Goal: Task Accomplishment & Management: Use online tool/utility

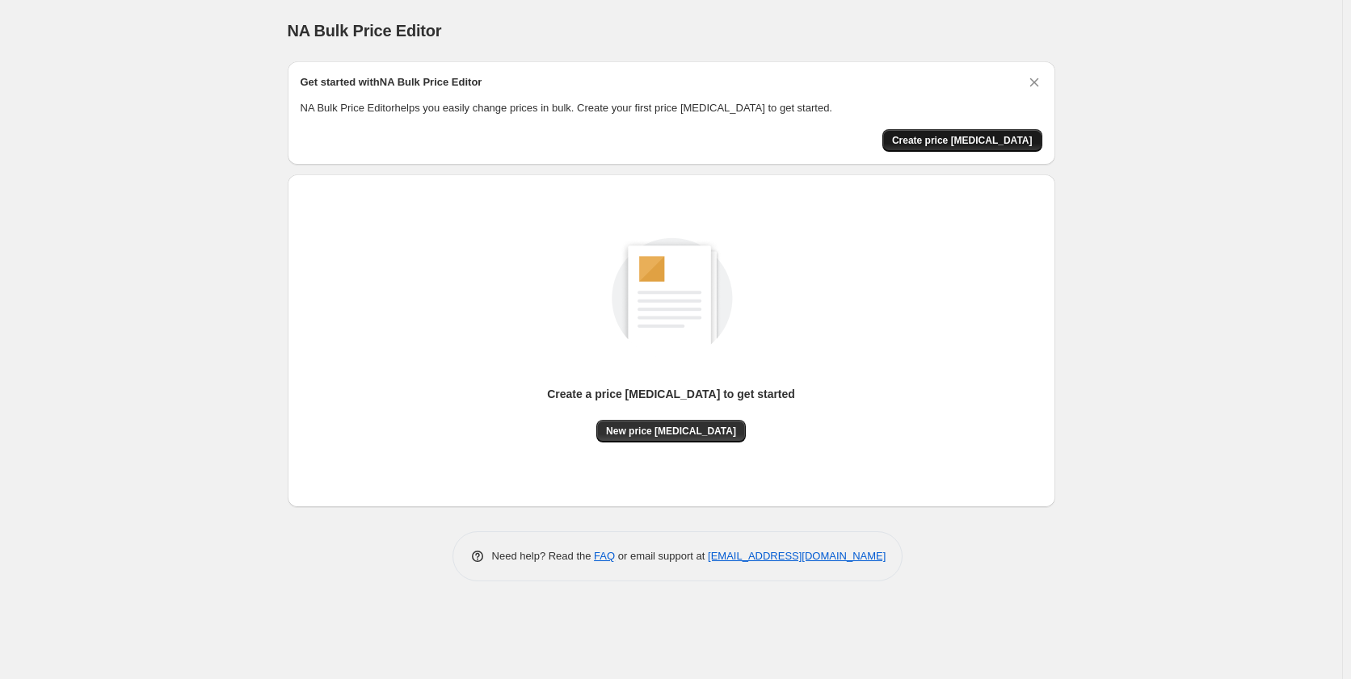
click at [961, 141] on span "Create price [MEDICAL_DATA]" at bounding box center [962, 140] width 141 height 13
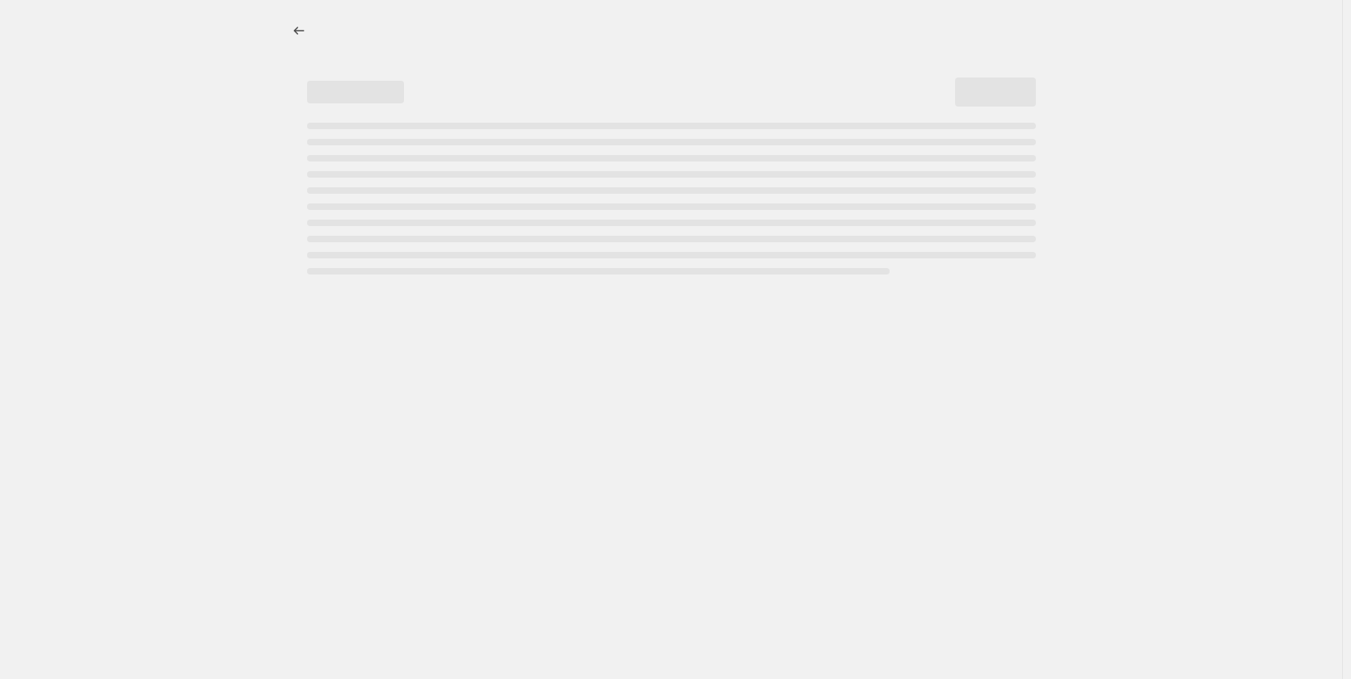
select select "percentage"
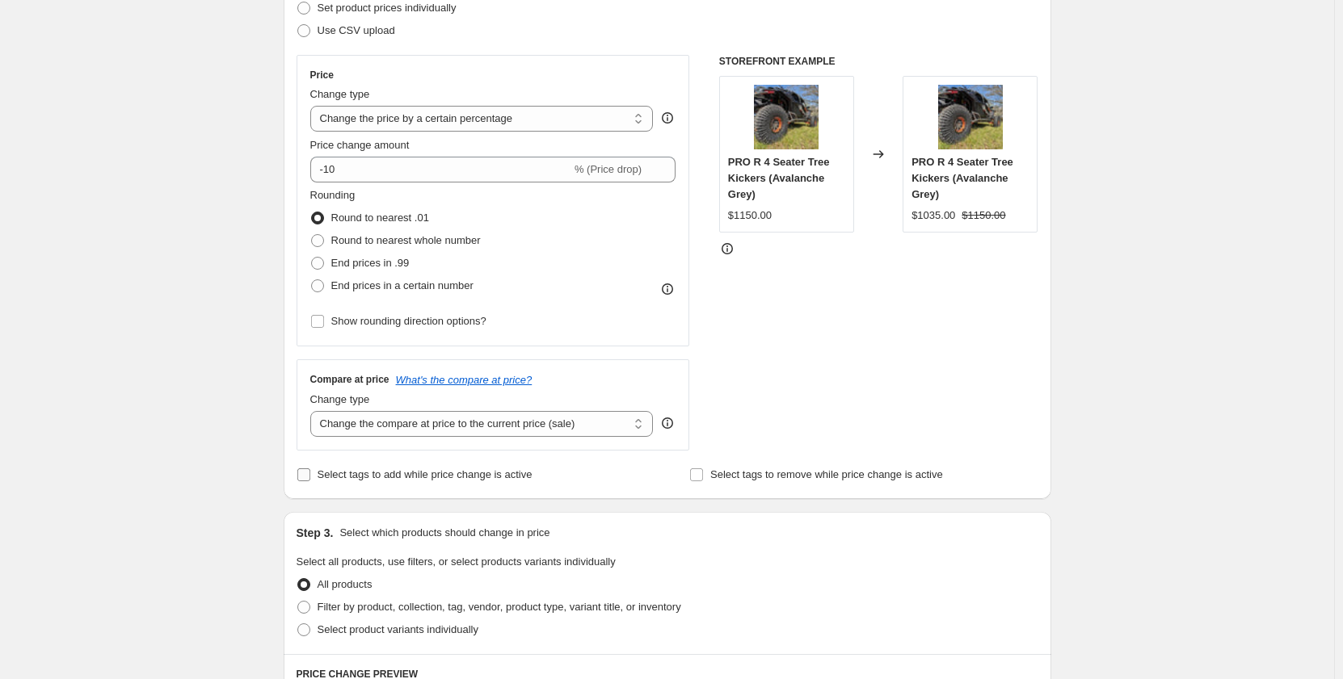
scroll to position [323, 0]
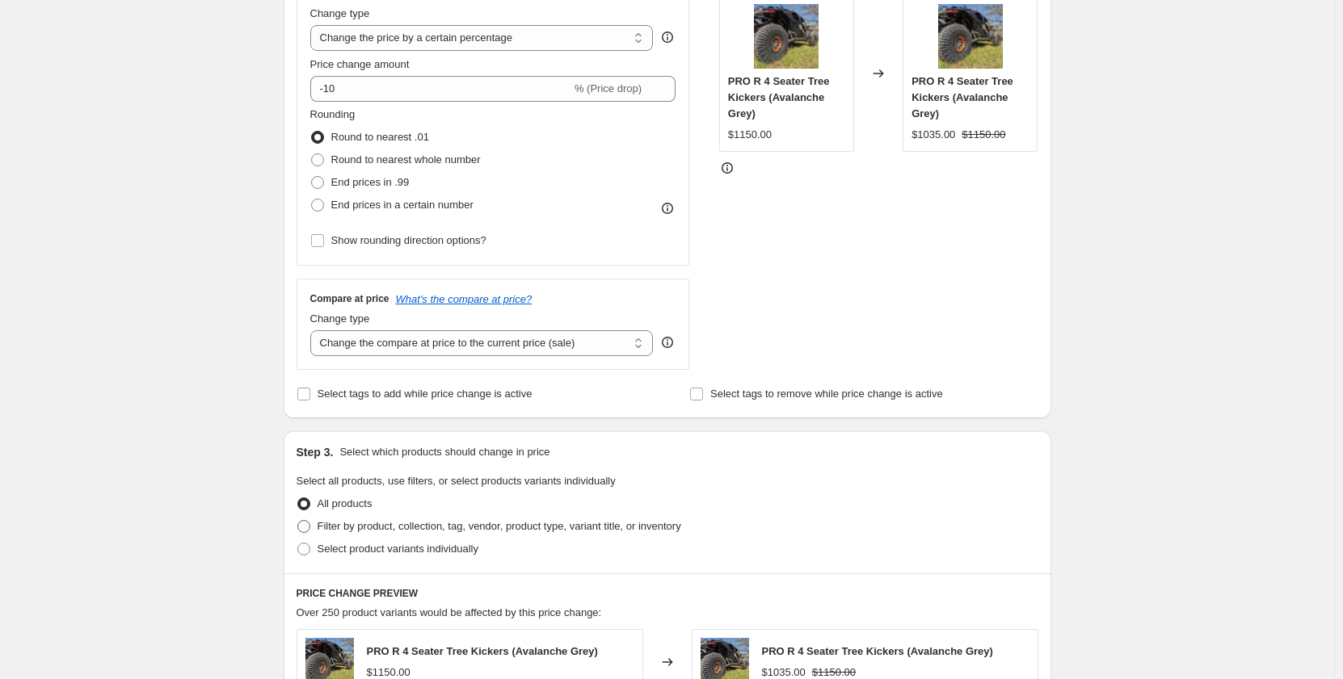
click at [308, 530] on span at bounding box center [303, 526] width 13 height 13
click at [298, 521] on input "Filter by product, collection, tag, vendor, product type, variant title, or inv…" at bounding box center [297, 520] width 1 height 1
radio input "true"
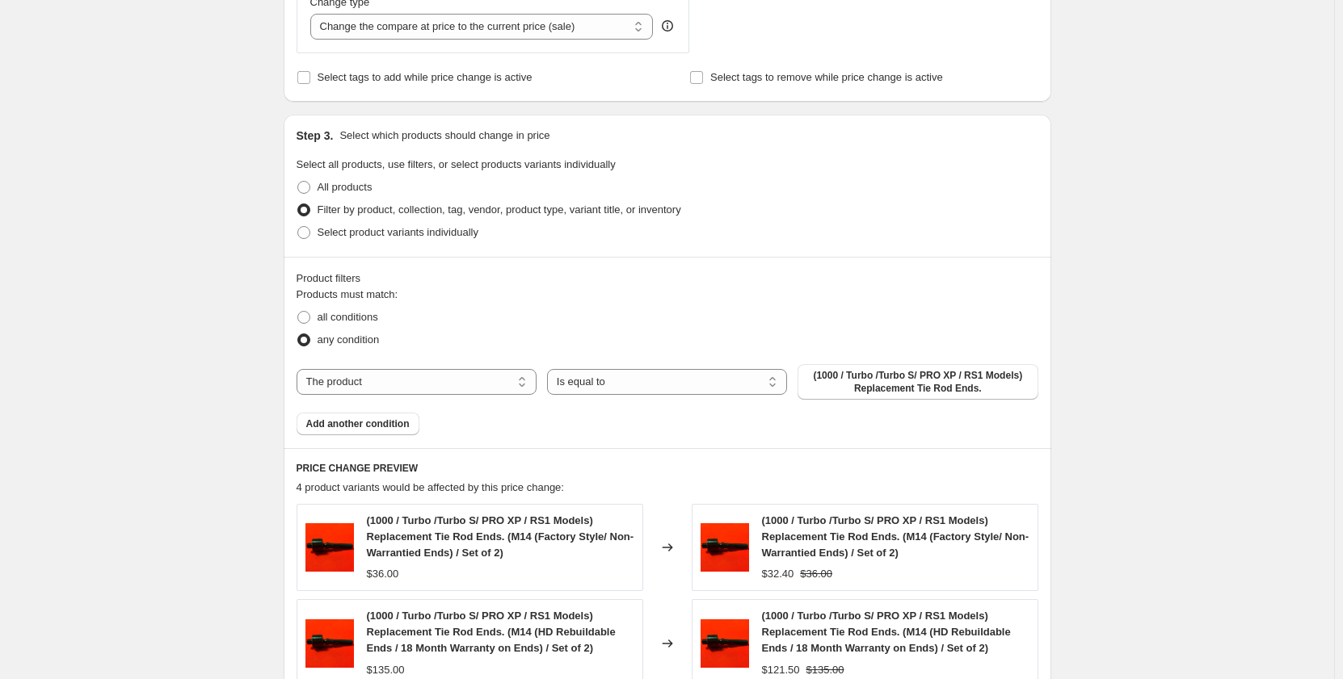
scroll to position [646, 0]
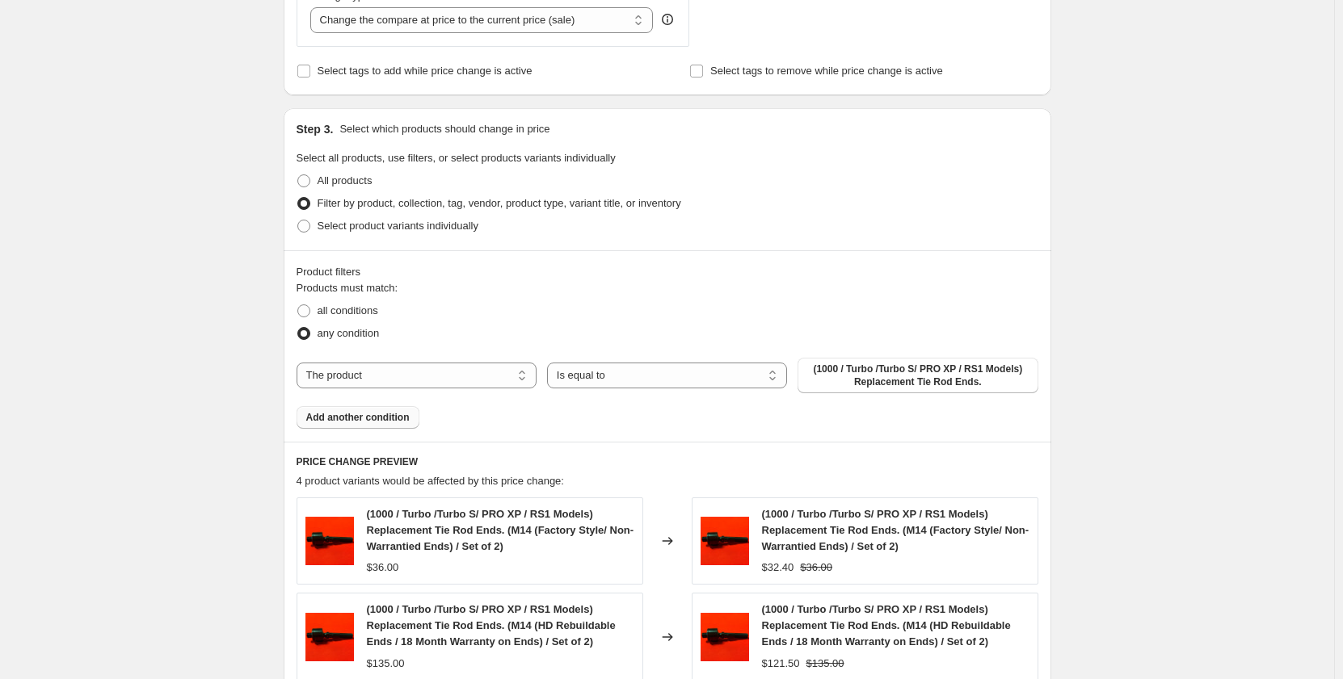
click at [370, 424] on span "Add another condition" at bounding box center [357, 417] width 103 height 13
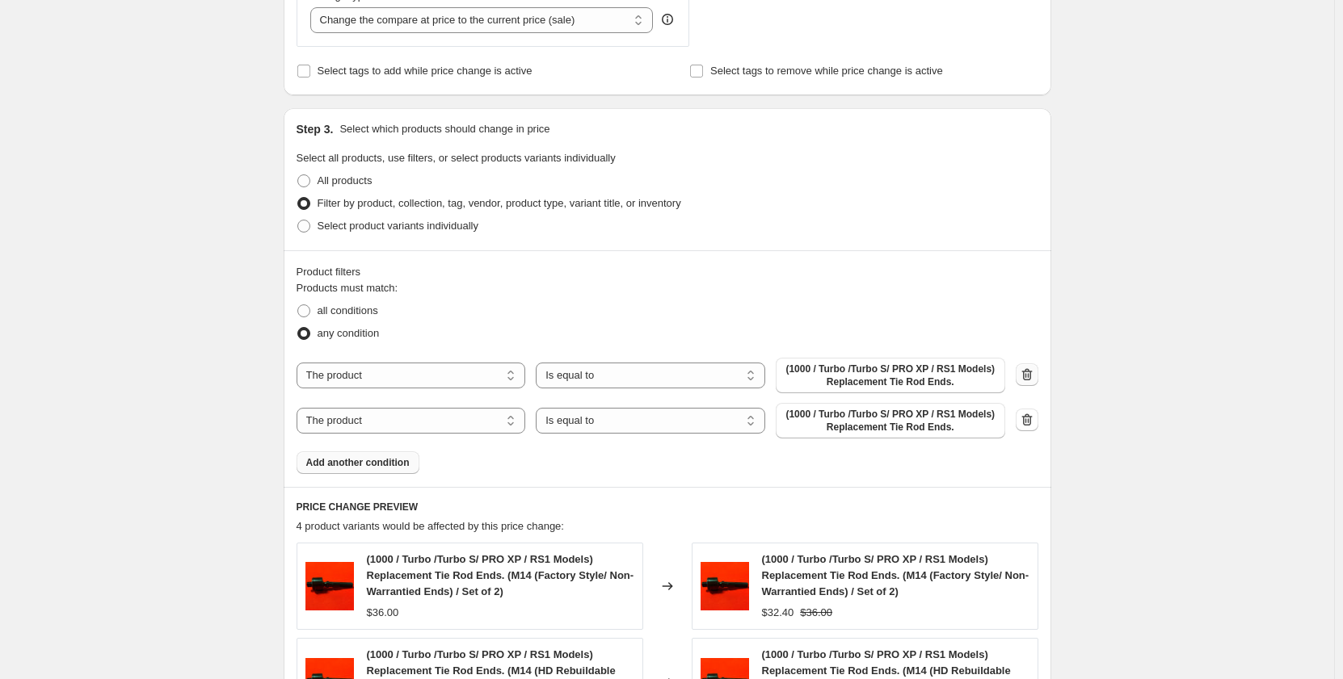
click at [1035, 372] on icon "button" at bounding box center [1027, 375] width 16 height 16
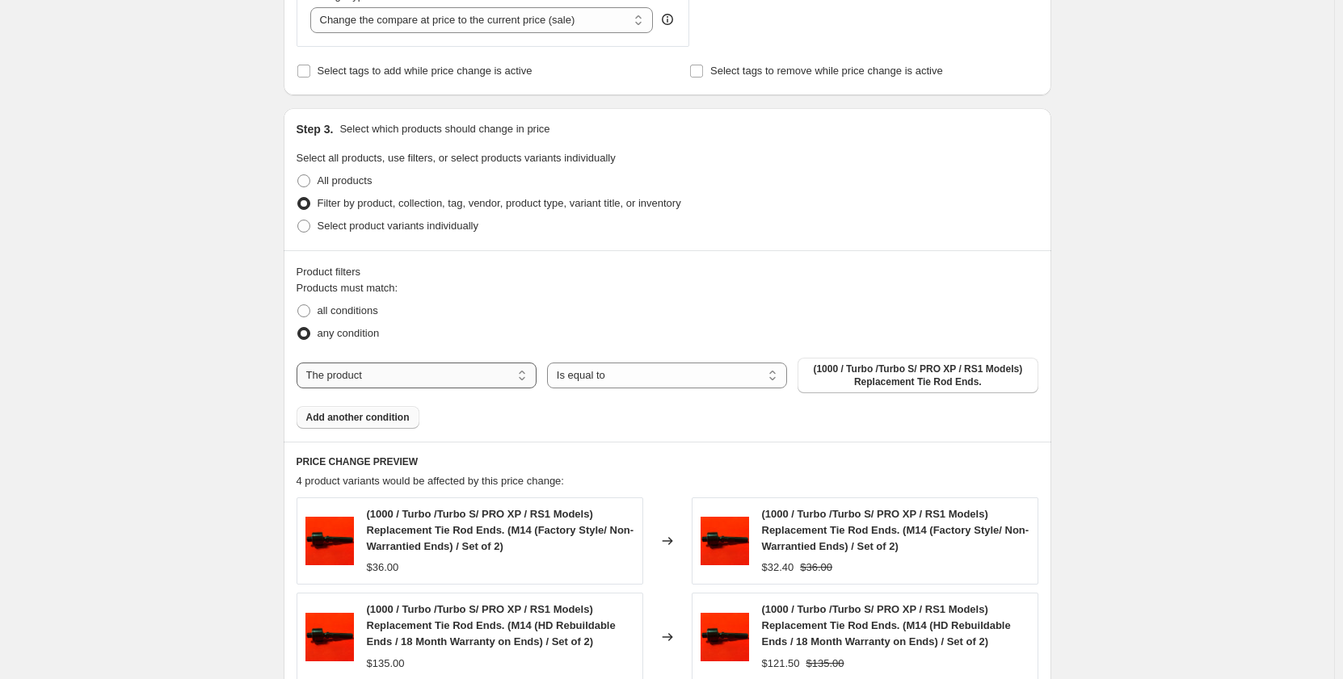
click at [477, 376] on select "The product The product's collection The product's tag The product's vendor The…" at bounding box center [416, 376] width 240 height 26
select select "vendor"
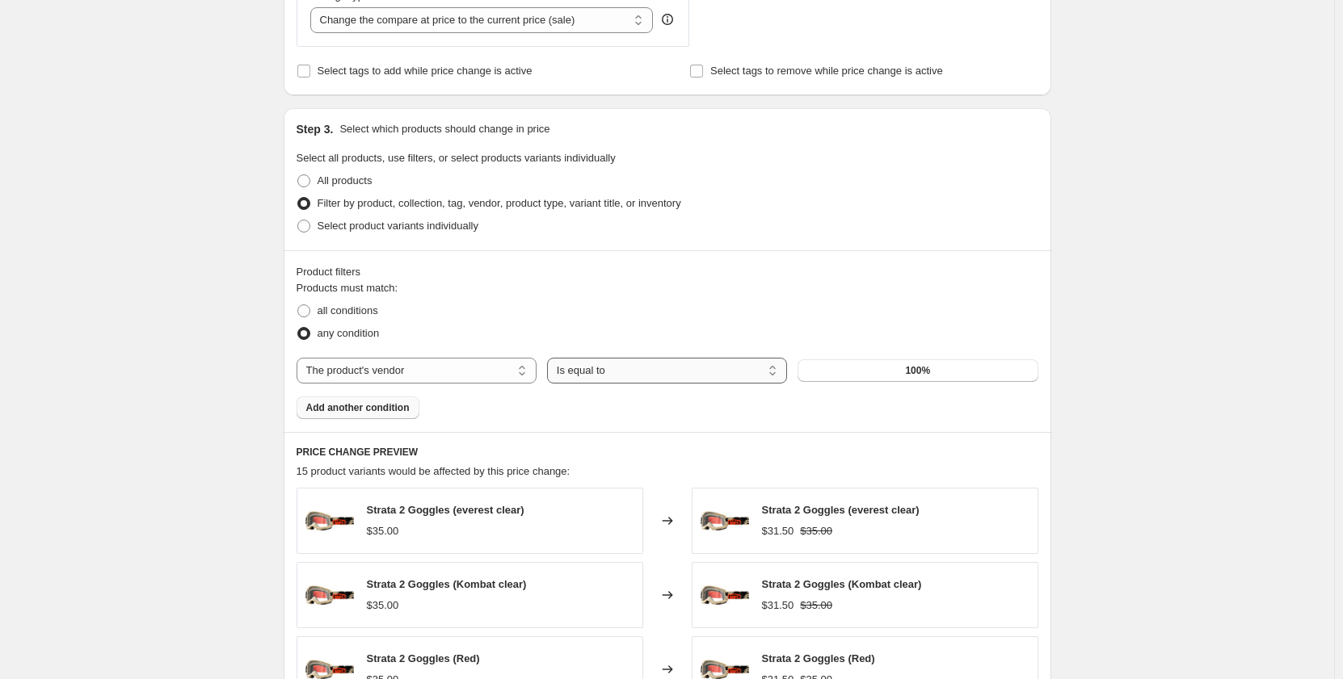
click at [632, 369] on select "Is equal to Is not equal to" at bounding box center [667, 371] width 240 height 26
click at [550, 358] on select "Is equal to Is not equal to" at bounding box center [667, 371] width 240 height 26
click at [902, 371] on button "100%" at bounding box center [917, 370] width 240 height 23
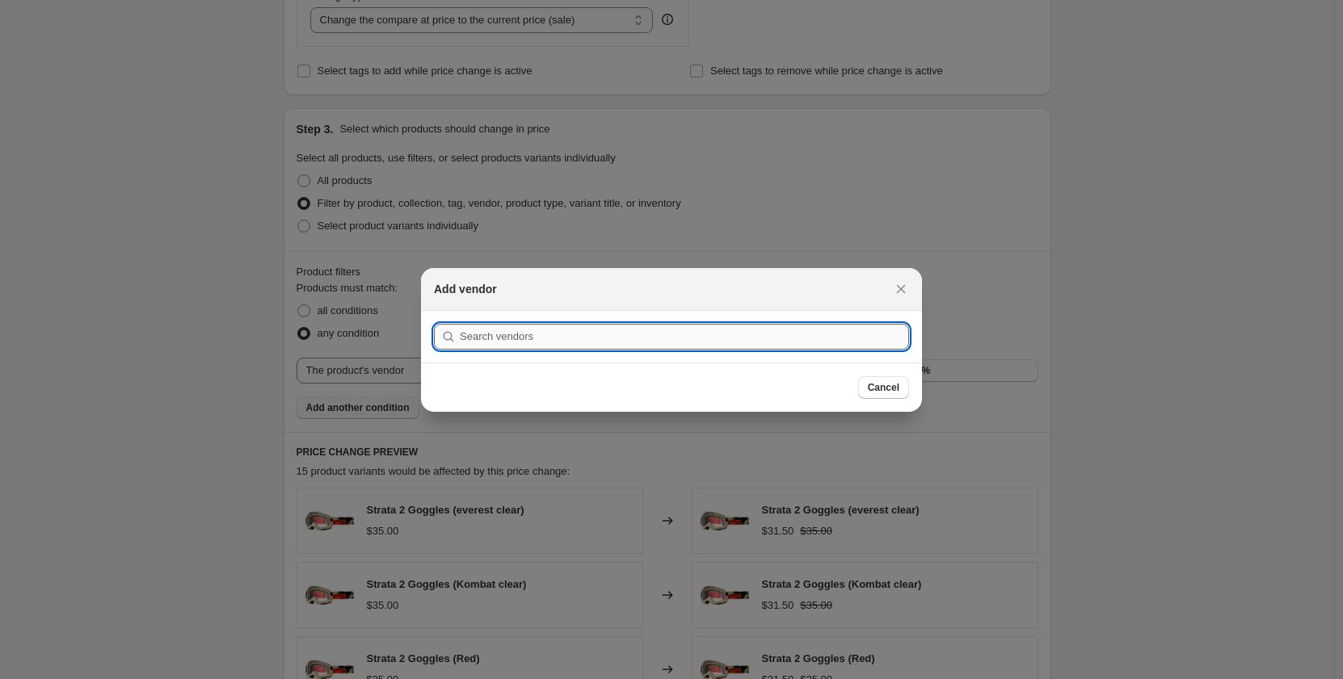
click at [550, 342] on input ":r2d:" at bounding box center [684, 337] width 449 height 26
click at [643, 340] on input ":r2d:" at bounding box center [684, 337] width 449 height 26
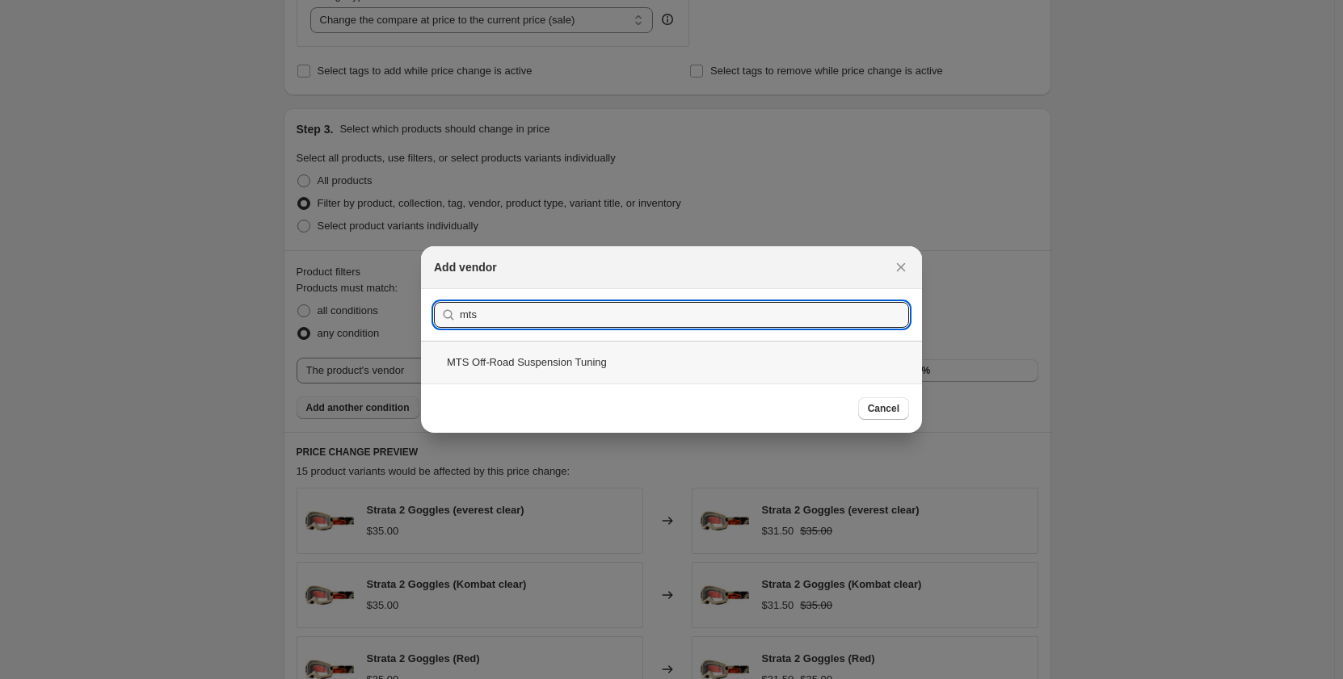
type input "mts"
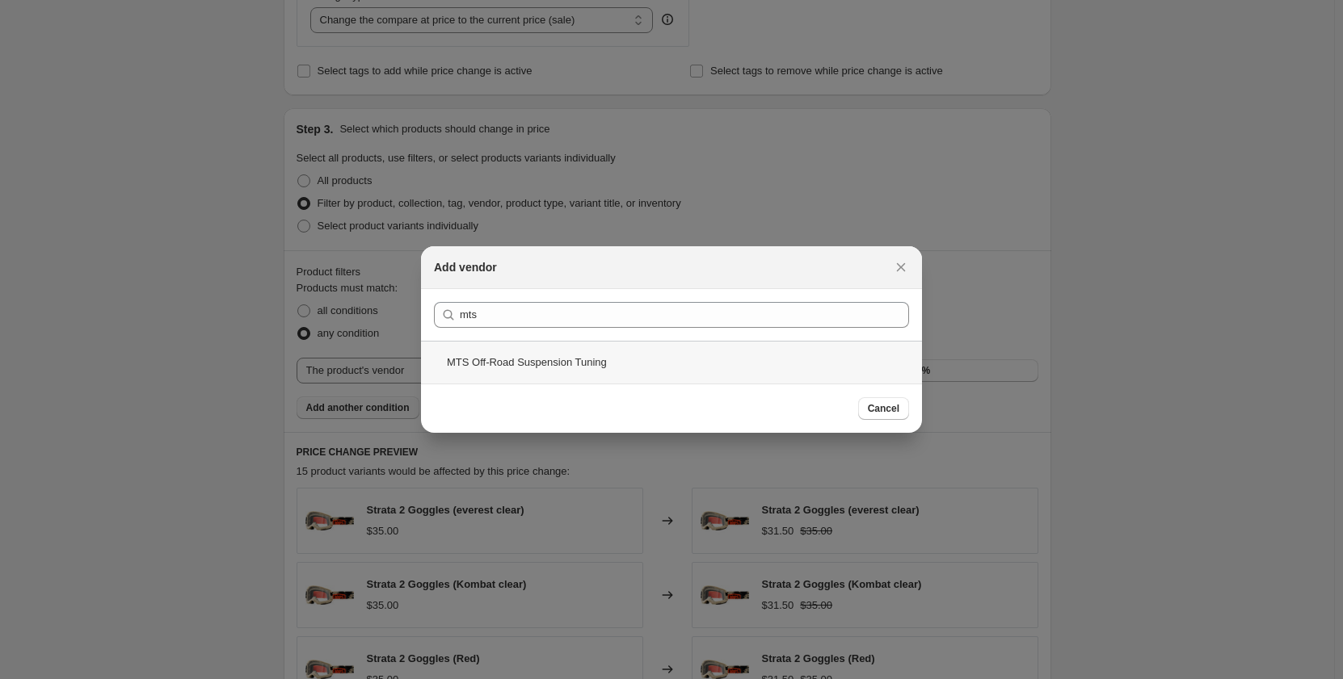
click at [633, 355] on div "MTS Off-Road Suspension Tuning" at bounding box center [671, 362] width 501 height 43
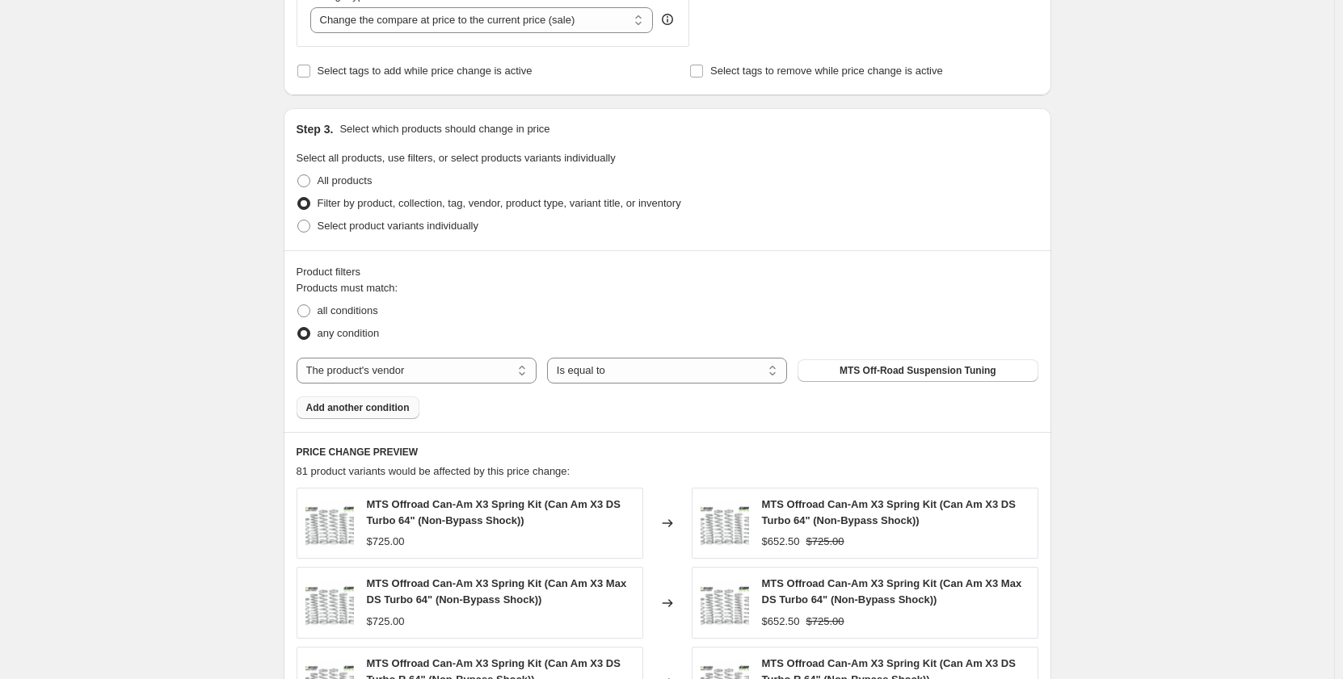
click at [333, 404] on span "Add another condition" at bounding box center [357, 407] width 103 height 13
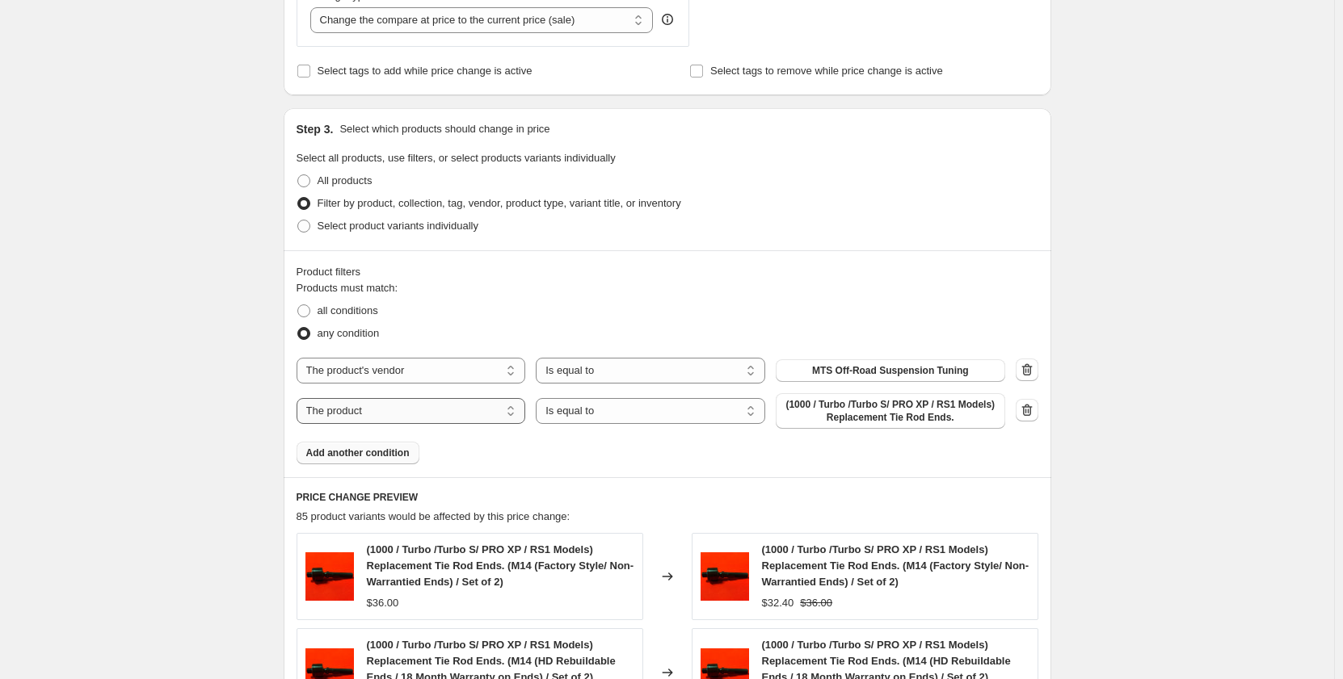
click at [499, 409] on select "The product The product's collection The product's tag The product's vendor The…" at bounding box center [410, 411] width 229 height 26
select select "vendor"
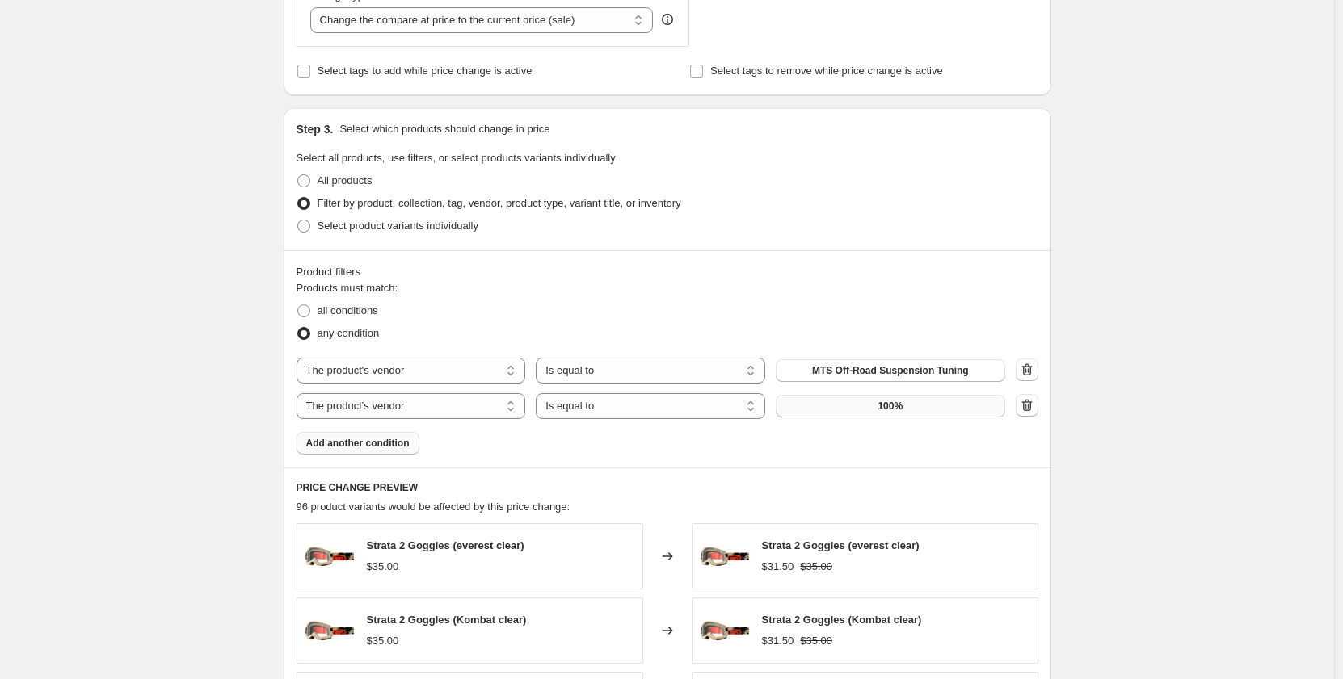
click at [965, 408] on button "100%" at bounding box center [889, 406] width 229 height 23
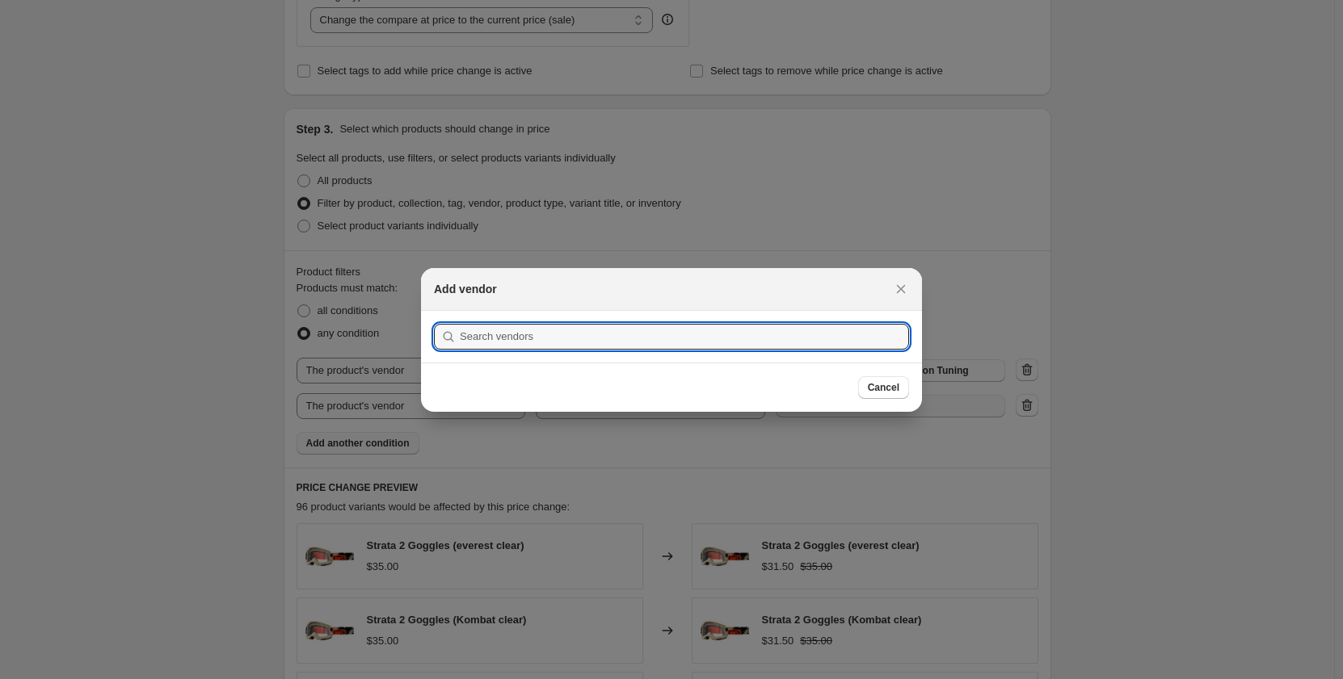
scroll to position [0, 0]
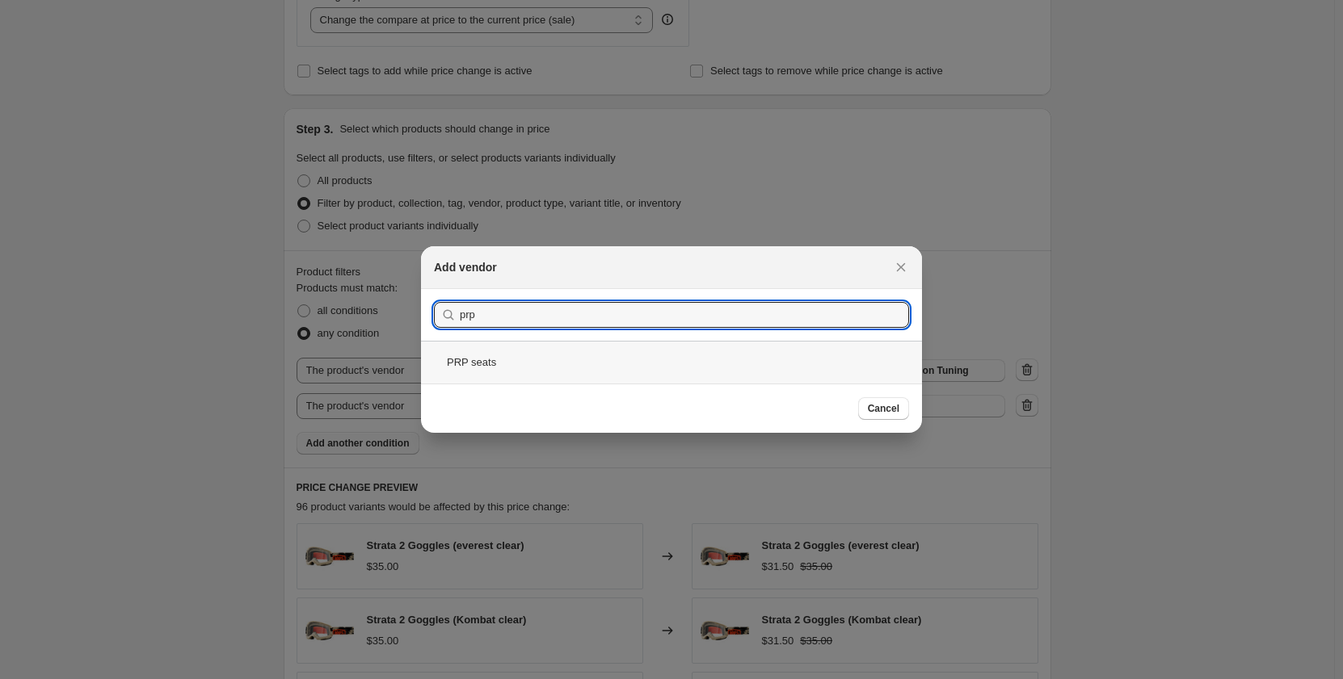
type input "prp"
click at [491, 371] on div "PRP seats" at bounding box center [671, 362] width 501 height 43
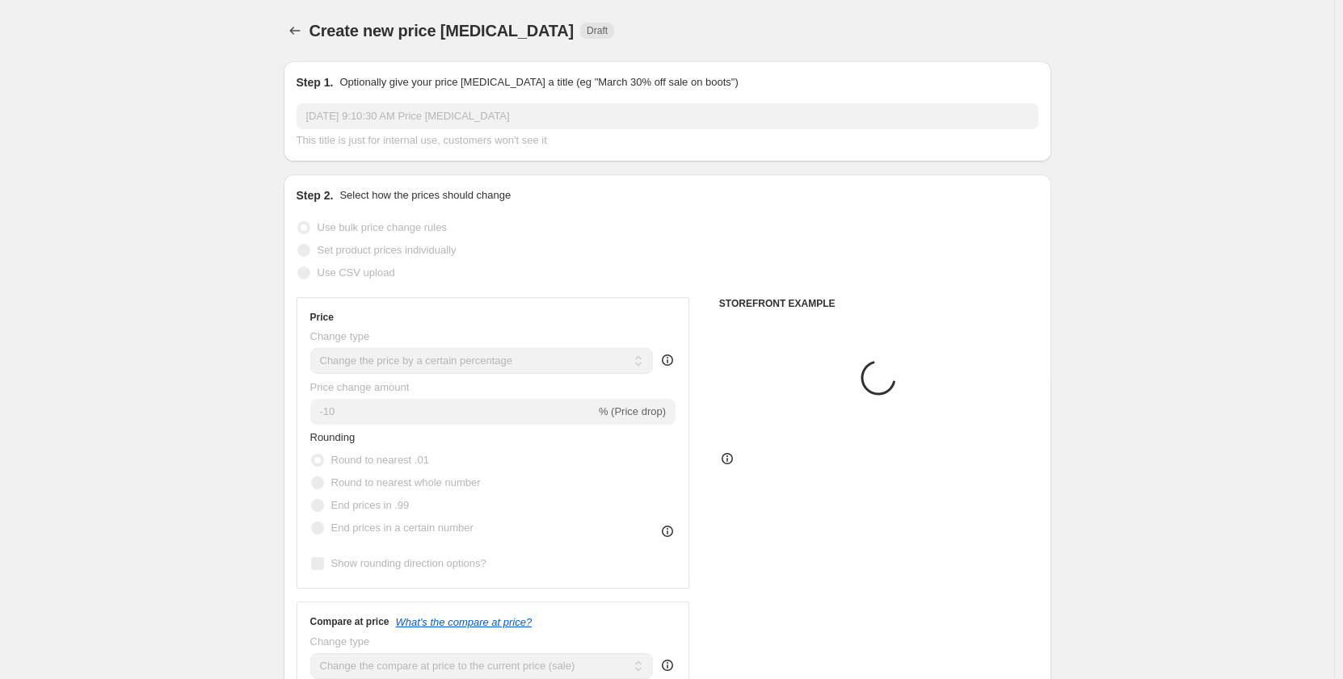
scroll to position [646, 0]
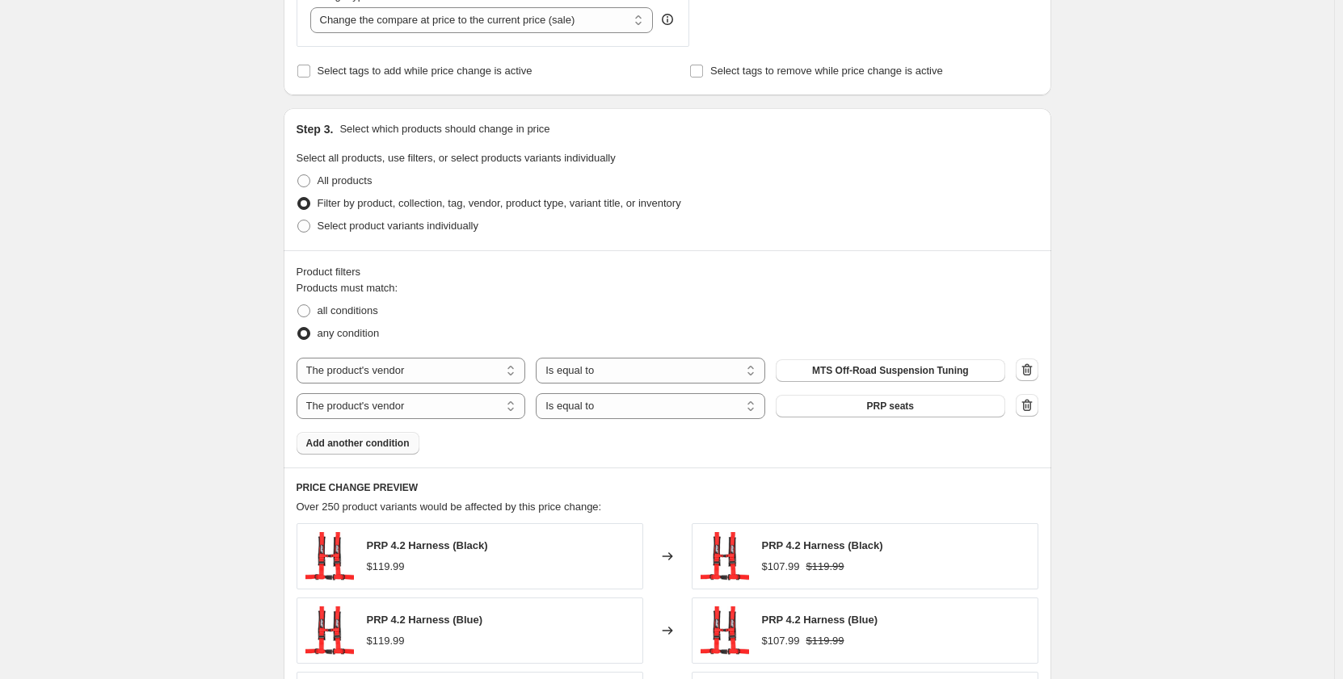
click at [342, 440] on span "Add another condition" at bounding box center [357, 443] width 103 height 13
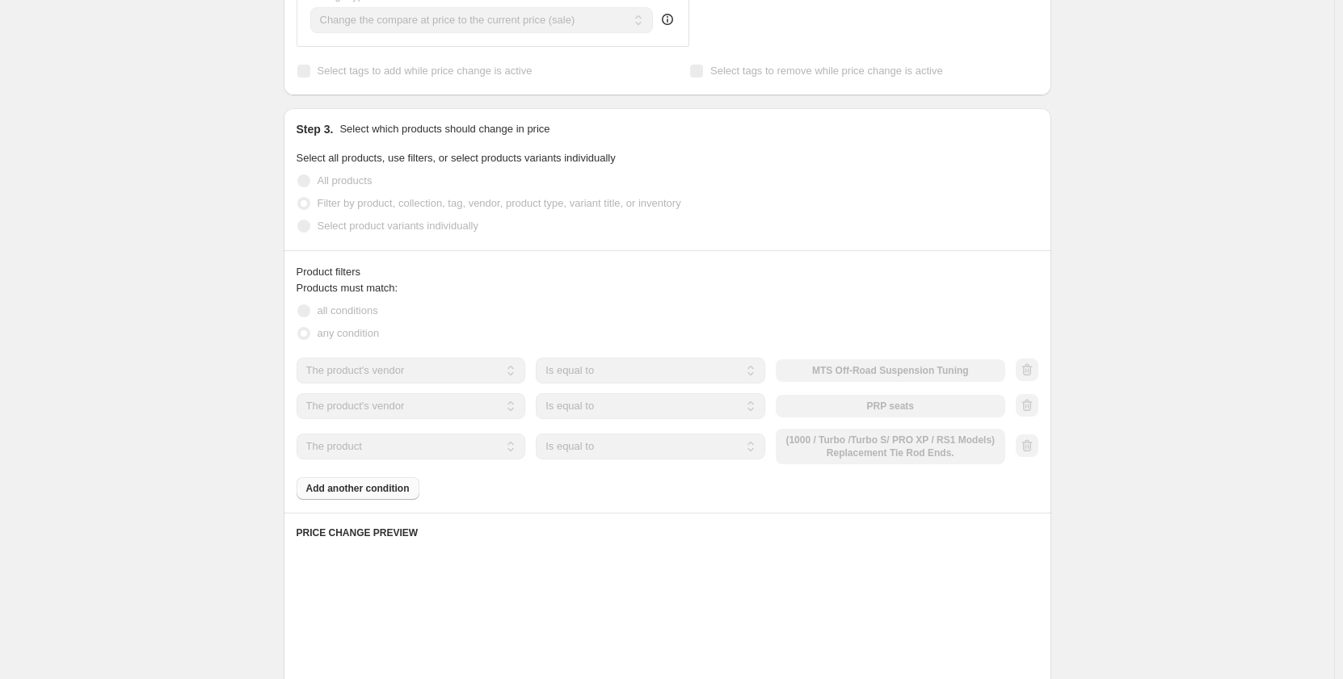
click at [434, 448] on select "The product The product's collection The product's tag The product's vendor The…" at bounding box center [410, 447] width 229 height 26
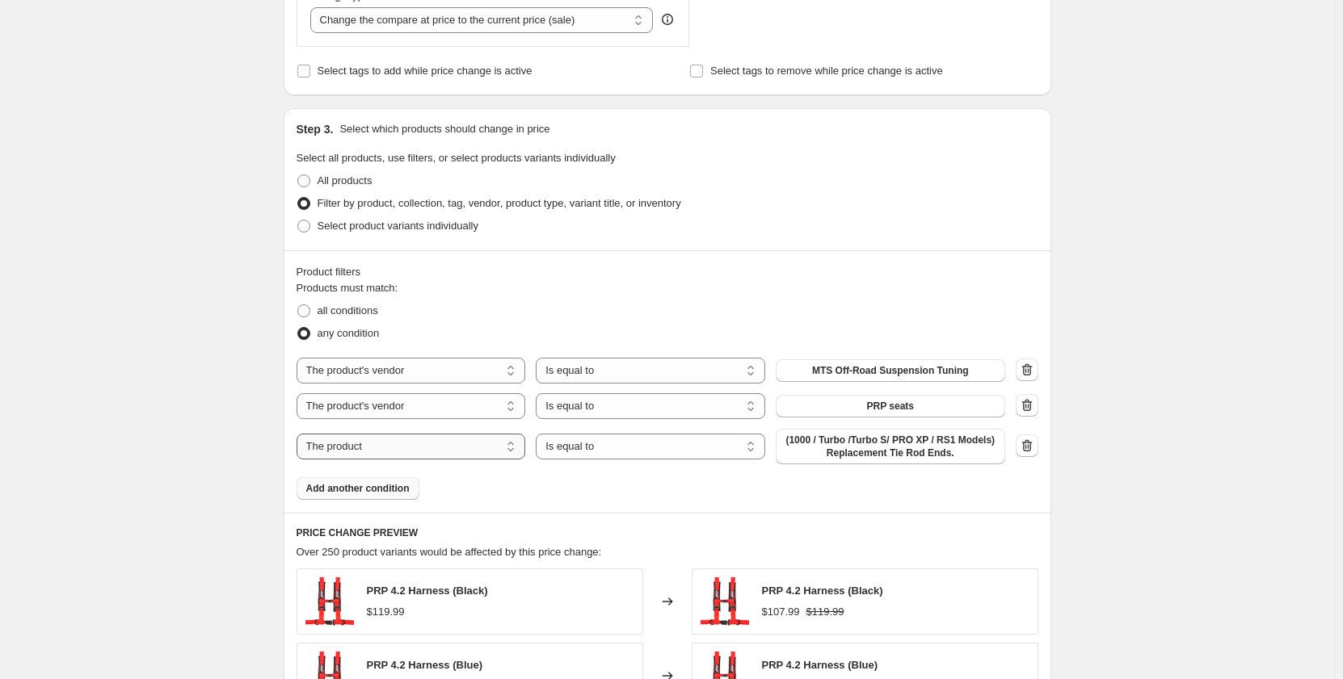
click at [433, 448] on select "The product The product's collection The product's tag The product's vendor The…" at bounding box center [410, 447] width 229 height 26
select select "vendor"
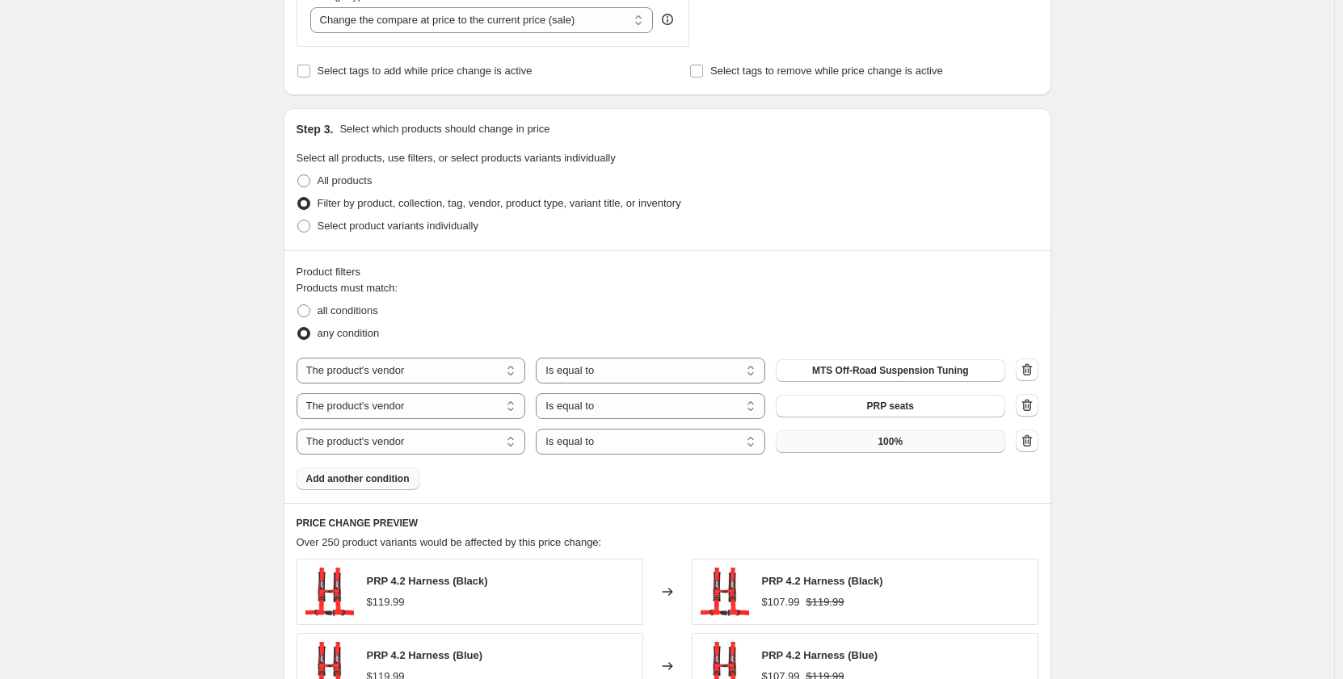
click at [914, 447] on button "100%" at bounding box center [889, 442] width 229 height 23
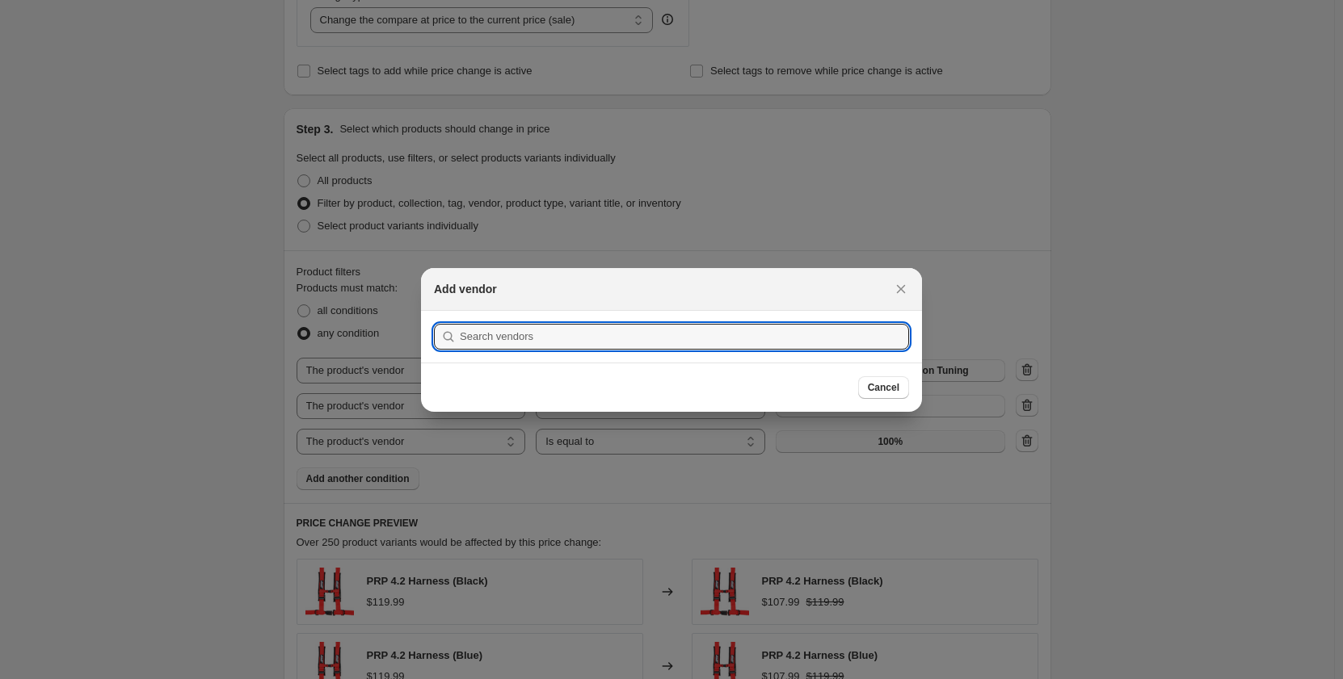
scroll to position [0, 0]
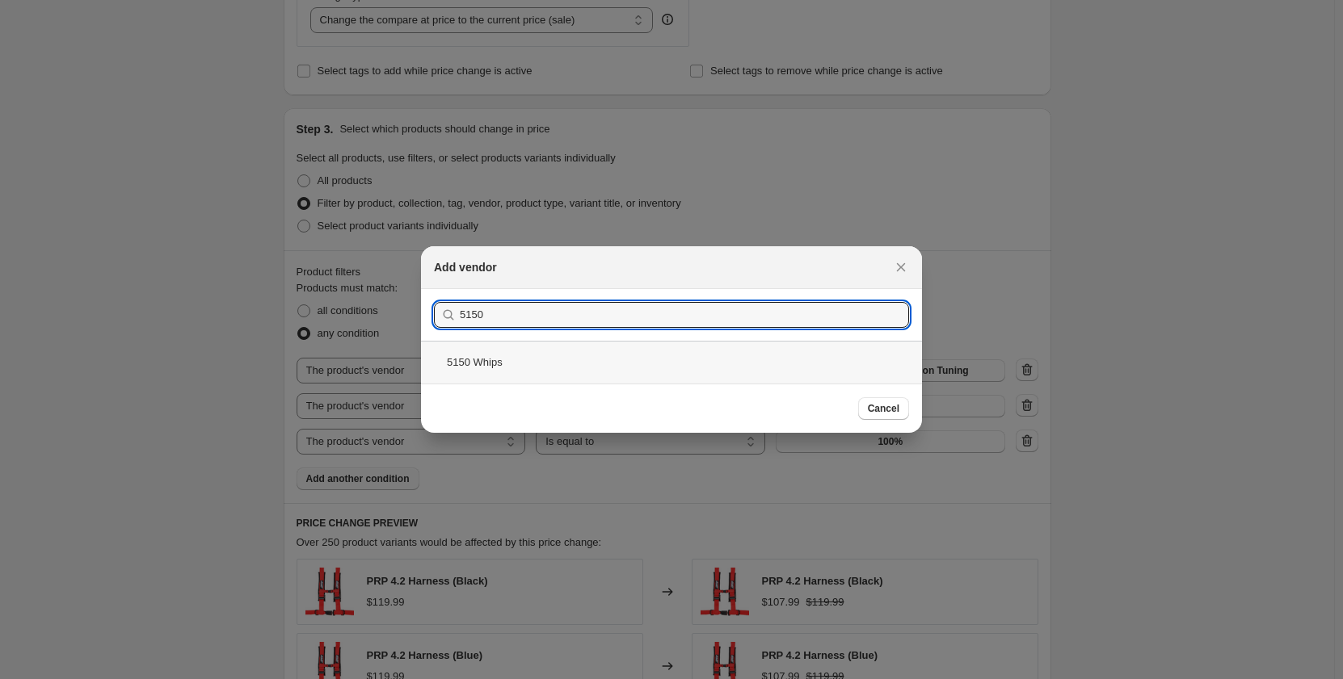
type input "5150"
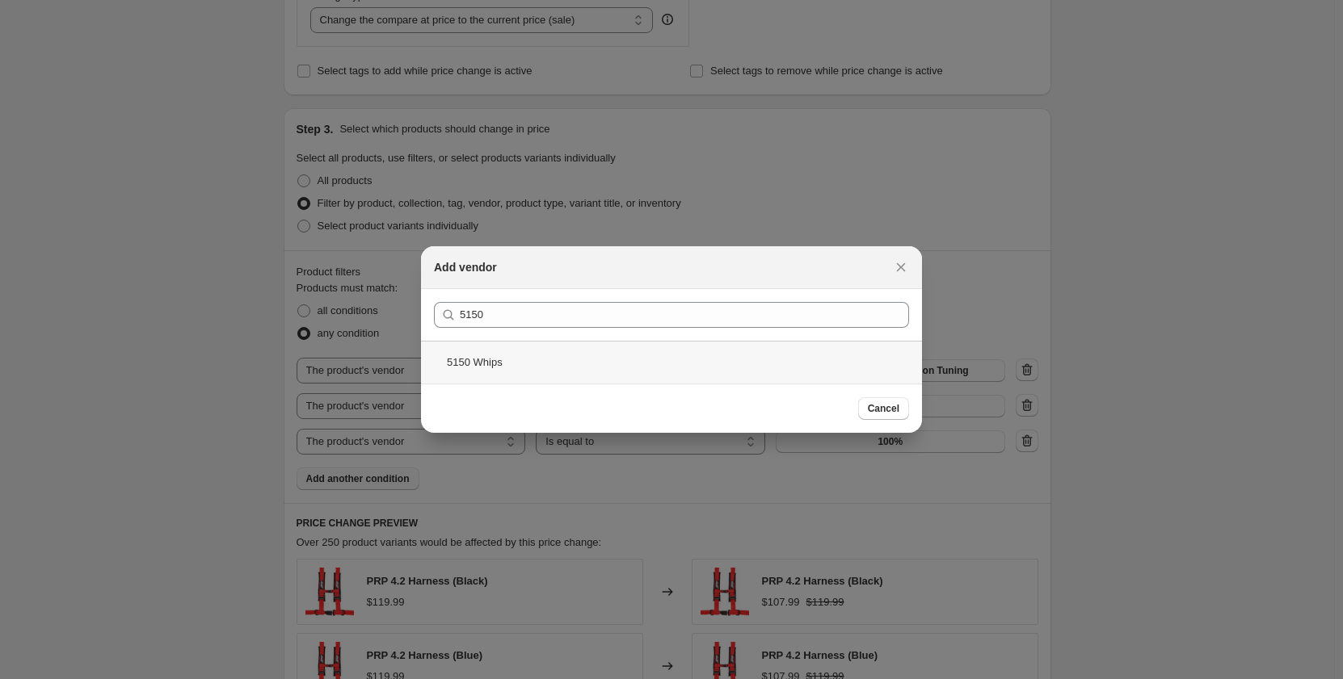
click at [537, 360] on div "5150 Whips" at bounding box center [671, 362] width 501 height 43
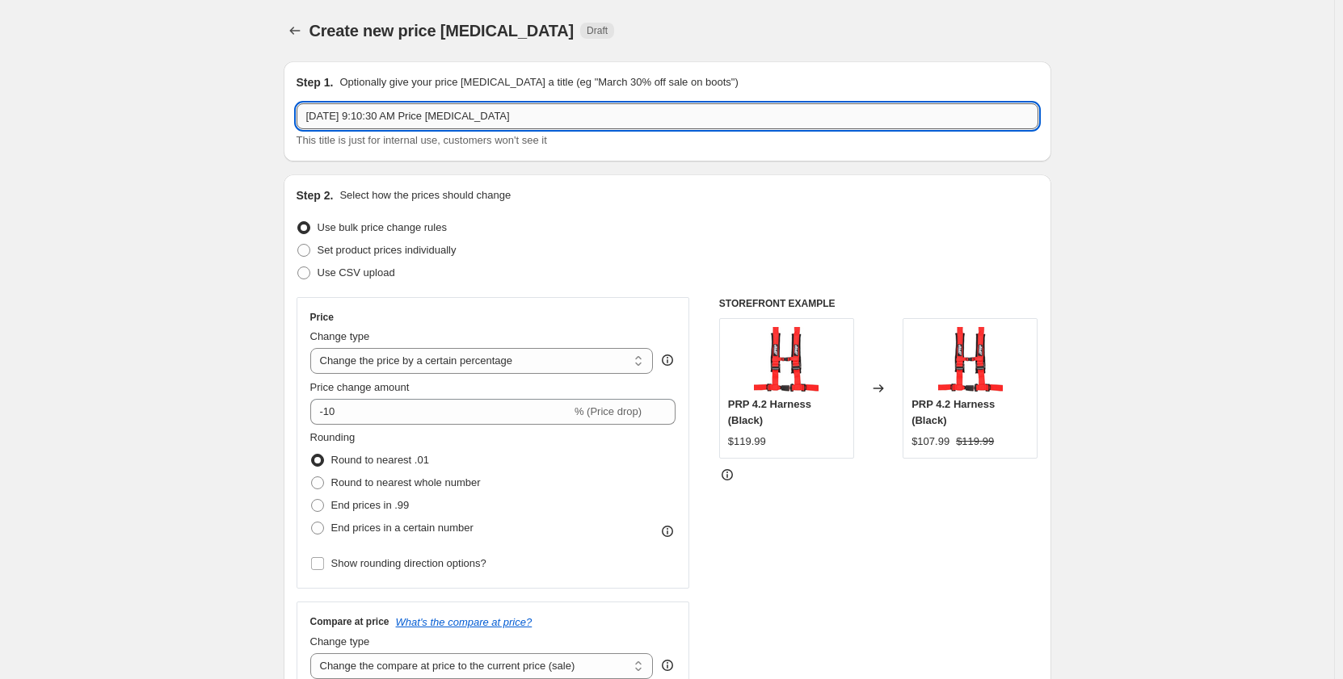
drag, startPoint x: 542, startPoint y: 117, endPoint x: 309, endPoint y: 123, distance: 233.5
click at [312, 123] on input "[DATE] 9:10:30 AM Price [MEDICAL_DATA]" at bounding box center [667, 116] width 742 height 26
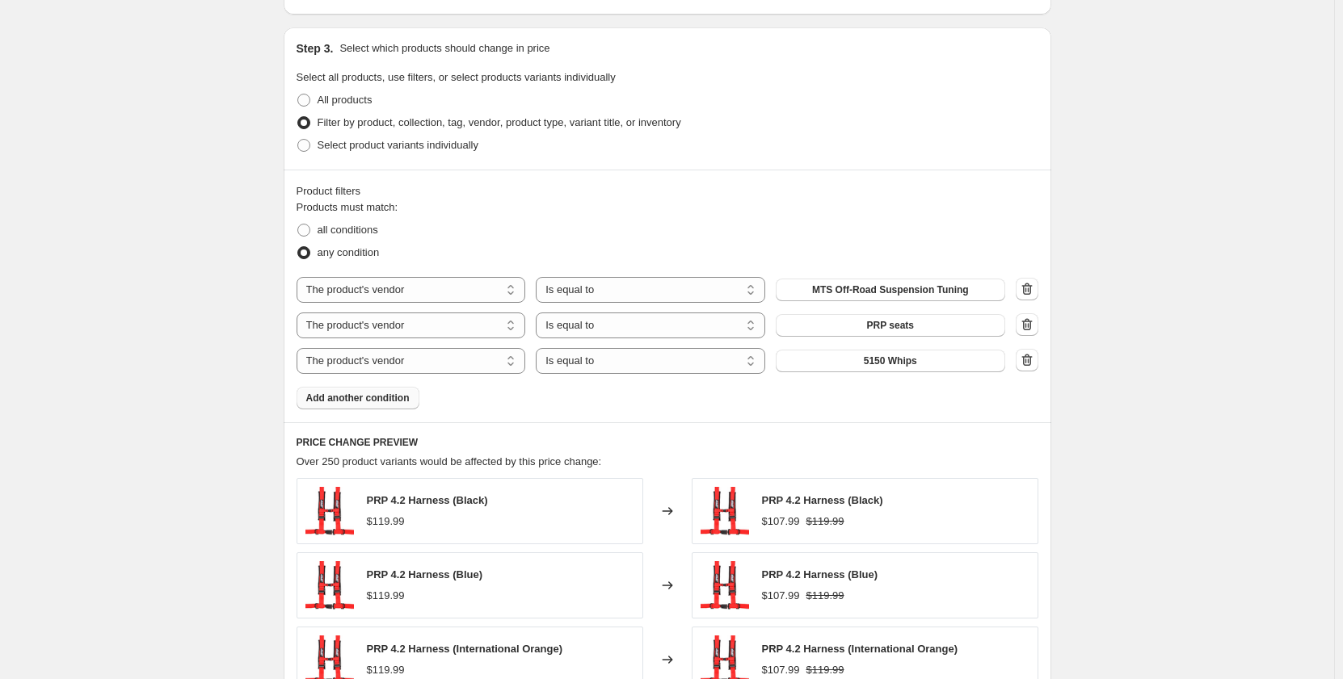
scroll to position [1189, 0]
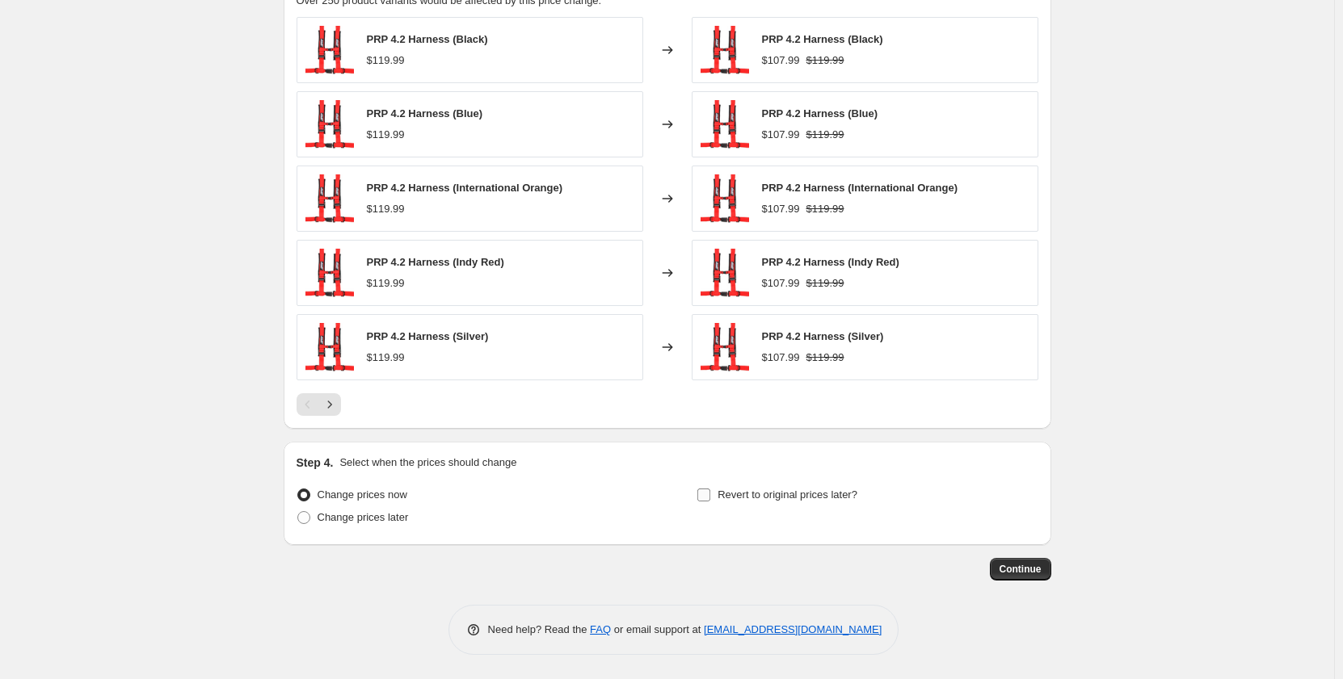
type input "[DATE] Sale 2025 10%"
click at [717, 494] on label "Revert to original prices later?" at bounding box center [776, 495] width 161 height 23
click at [710, 494] on input "Revert to original prices later?" at bounding box center [703, 495] width 13 height 13
checkbox input "true"
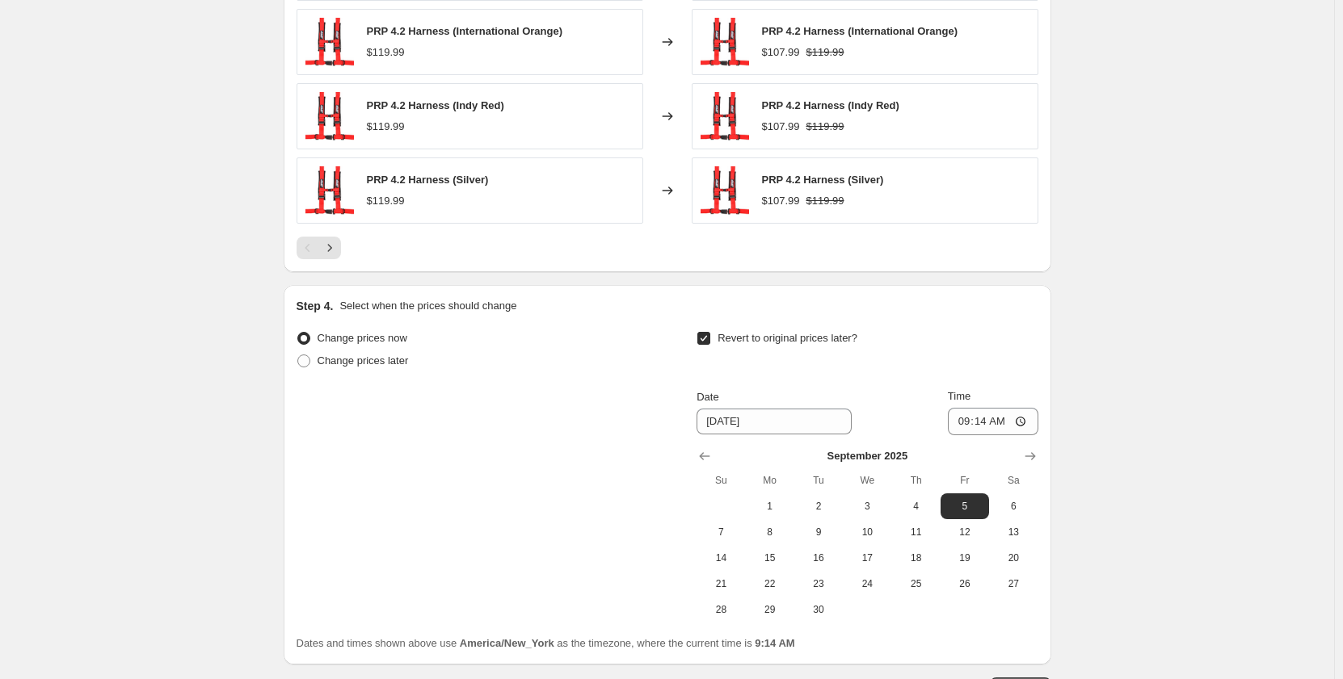
scroll to position [1431, 0]
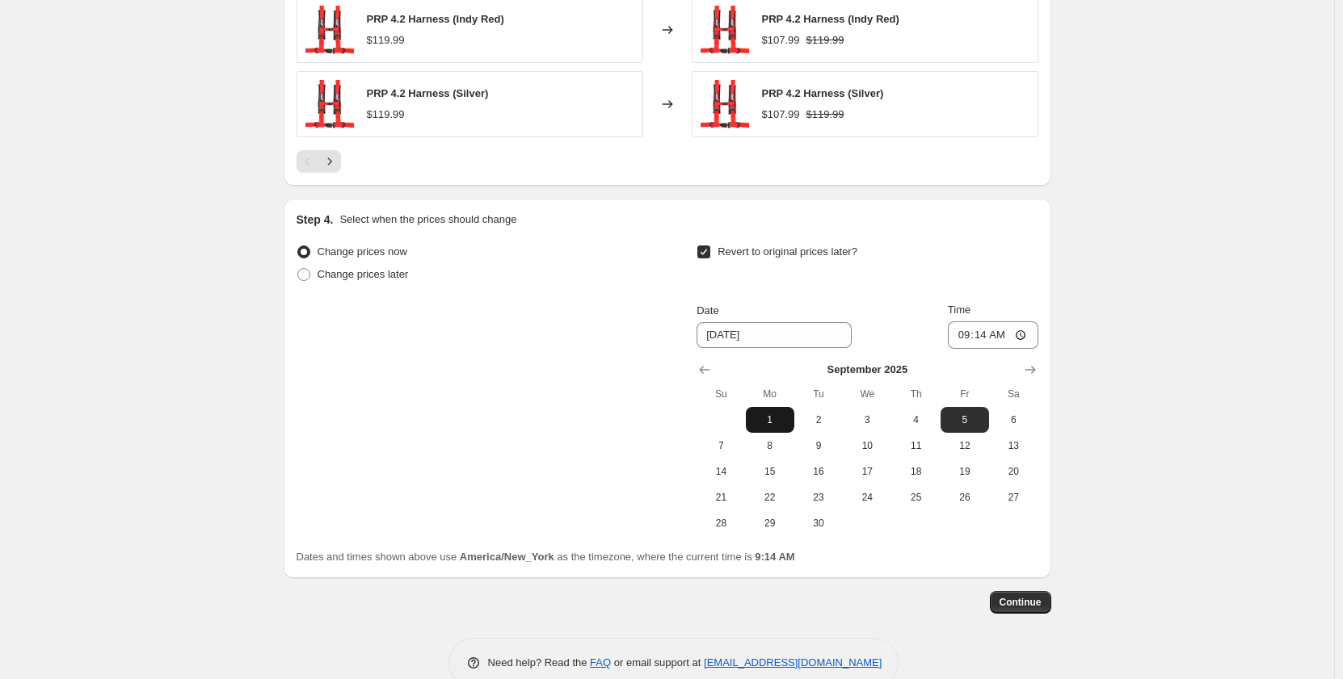
click at [777, 414] on span "1" at bounding box center [770, 420] width 36 height 13
type input "[DATE]"
click at [1029, 334] on input "09:14" at bounding box center [993, 335] width 90 height 27
type input "23:59"
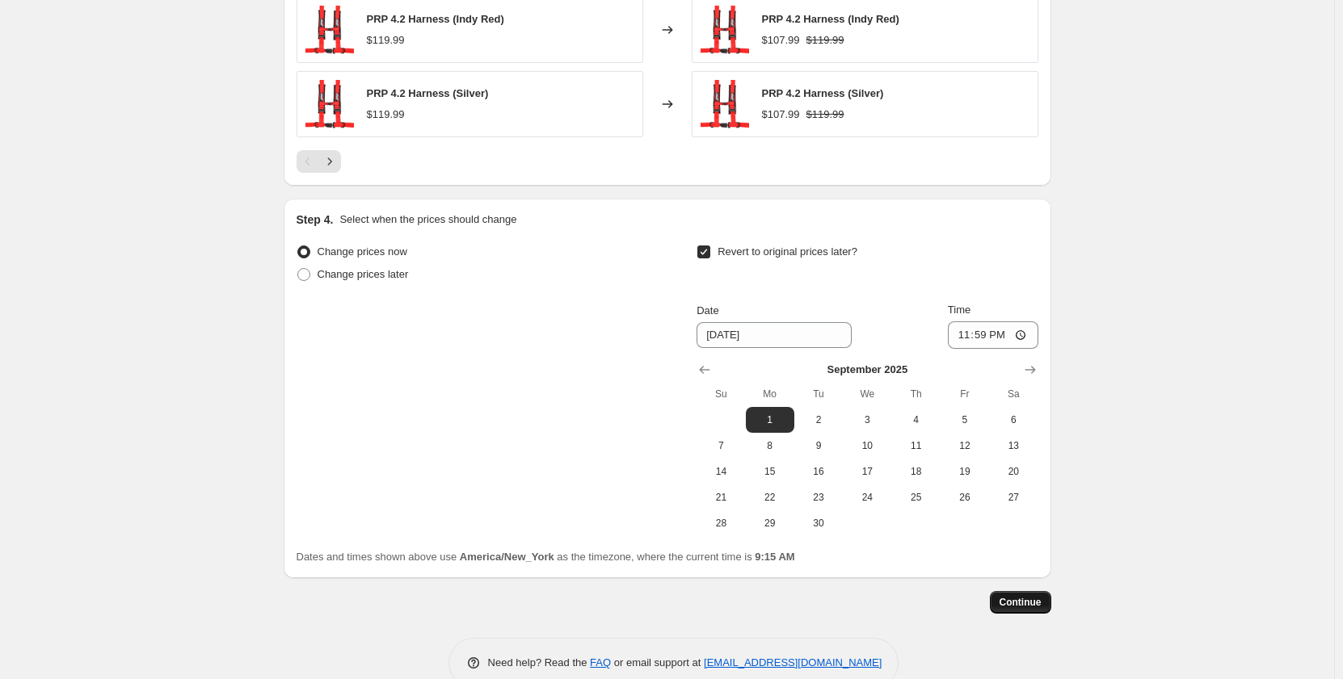
click at [1023, 603] on span "Continue" at bounding box center [1020, 602] width 42 height 13
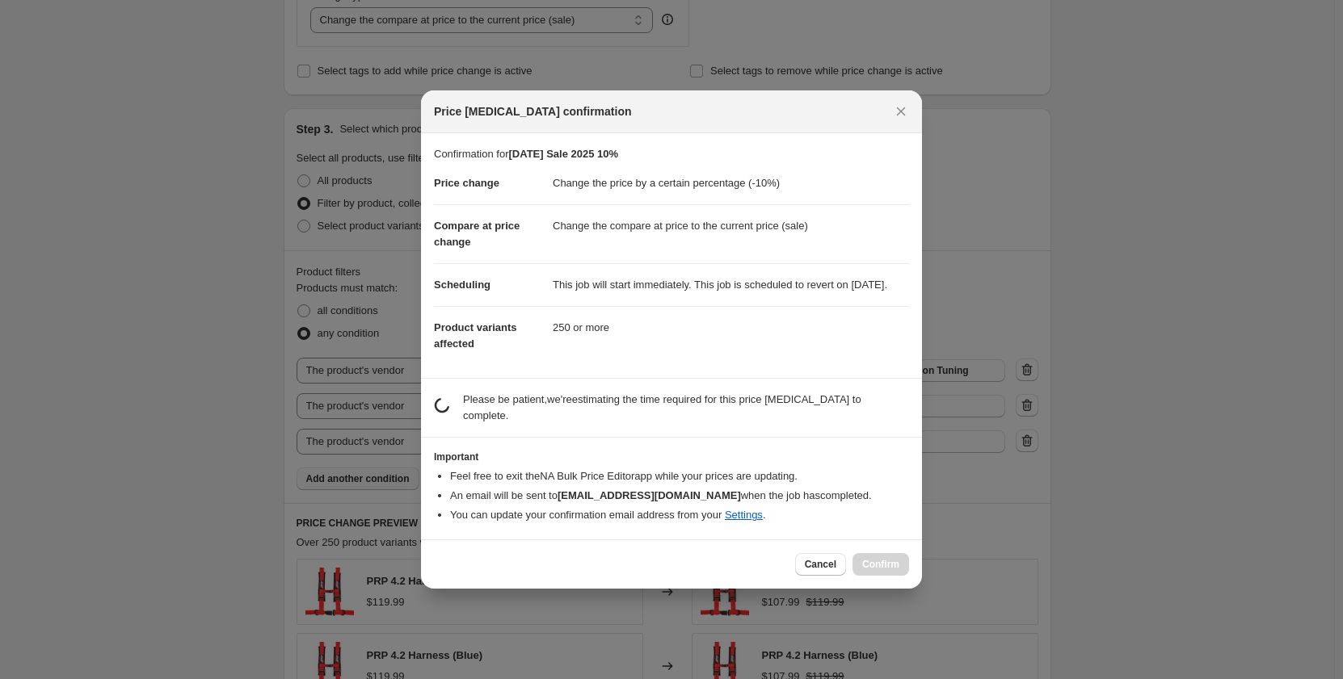
scroll to position [0, 0]
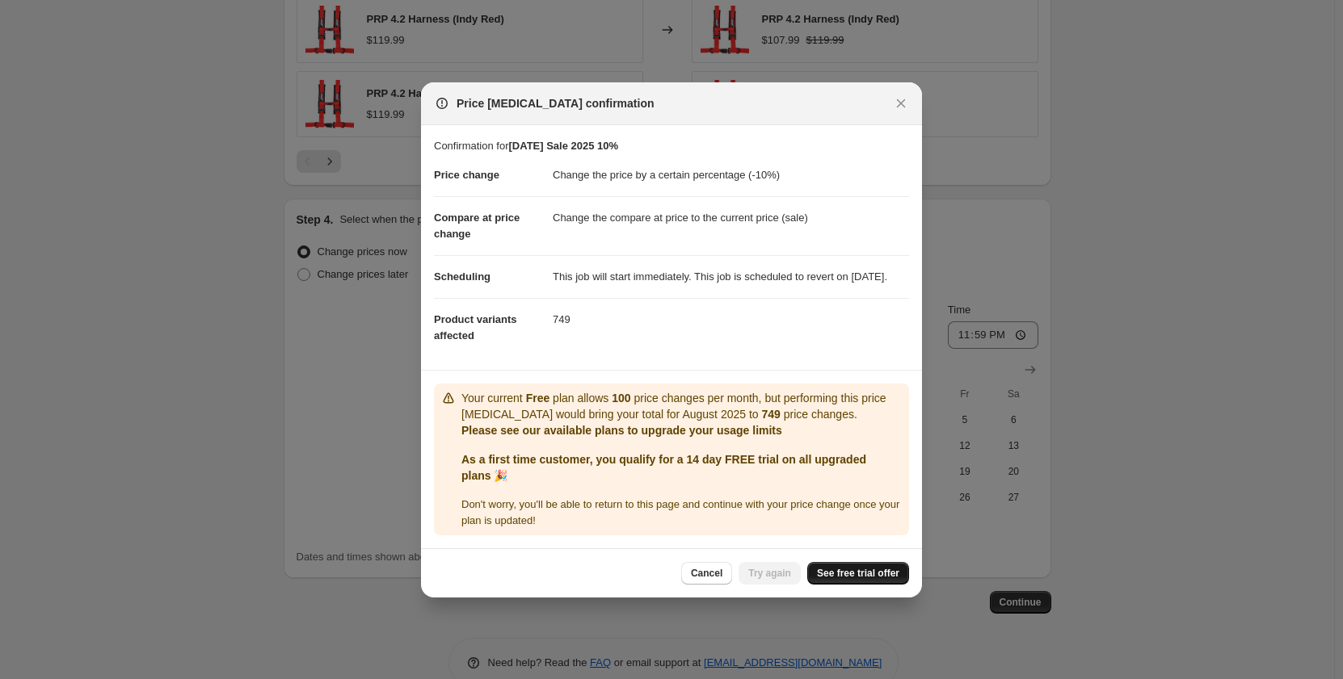
click at [838, 580] on span "See free trial offer" at bounding box center [858, 573] width 82 height 13
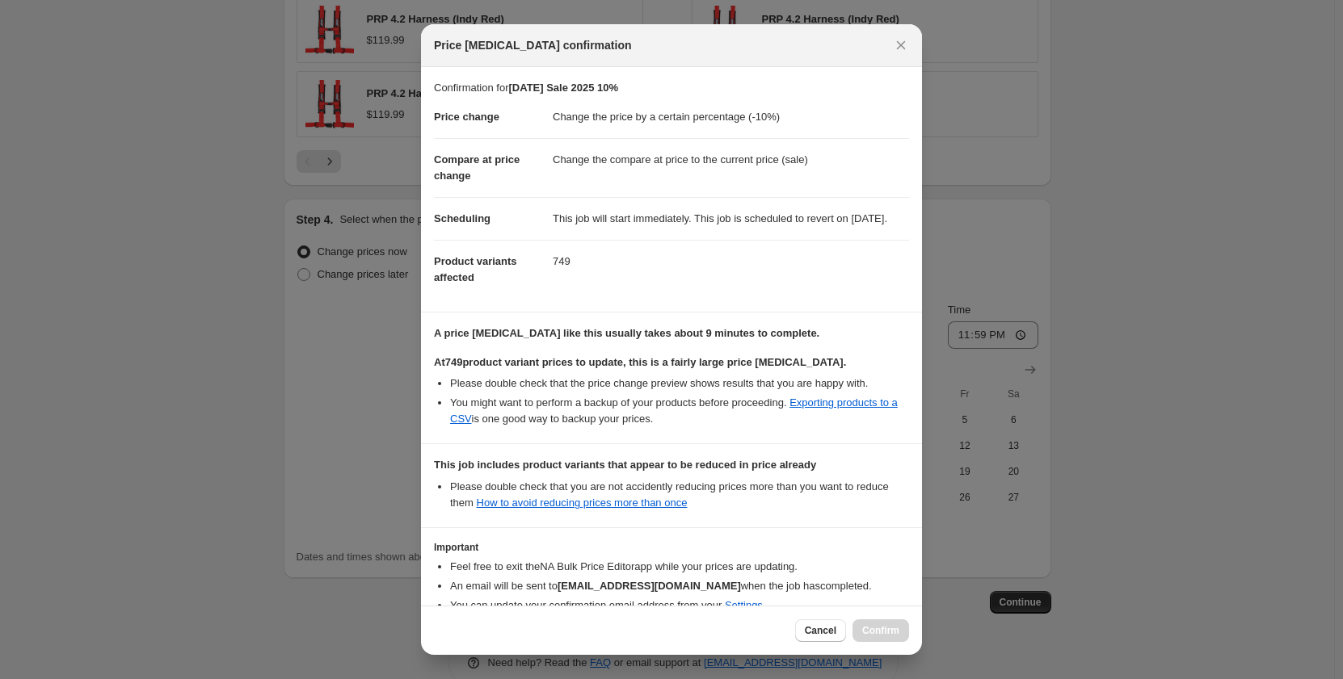
drag, startPoint x: 729, startPoint y: 350, endPoint x: 729, endPoint y: 336, distance: 13.8
click at [729, 339] on b "A price change job like this usually takes about 9 minutes to complete." at bounding box center [626, 333] width 385 height 12
click at [729, 335] on section "A price change job like this usually takes about 9 minutes to complete. At 749 …" at bounding box center [671, 378] width 501 height 131
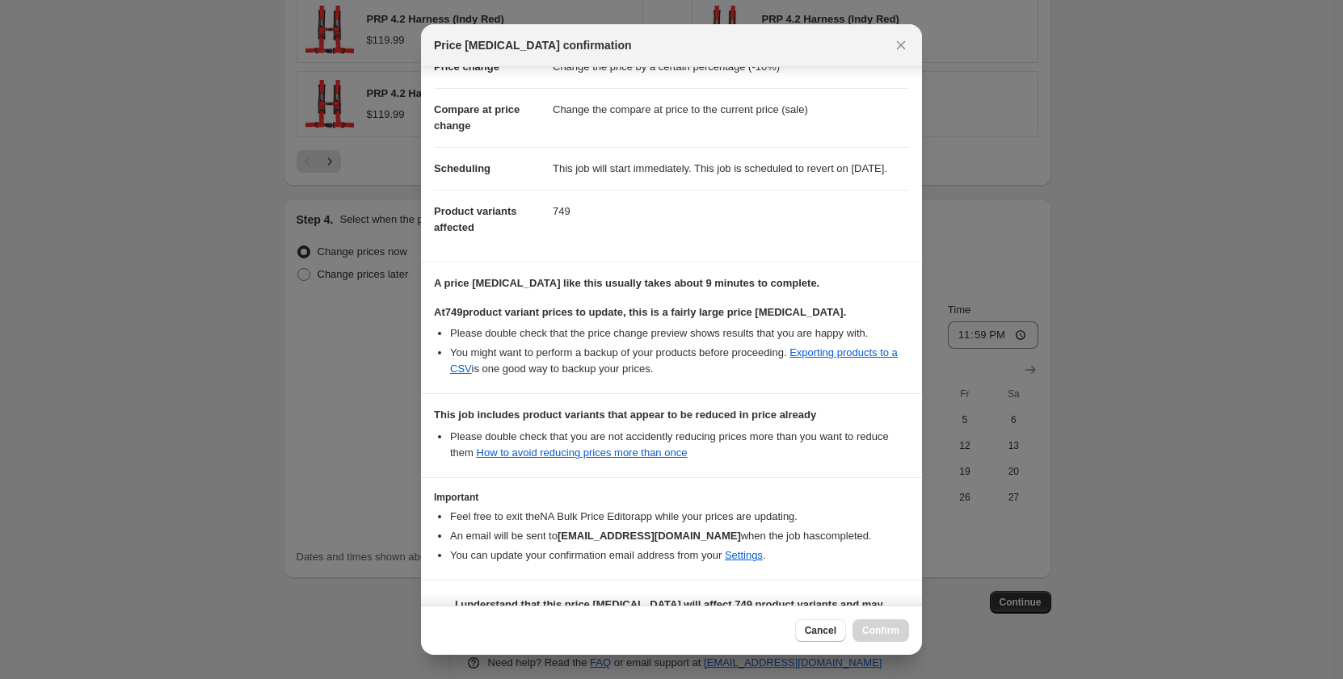
scroll to position [106, 0]
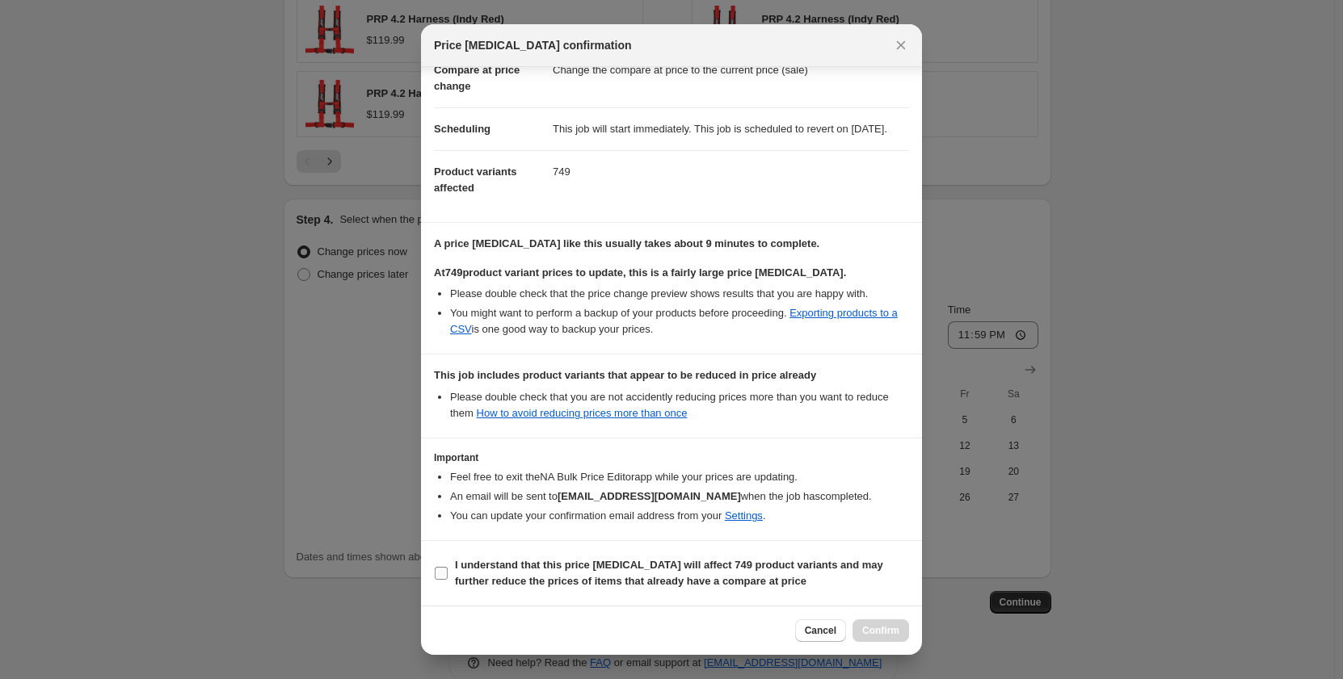
click at [448, 576] on span ":r20:" at bounding box center [441, 573] width 15 height 15
click at [448, 576] on input "I understand that this price change job will affect 749 product variants and ma…" at bounding box center [441, 573] width 13 height 13
checkbox input "true"
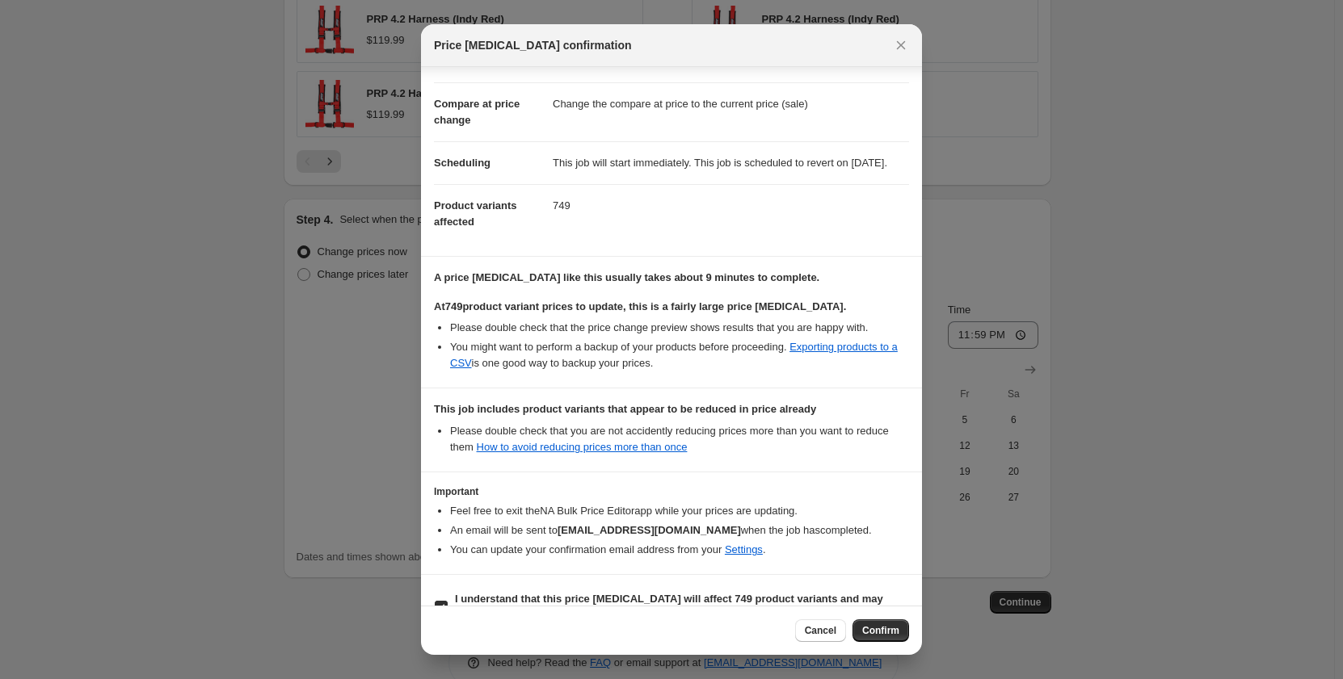
scroll to position [0, 0]
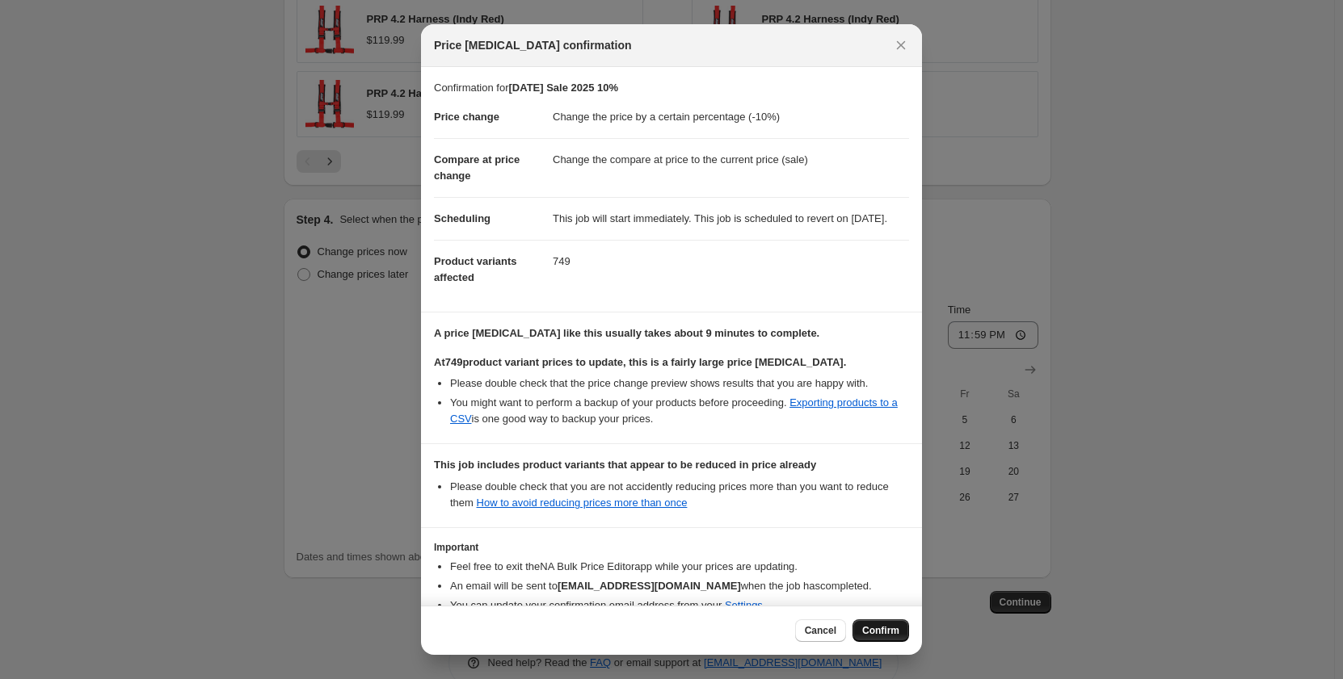
click at [889, 627] on span "Confirm" at bounding box center [880, 630] width 37 height 13
type input "[DATE] Sale 2025 10%"
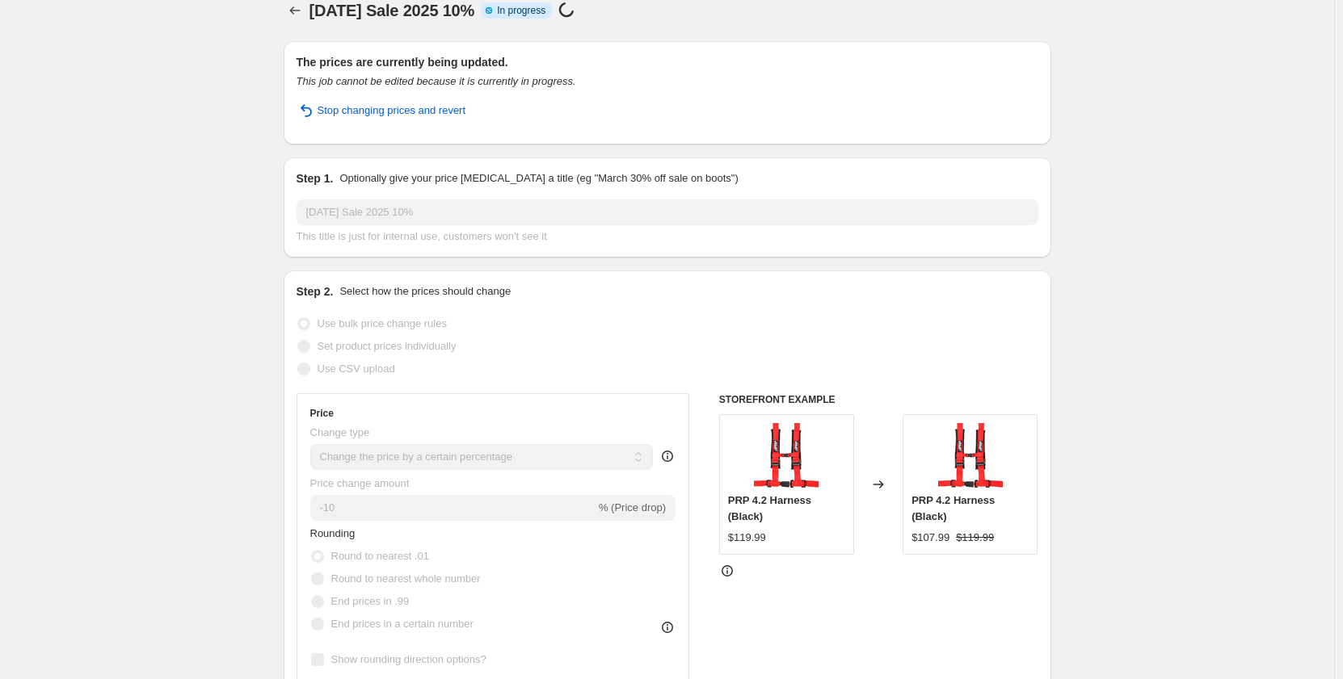
scroll to position [19, 0]
click at [290, 7] on icon "Price change jobs" at bounding box center [295, 11] width 16 height 16
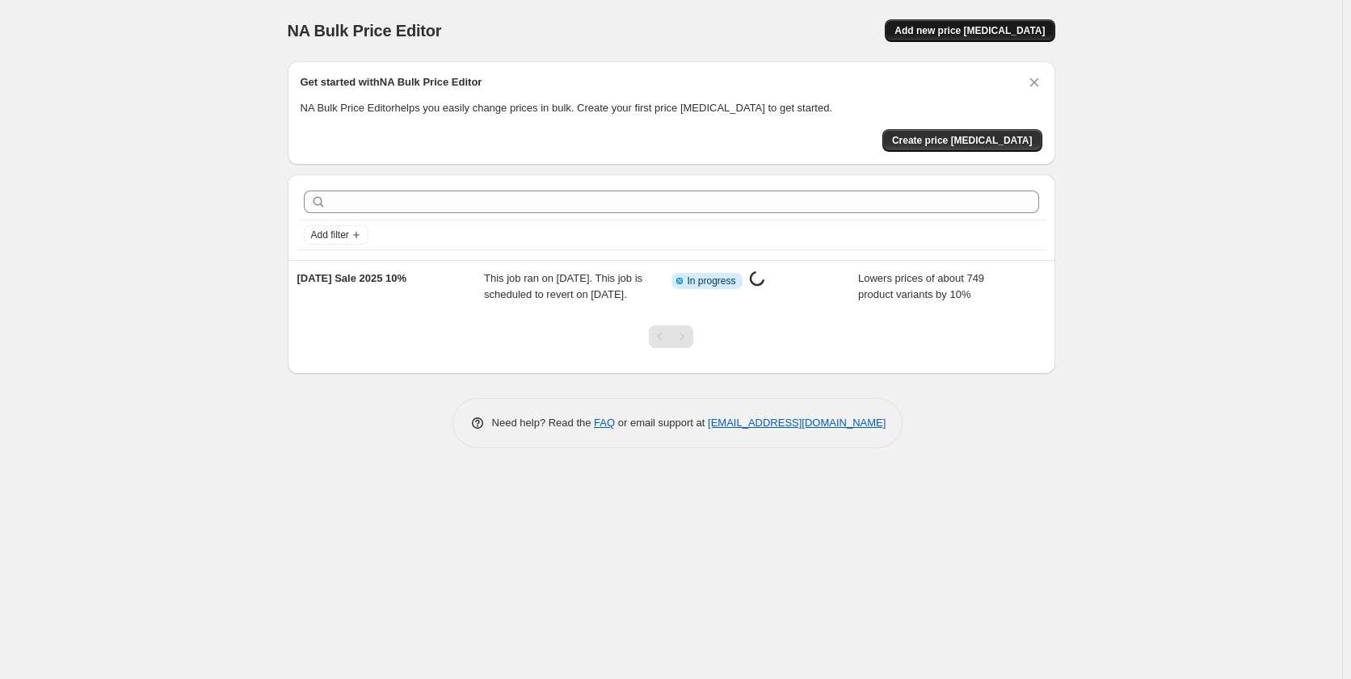
click at [977, 33] on span "Add new price [MEDICAL_DATA]" at bounding box center [969, 30] width 150 height 13
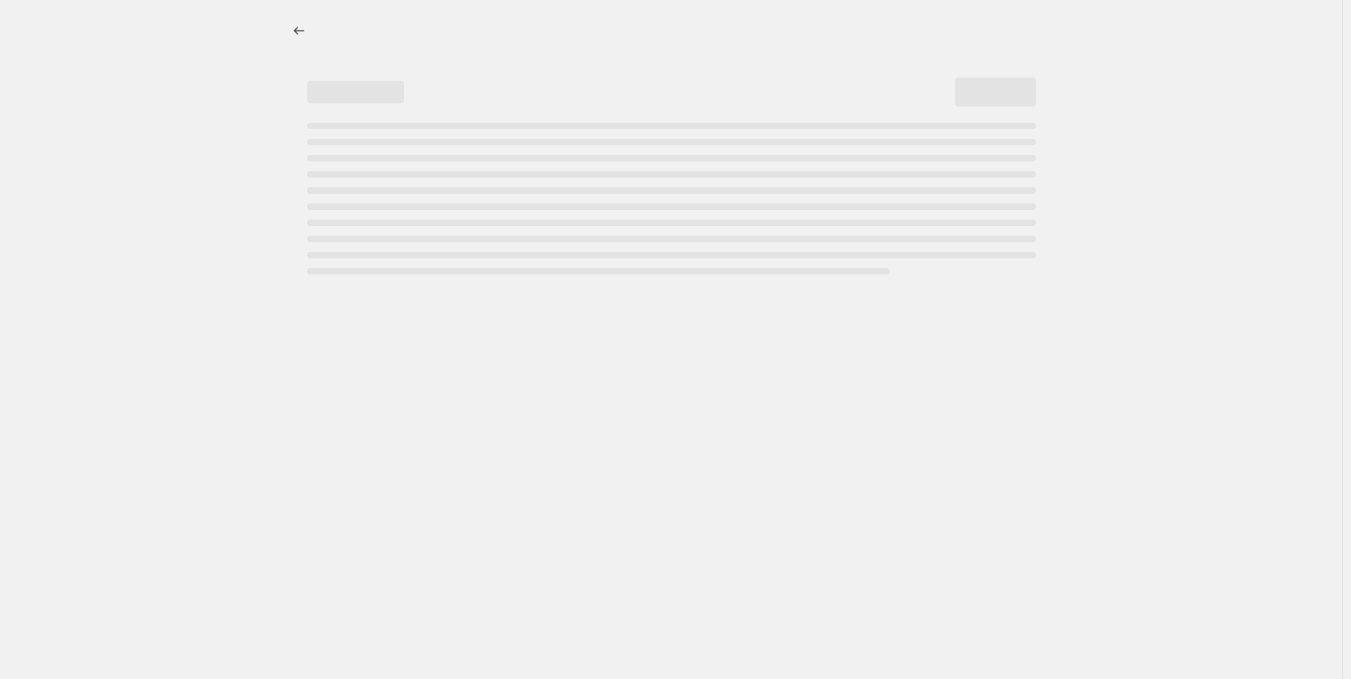
select select "percentage"
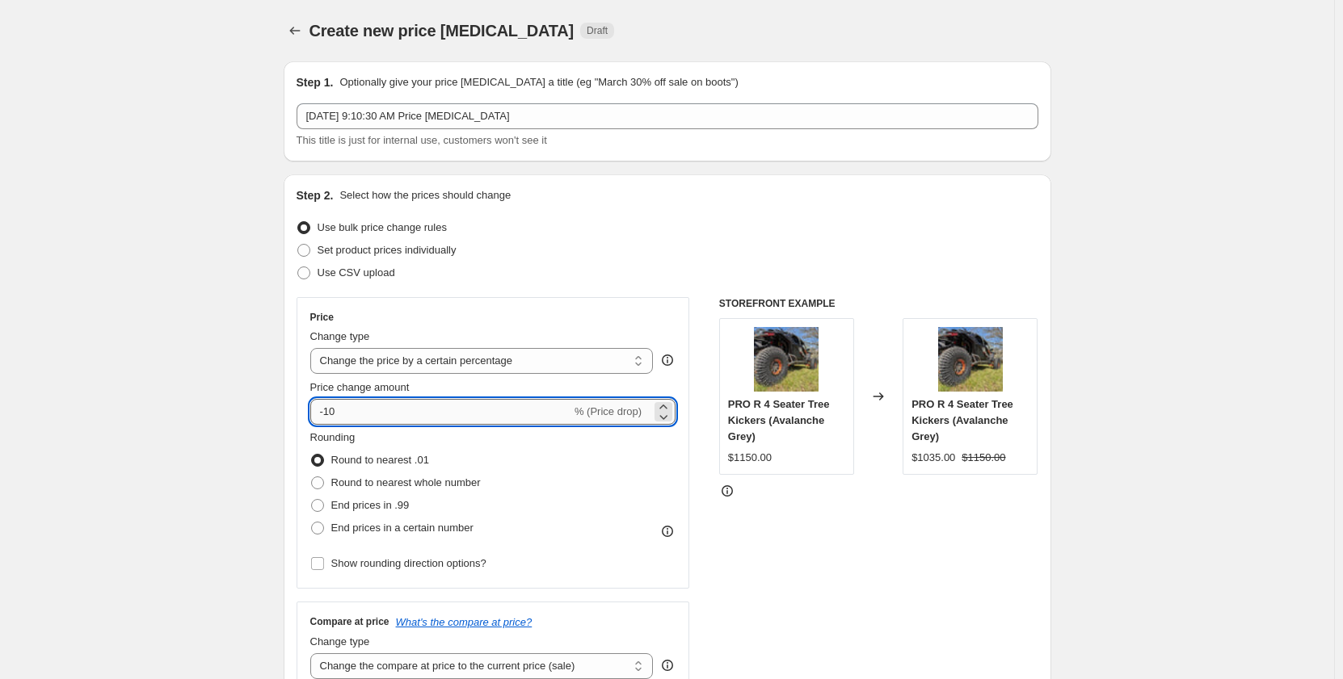
click at [429, 406] on input "-10" at bounding box center [440, 412] width 261 height 26
type input "-1"
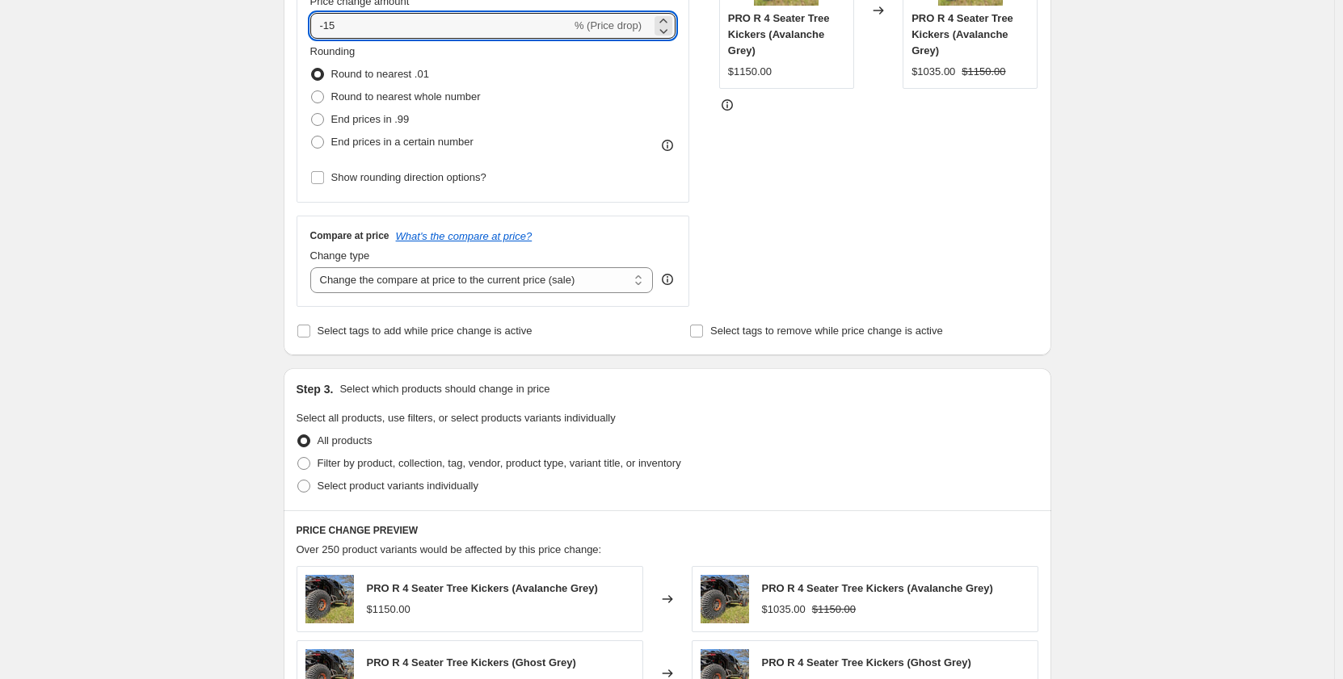
scroll to position [404, 0]
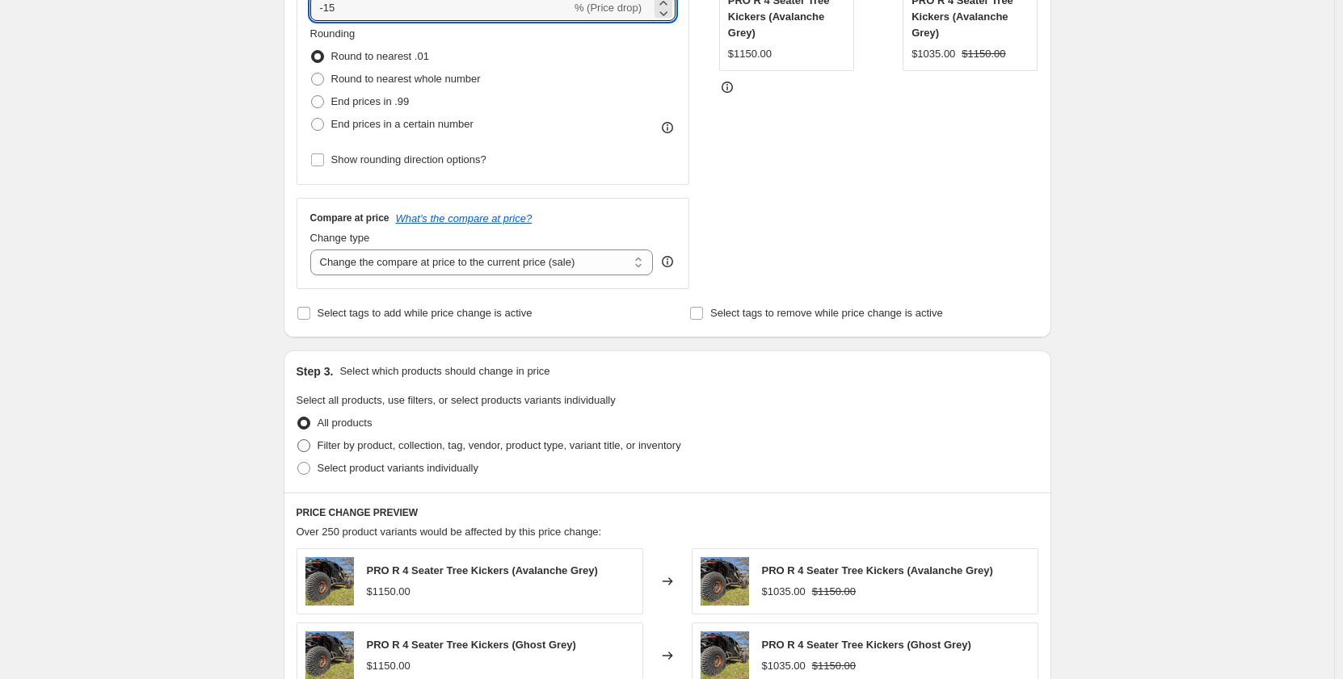
type input "-15"
click at [307, 446] on span at bounding box center [303, 445] width 13 height 13
click at [298, 440] on input "Filter by product, collection, tag, vendor, product type, variant title, or inv…" at bounding box center [297, 439] width 1 height 1
radio input "true"
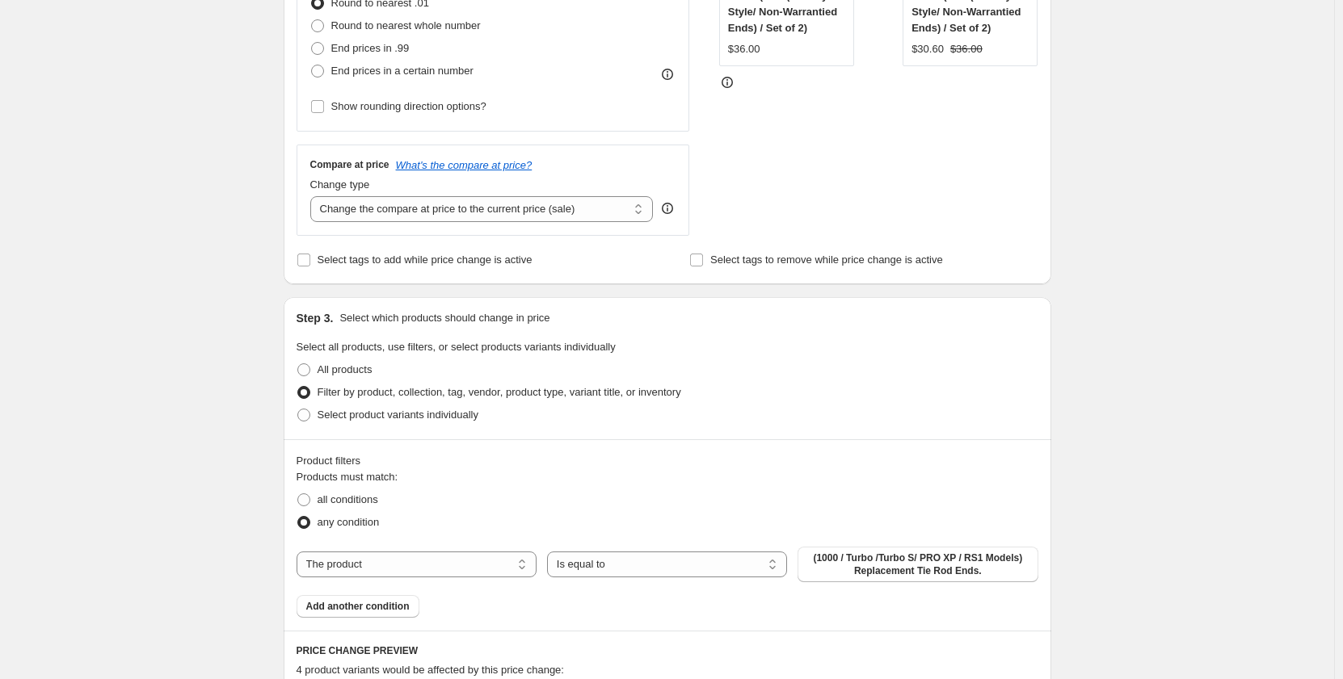
scroll to position [485, 0]
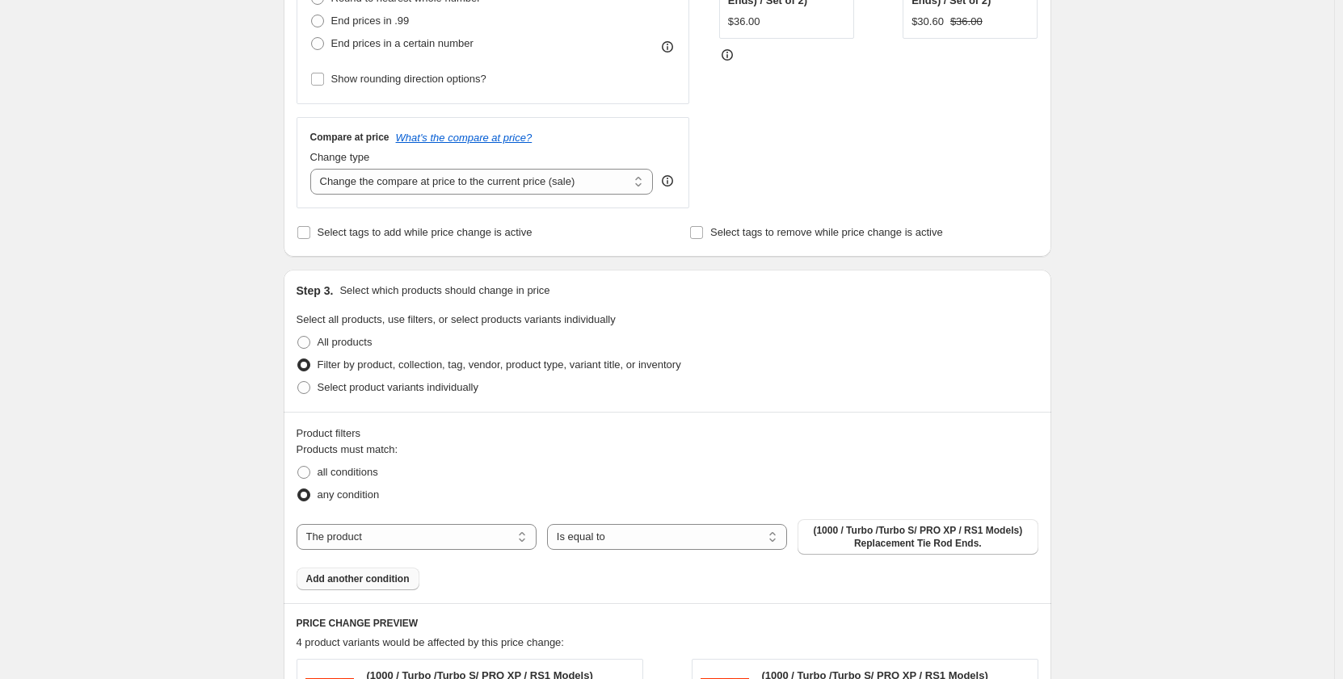
click at [383, 582] on span "Add another condition" at bounding box center [357, 579] width 103 height 13
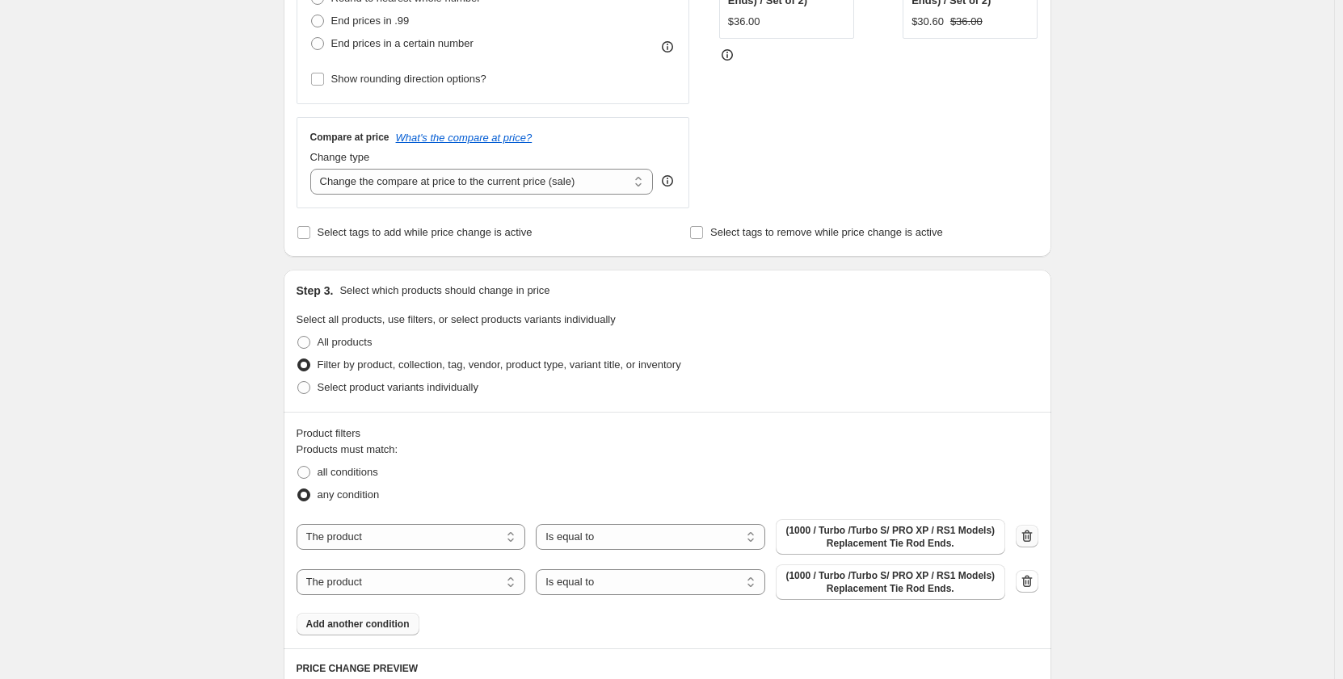
click at [1027, 538] on icon "button" at bounding box center [1026, 536] width 11 height 12
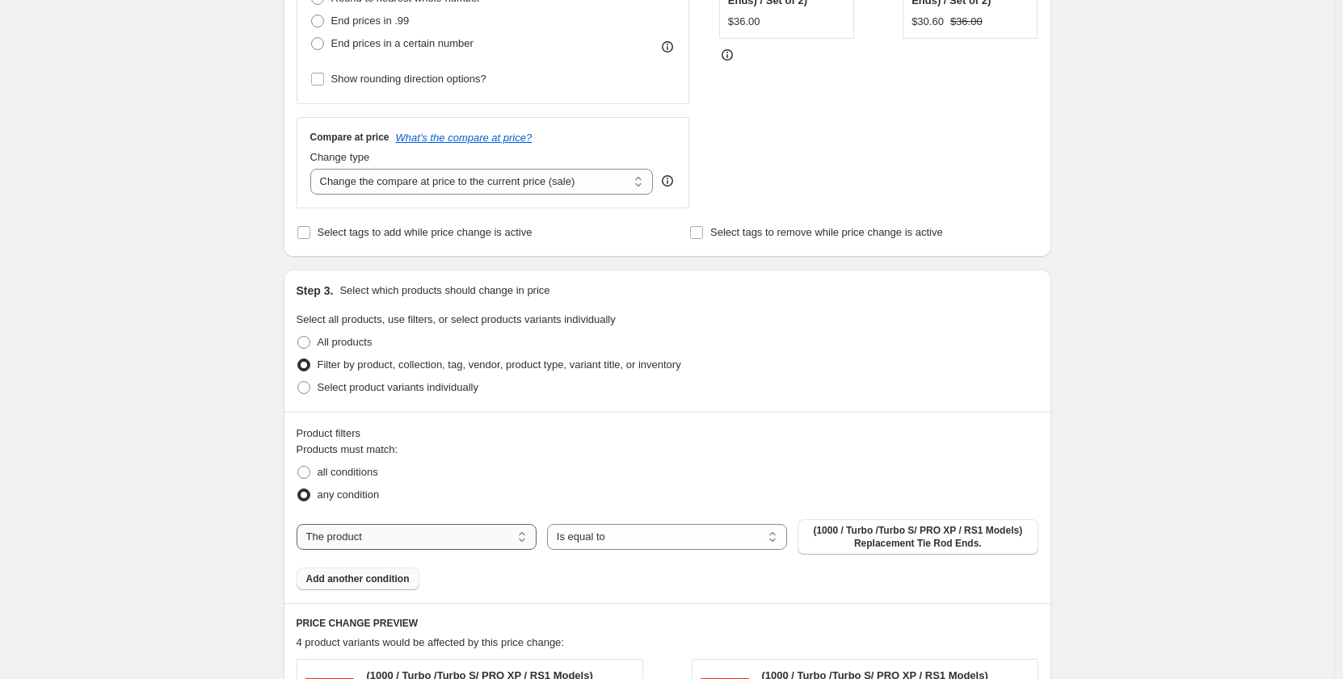
click at [332, 539] on select "The product The product's collection The product's tag The product's vendor The…" at bounding box center [416, 537] width 240 height 26
select select "vendor"
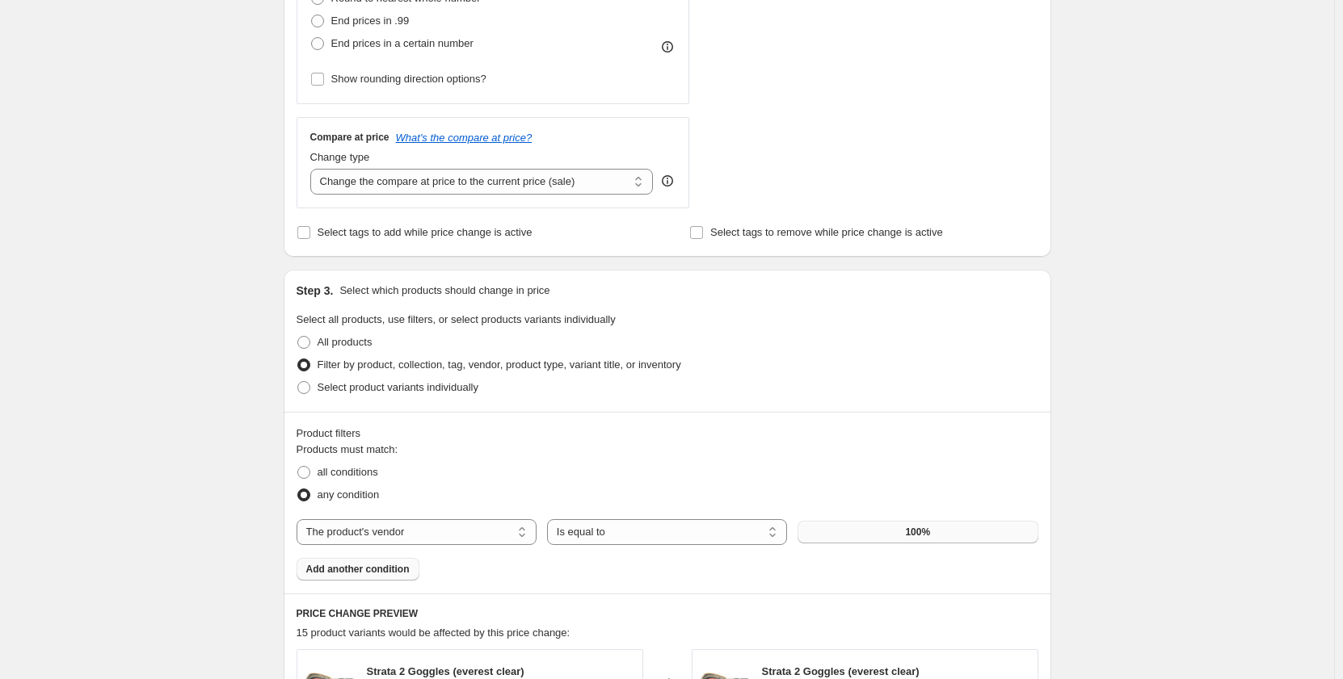
click at [935, 536] on button "100%" at bounding box center [917, 532] width 240 height 23
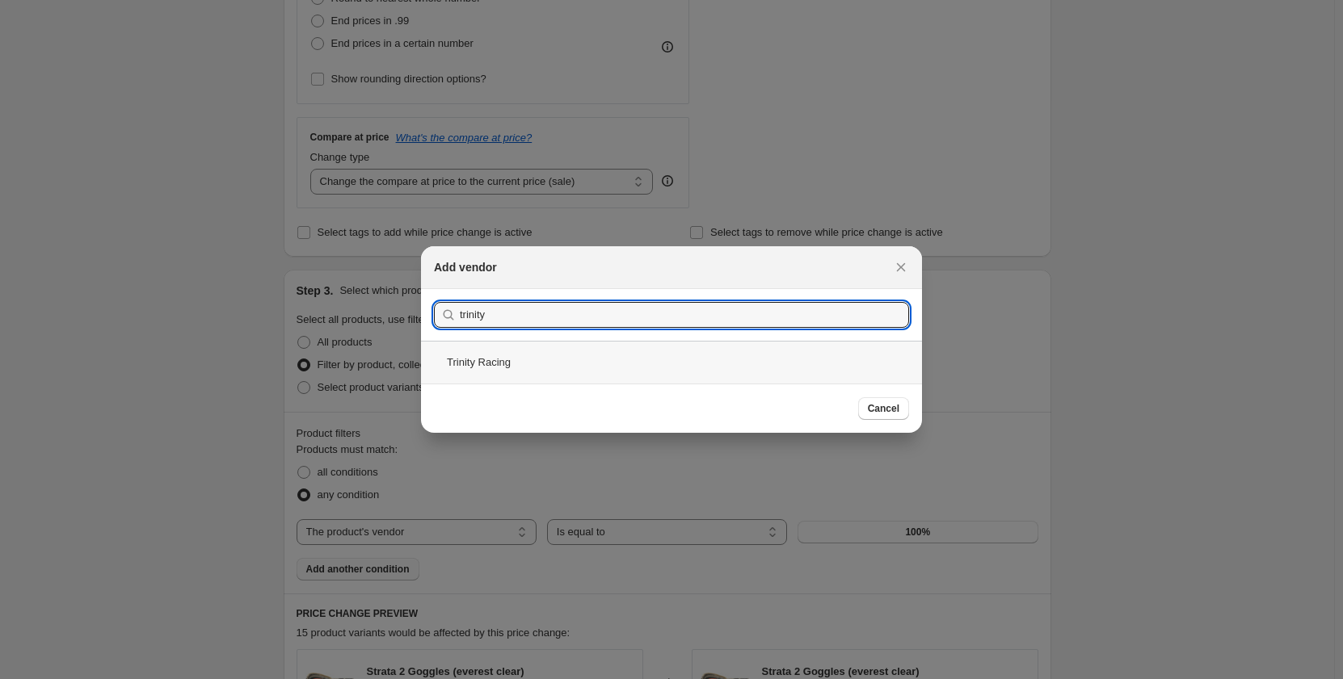
type input "trinity"
click at [538, 366] on div "Trinity Racing" at bounding box center [671, 362] width 501 height 43
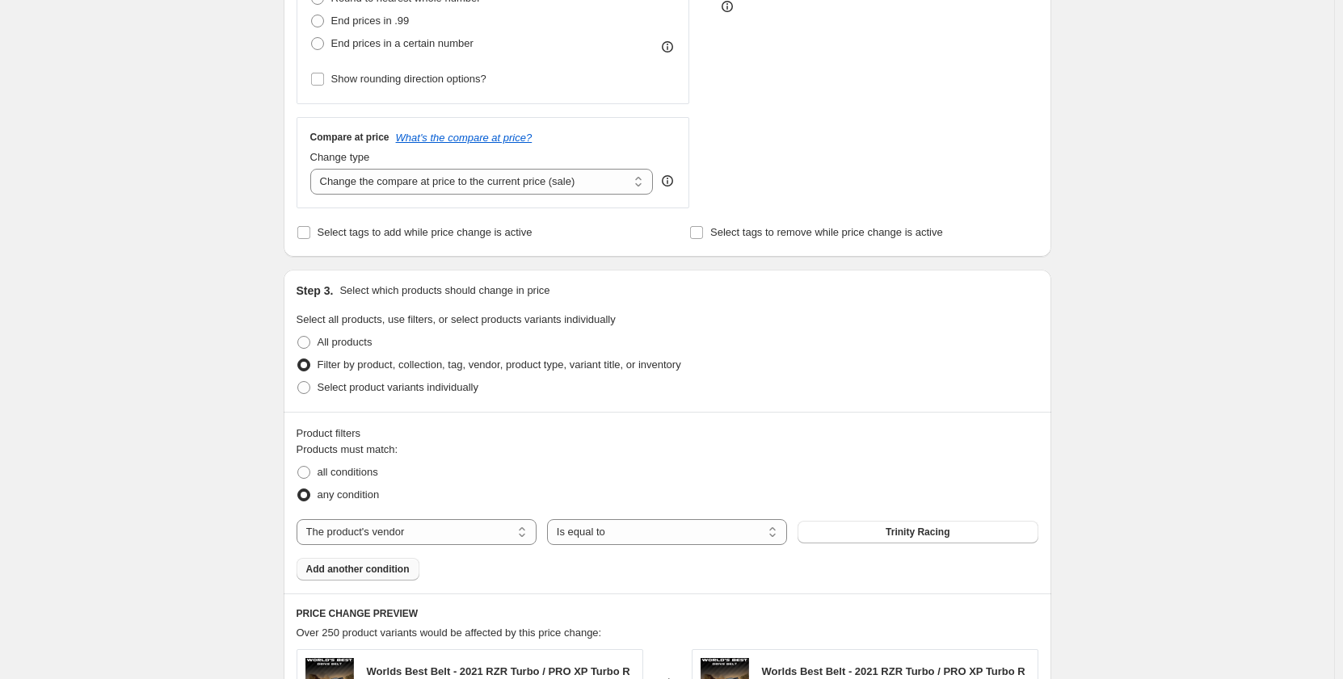
click at [365, 576] on span "Add another condition" at bounding box center [357, 569] width 103 height 13
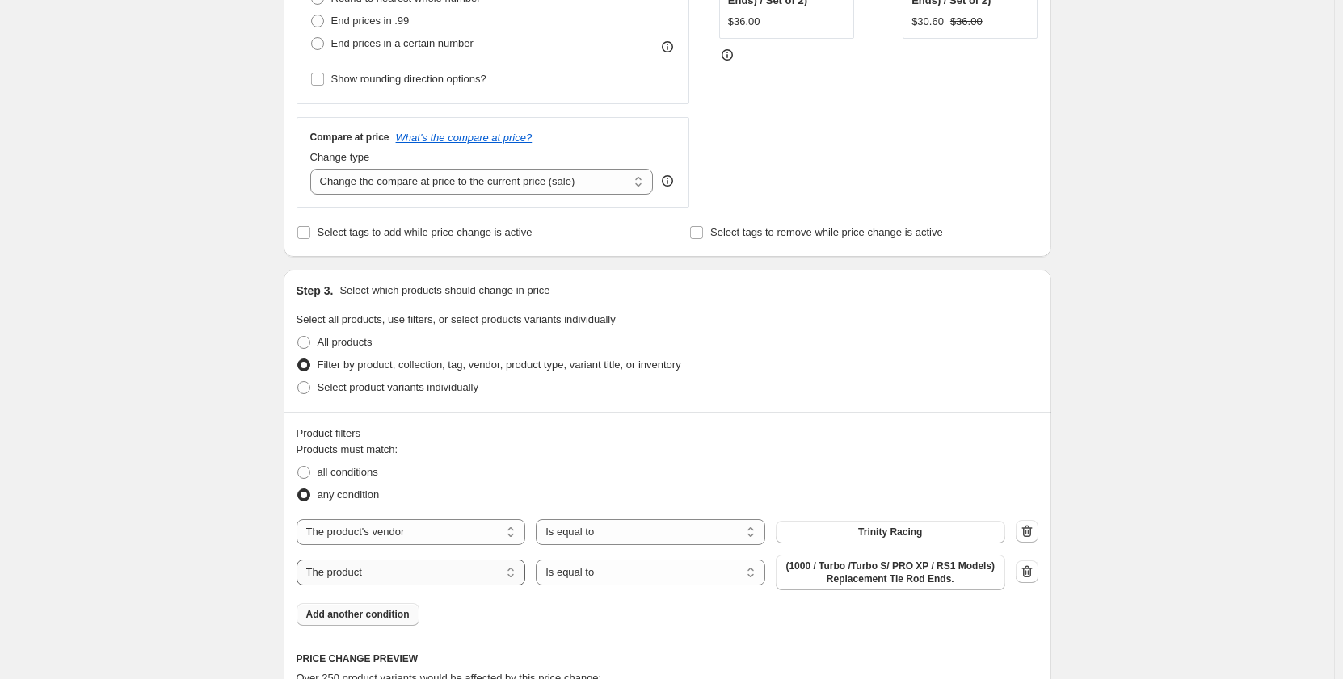
click at [441, 564] on select "The product The product's collection The product's tag The product's vendor The…" at bounding box center [410, 573] width 229 height 26
select select "vendor"
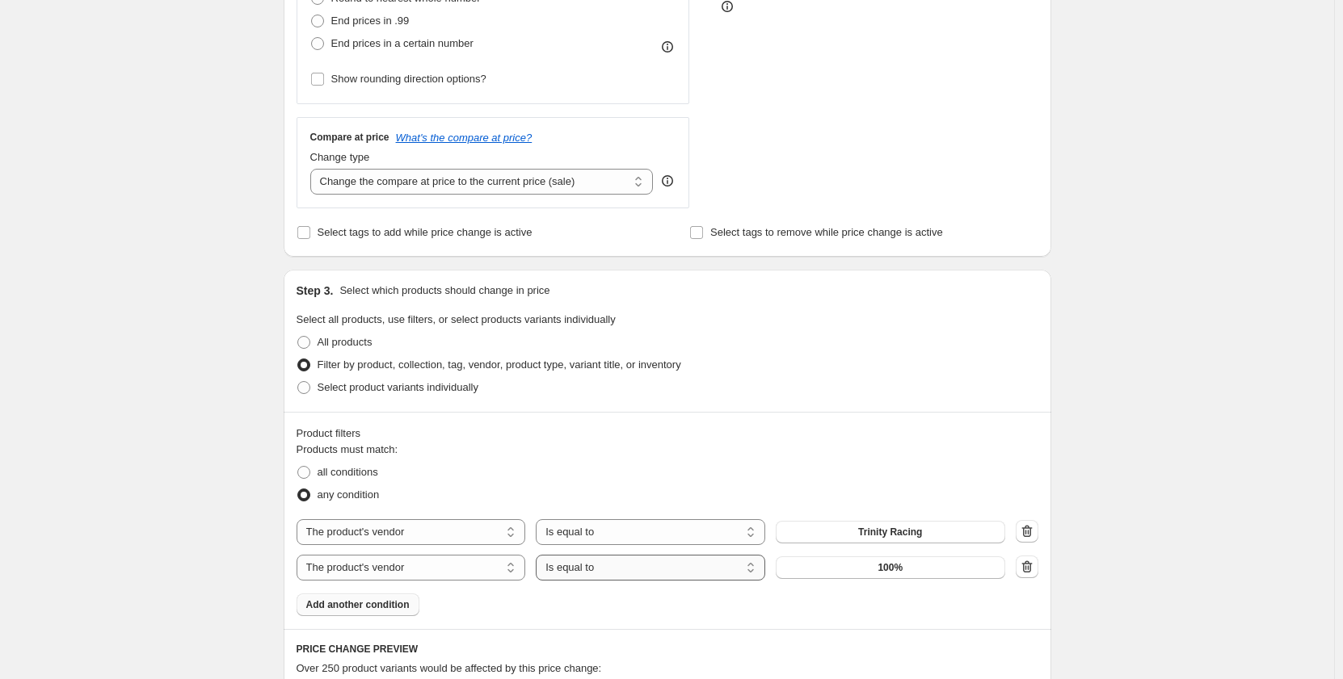
click at [607, 570] on select "Is equal to Is not equal to" at bounding box center [650, 568] width 229 height 26
click at [540, 555] on select "Is equal to Is not equal to" at bounding box center [650, 568] width 229 height 26
click at [889, 583] on div "Products must match: all conditions any condition The product The product's col…" at bounding box center [667, 529] width 742 height 174
click at [893, 578] on button "100%" at bounding box center [889, 568] width 229 height 23
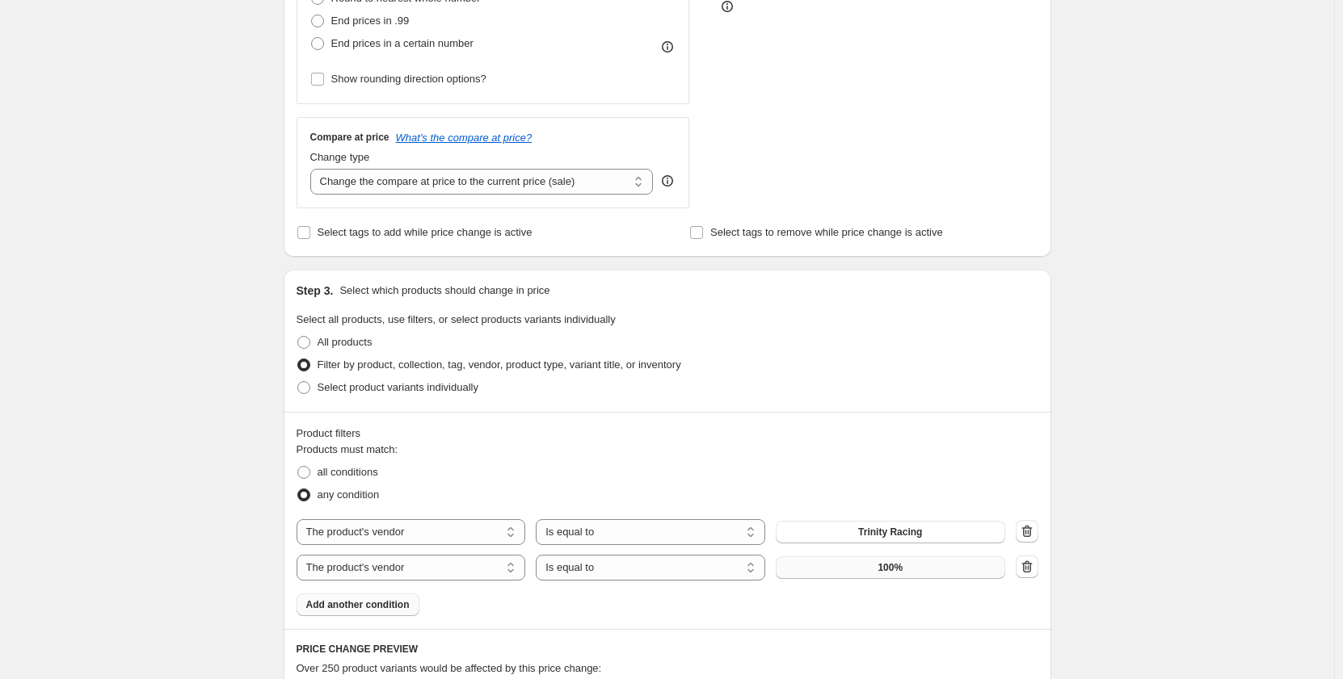
scroll to position [0, 0]
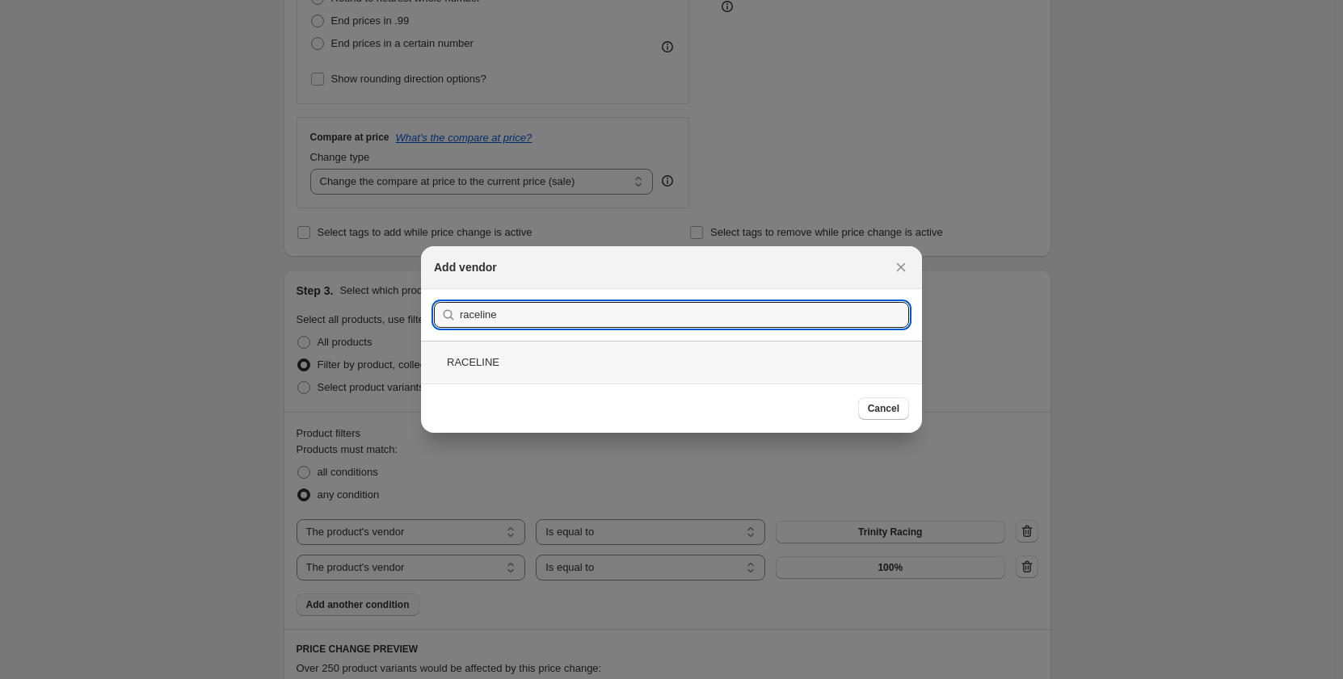
type input "raceline"
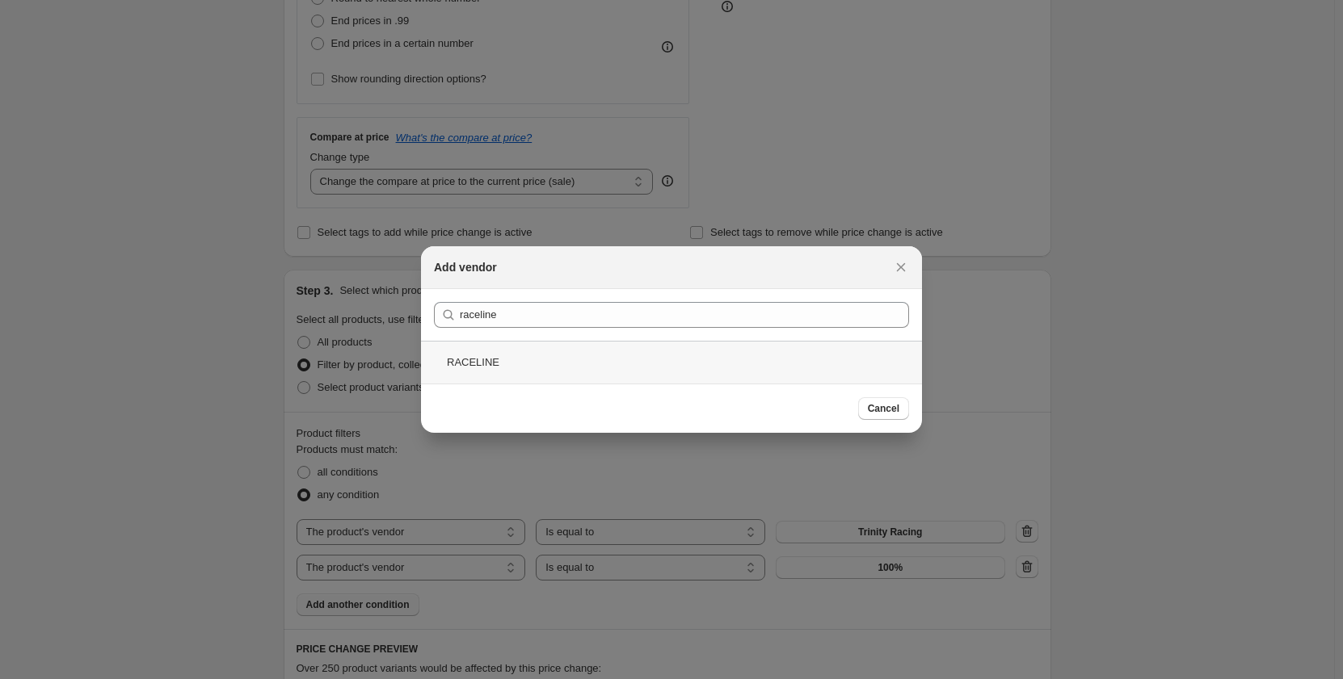
click at [503, 364] on div "RACELINE" at bounding box center [671, 362] width 501 height 43
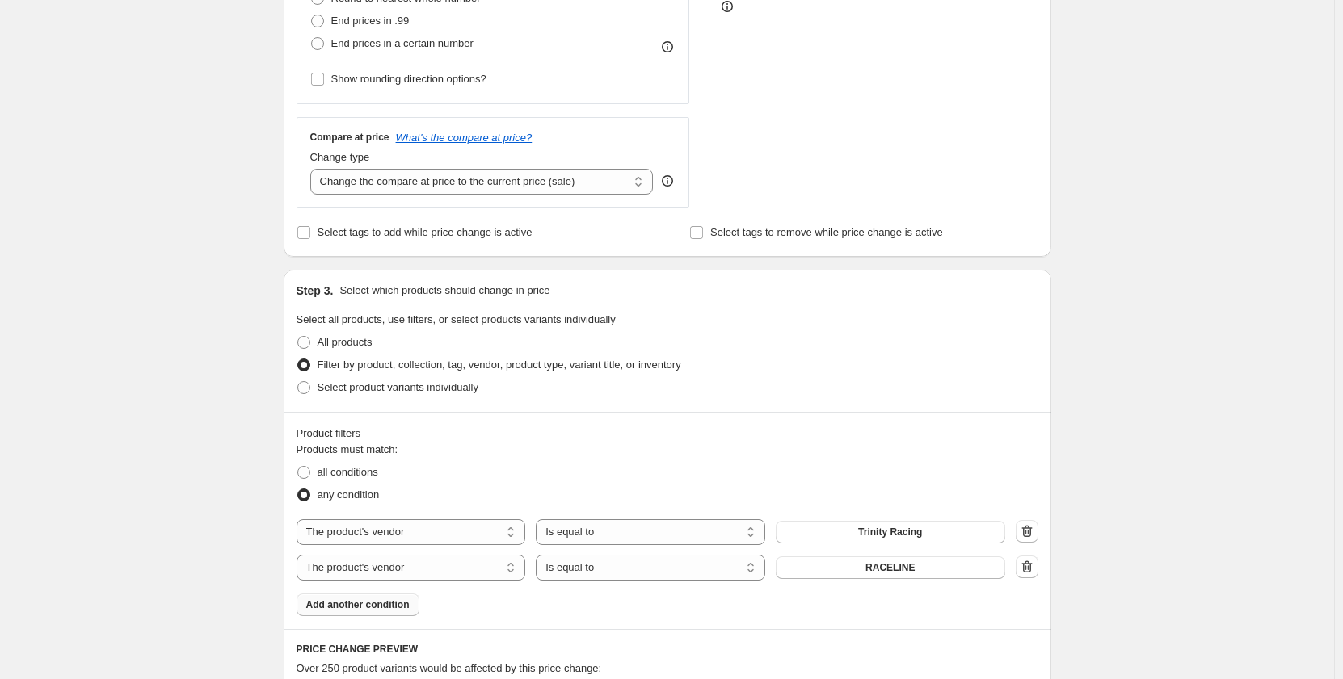
click at [380, 607] on span "Add another condition" at bounding box center [357, 605] width 103 height 13
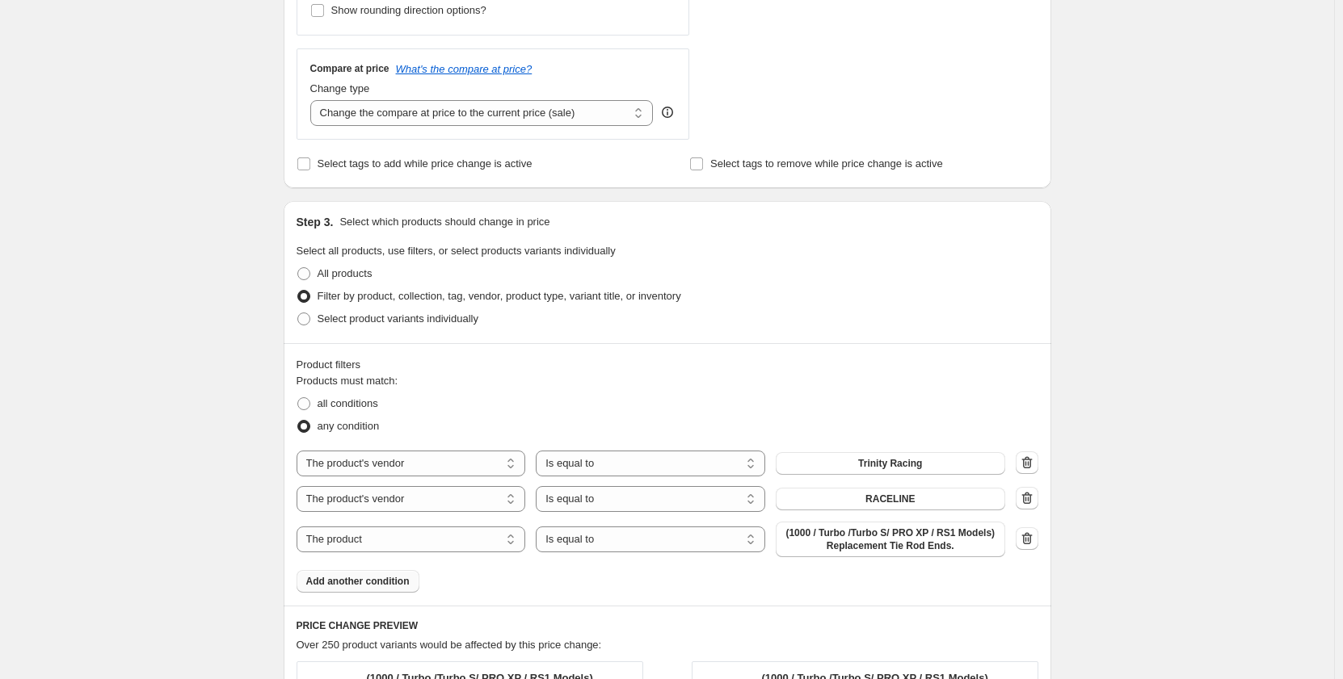
scroll to position [646, 0]
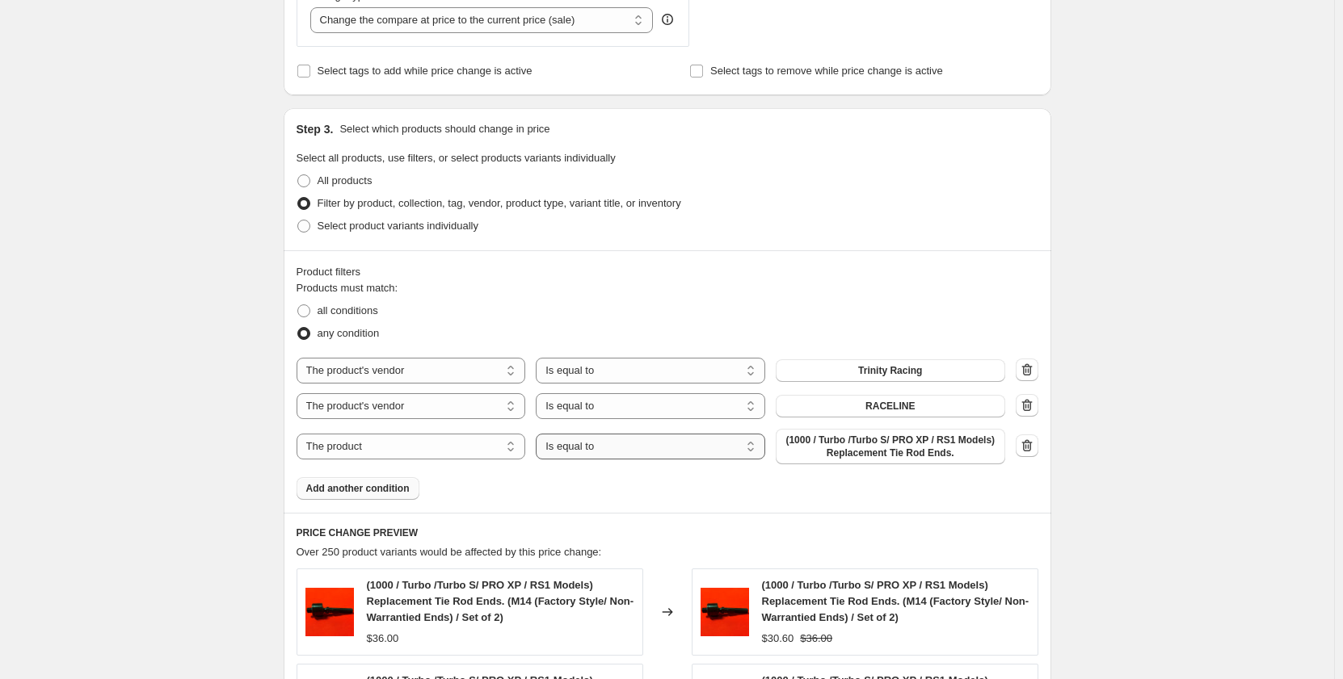
click at [599, 451] on select "Is equal to Is not equal to" at bounding box center [650, 447] width 229 height 26
click at [421, 439] on select "The product The product's collection The product's tag The product's vendor The…" at bounding box center [410, 447] width 229 height 26
select select "vendor"
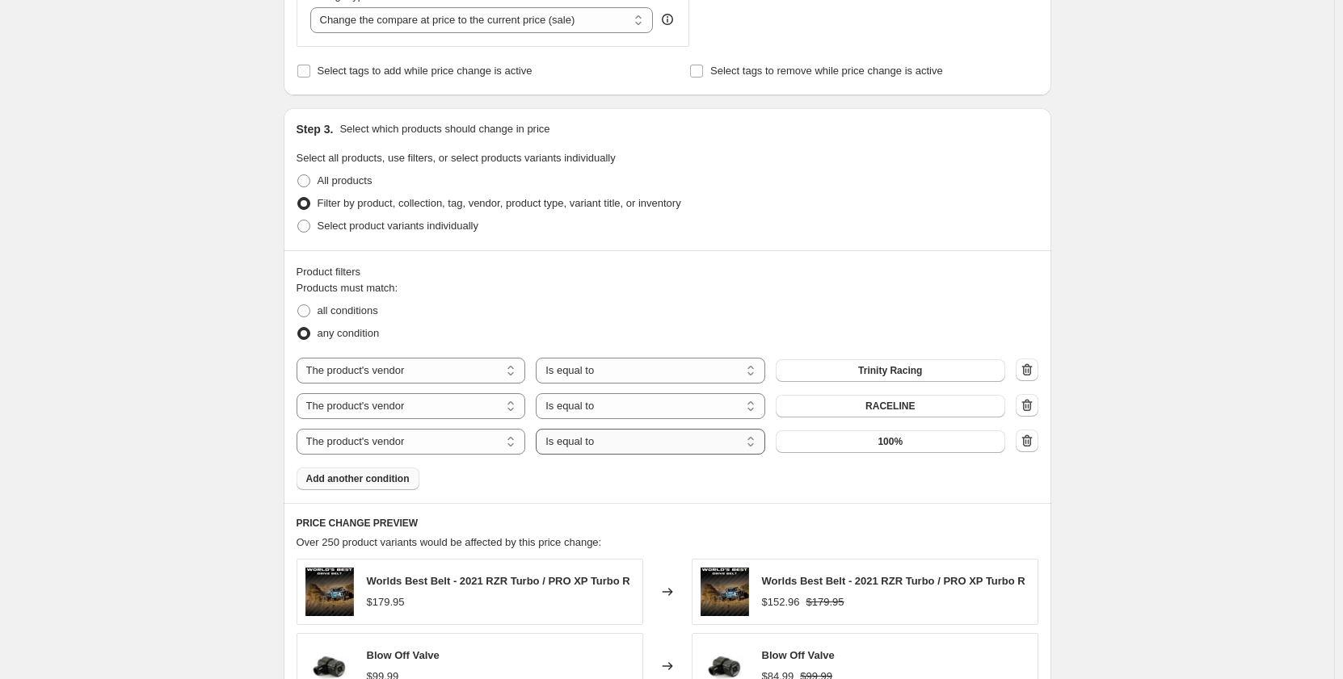
click at [605, 443] on select "Is equal to Is not equal to" at bounding box center [650, 442] width 229 height 26
click at [540, 429] on select "Is equal to Is not equal to" at bounding box center [650, 442] width 229 height 26
click at [902, 446] on span "100%" at bounding box center [889, 441] width 25 height 13
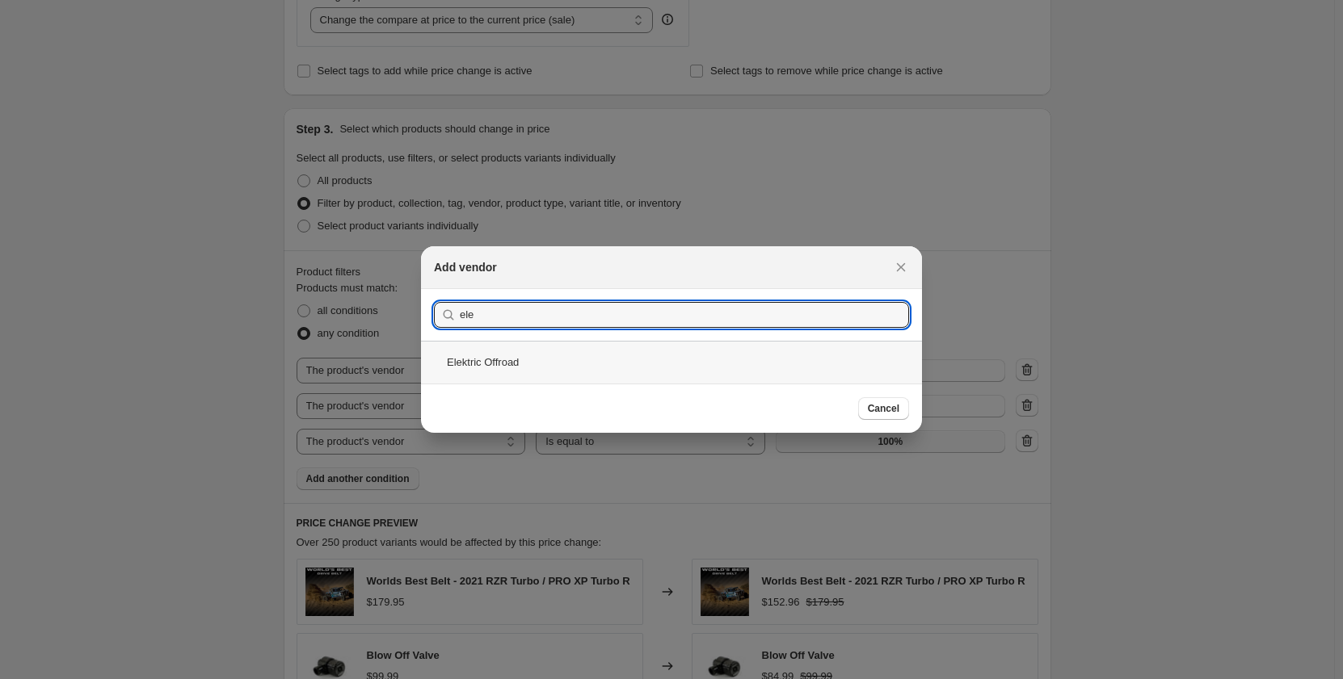
type input "ele"
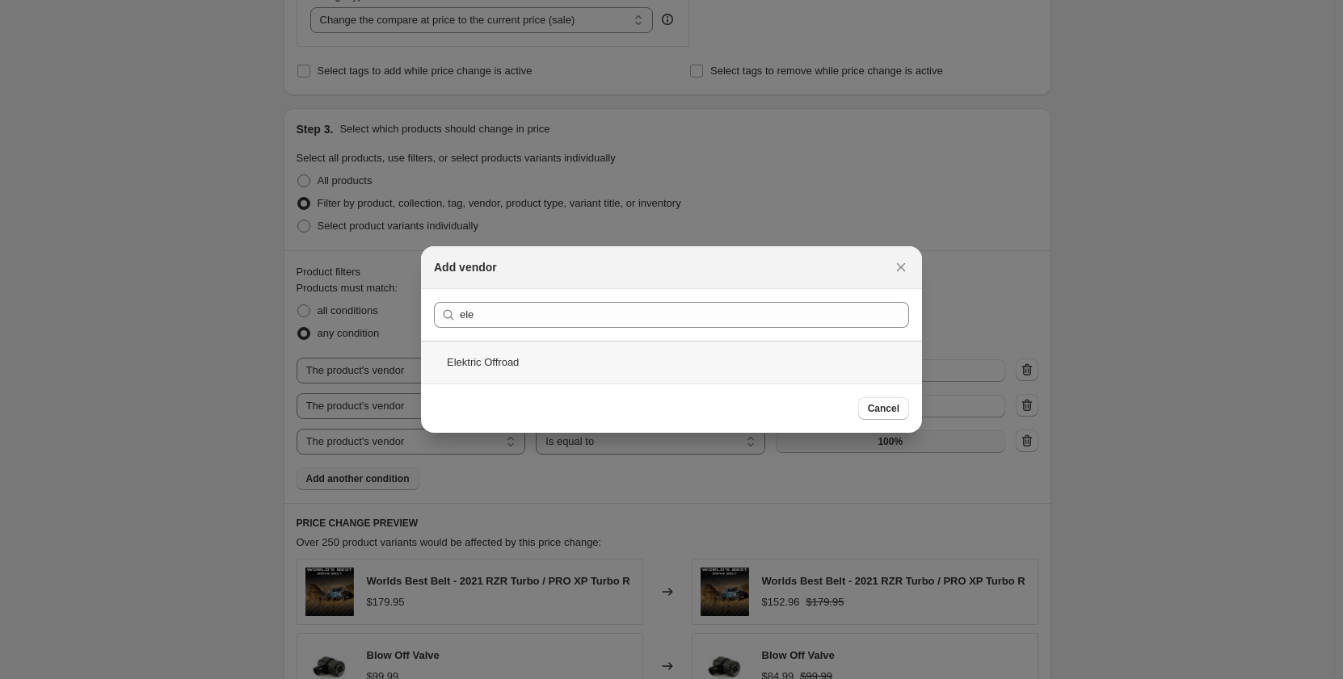
click at [578, 359] on div "Elektric Offroad" at bounding box center [671, 362] width 501 height 43
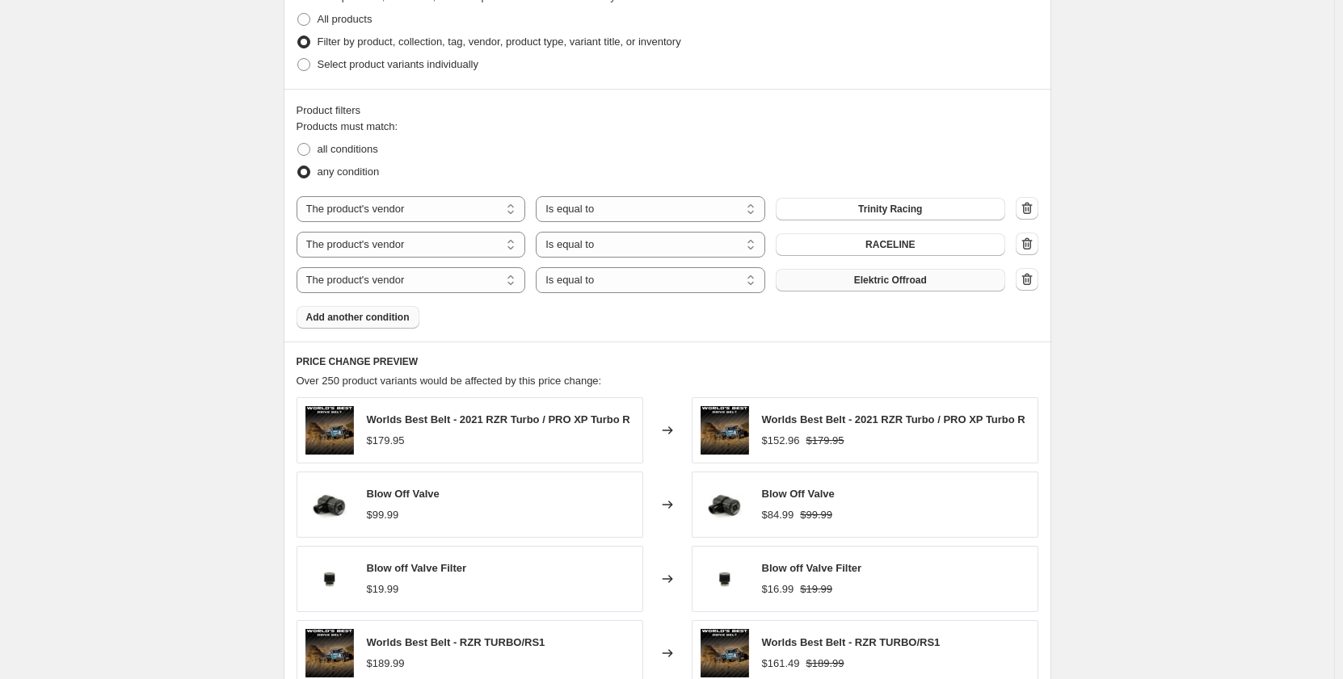
scroll to position [1189, 0]
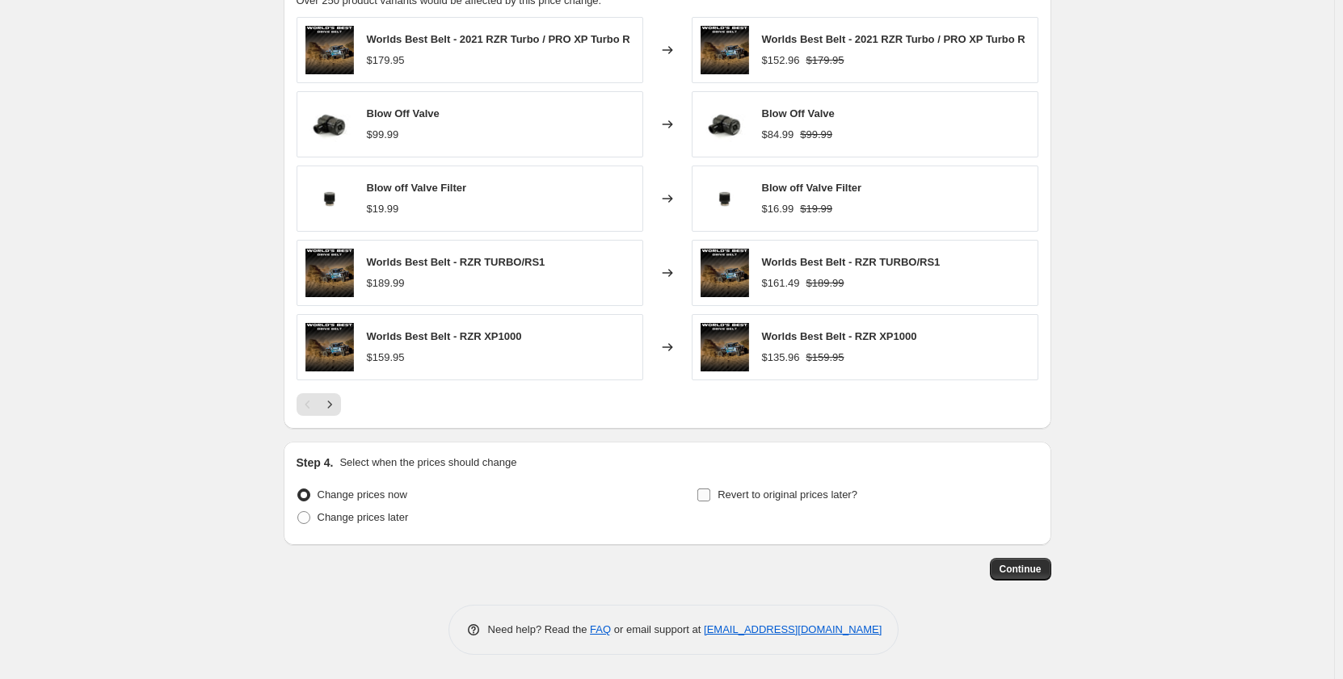
click at [709, 494] on input "Revert to original prices later?" at bounding box center [703, 495] width 13 height 13
checkbox input "true"
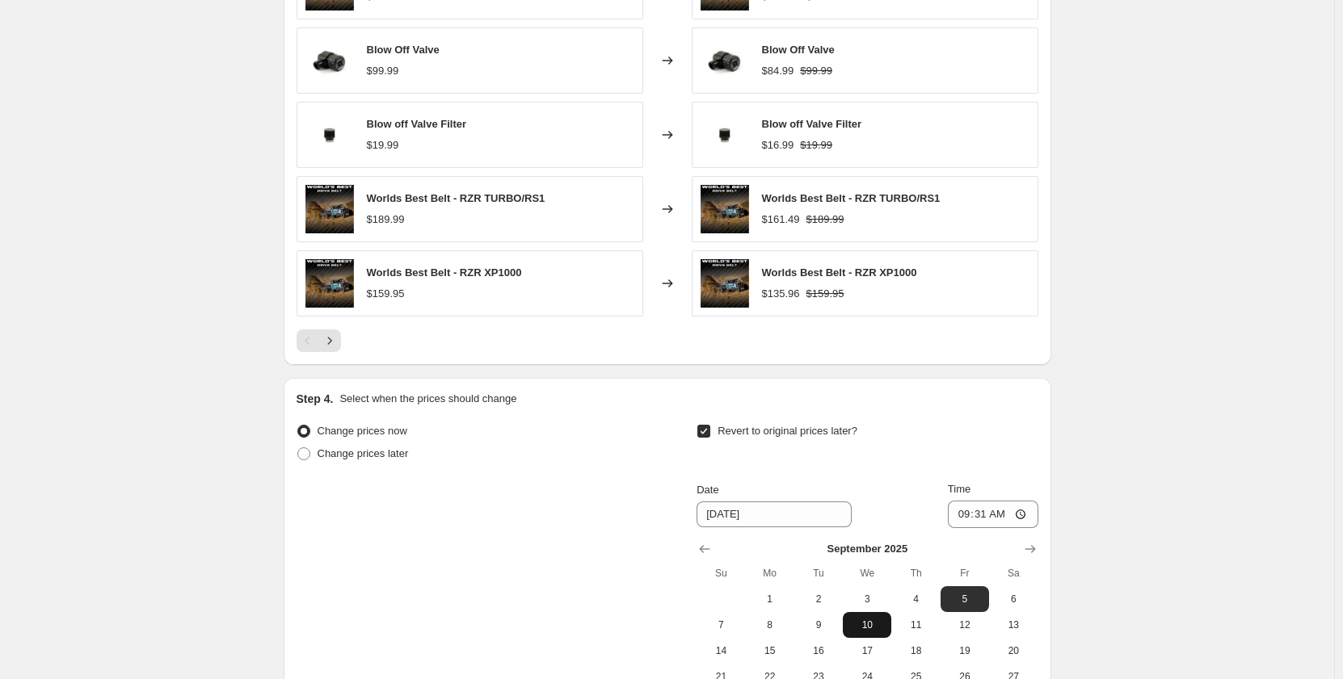
scroll to position [1351, 0]
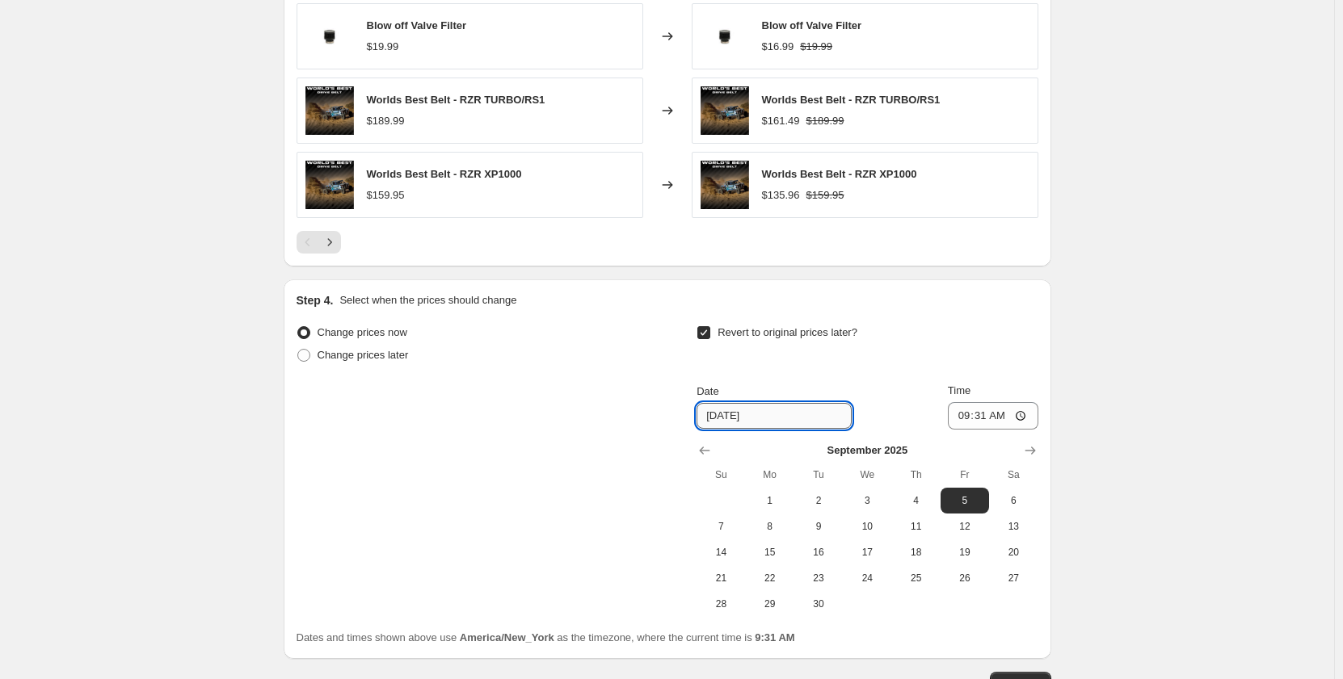
click at [737, 420] on input "9/5/2025" at bounding box center [773, 416] width 155 height 26
click at [775, 506] on span "1" at bounding box center [770, 500] width 36 height 13
type input "[DATE]"
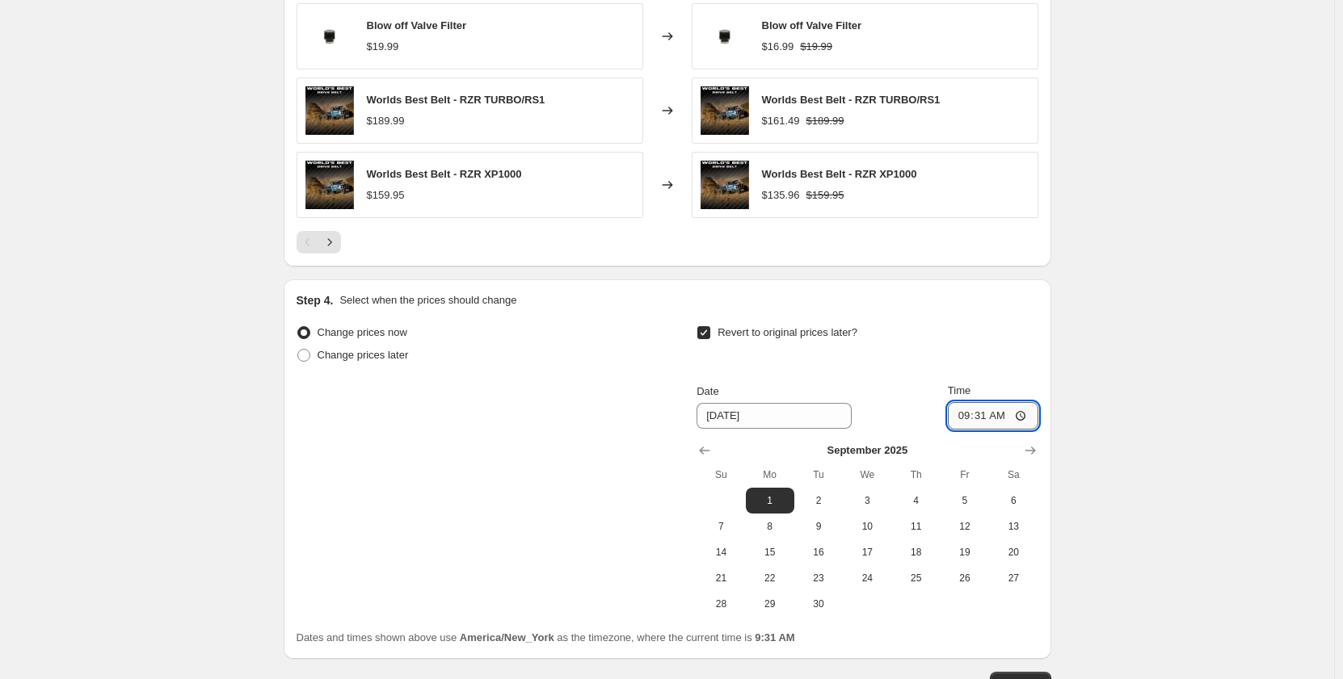
click at [1015, 414] on input "09:31" at bounding box center [993, 415] width 90 height 27
type input "23:59"
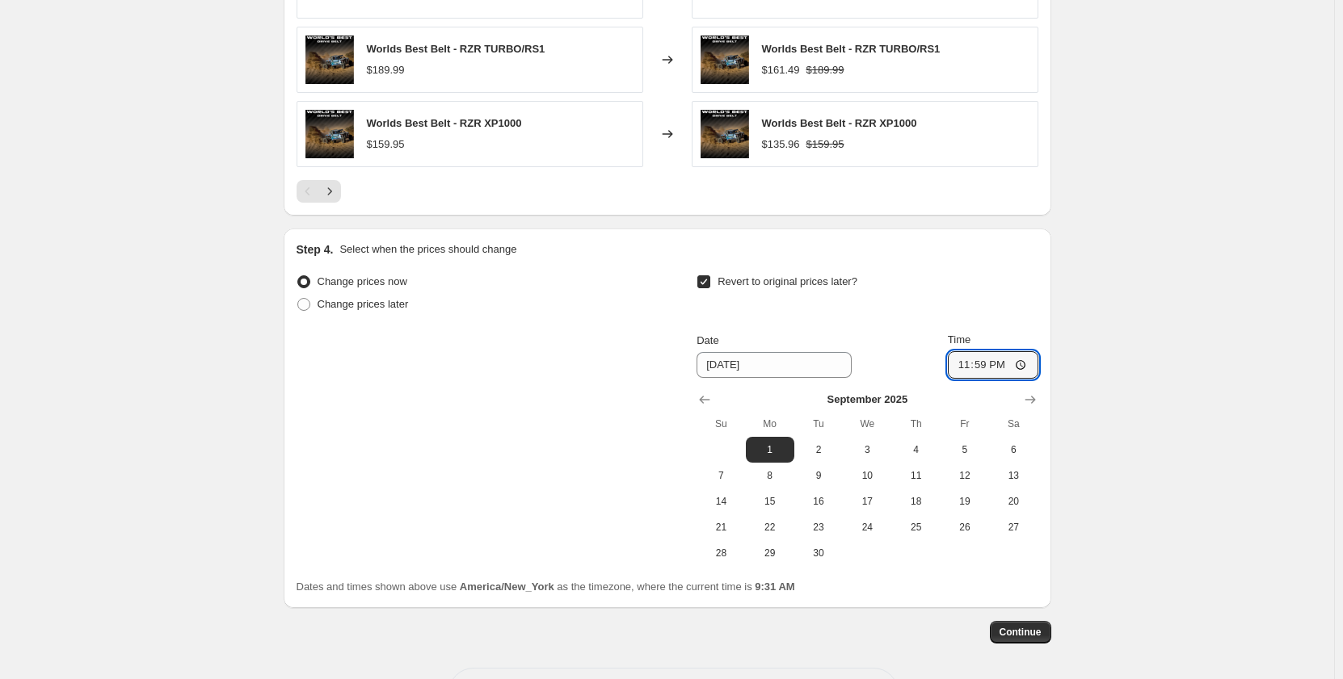
scroll to position [1465, 0]
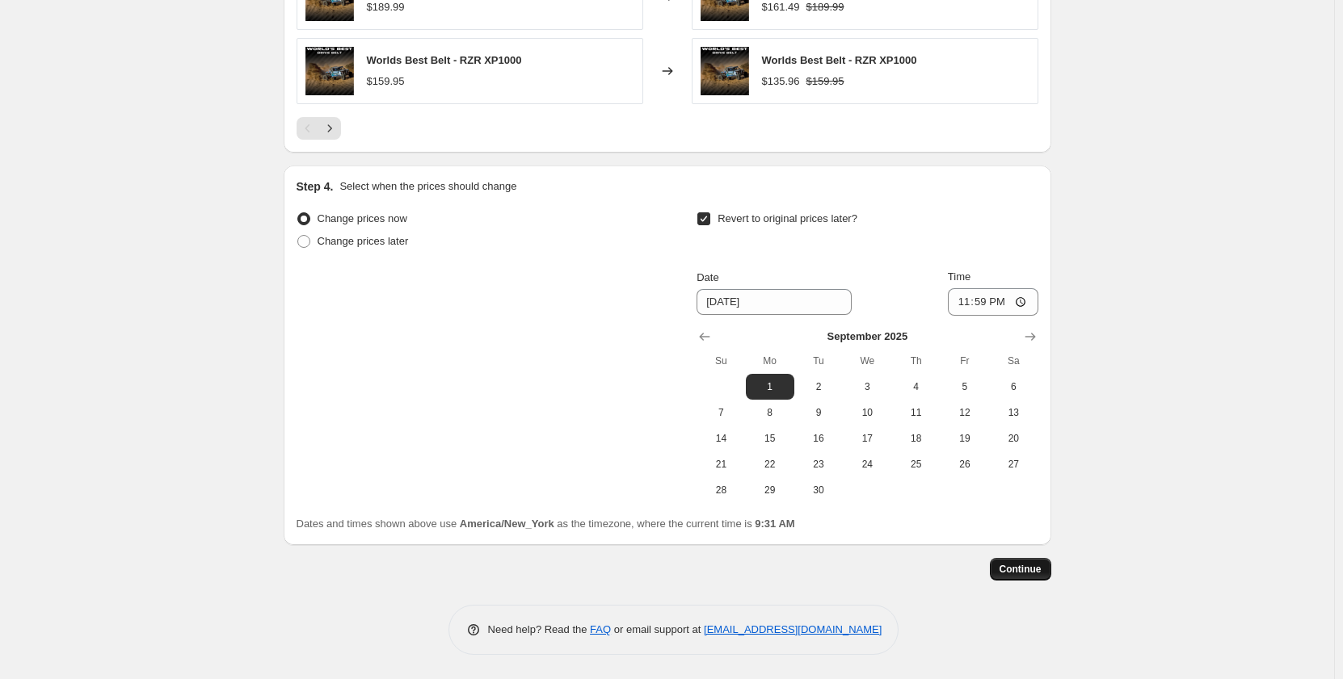
click at [1026, 574] on span "Continue" at bounding box center [1020, 569] width 42 height 13
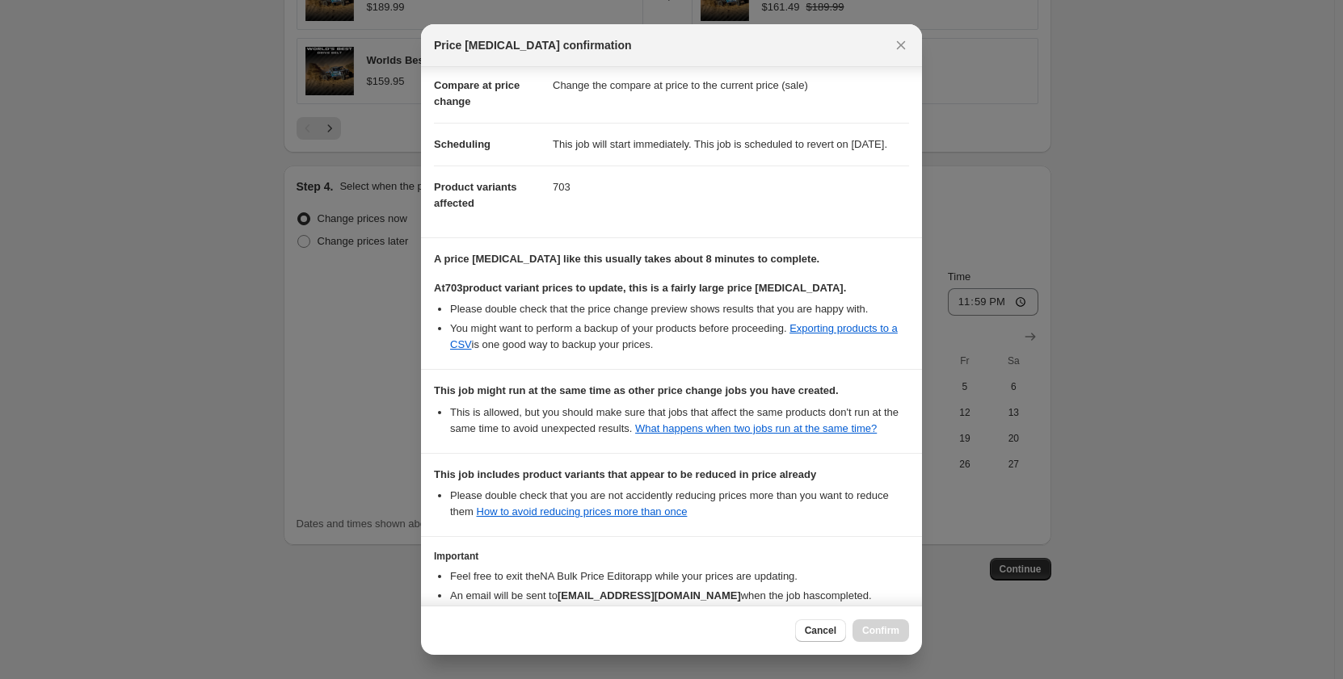
scroll to position [206, 0]
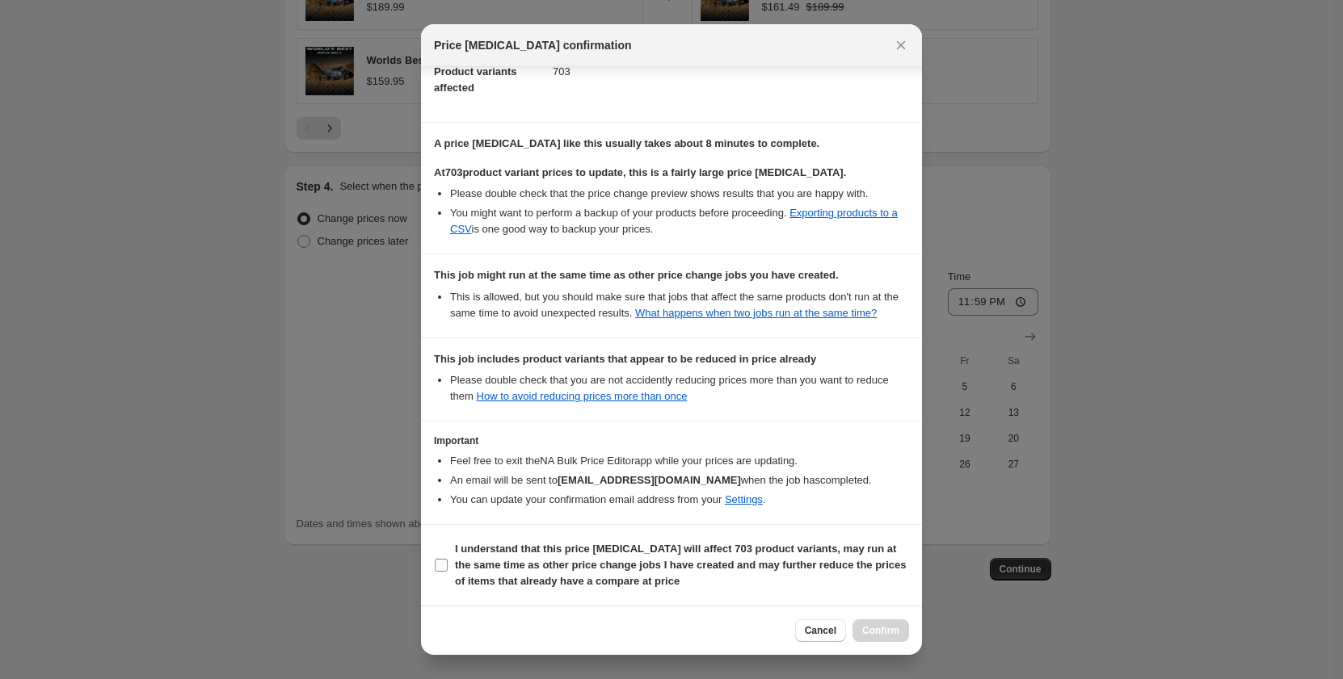
click at [443, 568] on input "I understand that this price change job will affect 703 product variants, may r…" at bounding box center [441, 565] width 13 height 13
checkbox input "true"
click at [877, 634] on span "Confirm" at bounding box center [880, 630] width 37 height 13
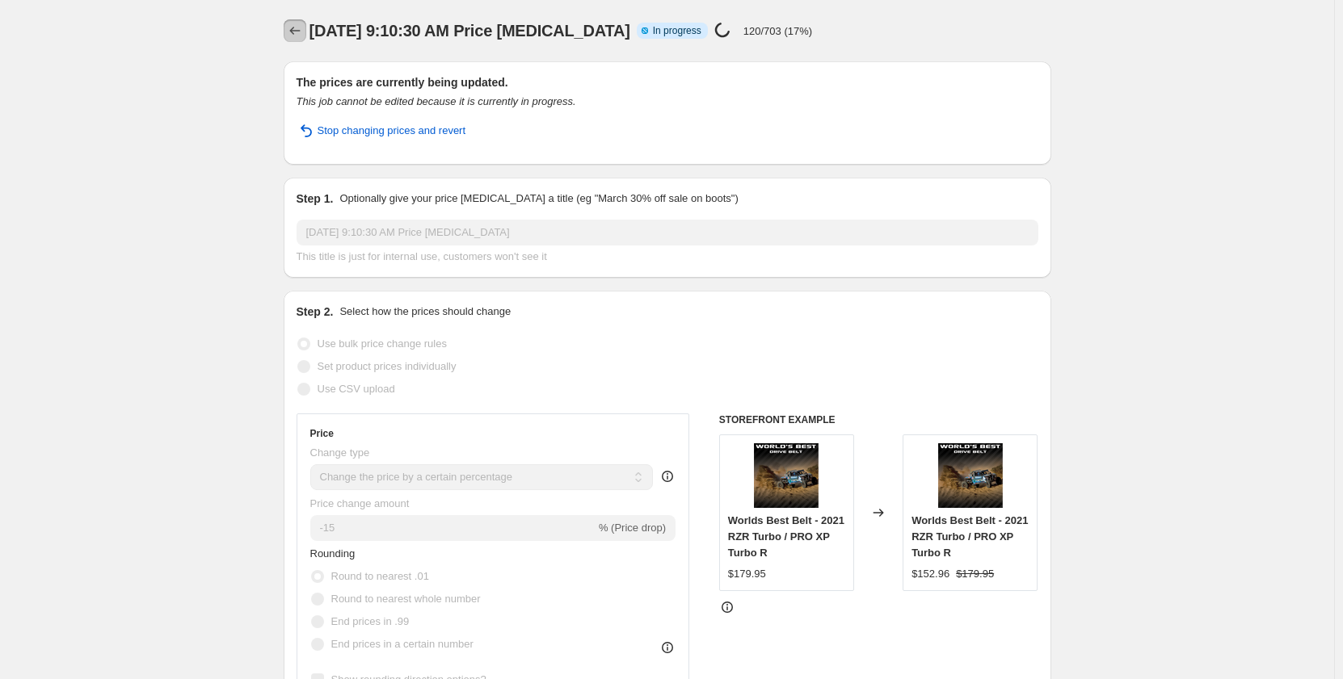
click at [303, 24] on icon "Price change jobs" at bounding box center [295, 31] width 16 height 16
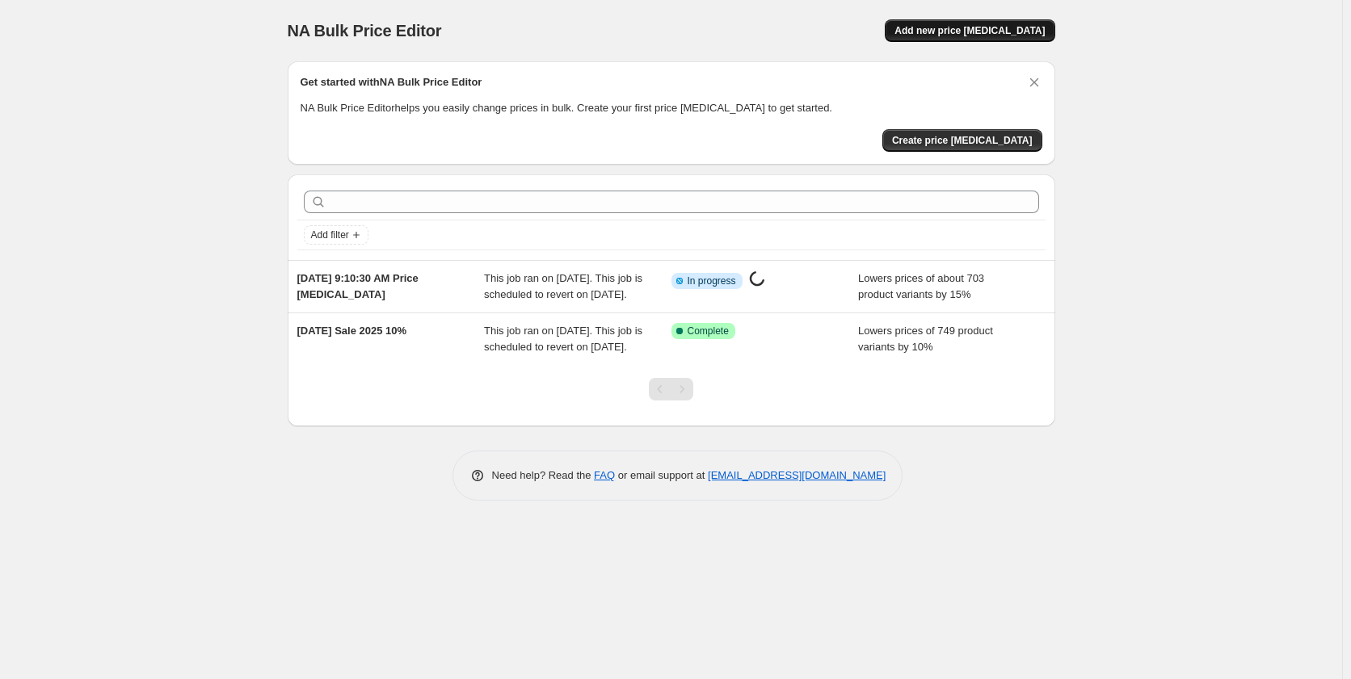
click at [968, 35] on span "Add new price [MEDICAL_DATA]" at bounding box center [969, 30] width 150 height 13
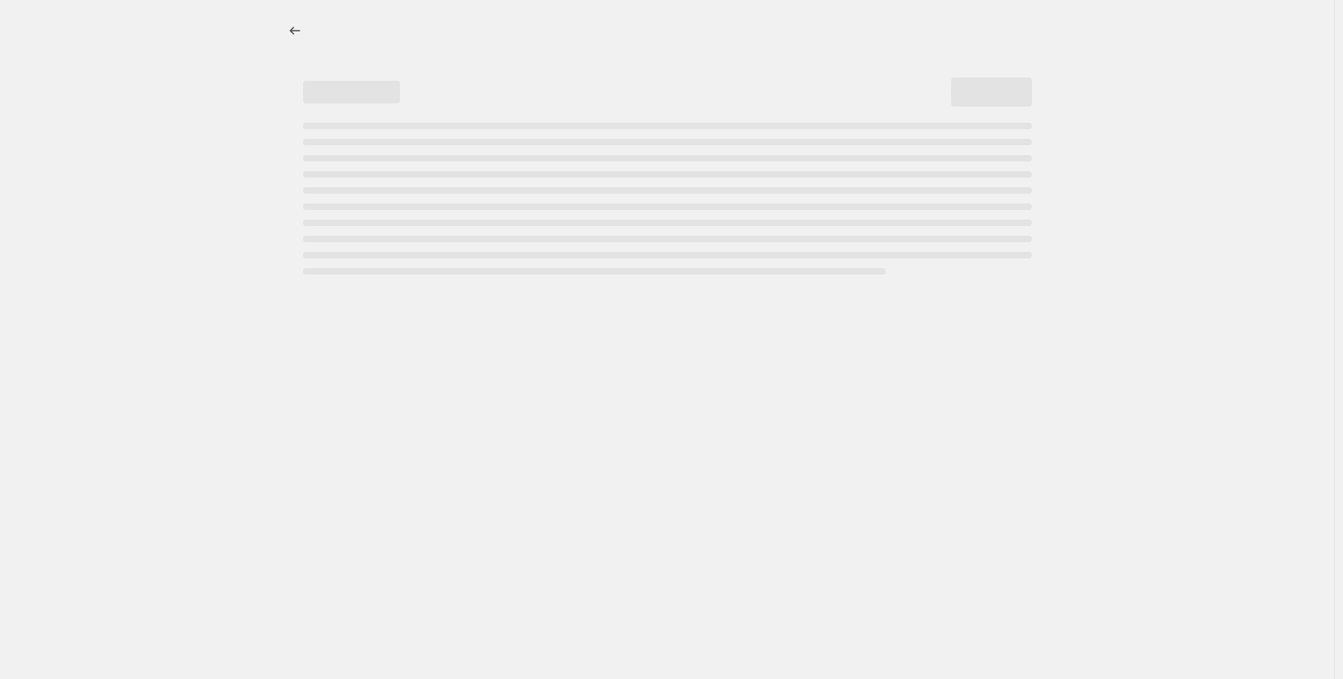
select select "percentage"
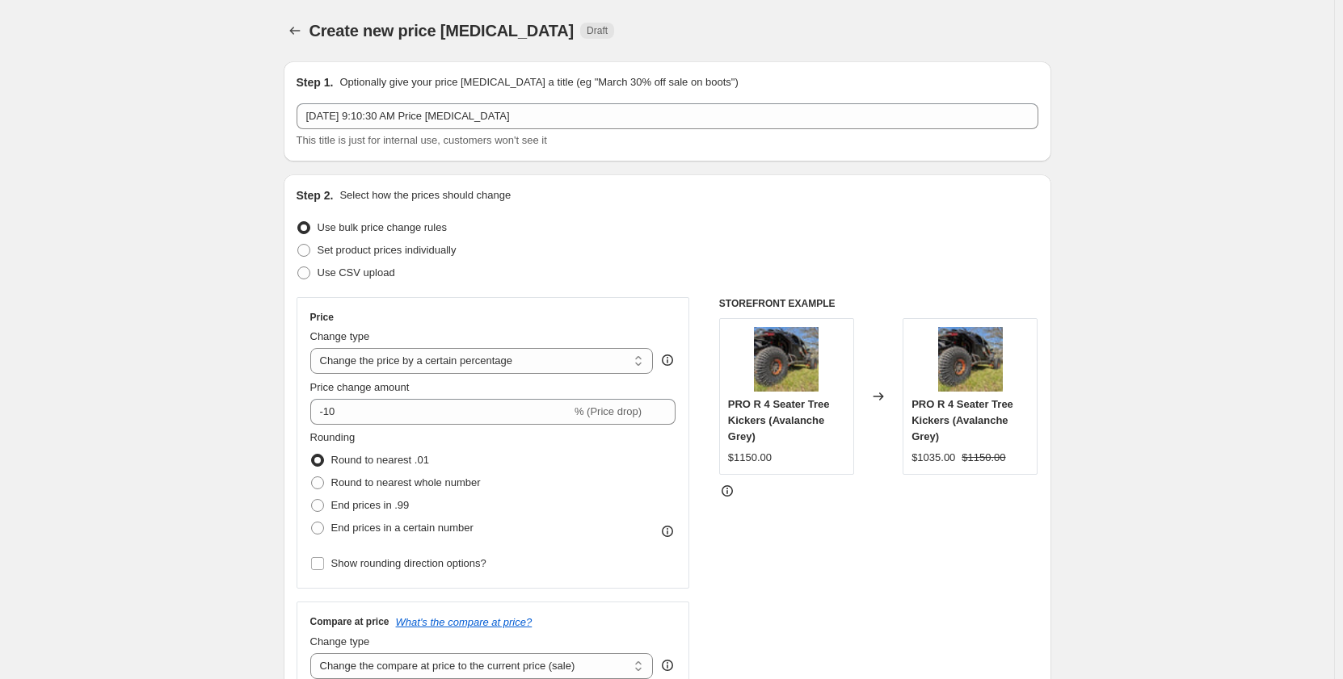
click at [296, 26] on icon "Price change jobs" at bounding box center [295, 31] width 16 height 16
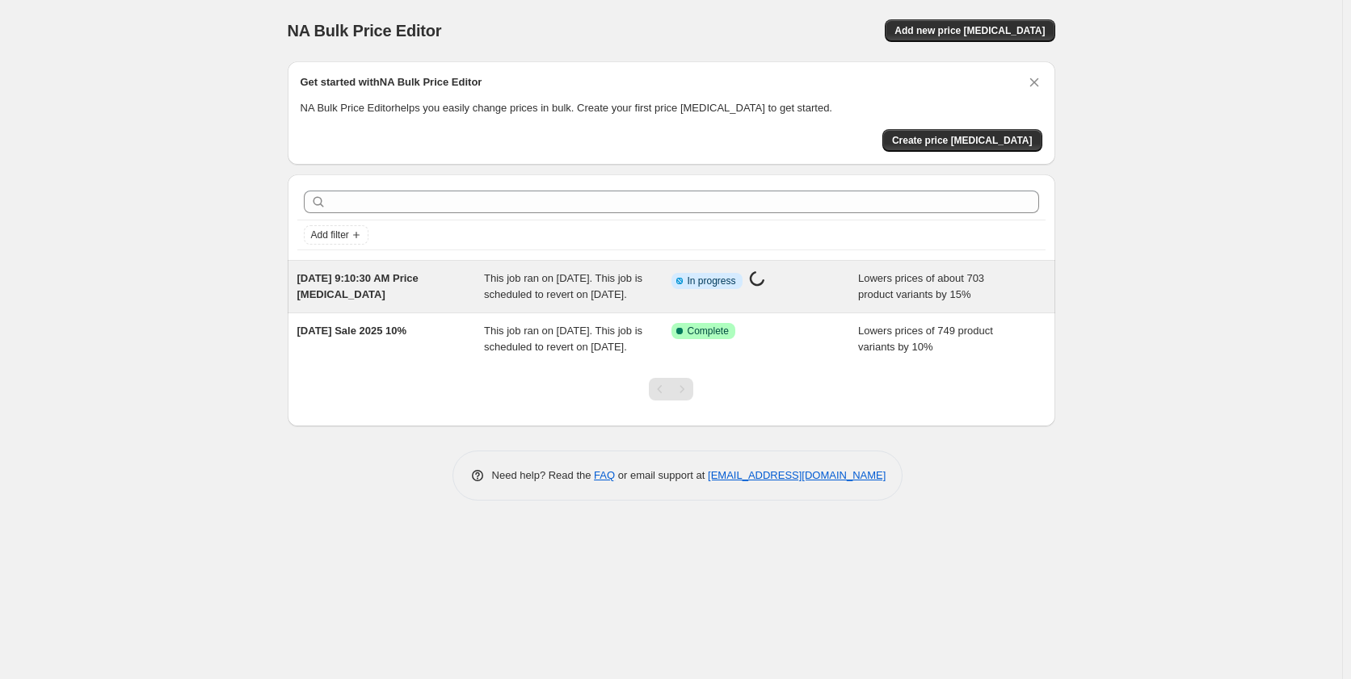
click at [401, 287] on div "[DATE] 9:10:30 AM Price [MEDICAL_DATA]" at bounding box center [390, 287] width 187 height 32
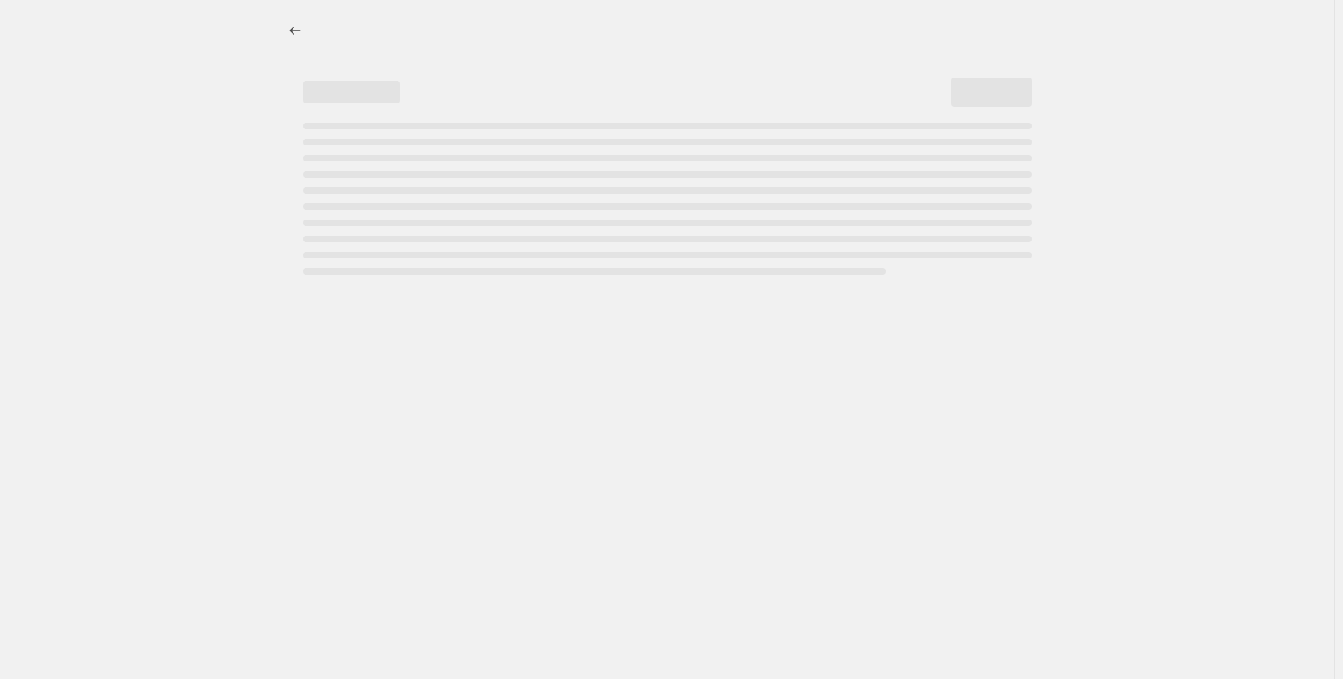
select select "percentage"
select select "vendor"
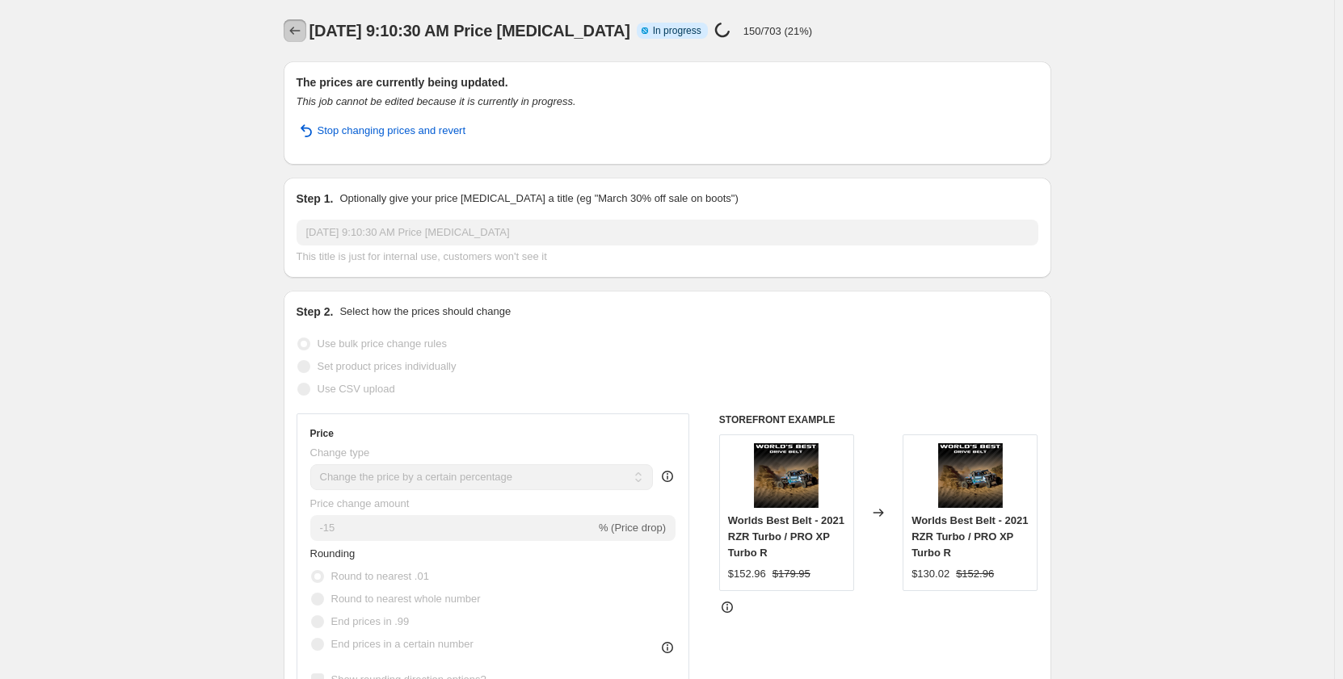
click at [299, 32] on icon "Price change jobs" at bounding box center [295, 31] width 16 height 16
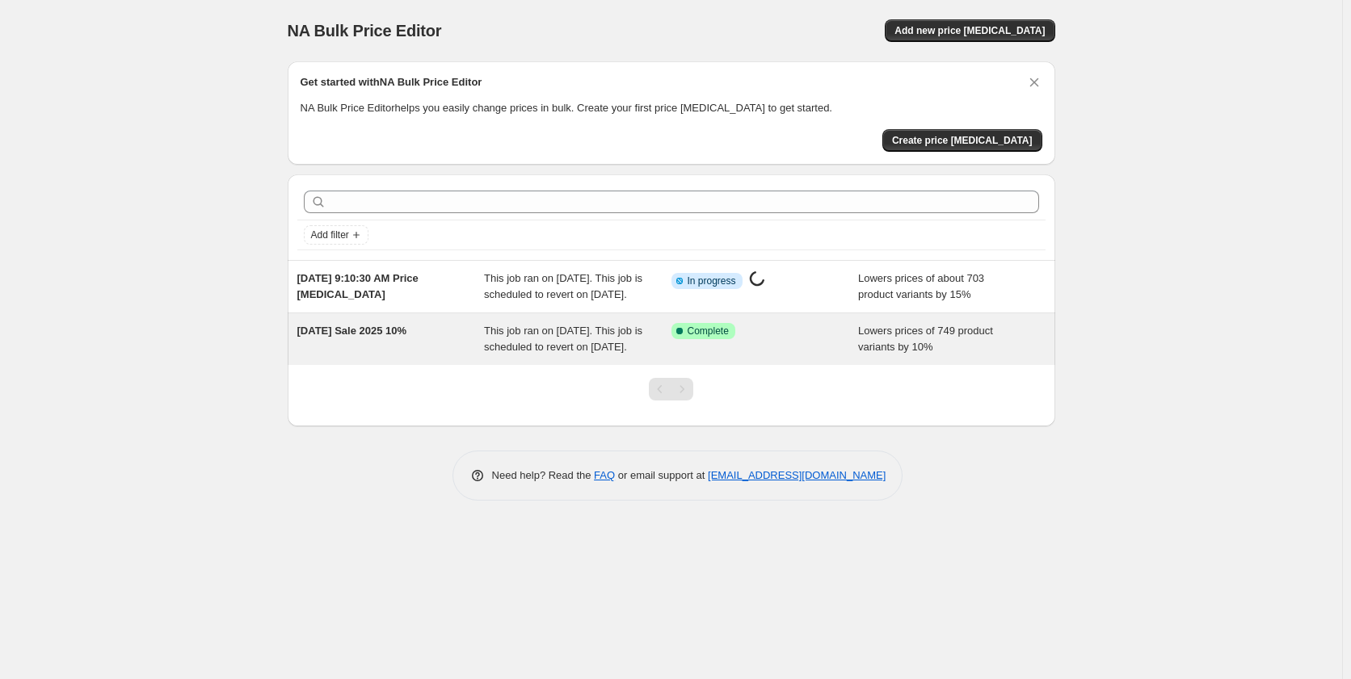
click at [409, 355] on div "[DATE] Sale 2025 10%" at bounding box center [390, 339] width 187 height 32
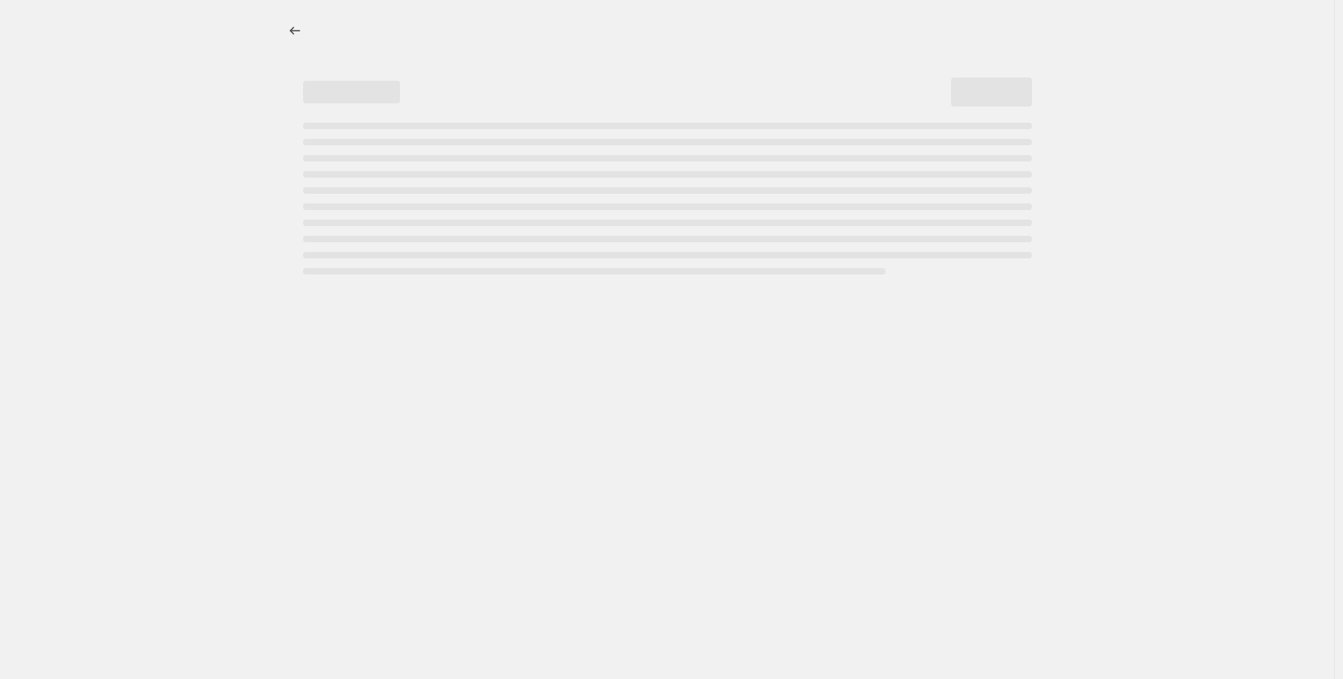
select select "percentage"
select select "vendor"
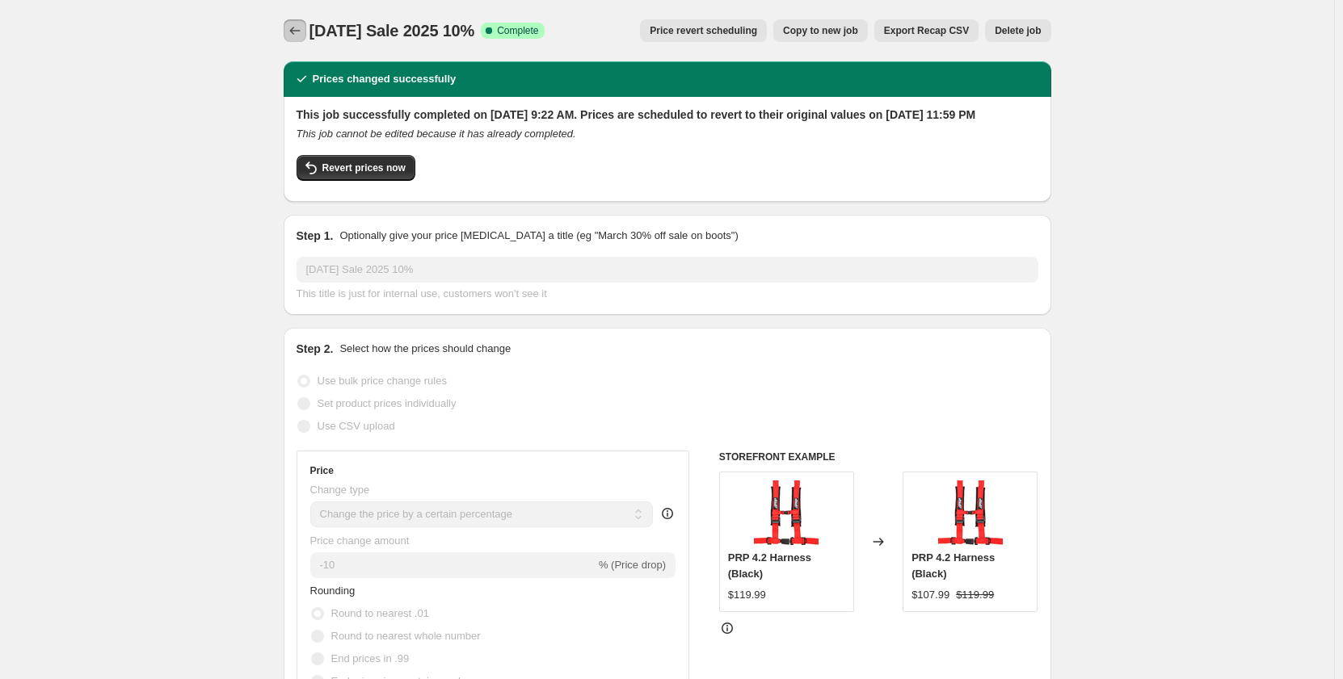
click at [294, 36] on icon "Price change jobs" at bounding box center [295, 31] width 16 height 16
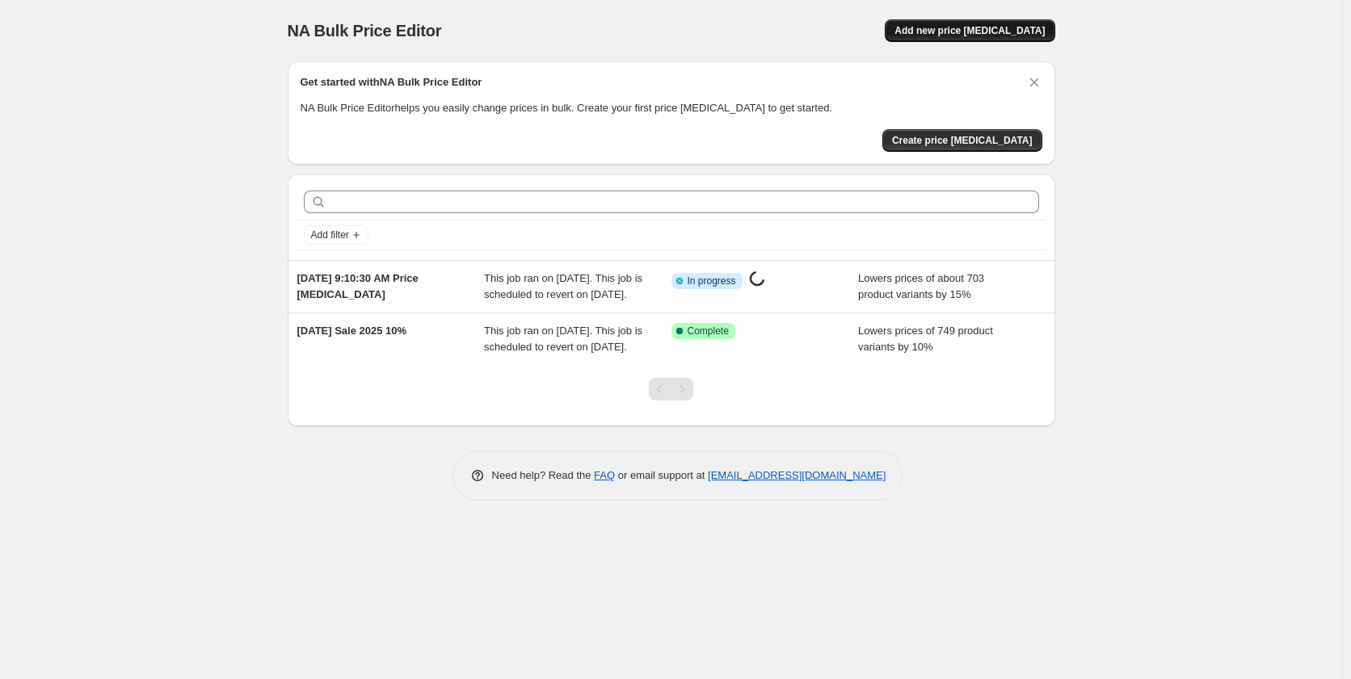
click at [951, 36] on span "Add new price [MEDICAL_DATA]" at bounding box center [969, 30] width 150 height 13
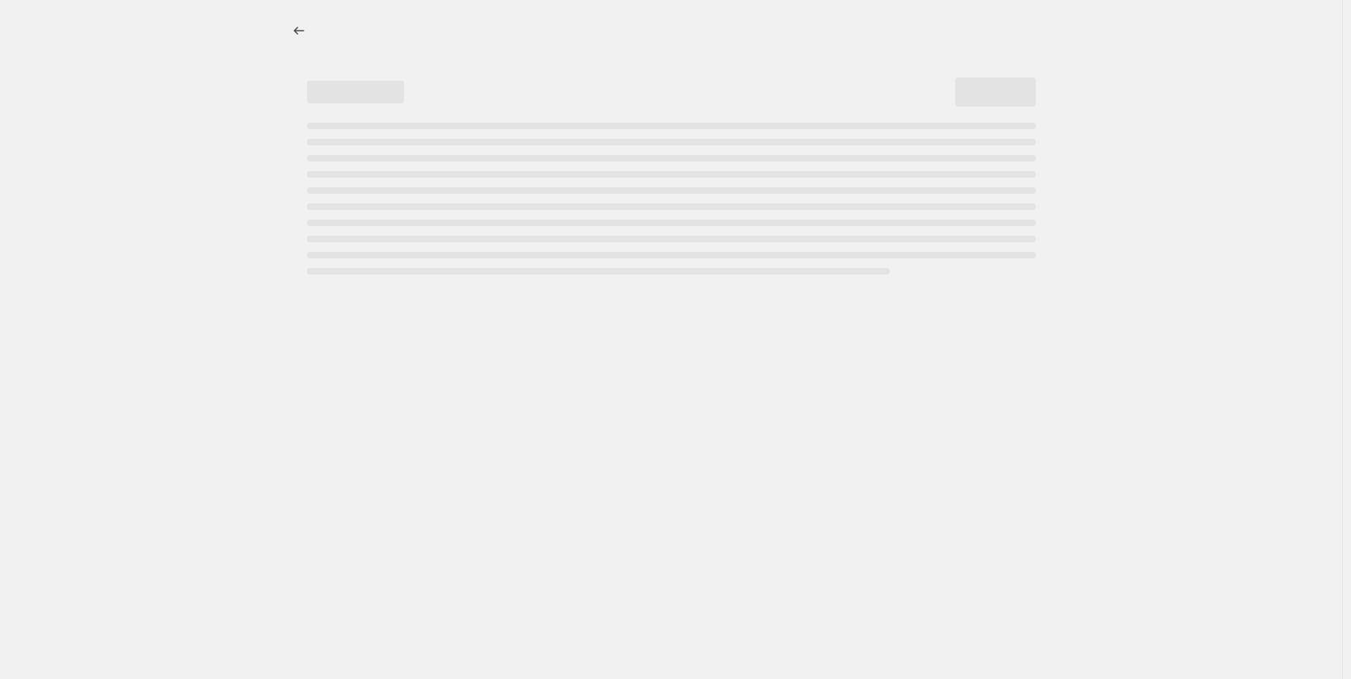
select select "percentage"
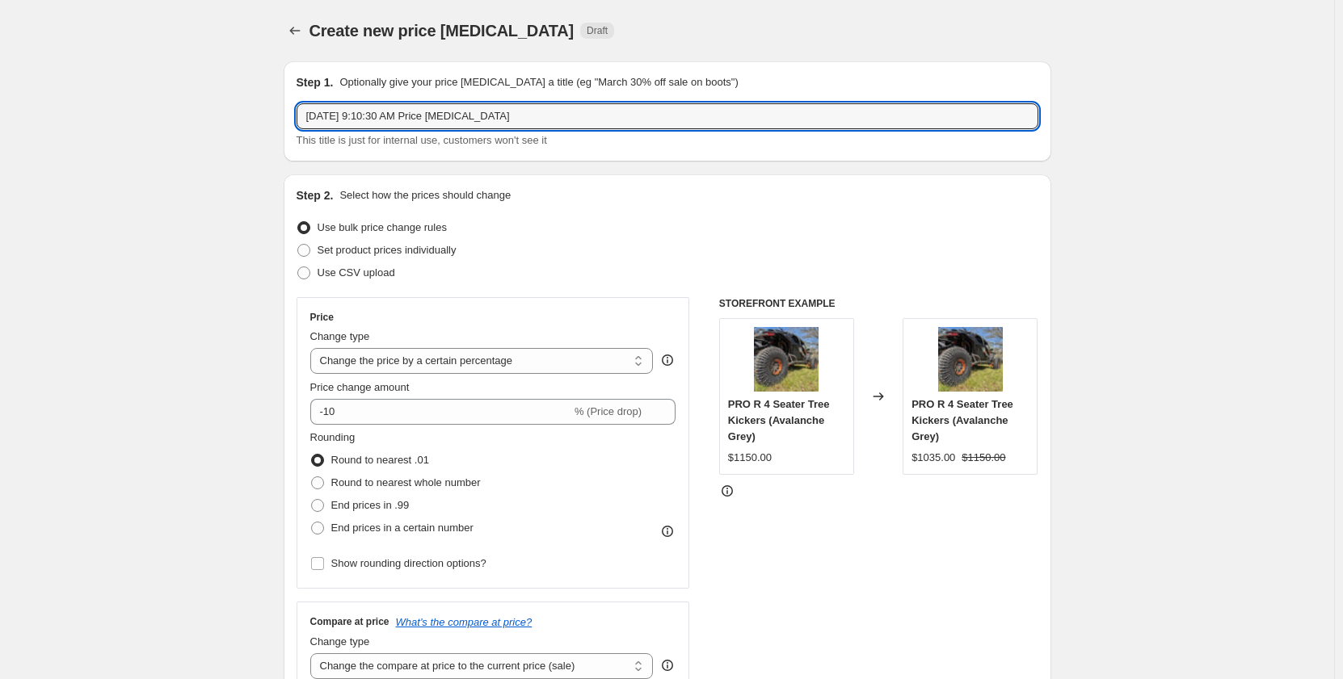
drag, startPoint x: 553, startPoint y: 111, endPoint x: 279, endPoint y: 141, distance: 276.4
type input "a"
type input "[DATE] 20%"
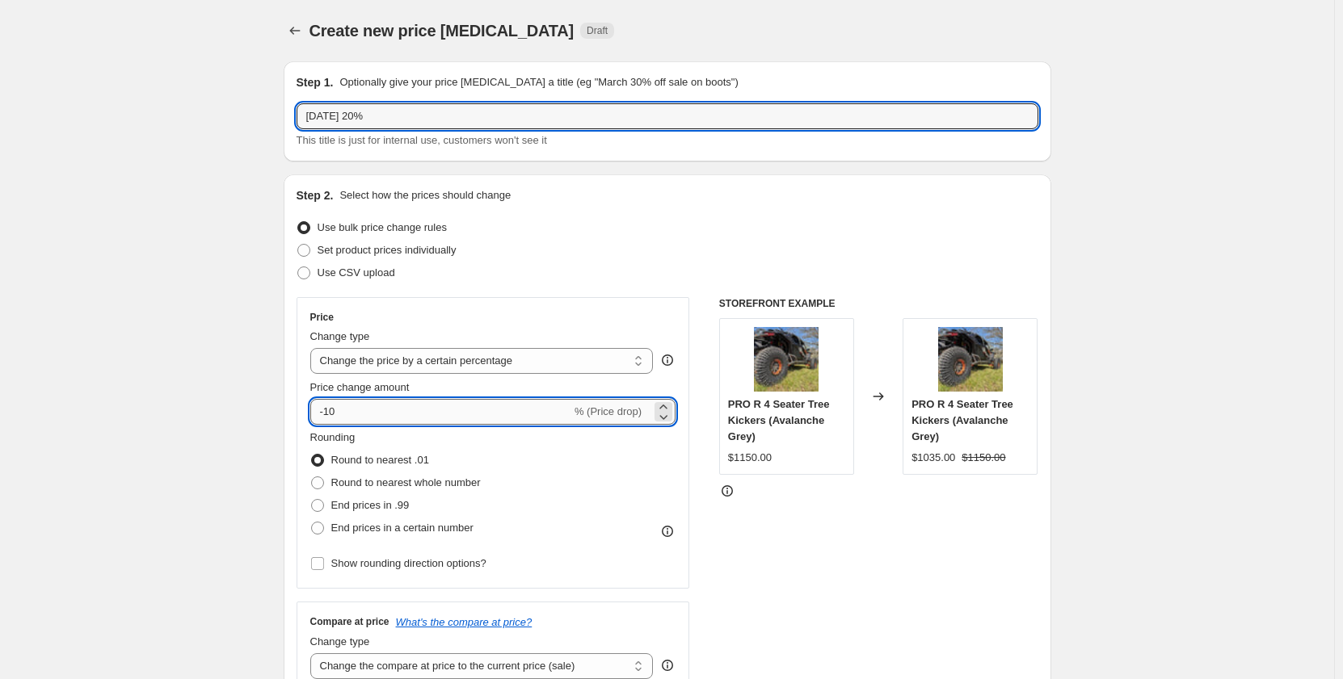
click at [364, 414] on input "-10" at bounding box center [440, 412] width 261 height 26
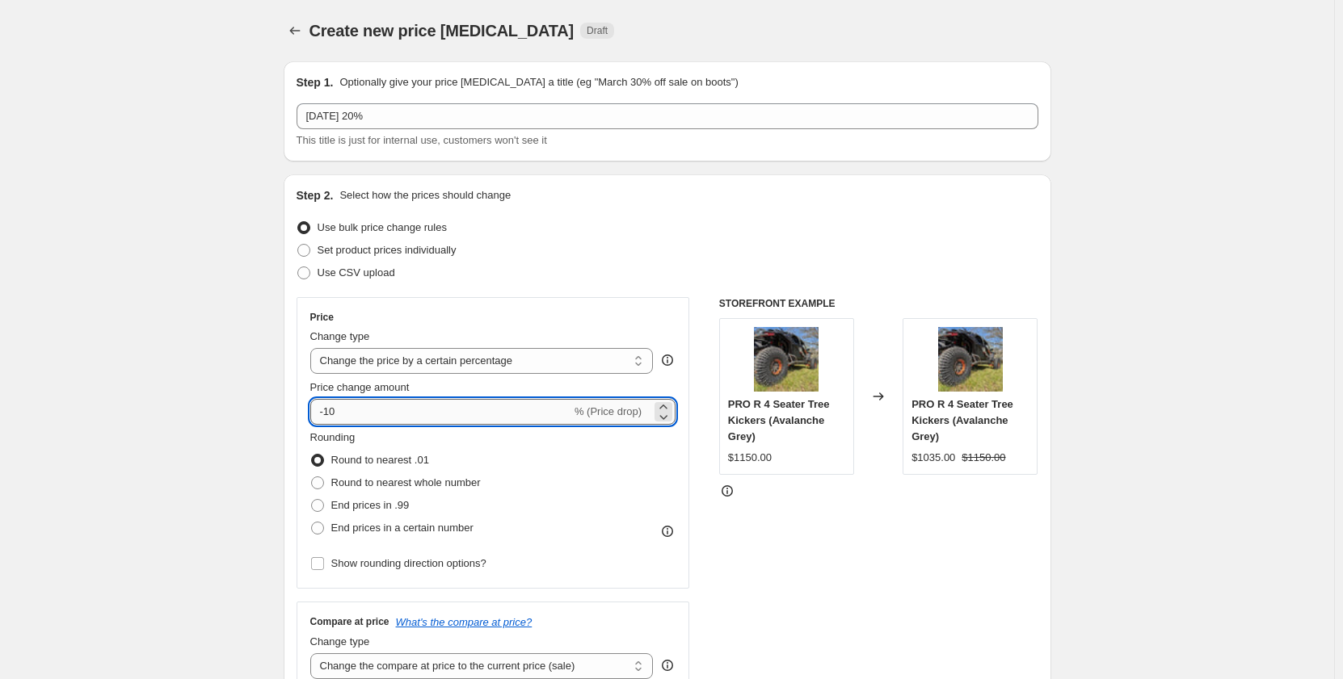
type input "-1"
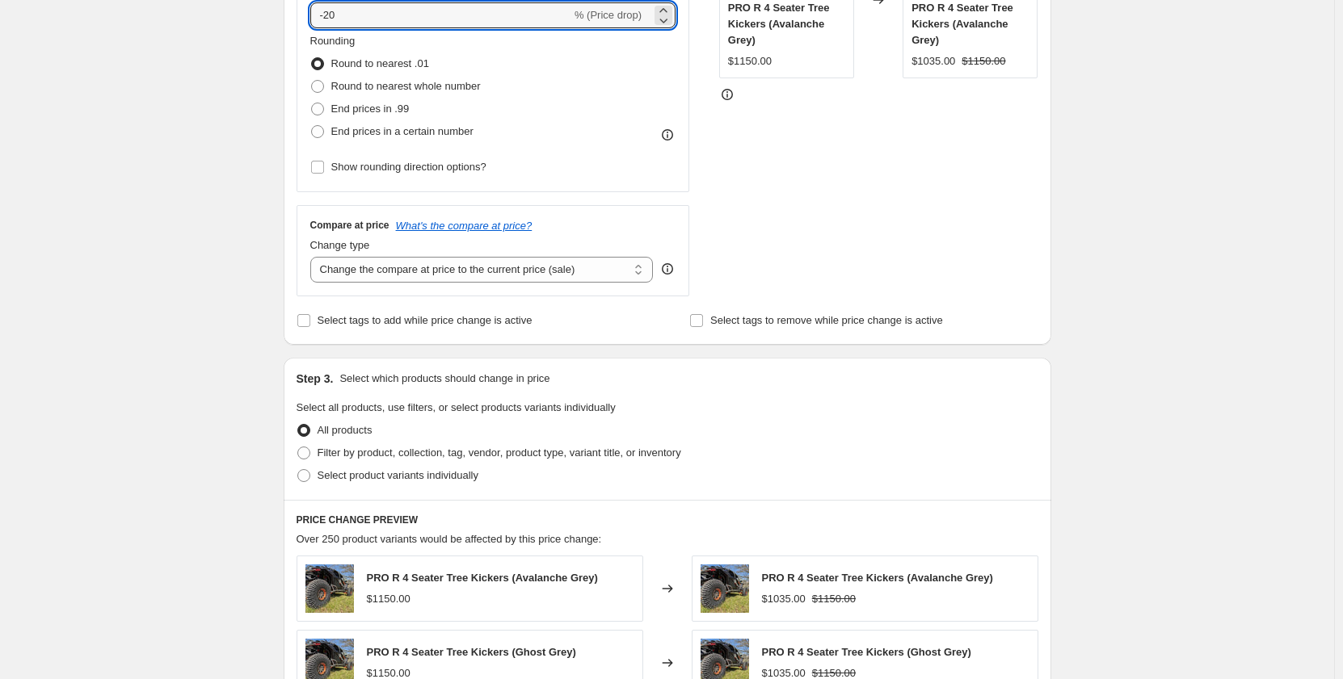
scroll to position [404, 0]
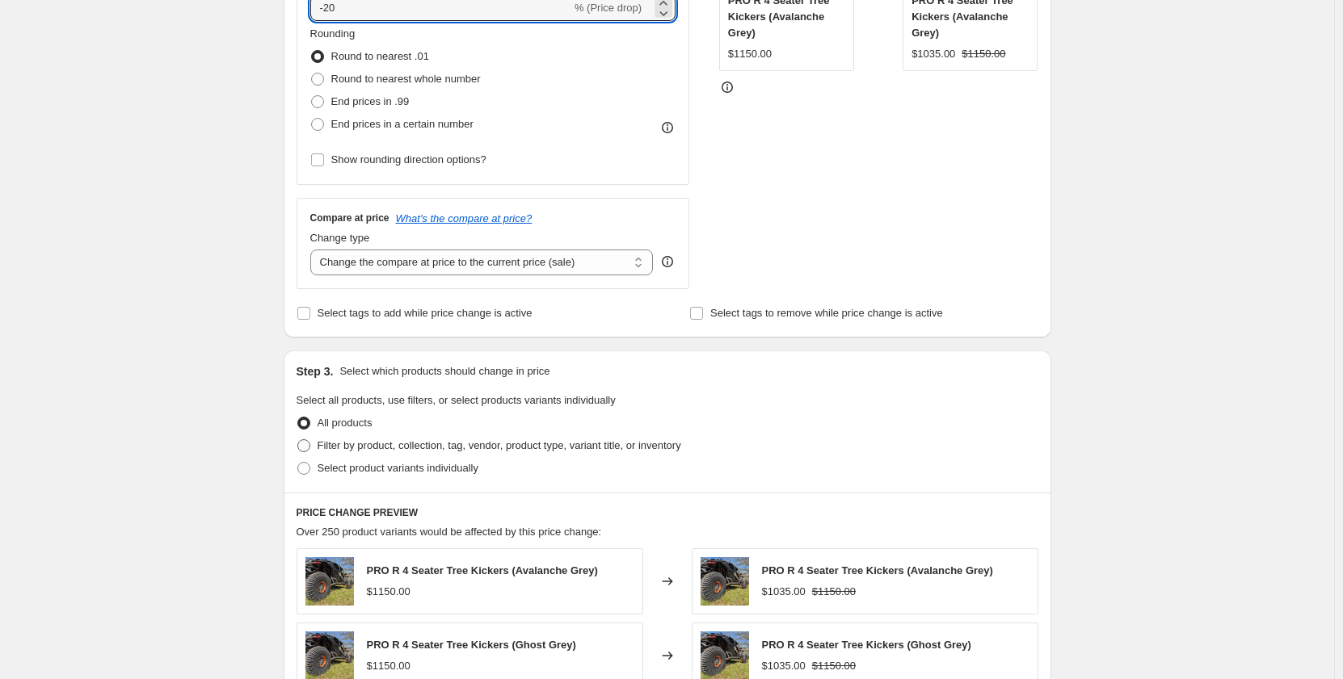
type input "-20"
click at [308, 451] on span at bounding box center [303, 445] width 13 height 13
click at [298, 440] on input "Filter by product, collection, tag, vendor, product type, variant title, or inv…" at bounding box center [297, 439] width 1 height 1
radio input "true"
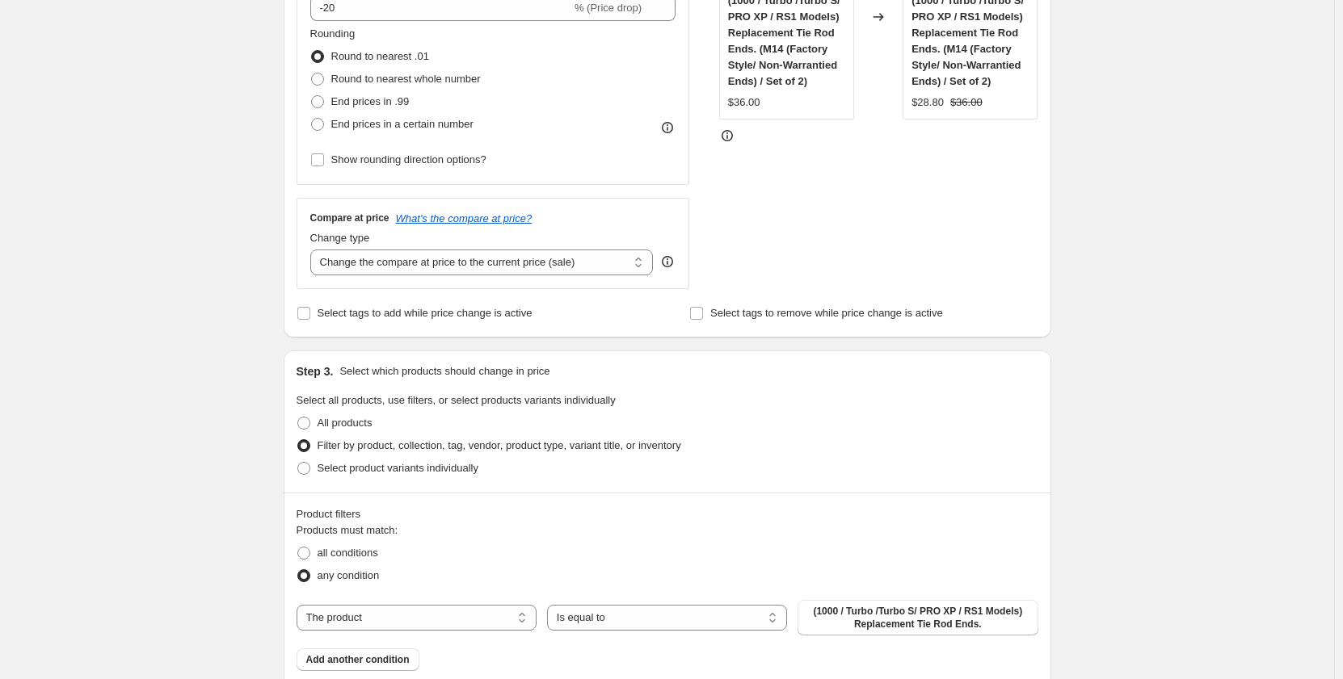
scroll to position [485, 0]
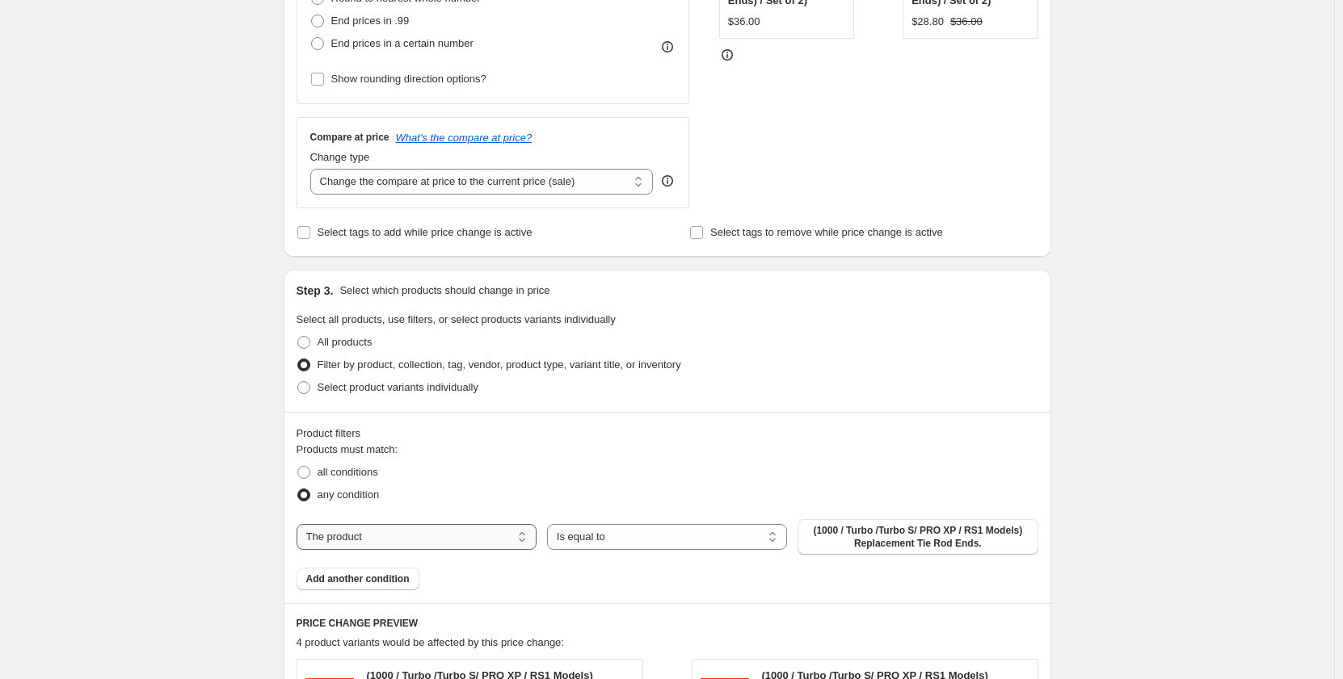
click at [431, 535] on select "The product The product's collection The product's tag The product's vendor The…" at bounding box center [416, 537] width 240 height 26
select select "vendor"
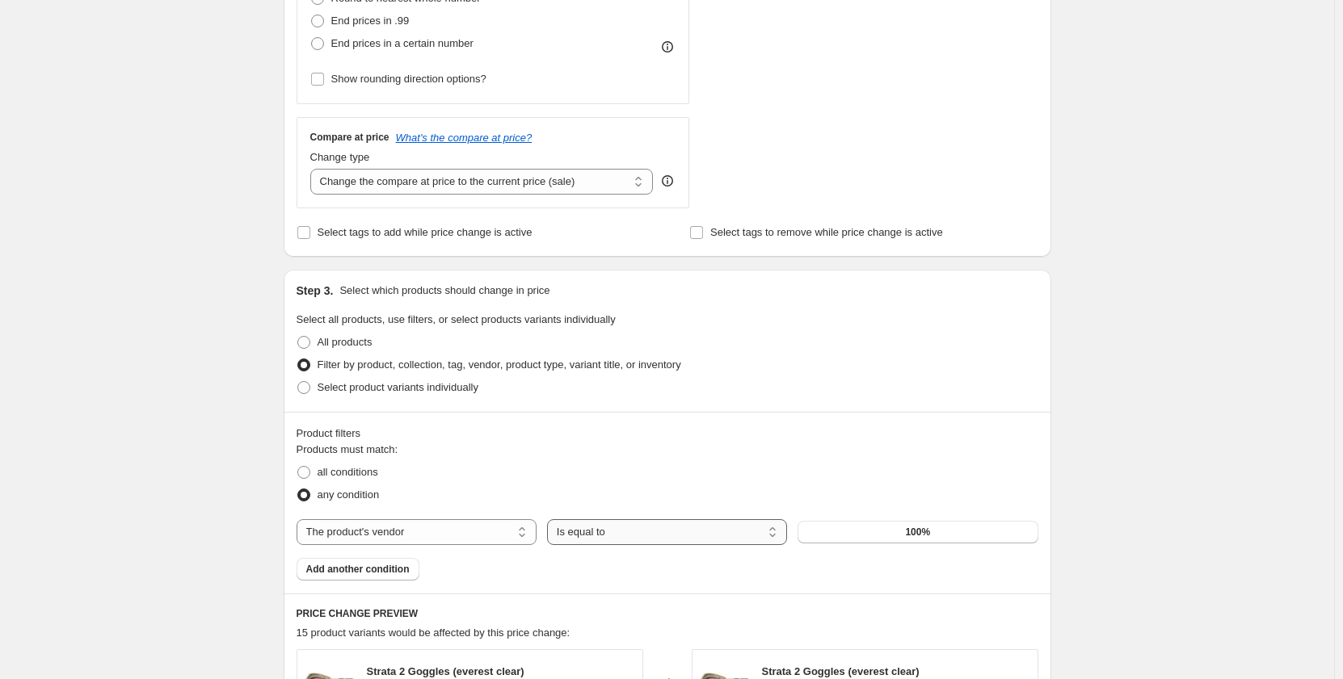
click at [681, 541] on select "Is equal to Is not equal to" at bounding box center [667, 532] width 240 height 26
click at [680, 541] on select "Is equal to Is not equal to" at bounding box center [667, 532] width 240 height 26
click at [915, 524] on button "100%" at bounding box center [917, 532] width 240 height 23
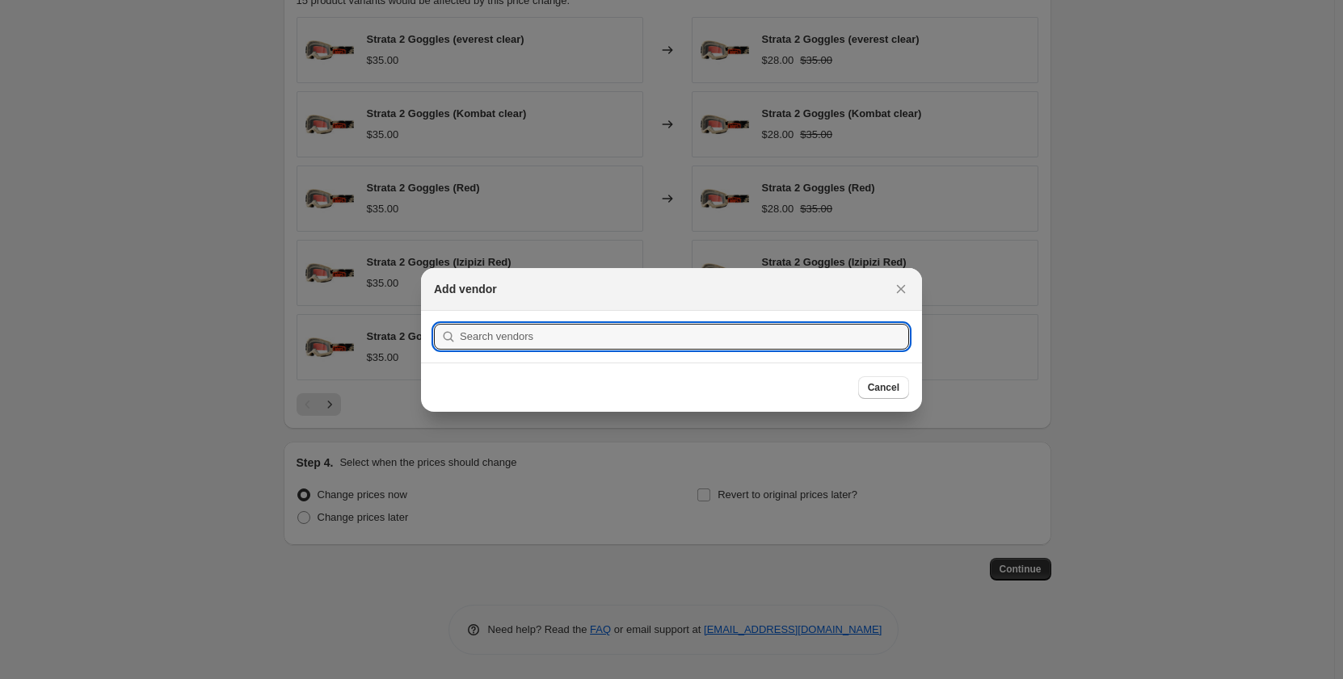
scroll to position [0, 0]
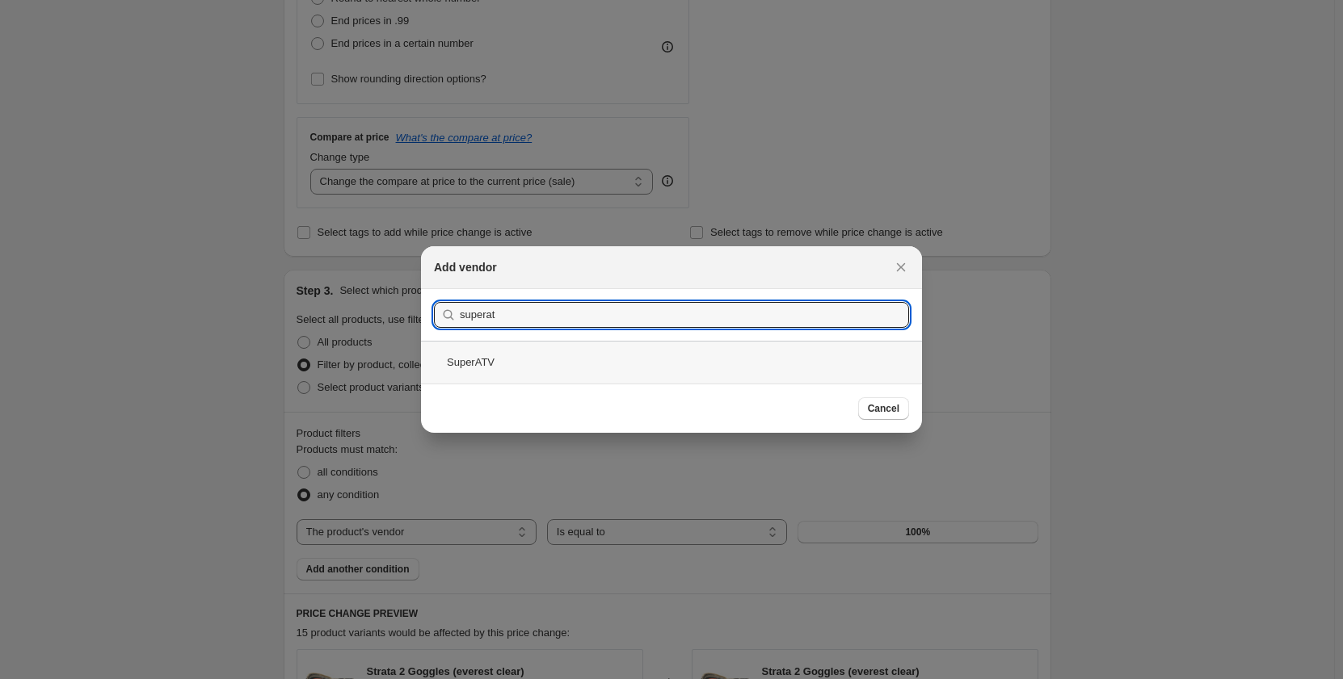
type input "superat"
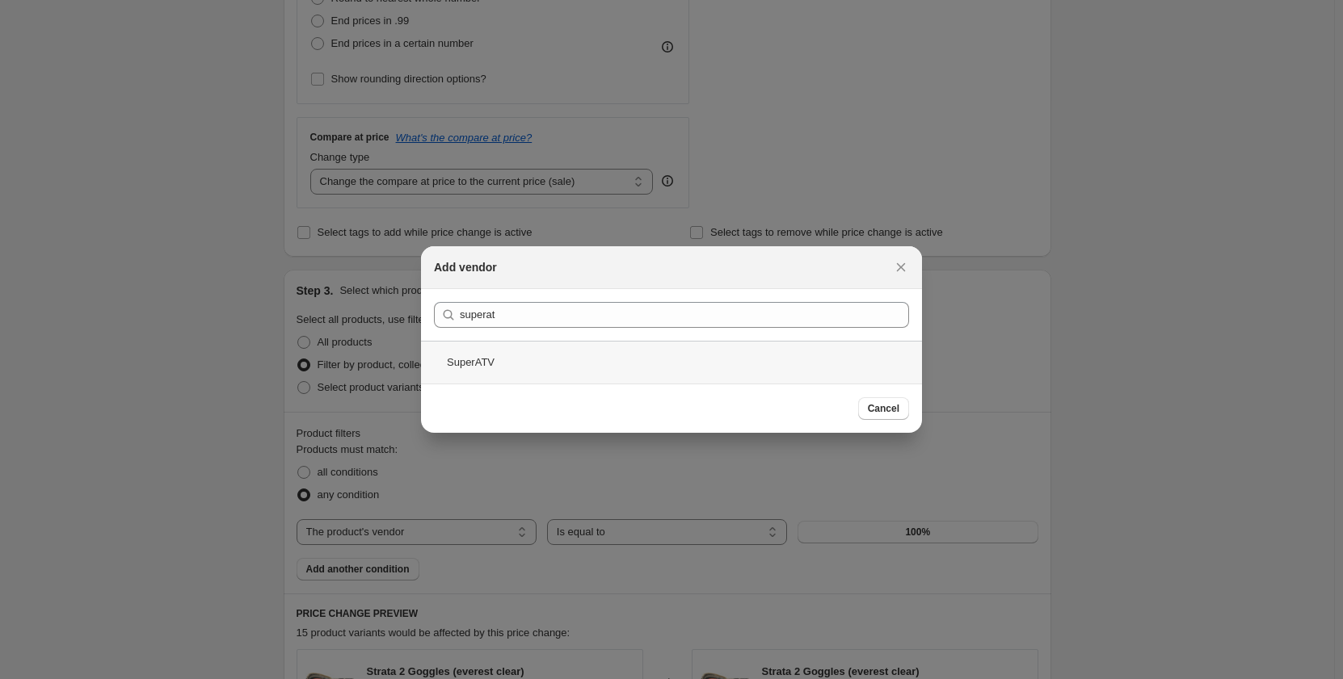
click at [515, 366] on div "SuperATV" at bounding box center [671, 362] width 501 height 43
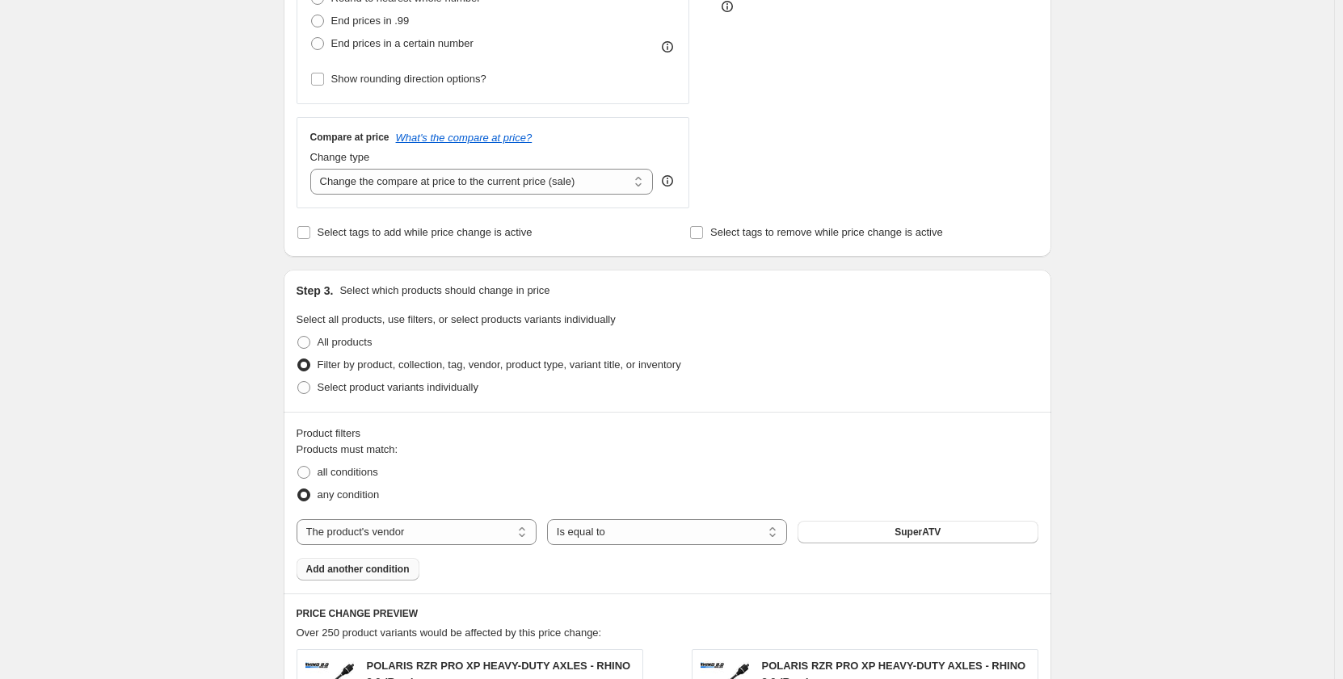
click at [356, 571] on span "Add another condition" at bounding box center [357, 569] width 103 height 13
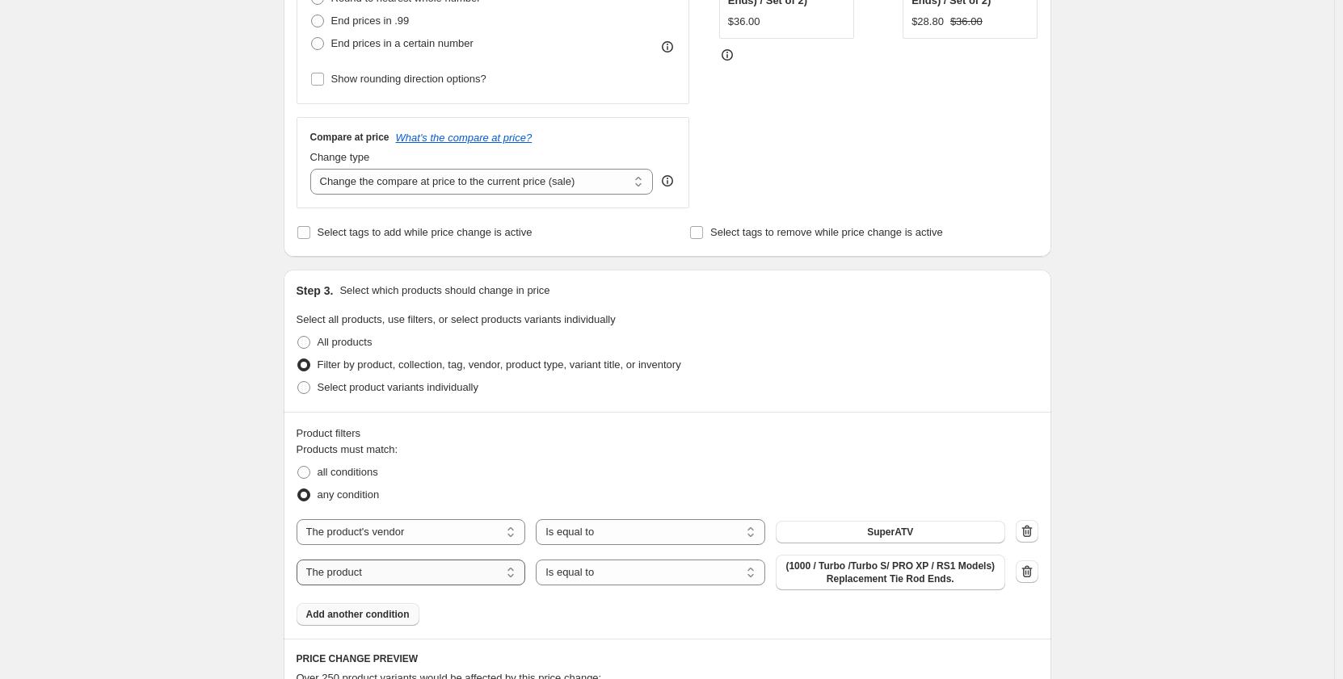
click at [423, 576] on select "The product The product's collection The product's tag The product's vendor The…" at bounding box center [410, 573] width 229 height 26
select select "vendor"
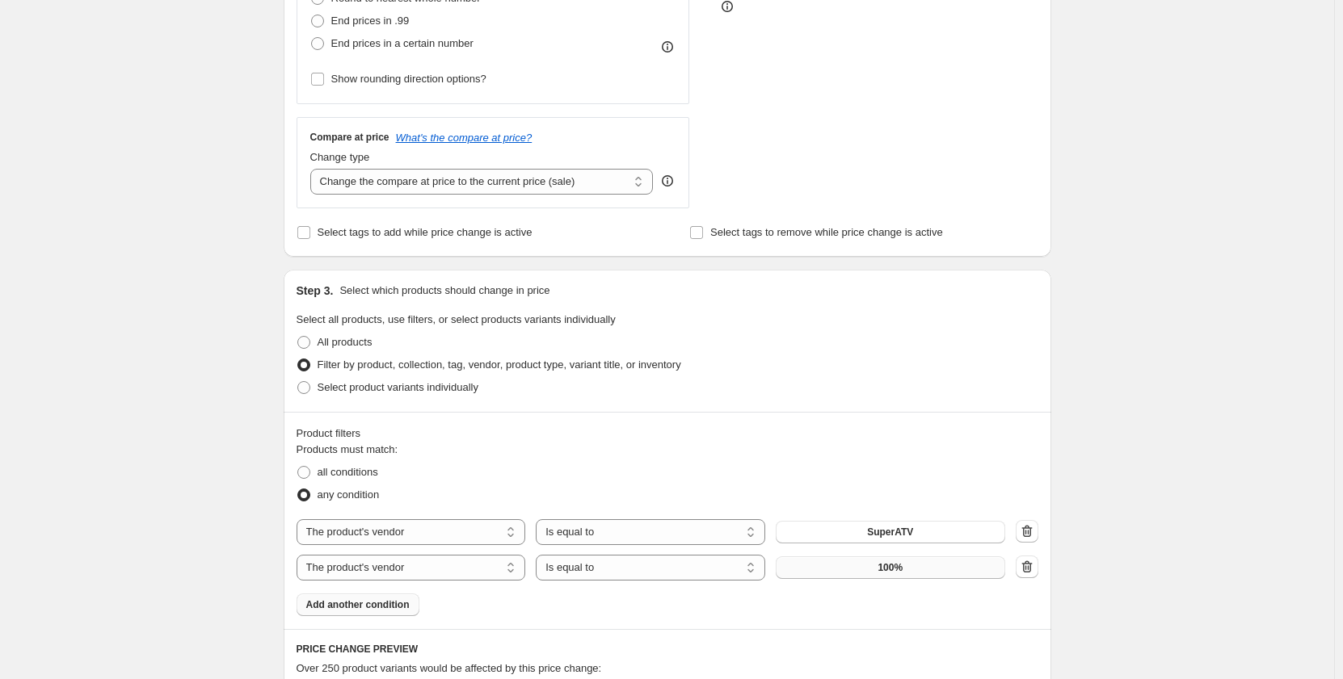
click at [886, 574] on span "100%" at bounding box center [889, 567] width 25 height 13
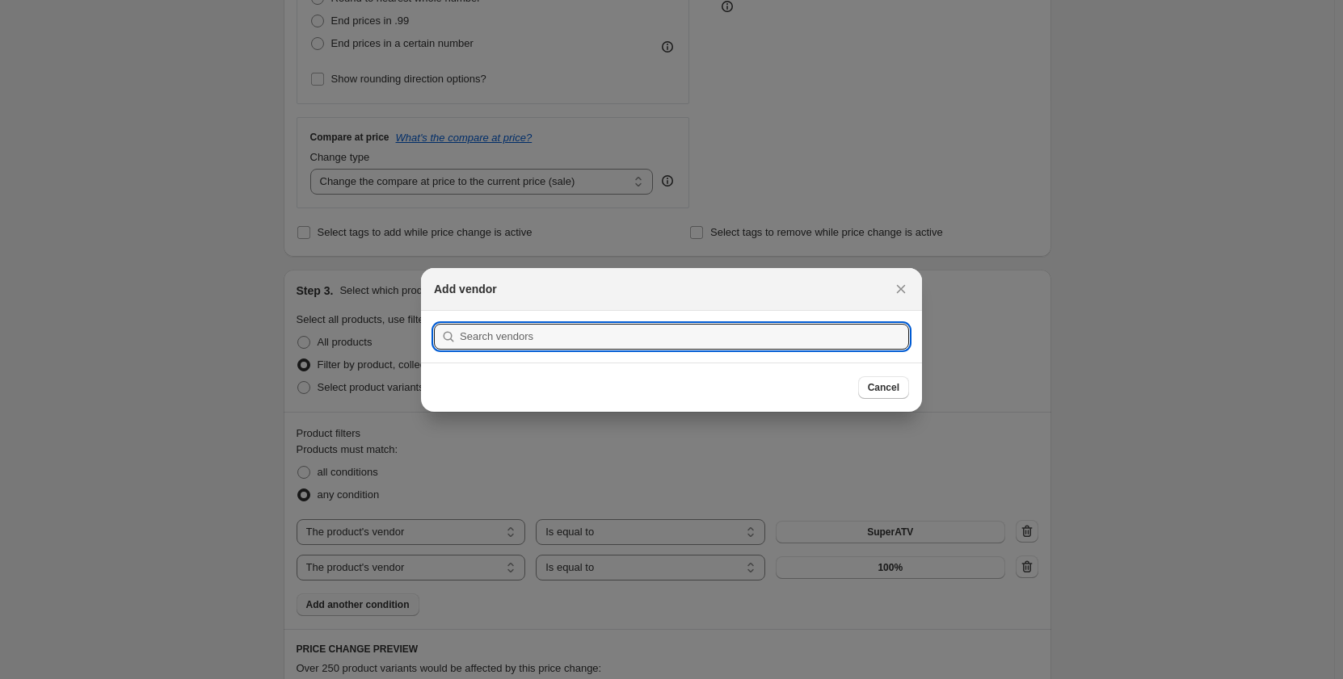
scroll to position [0, 0]
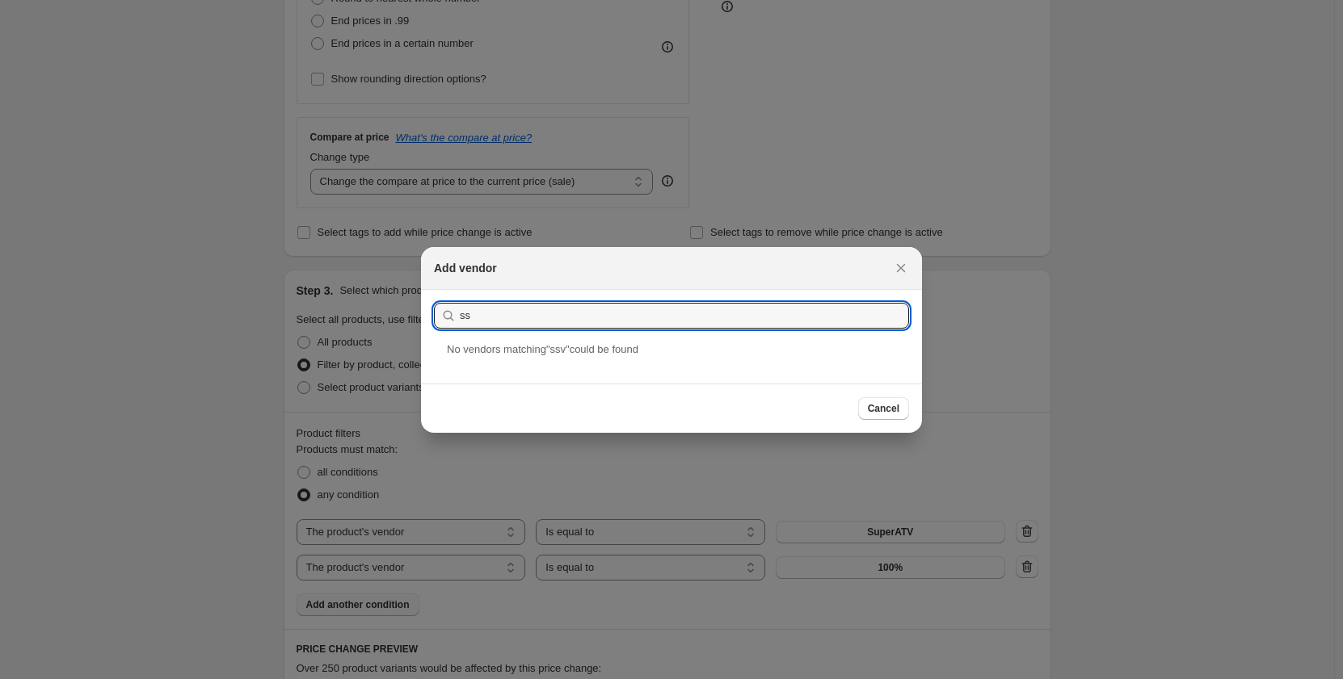
type input "s"
type input "a"
type input "keller"
click at [494, 356] on div "Keller" at bounding box center [671, 362] width 501 height 43
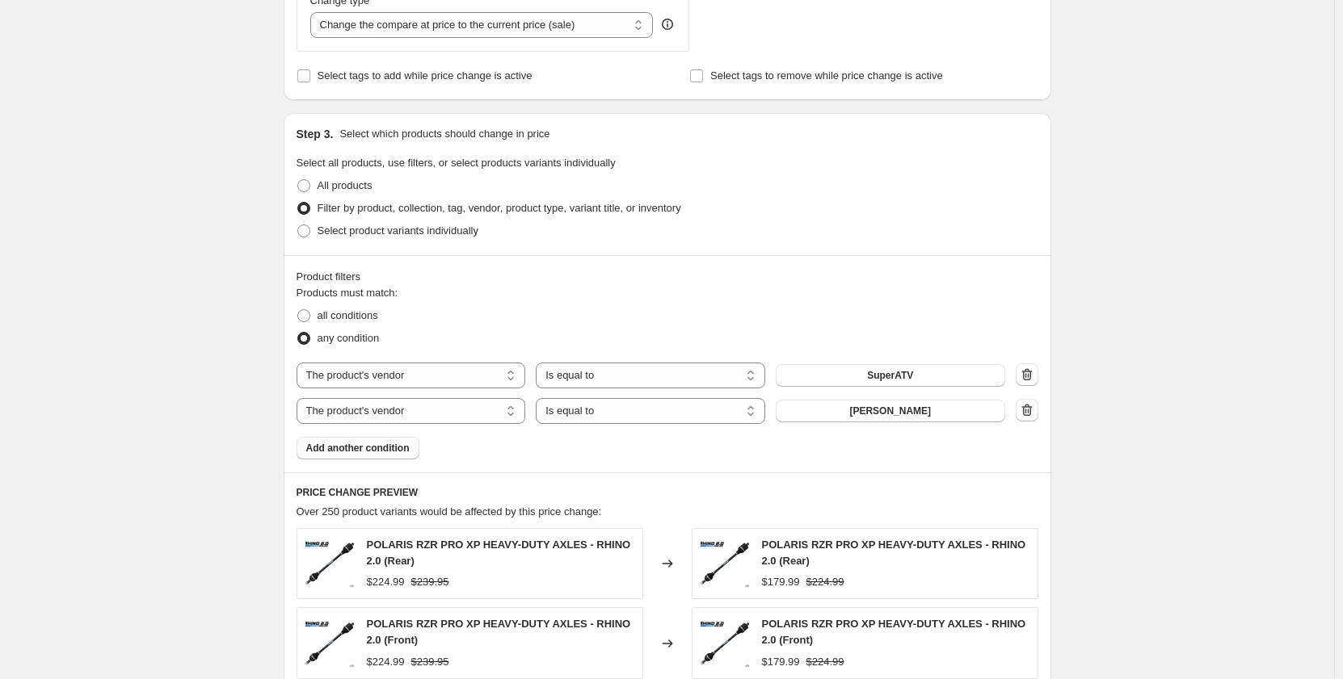
scroll to position [646, 0]
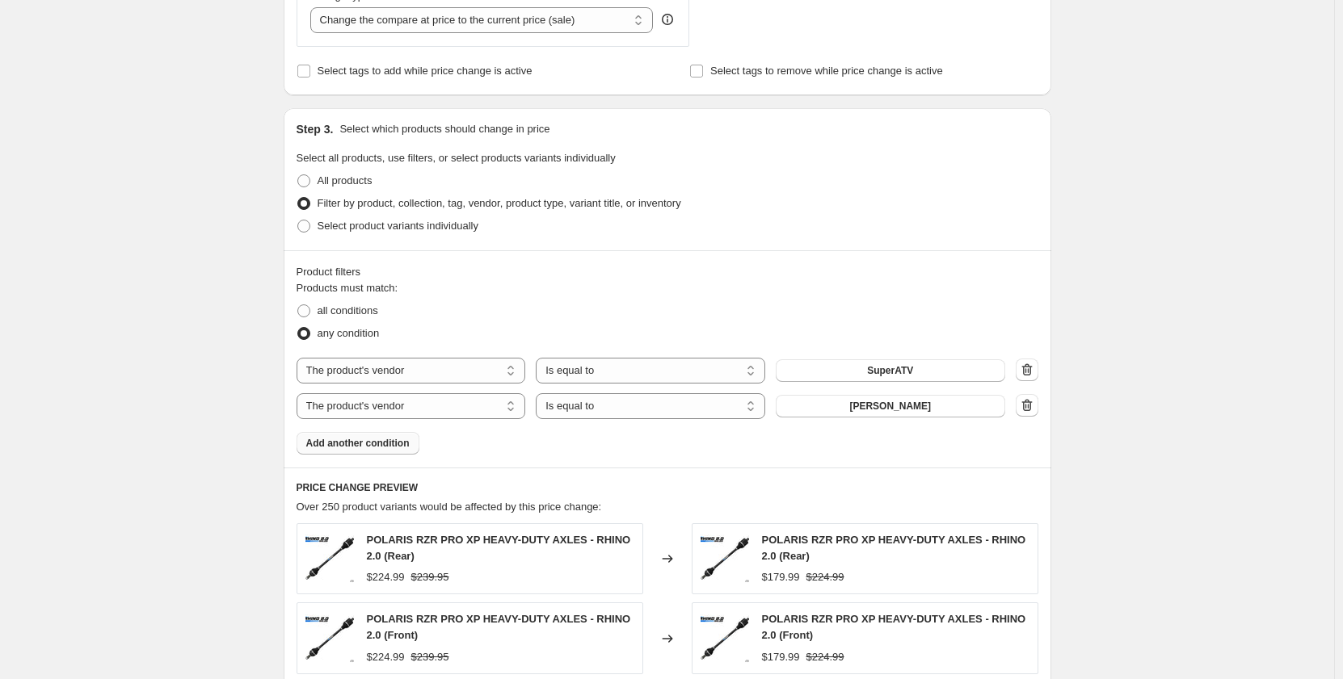
click at [372, 453] on button "Add another condition" at bounding box center [357, 443] width 123 height 23
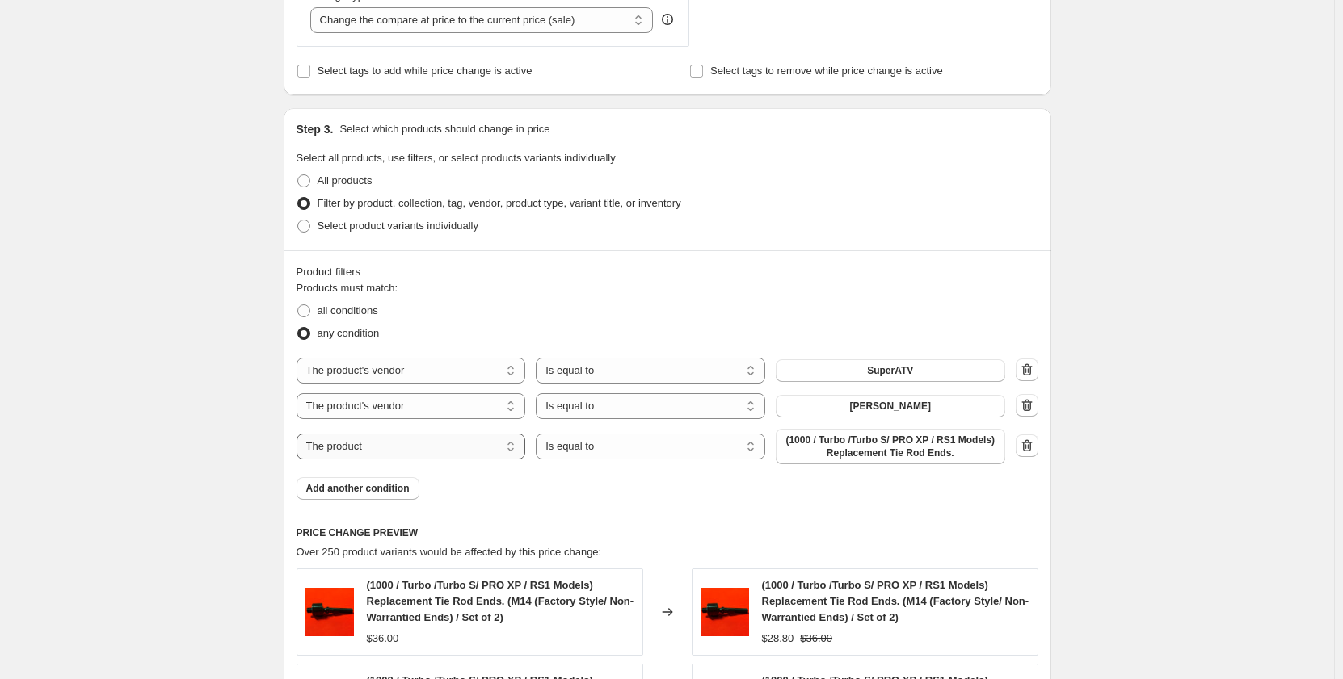
click at [506, 448] on select "The product The product's collection The product's tag The product's vendor The…" at bounding box center [410, 447] width 229 height 26
select select "vendor"
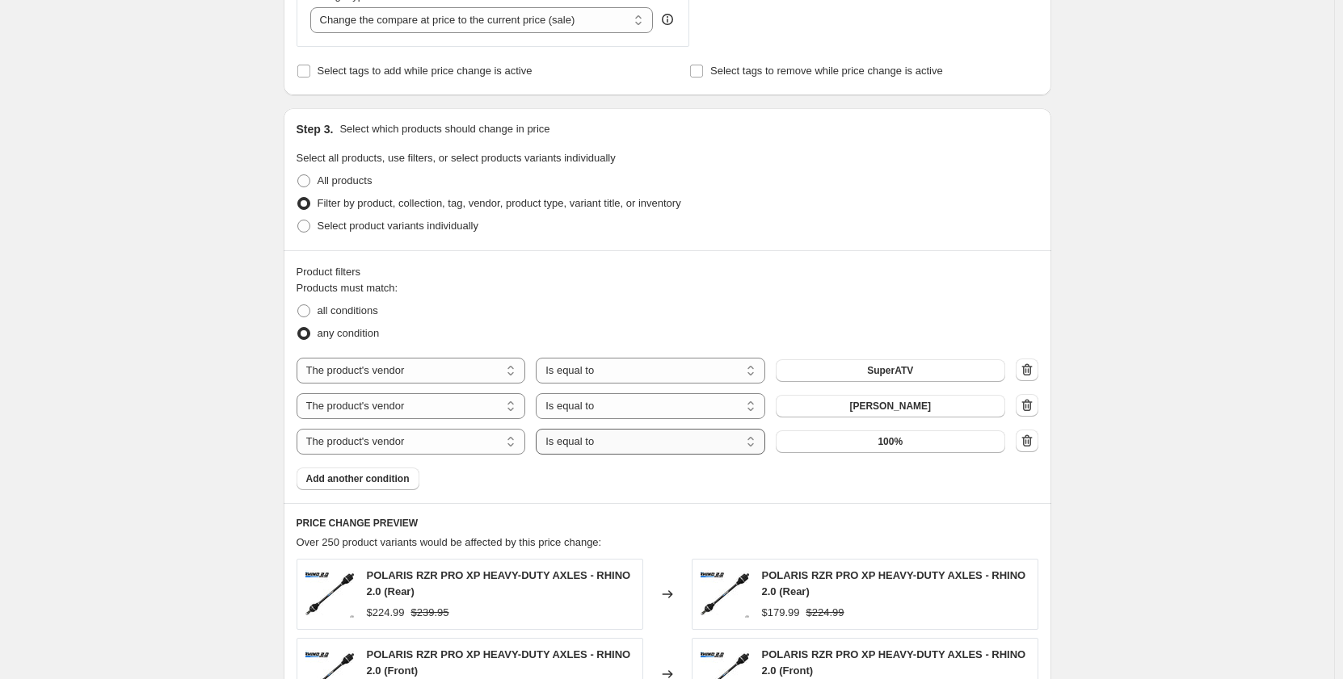
click at [640, 441] on select "Is equal to Is not equal to" at bounding box center [650, 442] width 229 height 26
click at [640, 442] on select "Is equal to Is not equal to" at bounding box center [650, 442] width 229 height 26
click at [877, 436] on button "100%" at bounding box center [889, 442] width 229 height 23
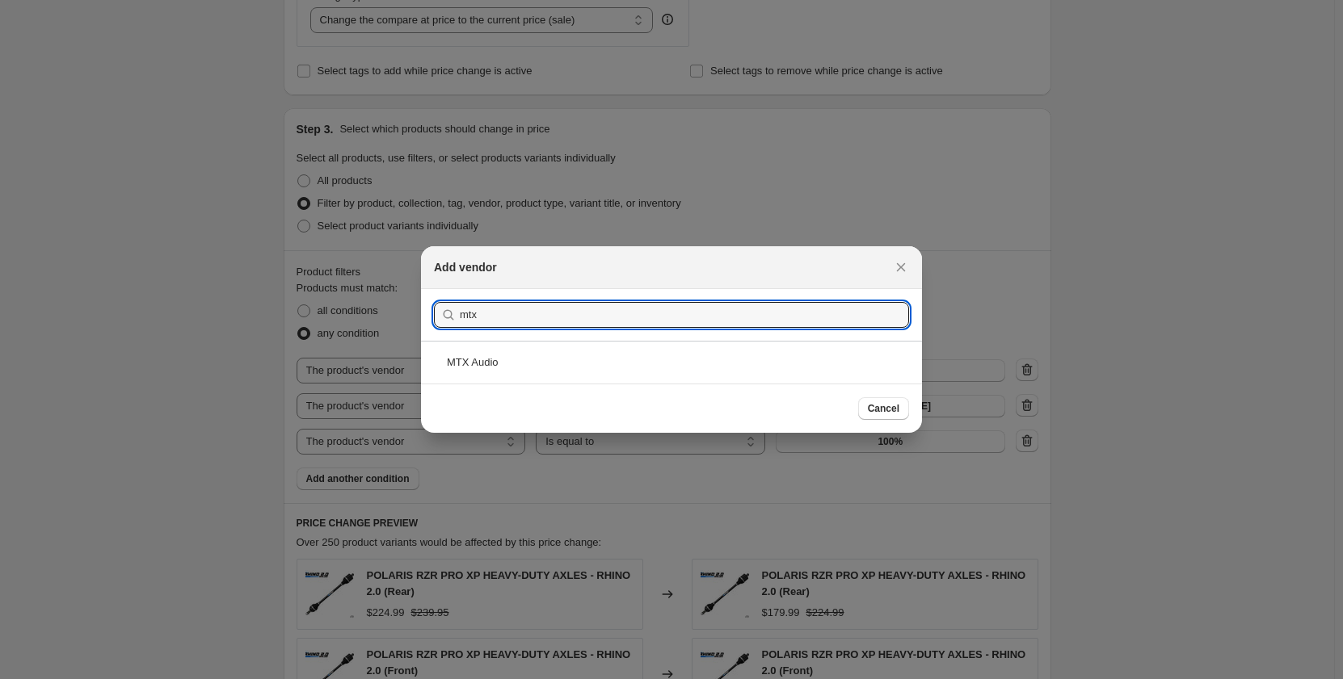
type input "mtx"
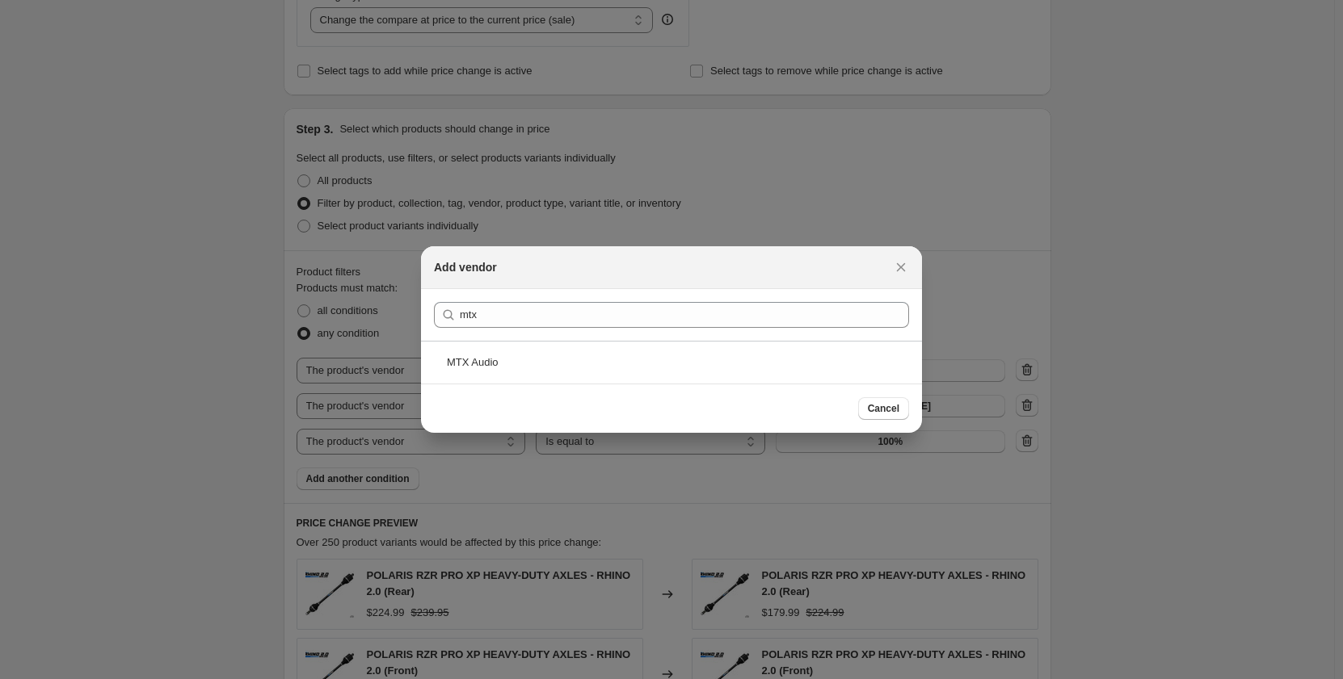
click at [713, 372] on div "MTX Audio" at bounding box center [671, 362] width 501 height 43
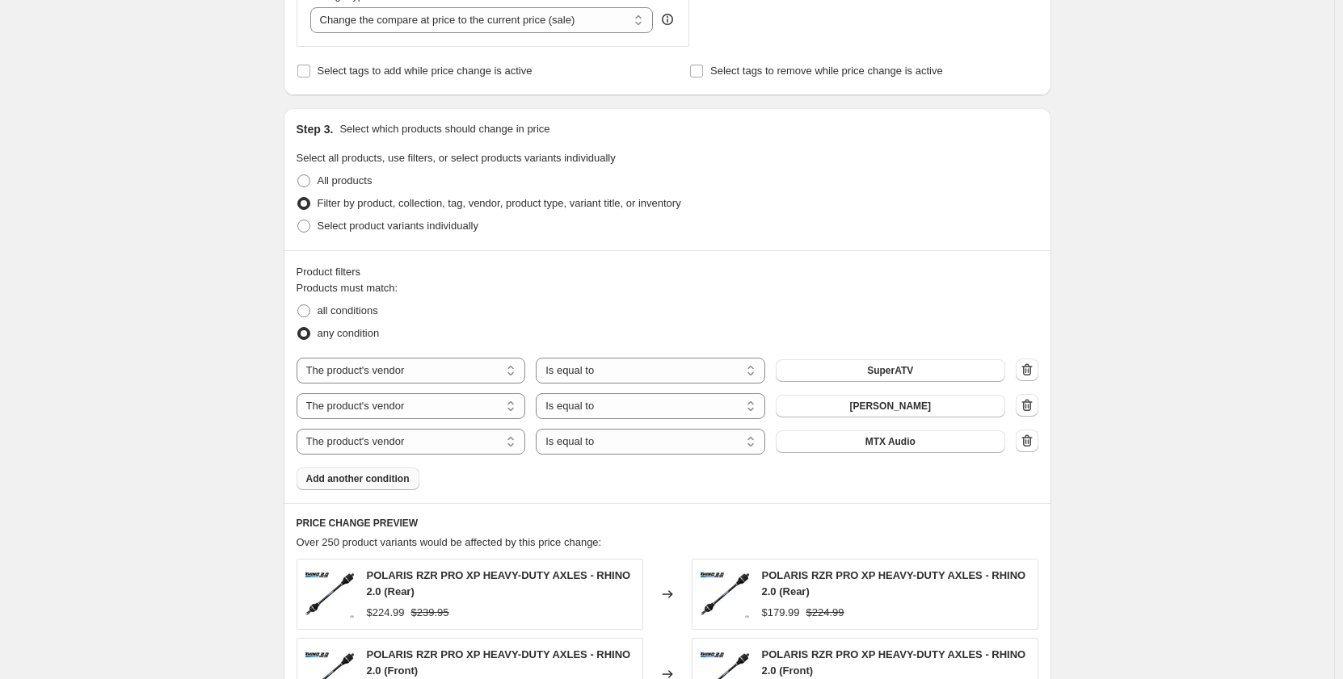
click at [402, 480] on span "Add another condition" at bounding box center [357, 479] width 103 height 13
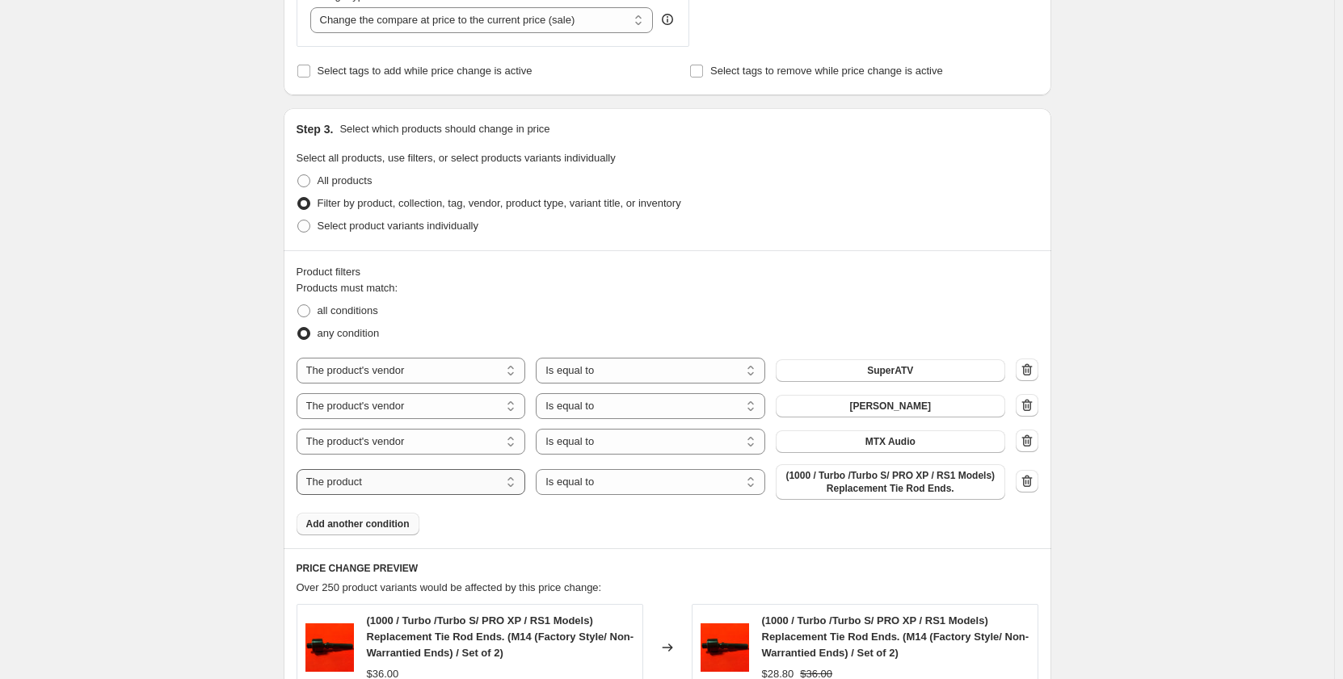
click at [452, 484] on select "The product The product's collection The product's tag The product's vendor The…" at bounding box center [410, 482] width 229 height 26
select select "vendor"
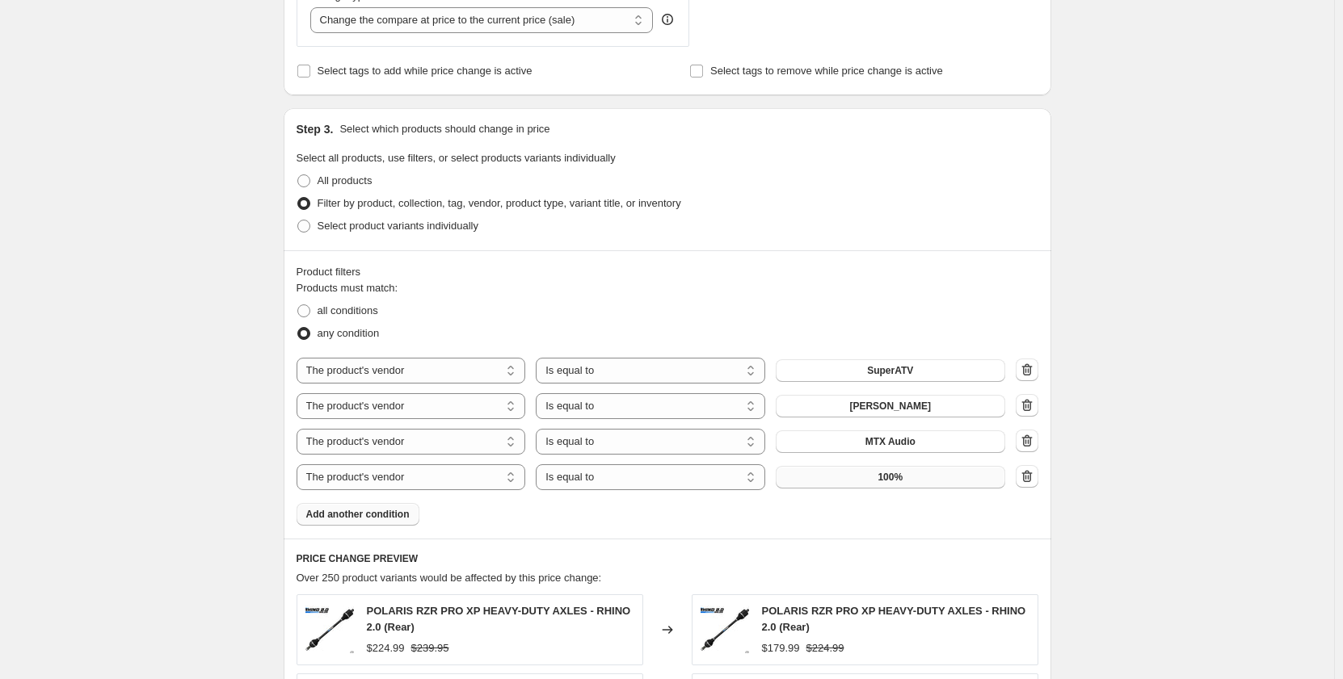
click at [902, 477] on span "100%" at bounding box center [889, 477] width 25 height 13
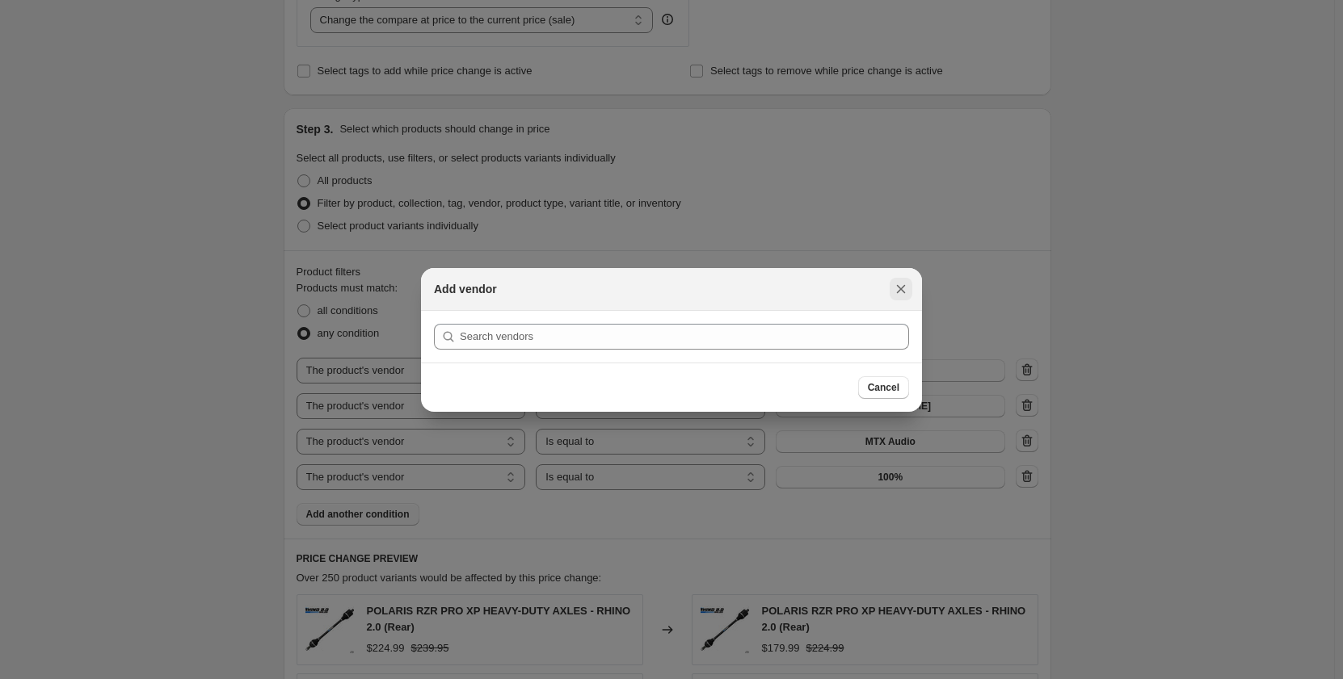
click at [891, 284] on button "Close" at bounding box center [900, 289] width 23 height 23
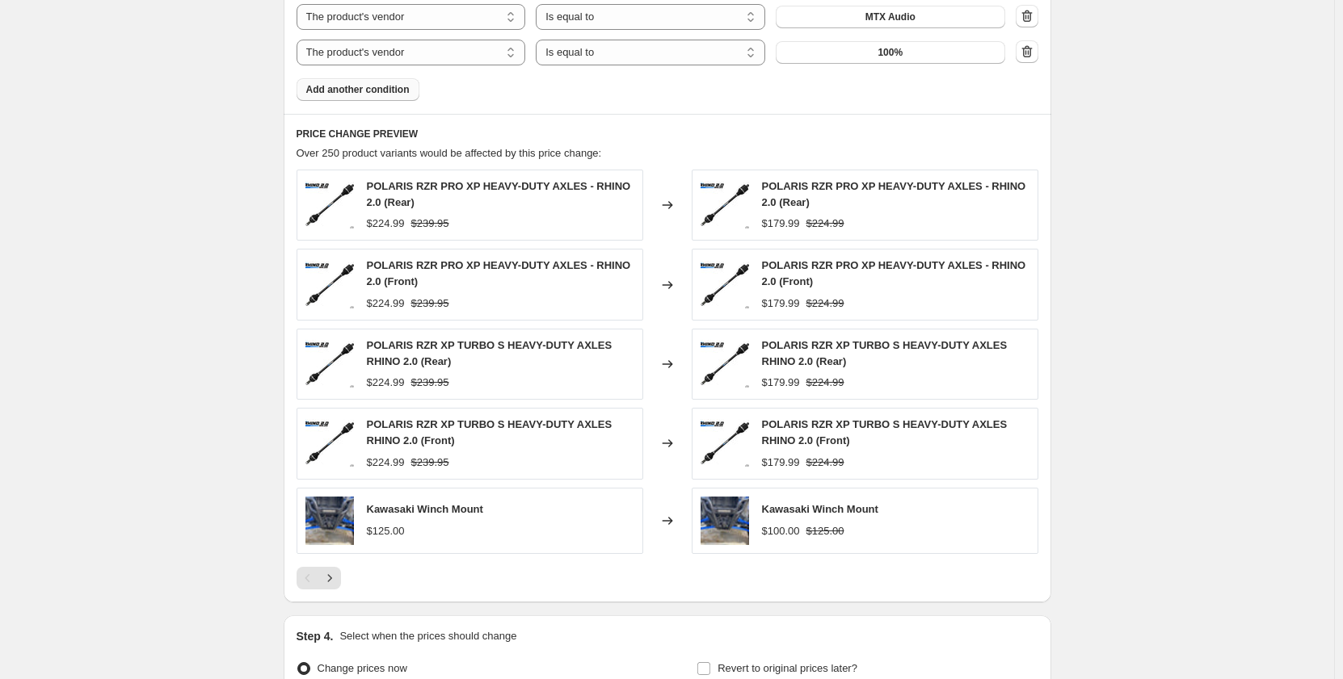
scroll to position [1246, 0]
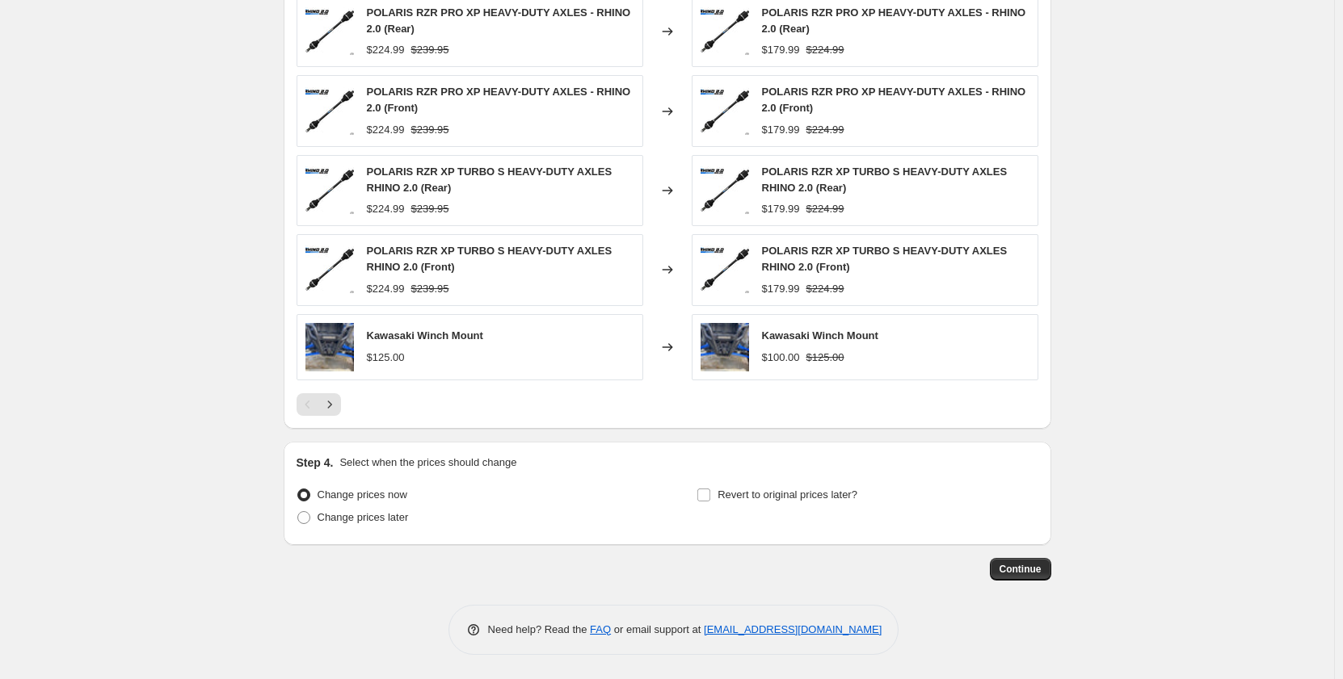
click at [699, 503] on div "Change prices now Change prices later Revert to original prices later?" at bounding box center [667, 508] width 742 height 48
click at [705, 498] on input "Revert to original prices later?" at bounding box center [703, 495] width 13 height 13
checkbox input "true"
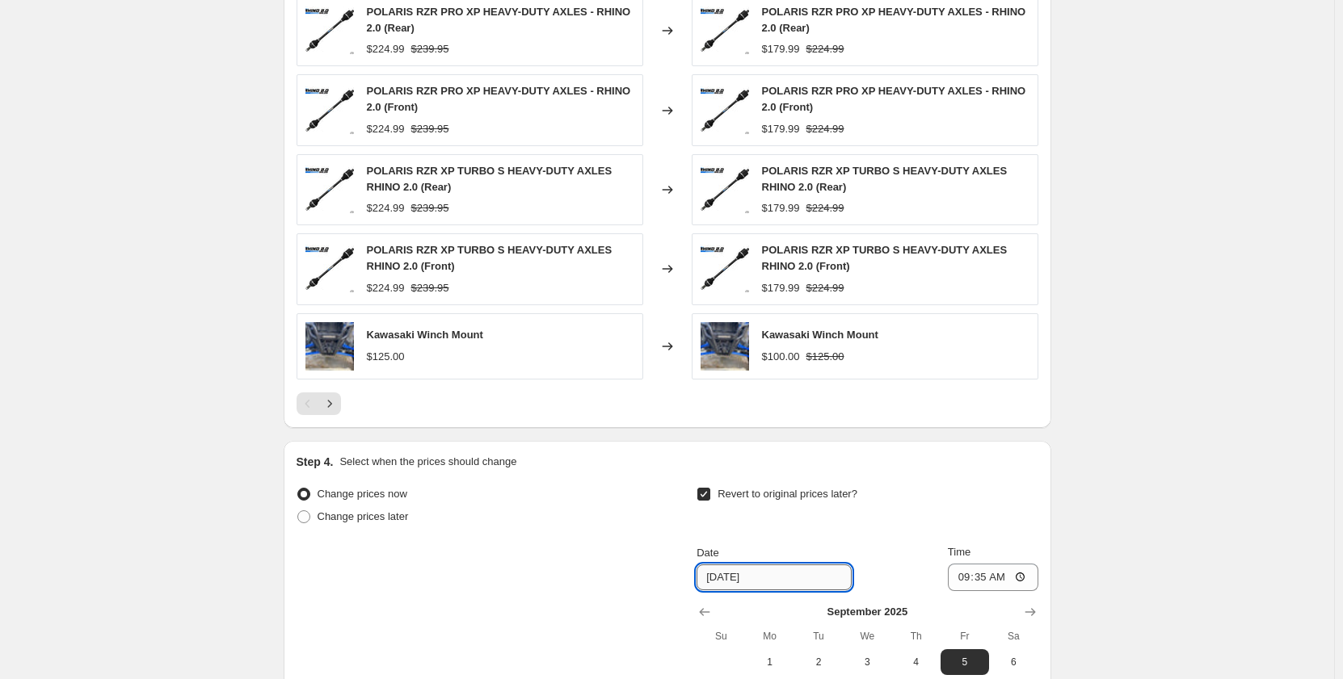
click at [764, 583] on input "9/5/2025" at bounding box center [773, 578] width 155 height 26
click at [761, 582] on input "9/5/2025" at bounding box center [773, 578] width 155 height 26
click at [736, 575] on input "9/5/2025" at bounding box center [773, 578] width 155 height 26
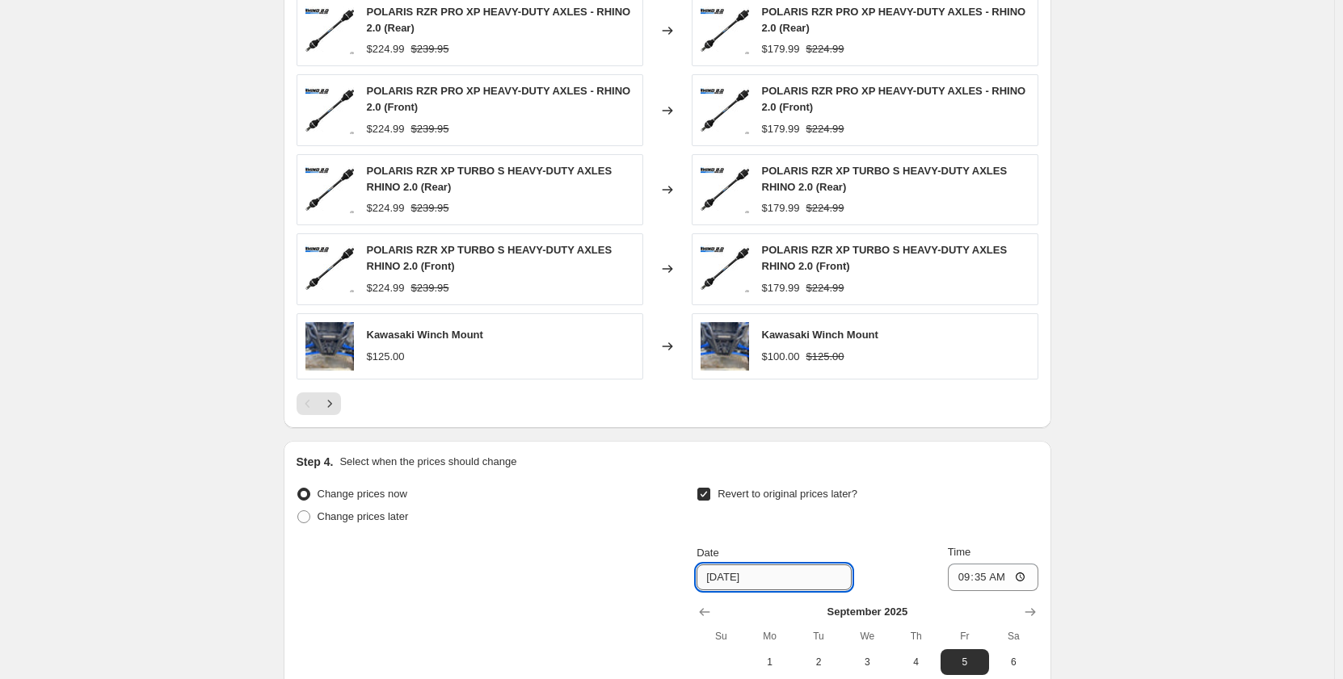
click at [762, 574] on input "9/5/2025" at bounding box center [773, 578] width 155 height 26
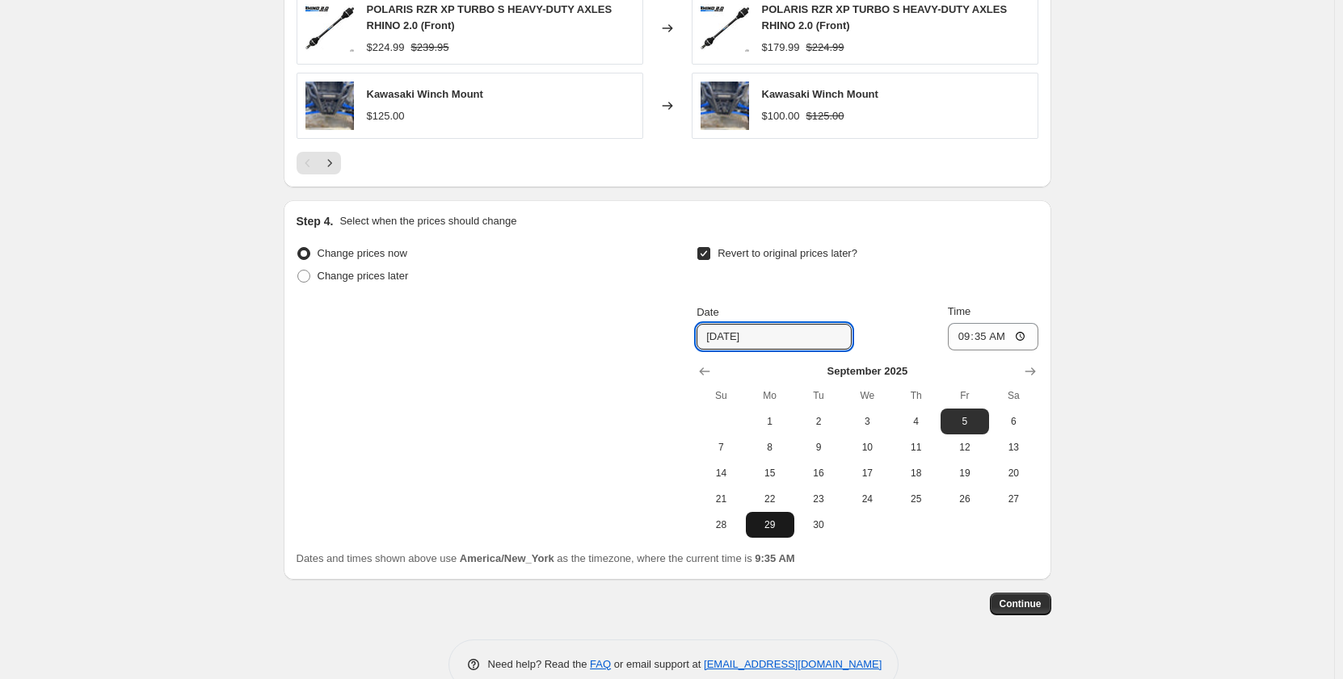
scroll to position [1488, 0]
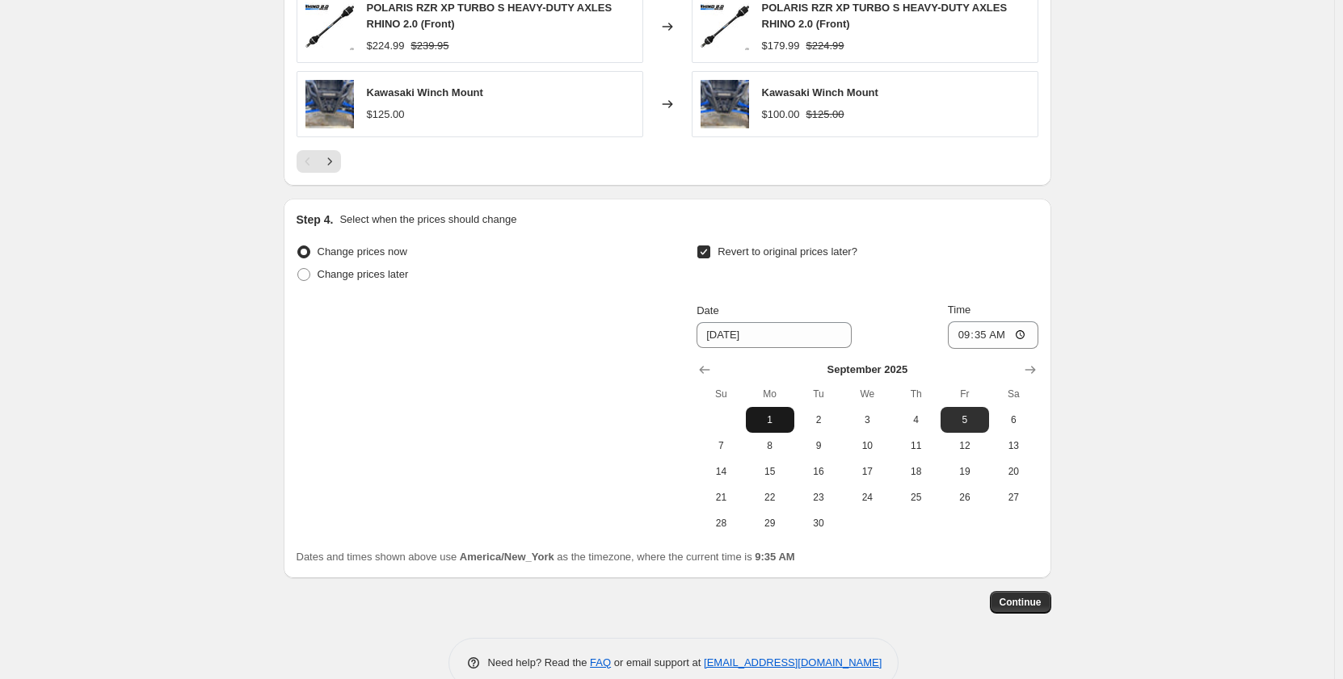
click at [771, 427] on span "1" at bounding box center [770, 420] width 36 height 13
type input "[DATE]"
click at [968, 337] on input "09:35" at bounding box center [993, 335] width 90 height 27
type input "23:59"
click at [1034, 604] on span "Continue" at bounding box center [1020, 602] width 42 height 13
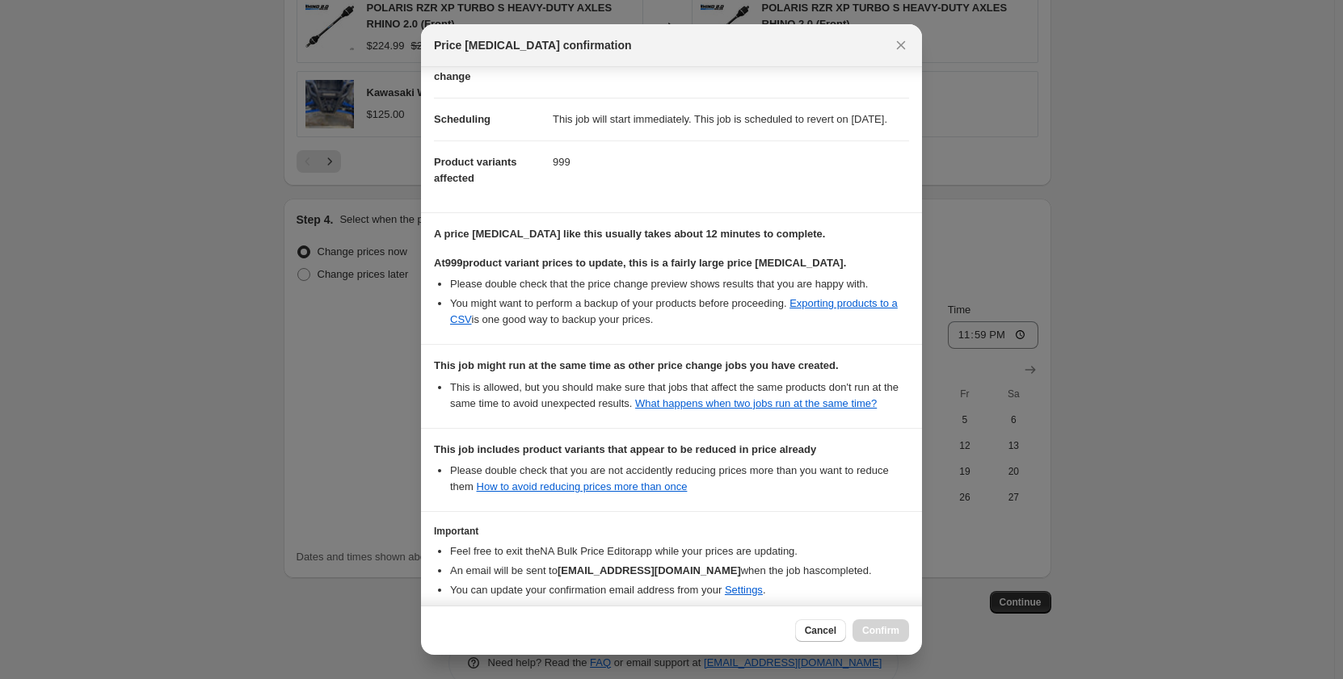
scroll to position [206, 0]
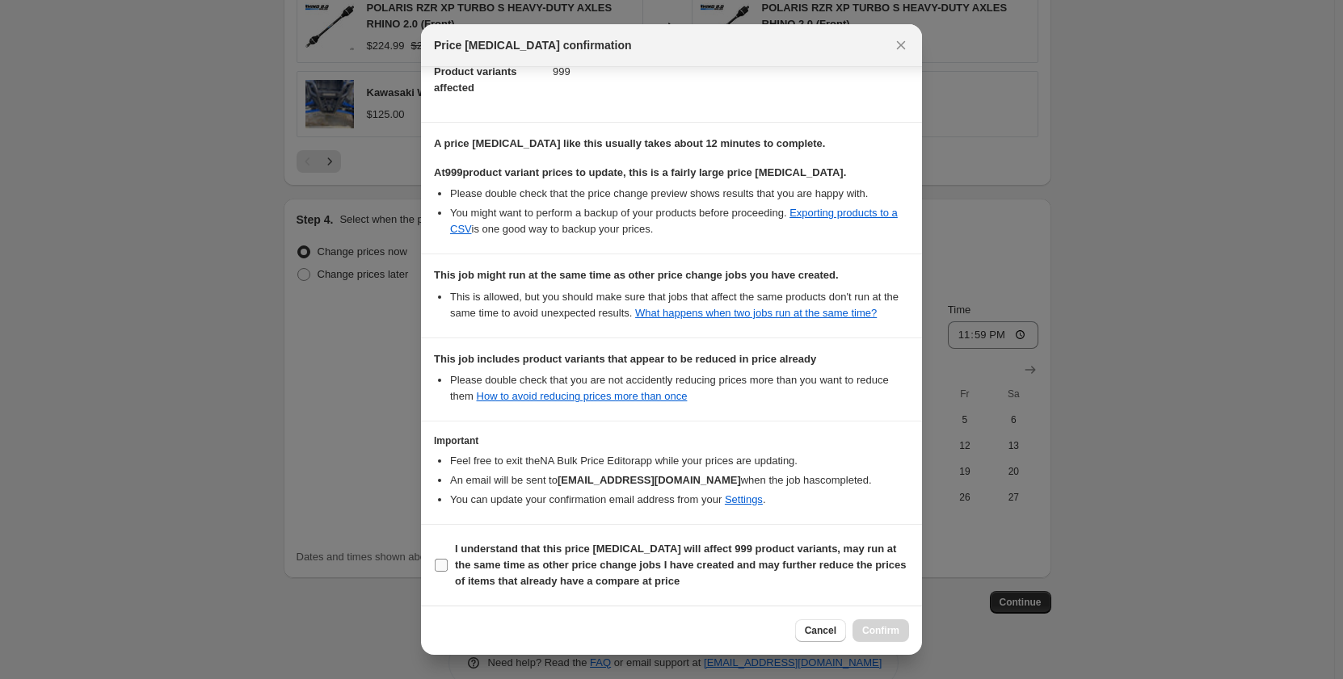
click at [440, 564] on input "I understand that this price change job will affect 999 product variants, may r…" at bounding box center [441, 565] width 13 height 13
checkbox input "true"
click at [876, 640] on button "Confirm" at bounding box center [880, 631] width 57 height 23
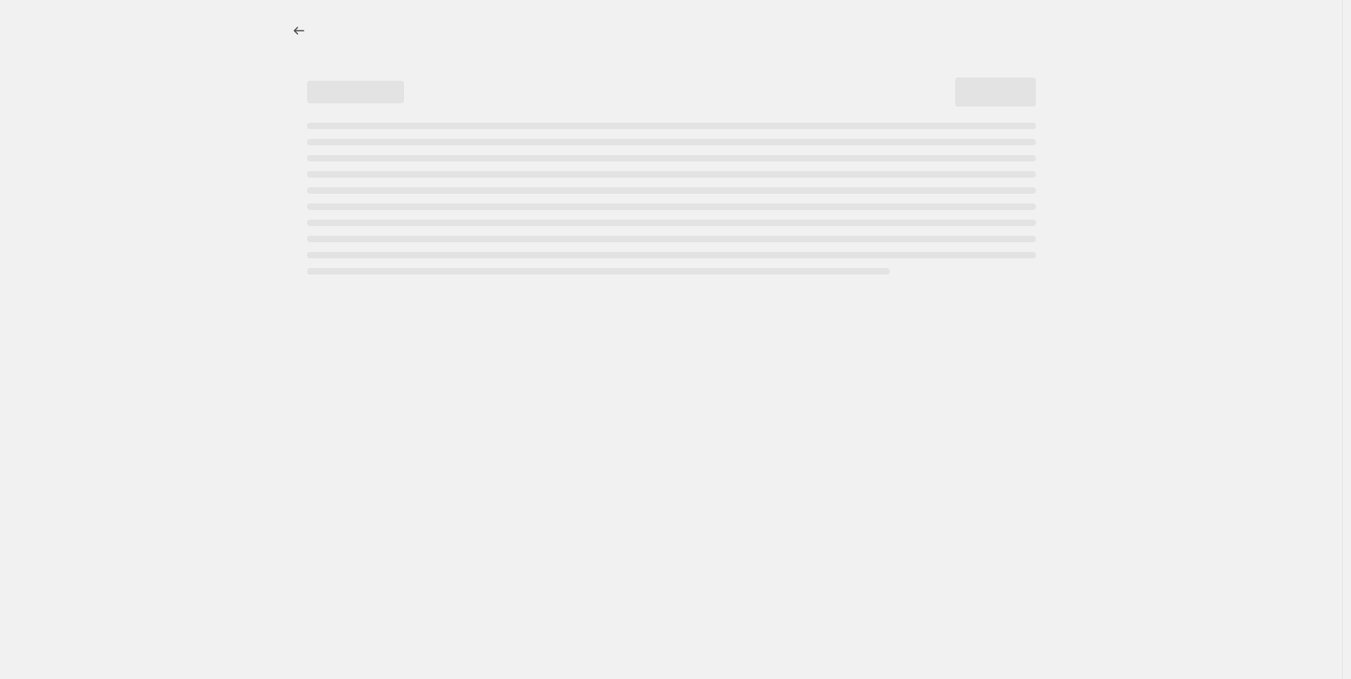
select select "percentage"
select select "vendor"
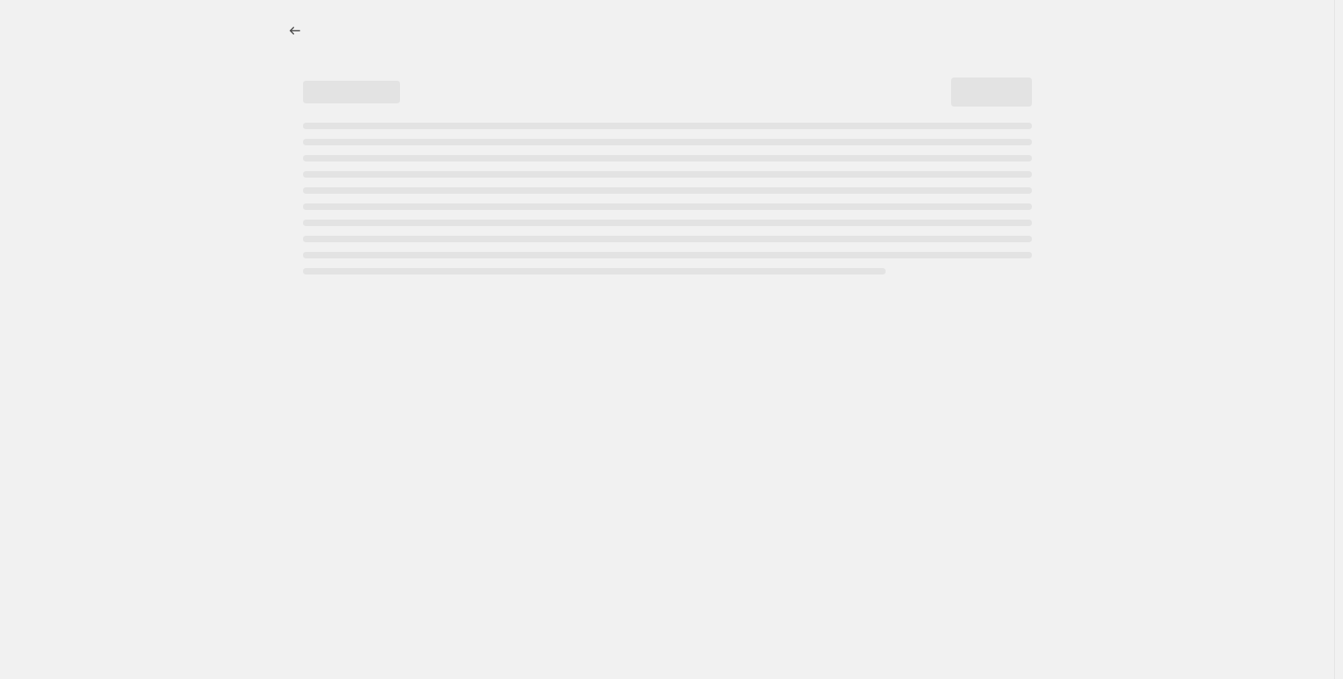
select select "percentage"
select select "vendor"
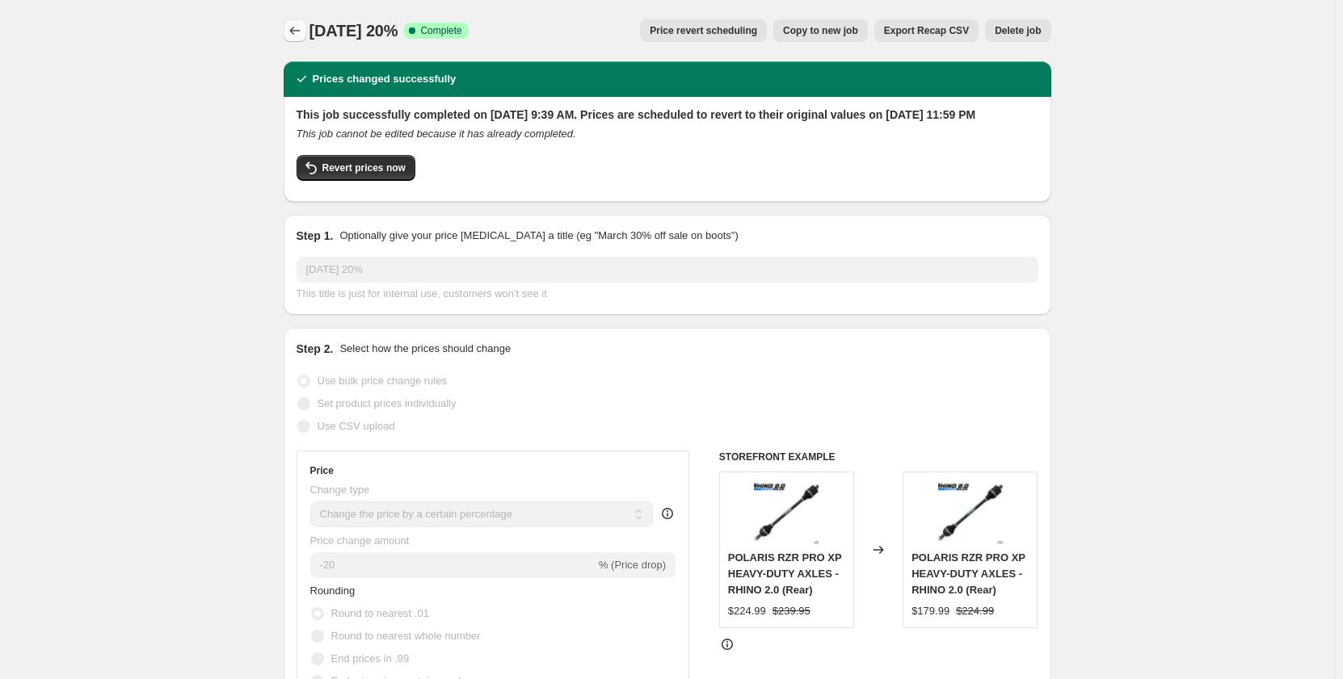
click at [294, 35] on icon "Price change jobs" at bounding box center [295, 31] width 16 height 16
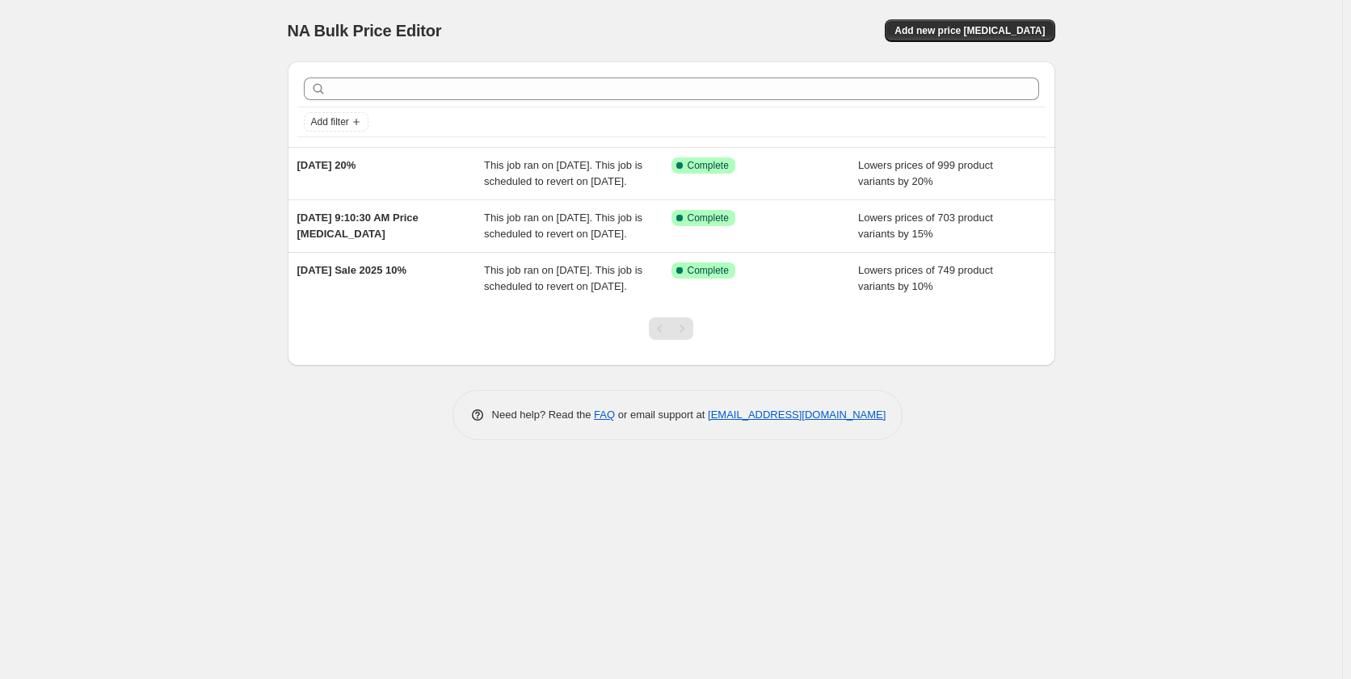
drag, startPoint x: 780, startPoint y: 586, endPoint x: 775, endPoint y: 570, distance: 15.9
click at [780, 586] on div "NA Bulk Price Editor. This page is ready NA Bulk Price Editor Add new price cha…" at bounding box center [671, 339] width 1342 height 679
click at [771, 558] on div "NA Bulk Price Editor. This page is ready NA Bulk Price Editor Add new price cha…" at bounding box center [671, 339] width 1342 height 679
click at [239, 86] on div "NA Bulk Price Editor. This page is ready NA Bulk Price Editor Add new price cha…" at bounding box center [671, 339] width 1342 height 679
click at [1015, 37] on button "Add new price [MEDICAL_DATA]" at bounding box center [970, 30] width 170 height 23
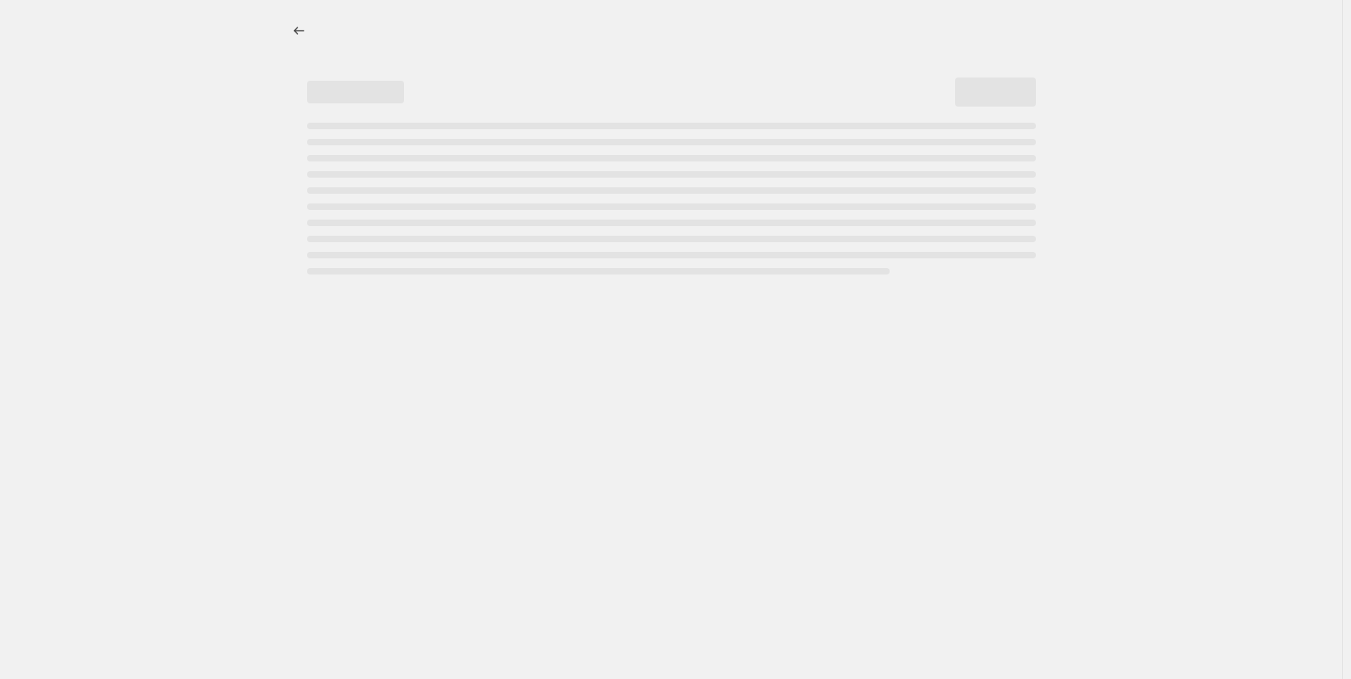
select select "percentage"
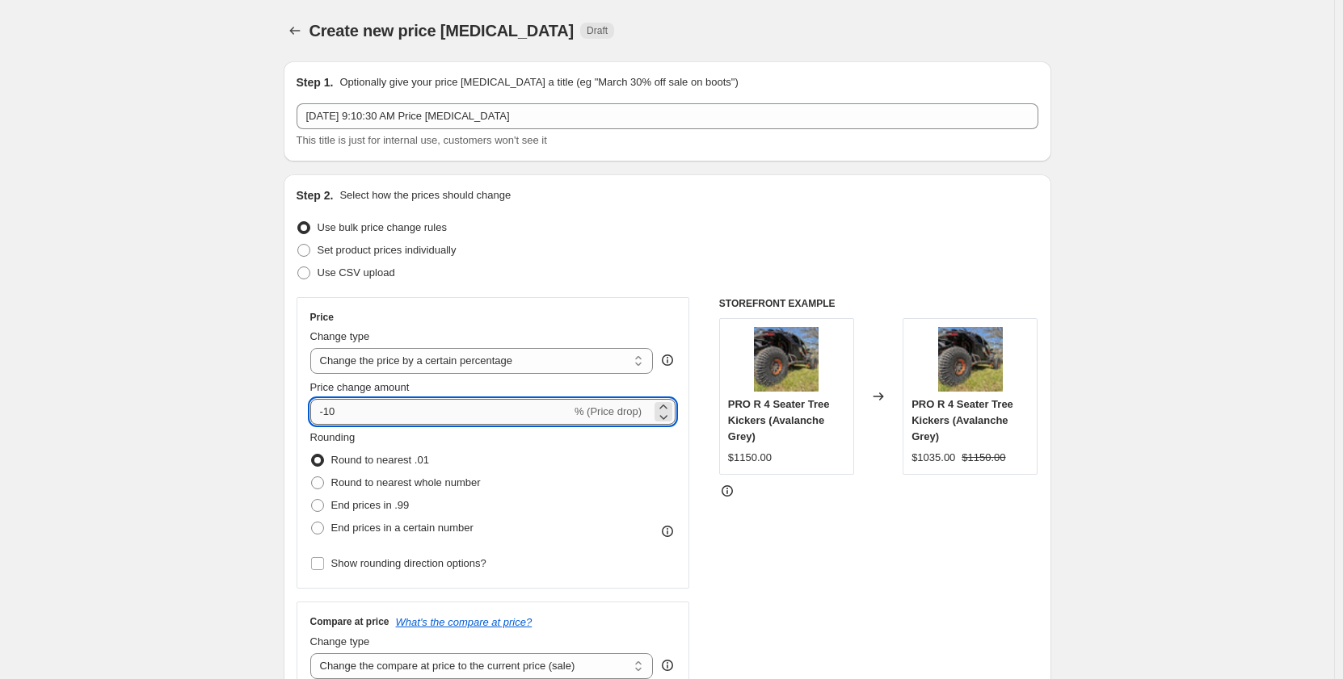
drag, startPoint x: 517, startPoint y: 421, endPoint x: 469, endPoint y: 420, distance: 48.5
click at [514, 421] on input "-10" at bounding box center [440, 412] width 261 height 26
type input "-1"
click at [376, 413] on input "-1" at bounding box center [440, 412] width 261 height 26
type input "-30"
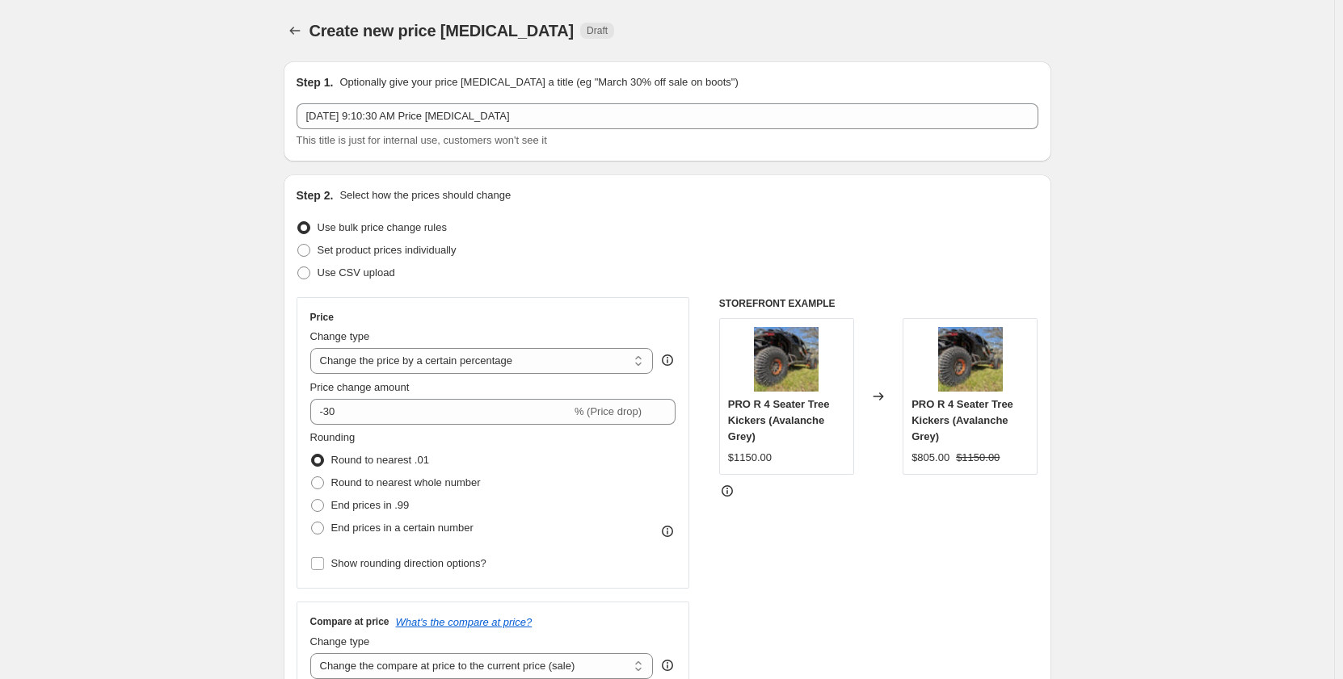
drag, startPoint x: 532, startPoint y: 360, endPoint x: 304, endPoint y: 379, distance: 228.6
click at [304, 379] on div "Price Change type Change the price to a certain amount Change the price by a ce…" at bounding box center [492, 443] width 393 height 292
click at [313, 348] on select "Change the price to a certain amount Change the price by a certain amount Chang…" at bounding box center [481, 361] width 343 height 26
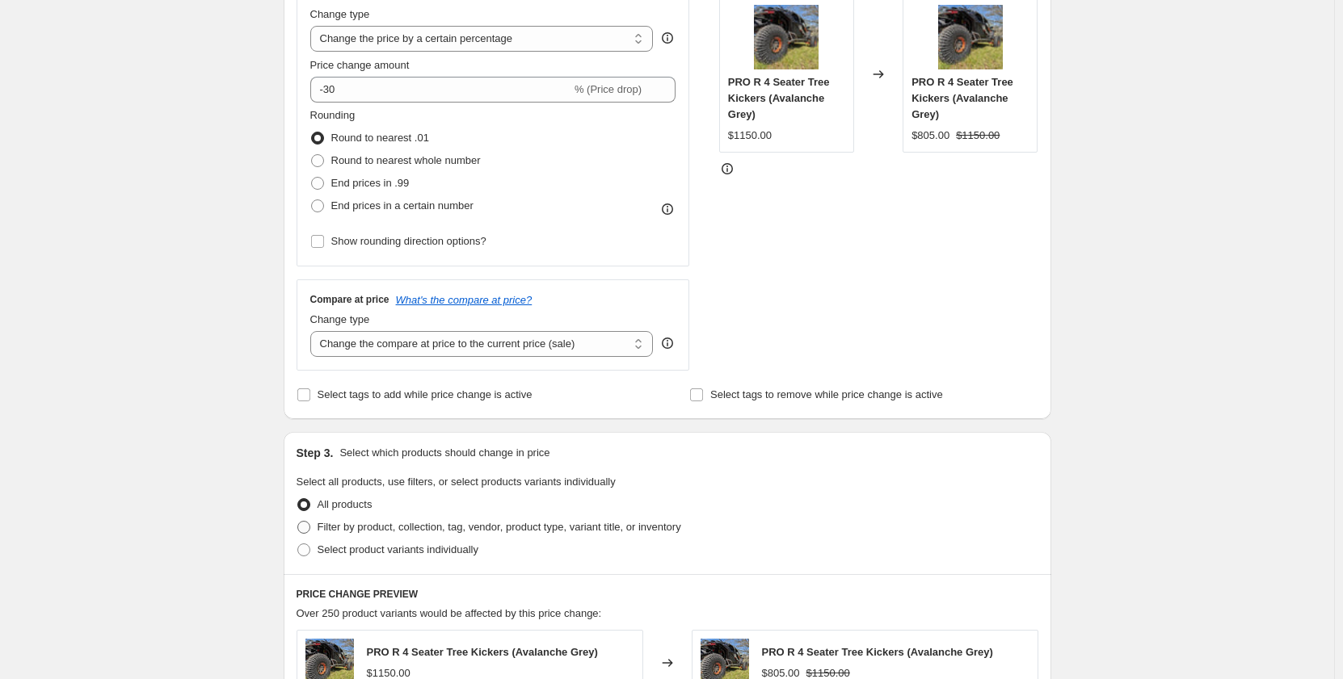
scroll to position [323, 0]
click at [315, 530] on label "Filter by product, collection, tag, vendor, product type, variant title, or inv…" at bounding box center [488, 526] width 385 height 23
click at [298, 521] on input "Filter by product, collection, tag, vendor, product type, variant title, or inv…" at bounding box center [297, 520] width 1 height 1
radio input "true"
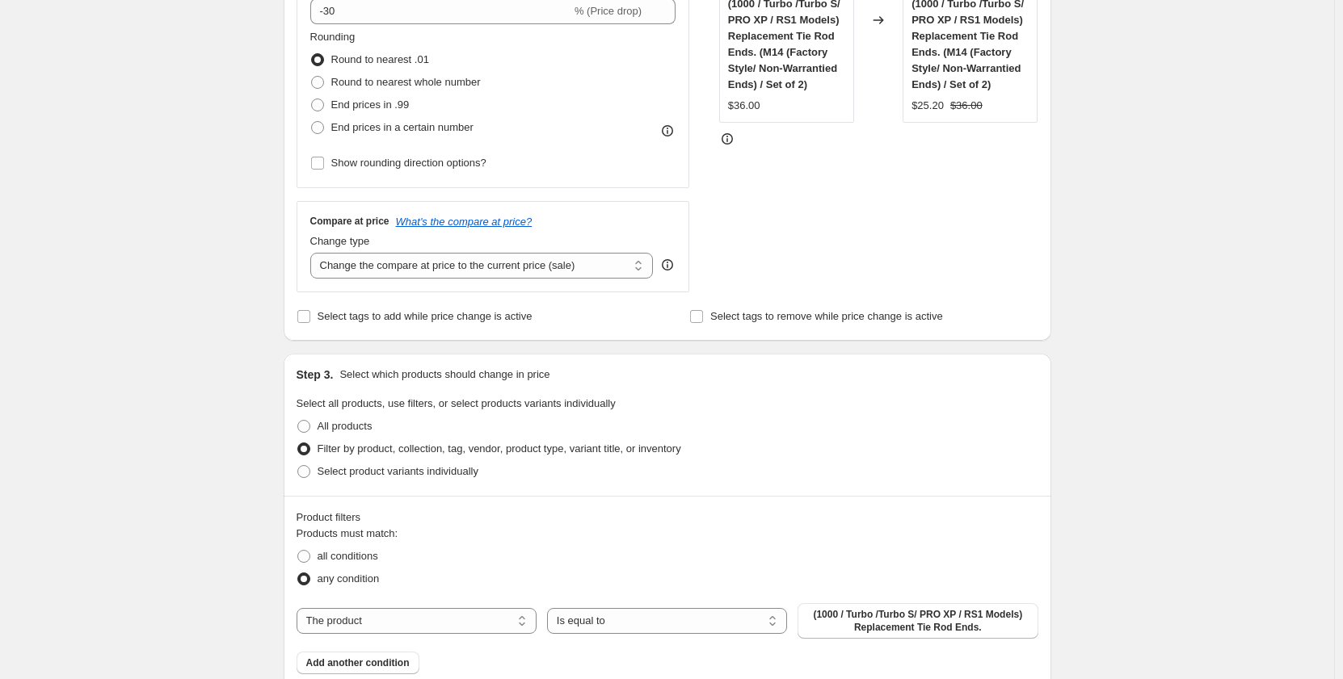
scroll to position [485, 0]
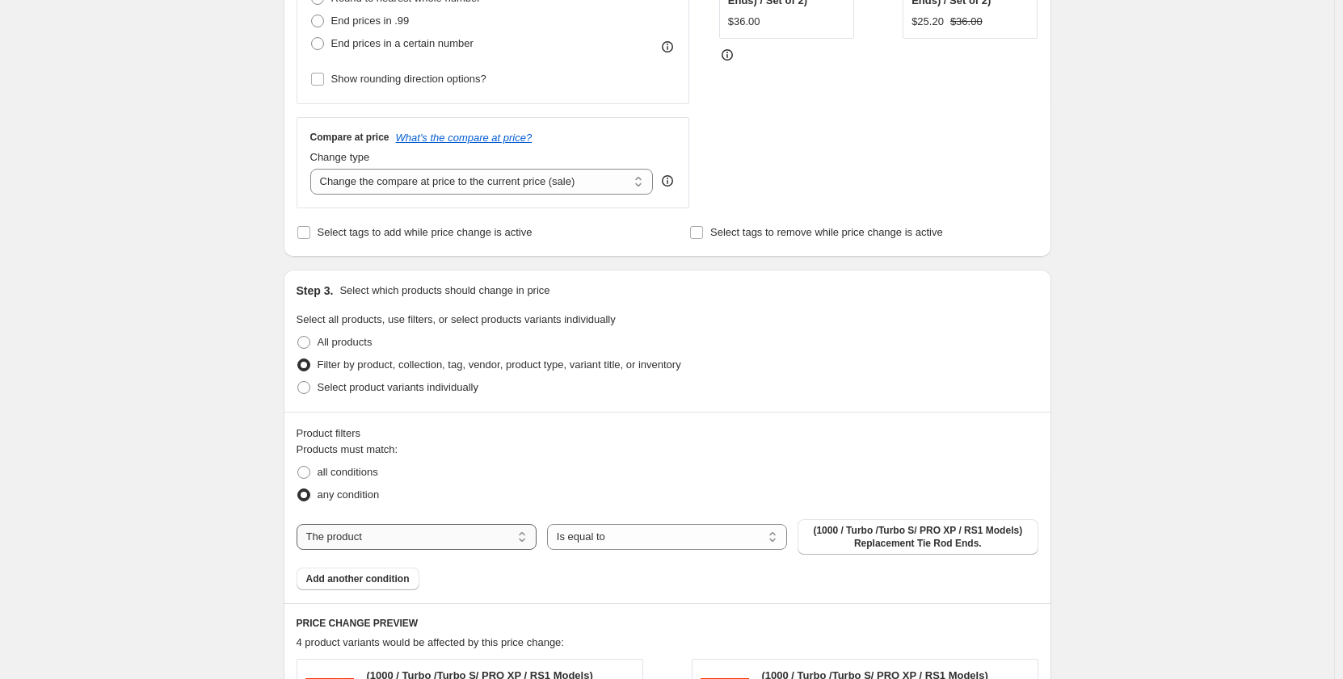
click at [419, 541] on select "The product The product's collection The product's tag The product's vendor The…" at bounding box center [416, 537] width 240 height 26
select select "vendor"
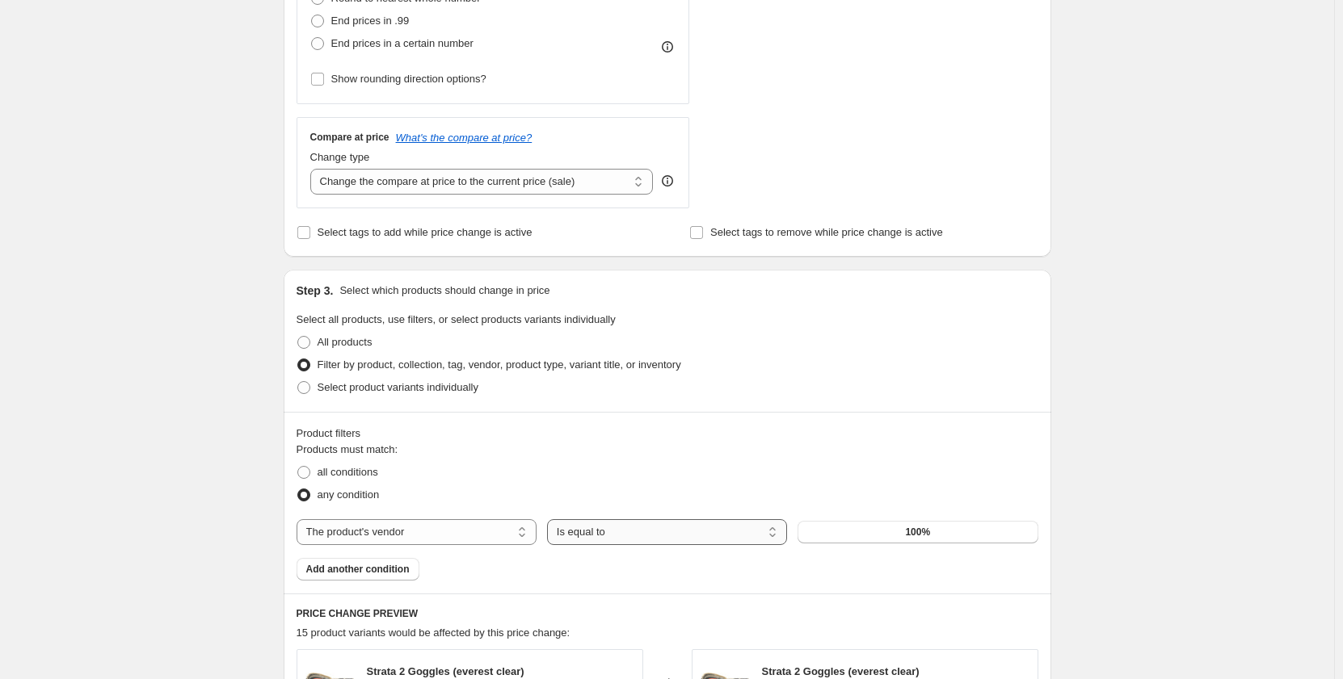
click at [636, 536] on select "Is equal to Is not equal to" at bounding box center [667, 532] width 240 height 26
click at [872, 538] on button "100%" at bounding box center [917, 532] width 240 height 23
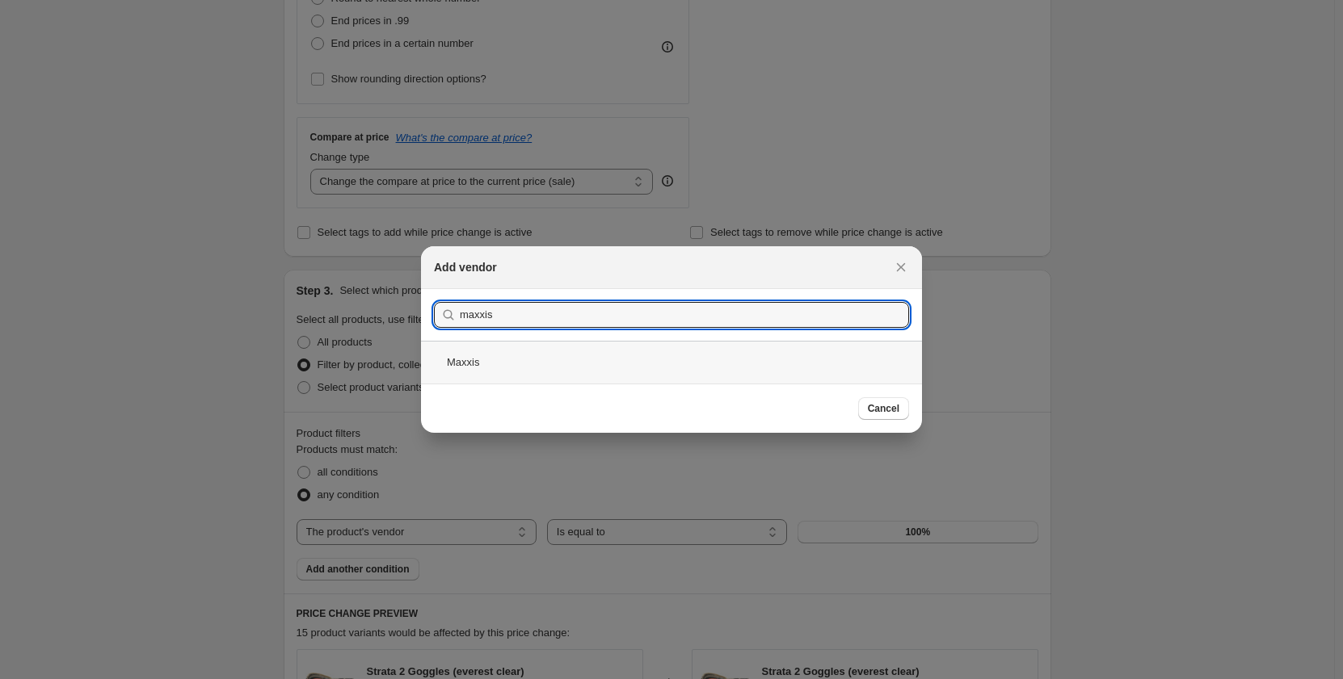
type input "maxxis"
click at [490, 356] on div "Maxxis" at bounding box center [671, 362] width 501 height 43
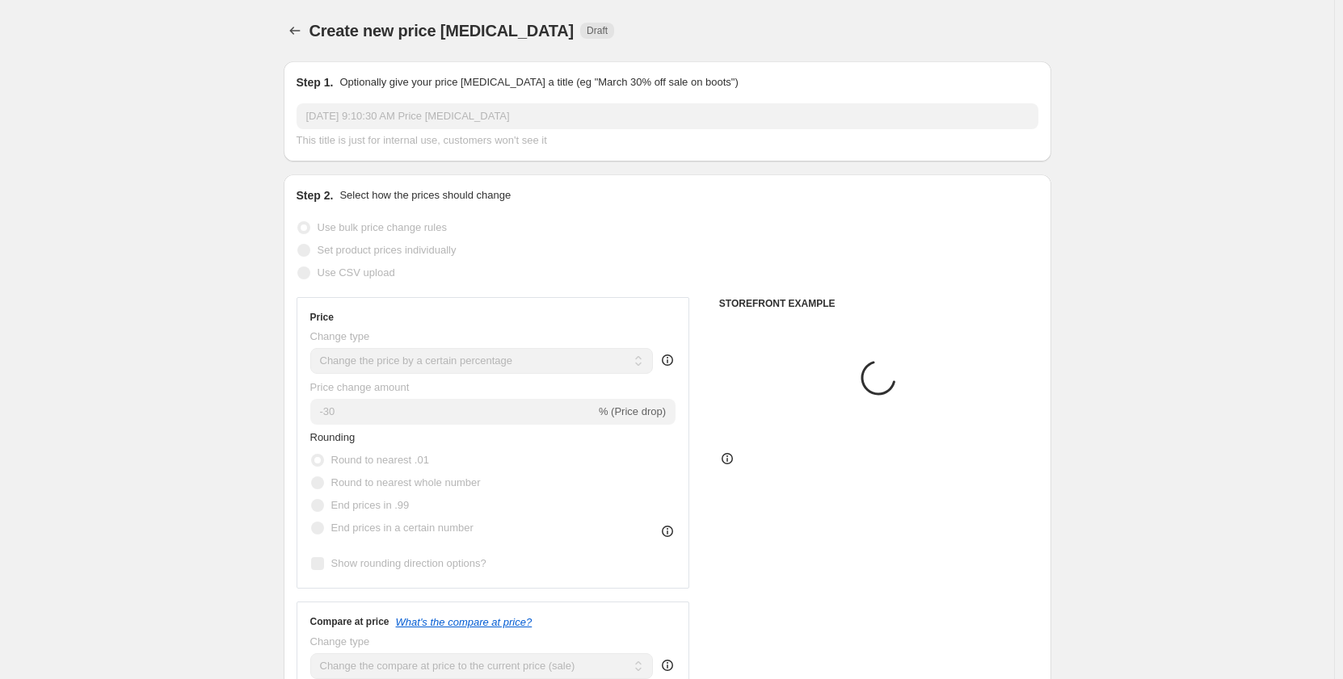
scroll to position [485, 0]
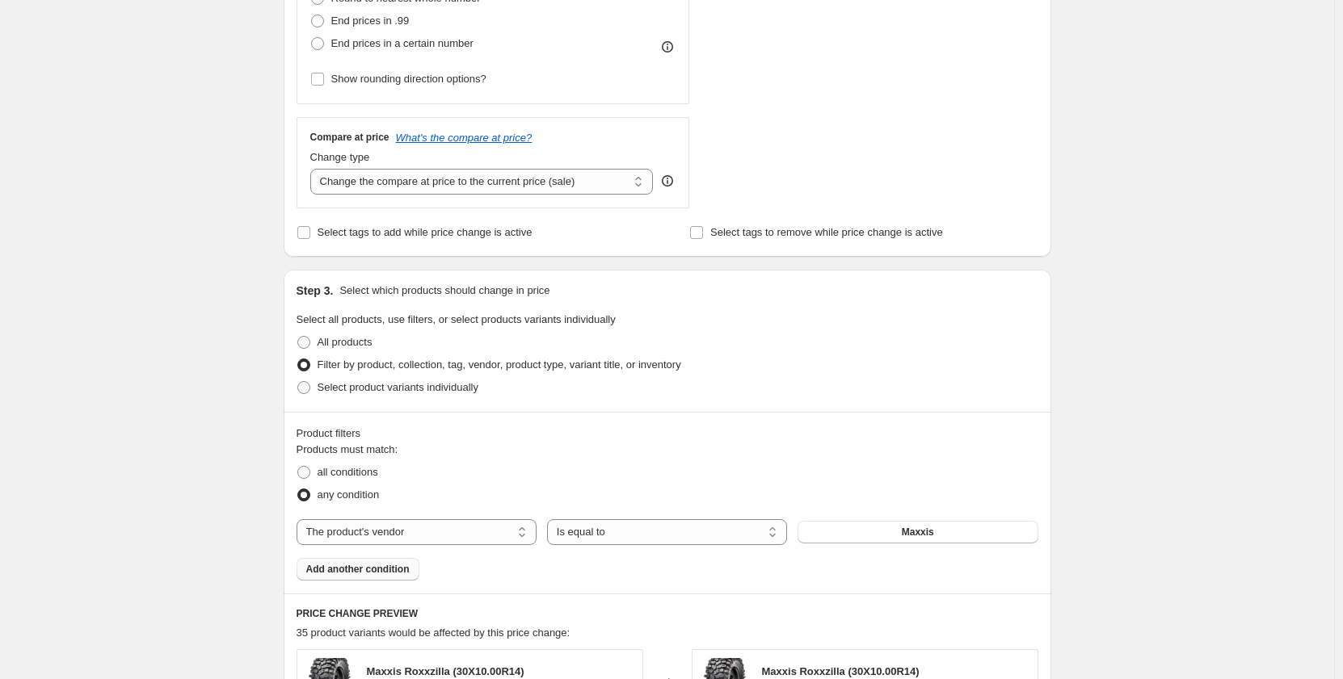
click at [362, 576] on span "Add another condition" at bounding box center [357, 569] width 103 height 13
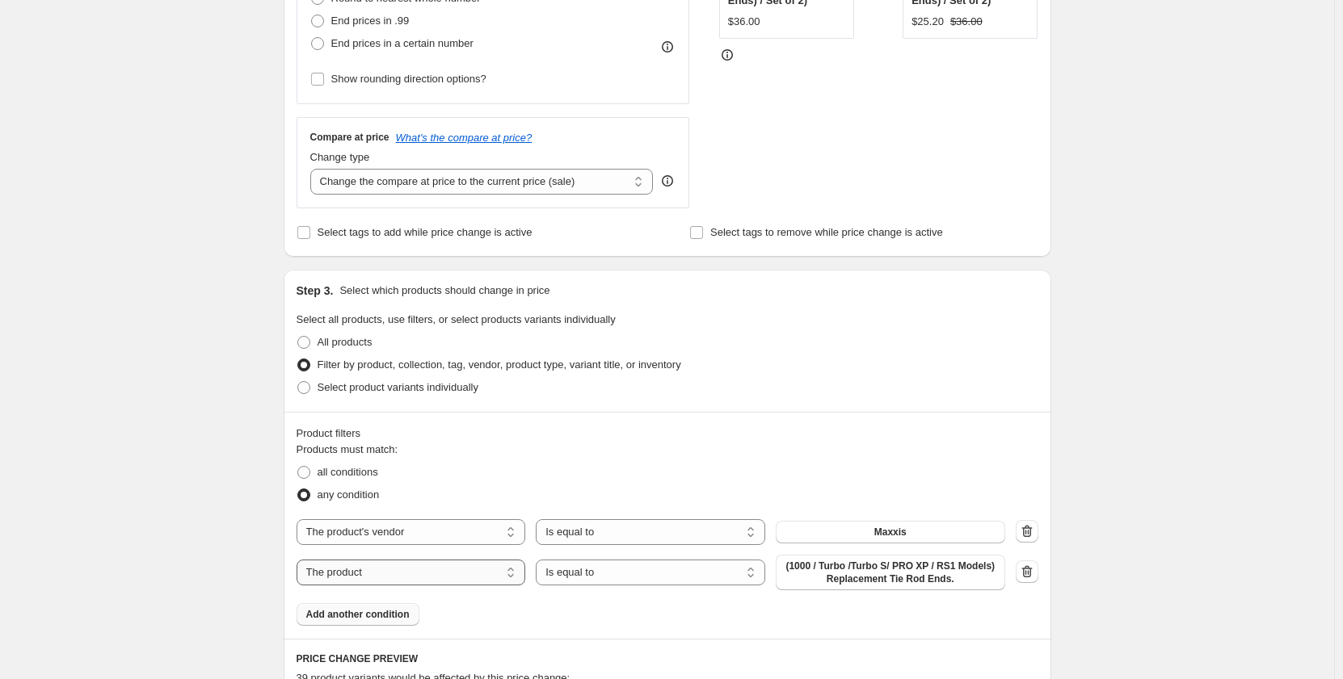
click at [427, 570] on select "The product The product's collection The product's tag The product's vendor The…" at bounding box center [410, 573] width 229 height 26
select select "vendor"
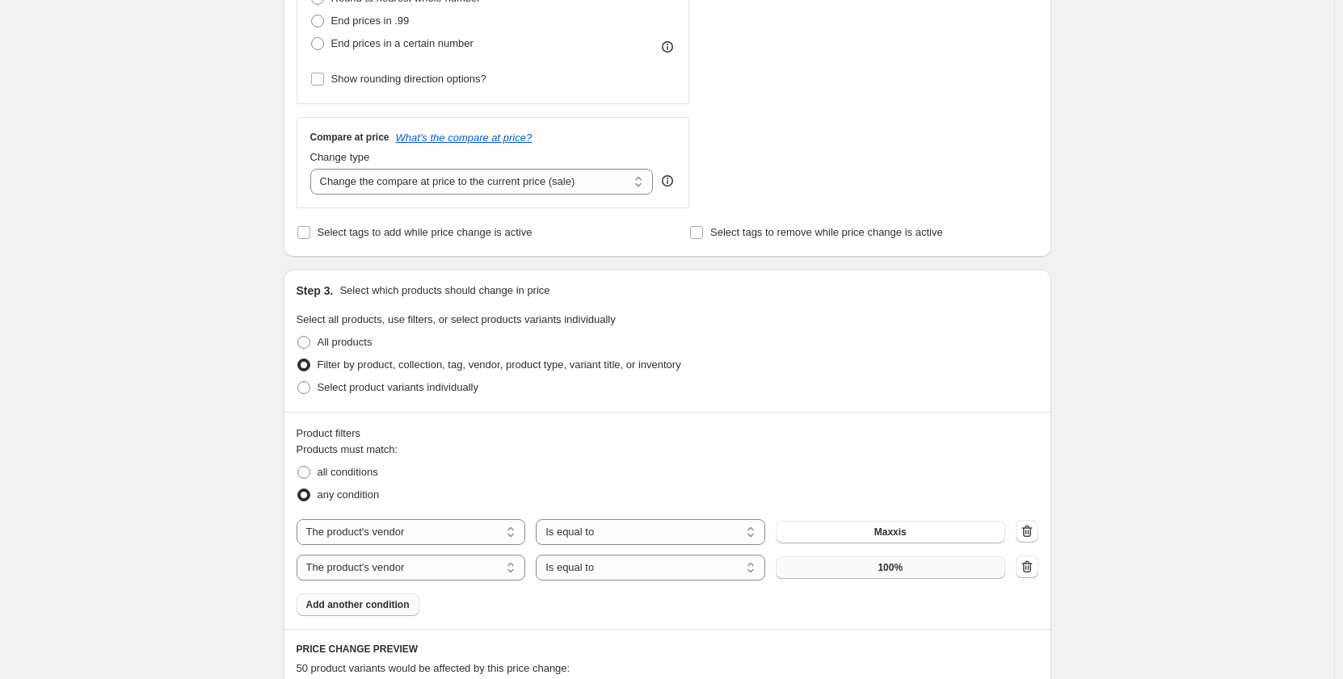
click at [920, 568] on button "100%" at bounding box center [889, 568] width 229 height 23
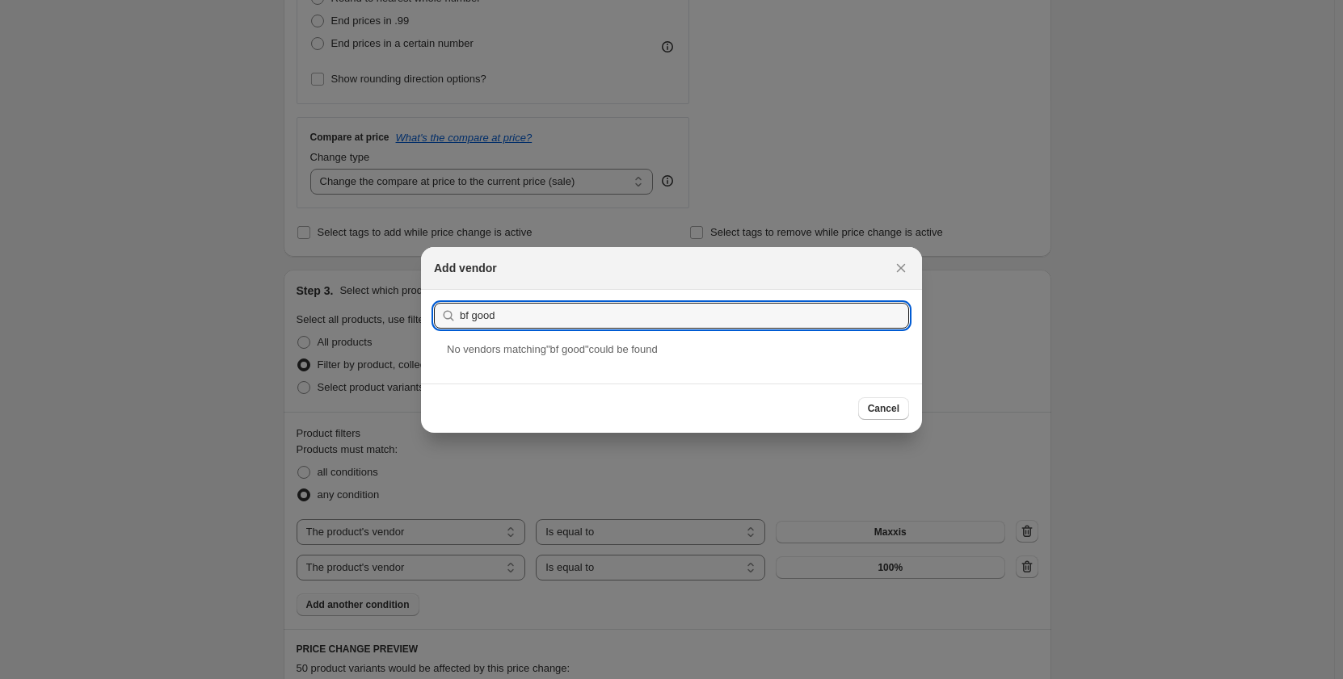
click at [599, 360] on div "No vendor s matching " bf good " could be found" at bounding box center [671, 363] width 501 height 42
click at [526, 318] on input "bf good" at bounding box center [684, 316] width 449 height 26
type input "bf"
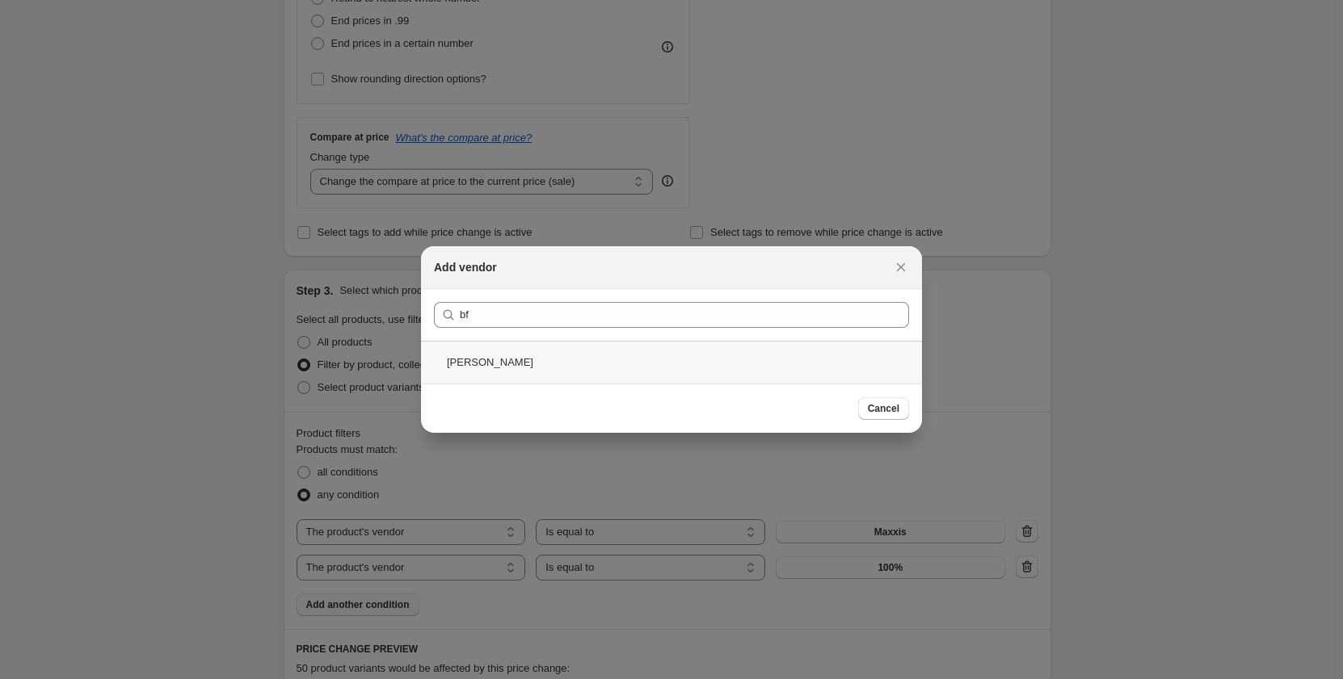
click at [520, 373] on div "[PERSON_NAME]" at bounding box center [671, 362] width 501 height 43
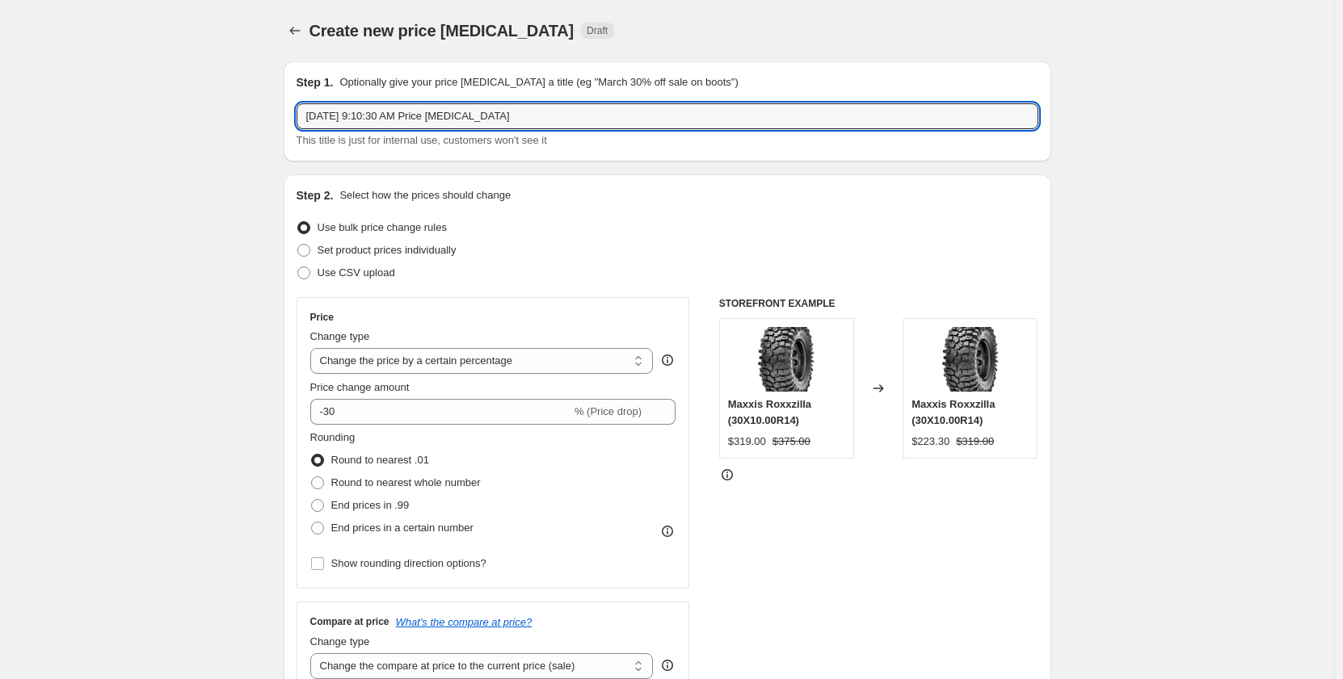
drag, startPoint x: 525, startPoint y: 118, endPoint x: 262, endPoint y: 148, distance: 265.0
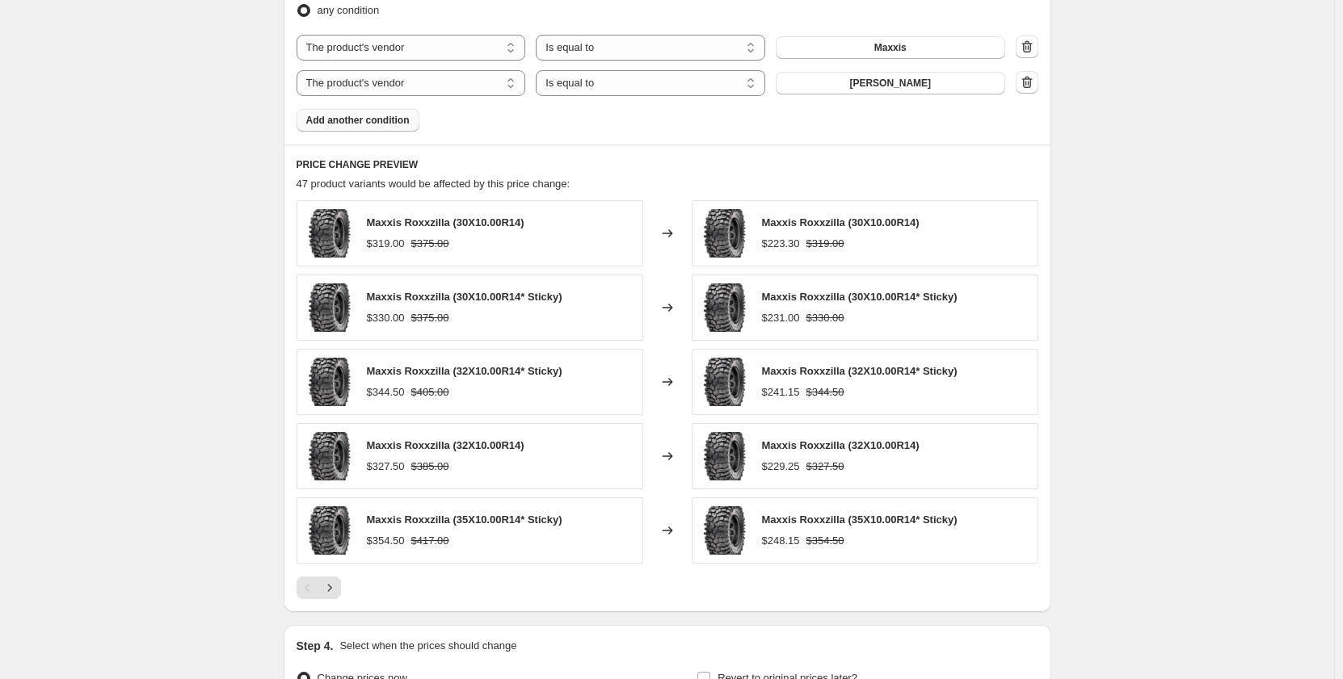
scroll to position [1050, 0]
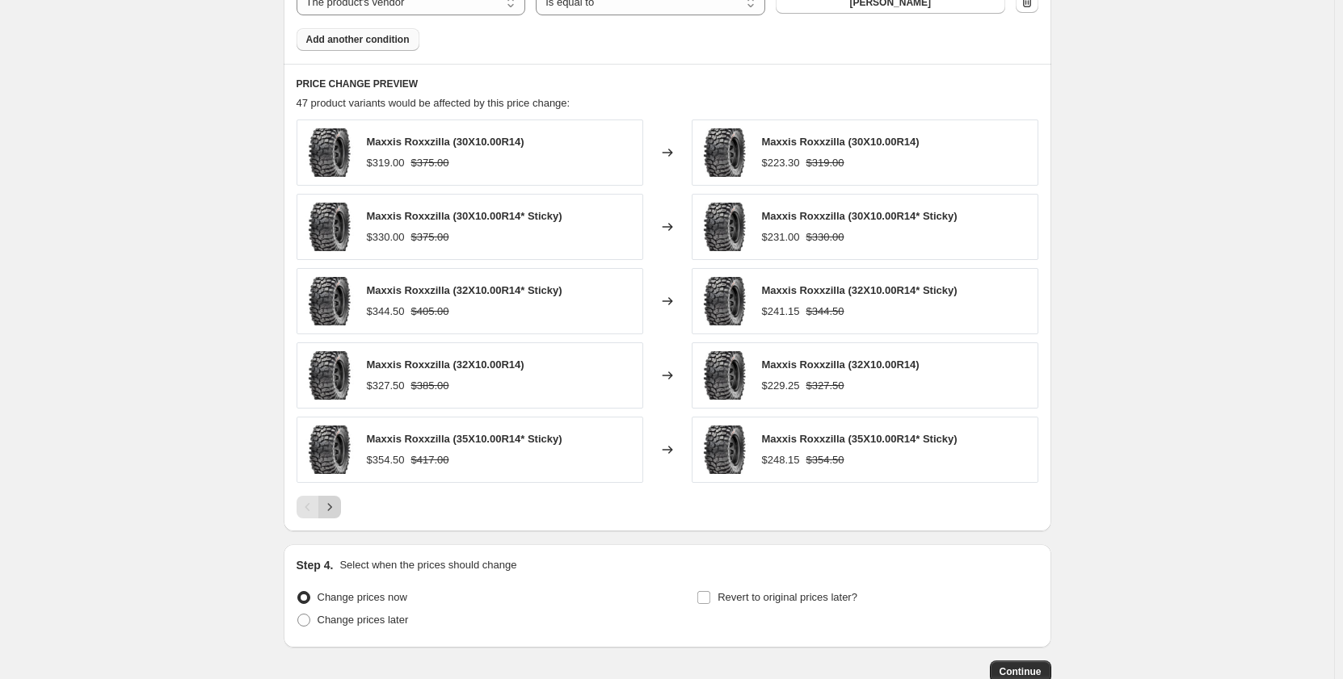
type input "Labor Day Sale 2025 30%"
click at [331, 511] on icon "Next" at bounding box center [329, 506] width 4 height 7
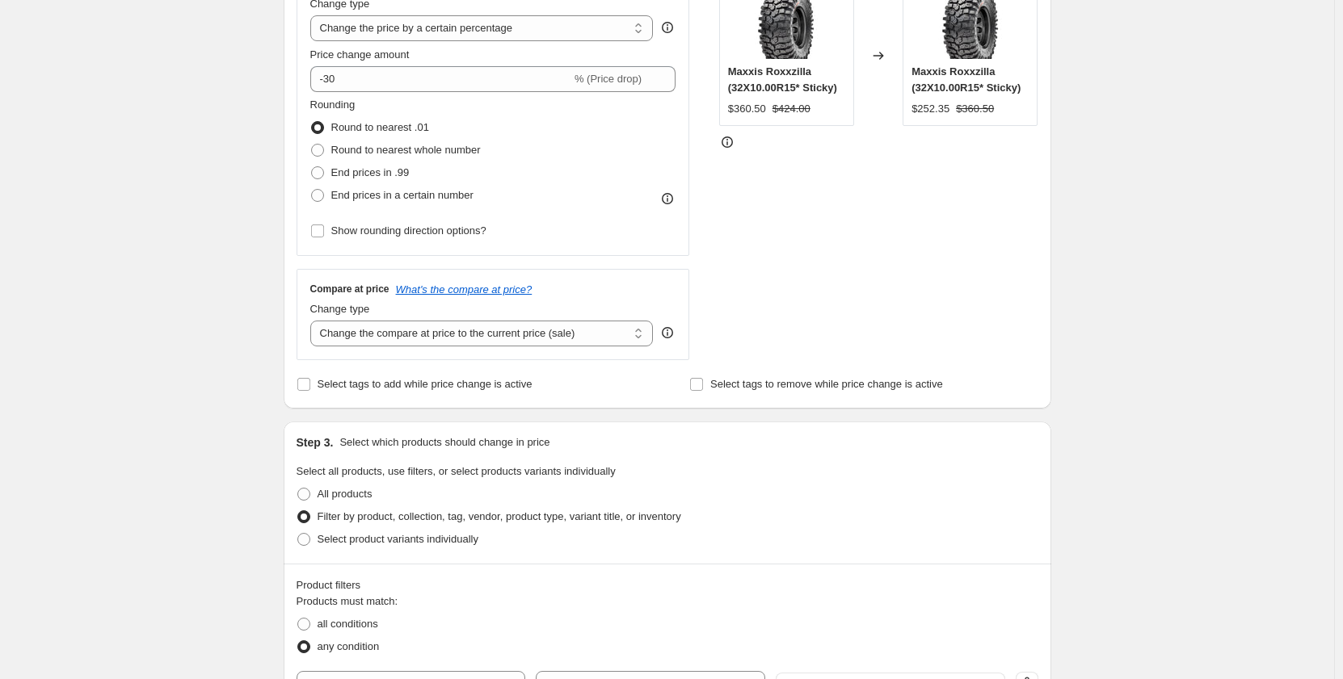
scroll to position [323, 0]
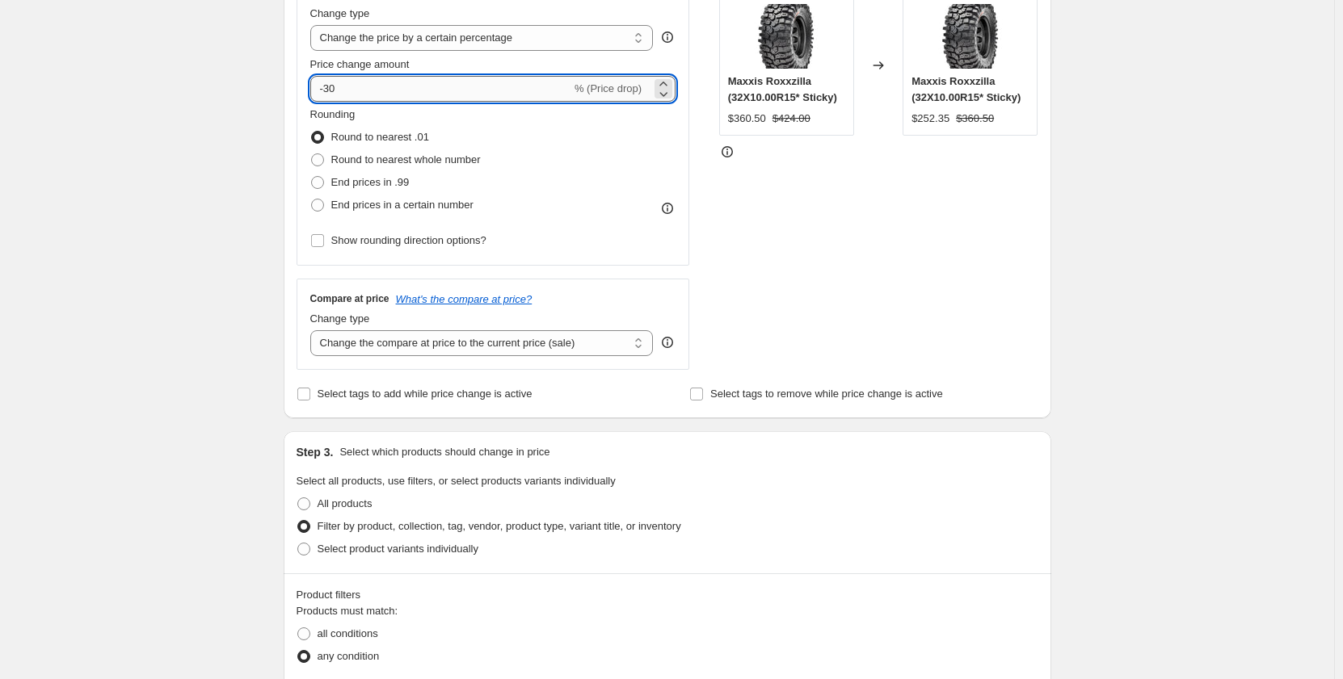
click at [355, 80] on input "-30" at bounding box center [440, 89] width 261 height 26
type input "-3"
type input "-40"
click at [210, 338] on div "Create new price change job. This page is ready Create new price change job Dra…" at bounding box center [667, 593] width 1334 height 1832
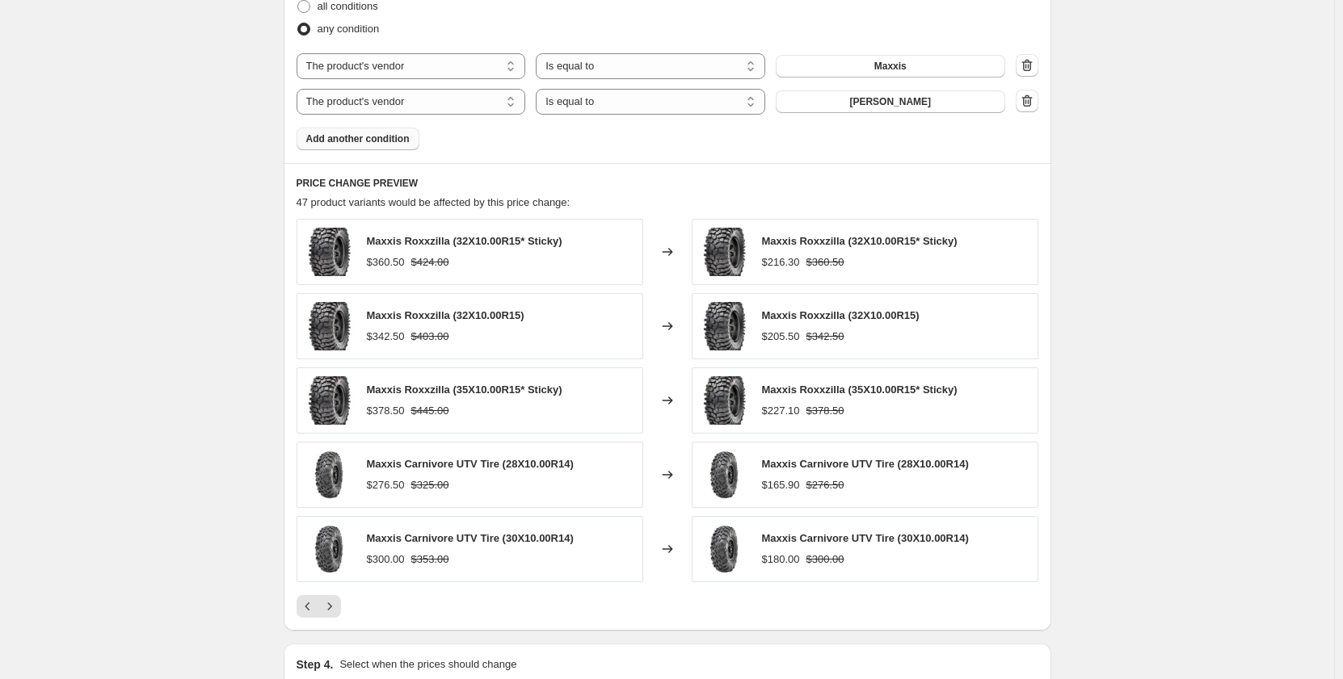
scroll to position [969, 0]
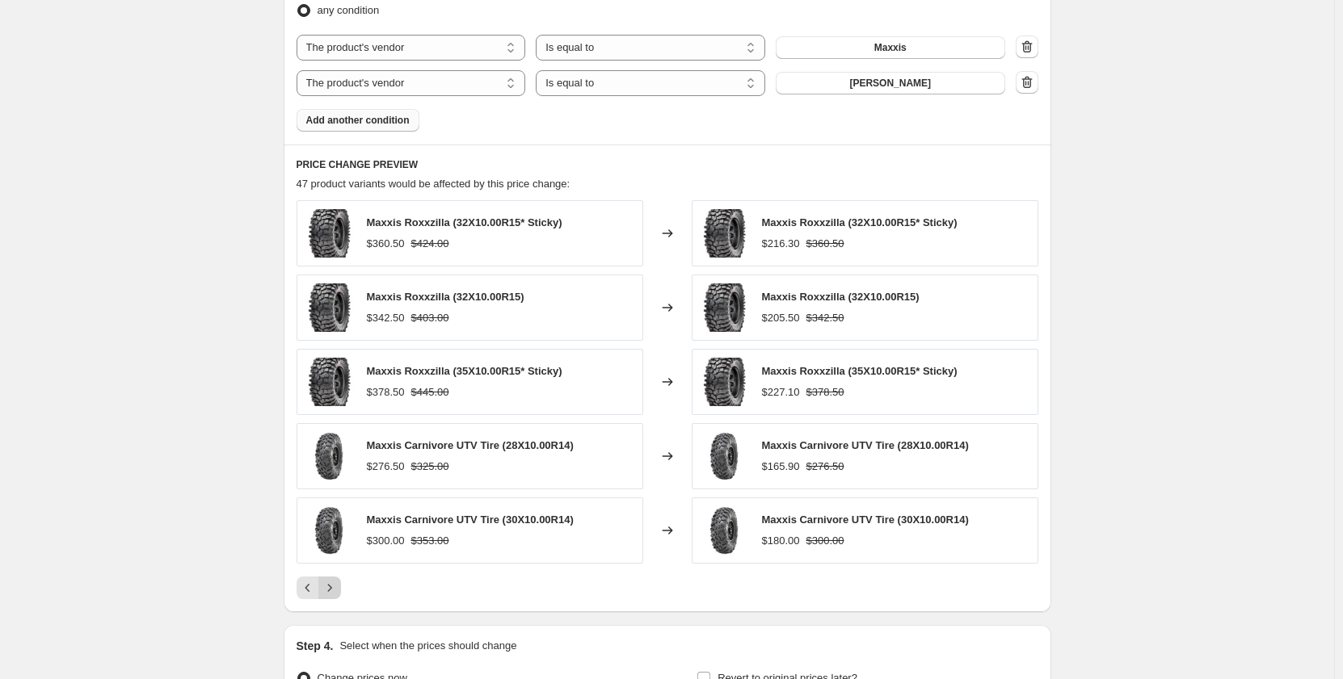
click at [331, 584] on icon "Next" at bounding box center [330, 588] width 16 height 16
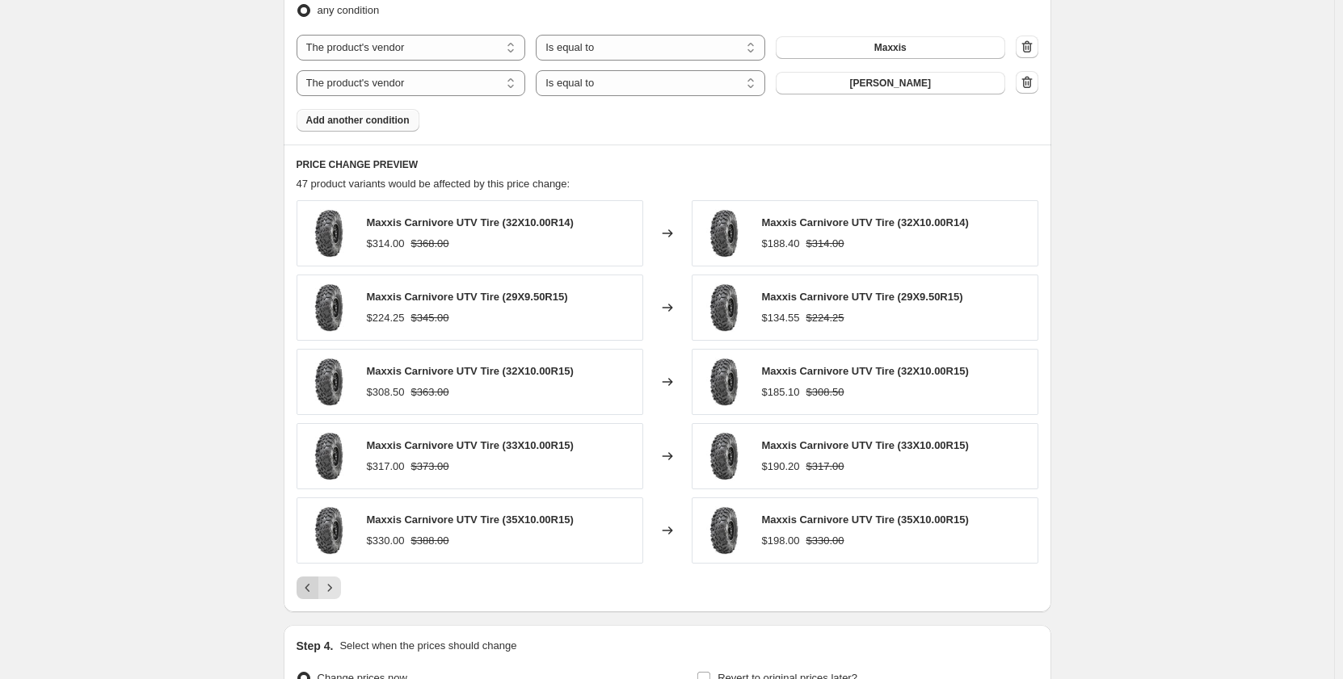
click at [312, 594] on icon "Previous" at bounding box center [308, 588] width 16 height 16
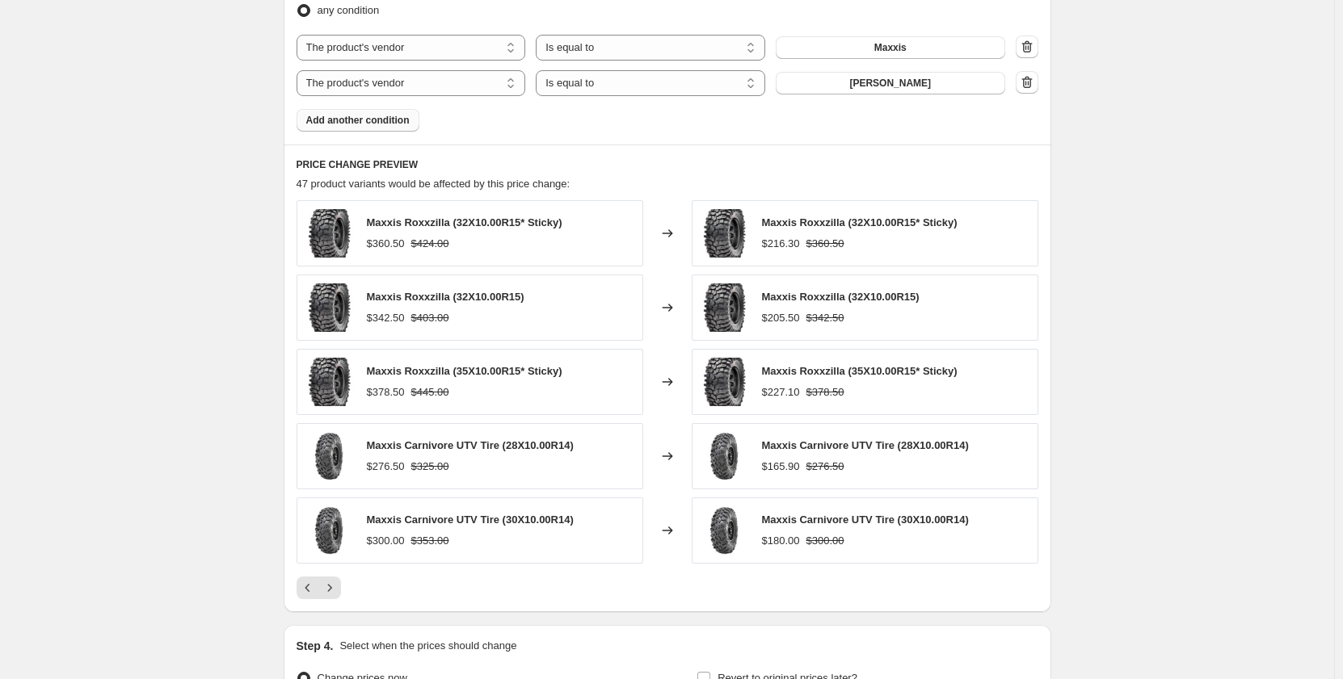
click at [544, 151] on div "PRICE CHANGE PREVIEW 47 product variants would be affected by this price change…" at bounding box center [667, 379] width 767 height 468
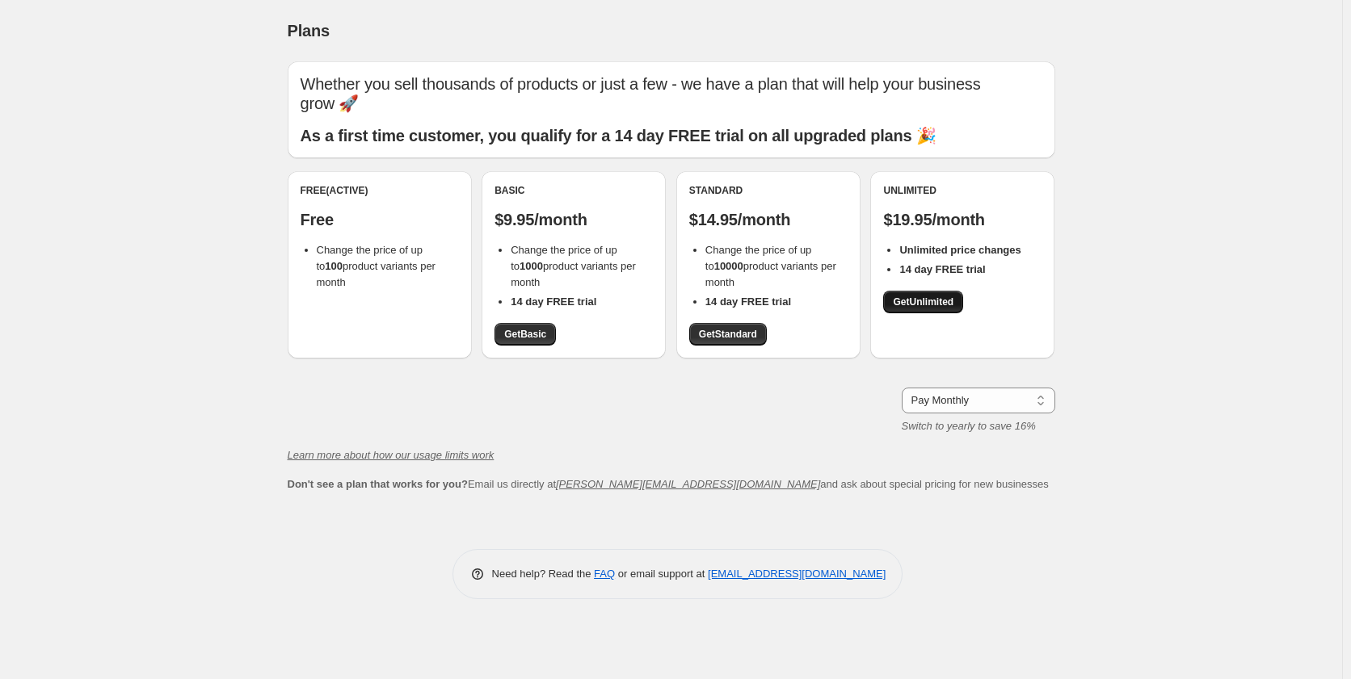
click at [918, 303] on span "Get Unlimited" at bounding box center [923, 302] width 61 height 13
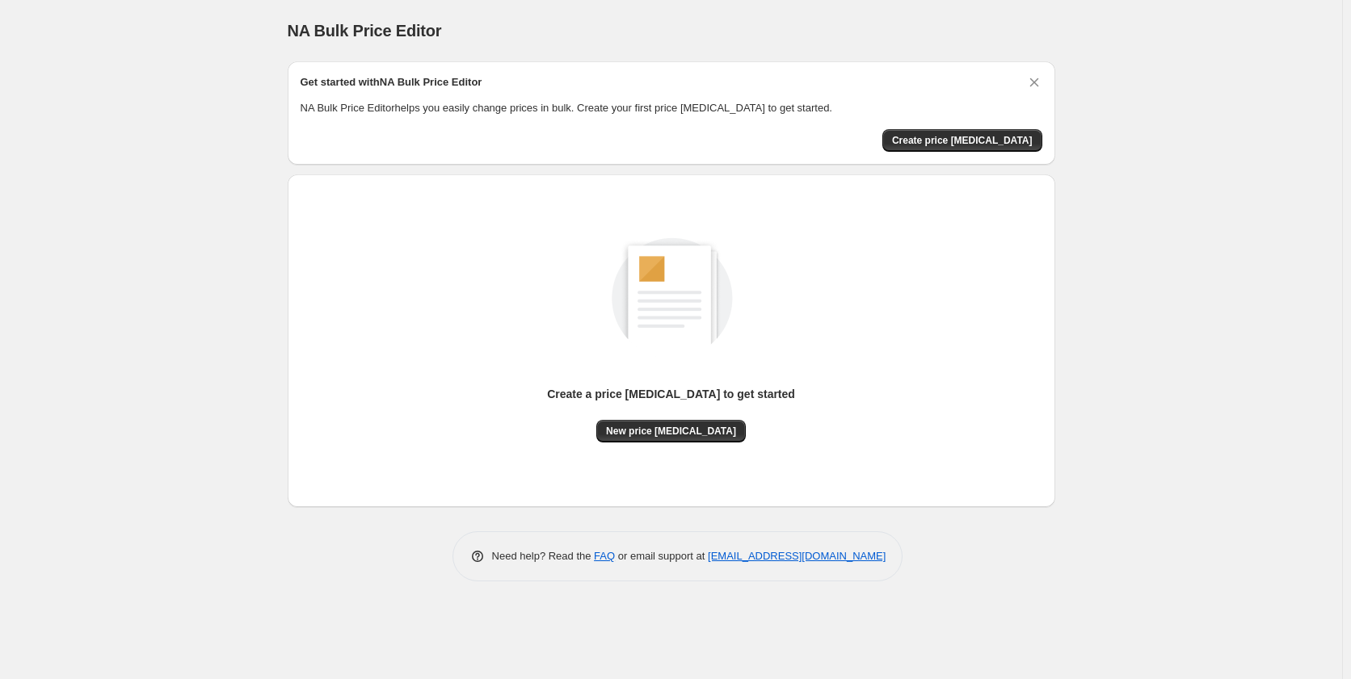
click at [534, 168] on div "Create a price change job to get started New price change job" at bounding box center [665, 335] width 780 height 346
drag, startPoint x: 533, startPoint y: 168, endPoint x: 500, endPoint y: 174, distance: 33.7
click at [500, 174] on div "Create a price change job to get started New price change job" at bounding box center [671, 340] width 767 height 333
click at [971, 137] on span "Create price [MEDICAL_DATA]" at bounding box center [962, 140] width 141 height 13
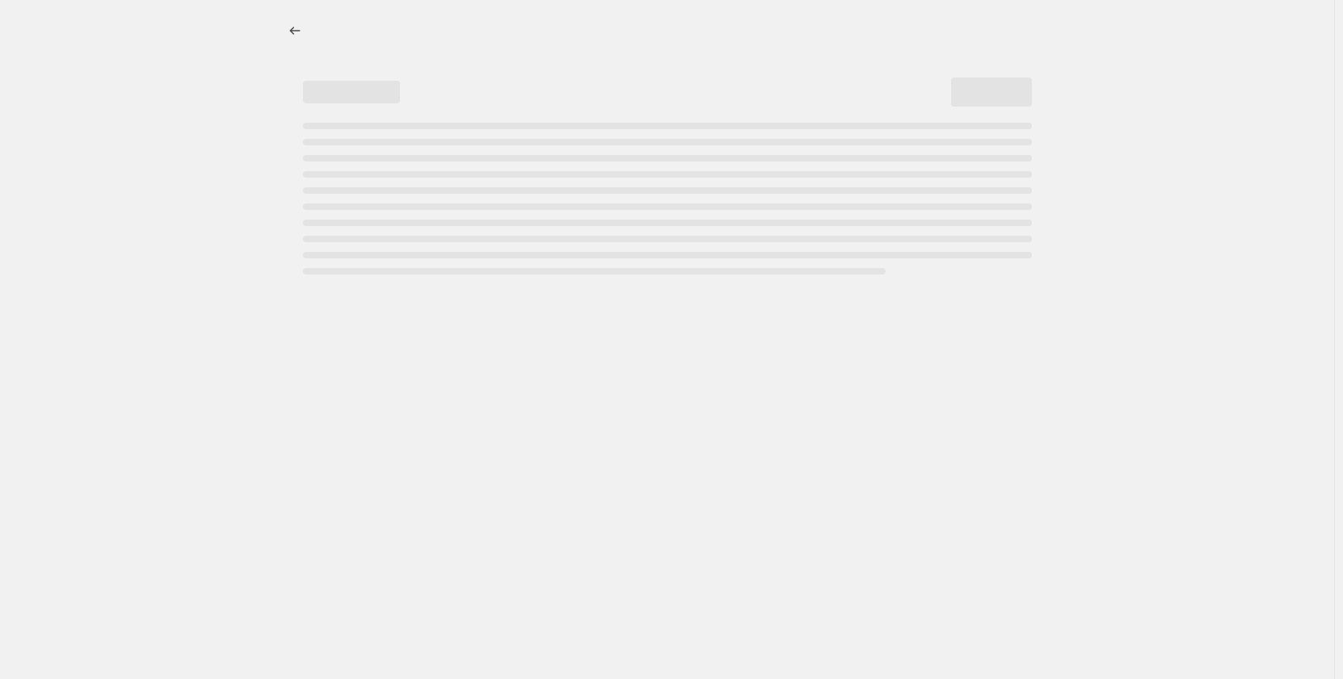
select select "percentage"
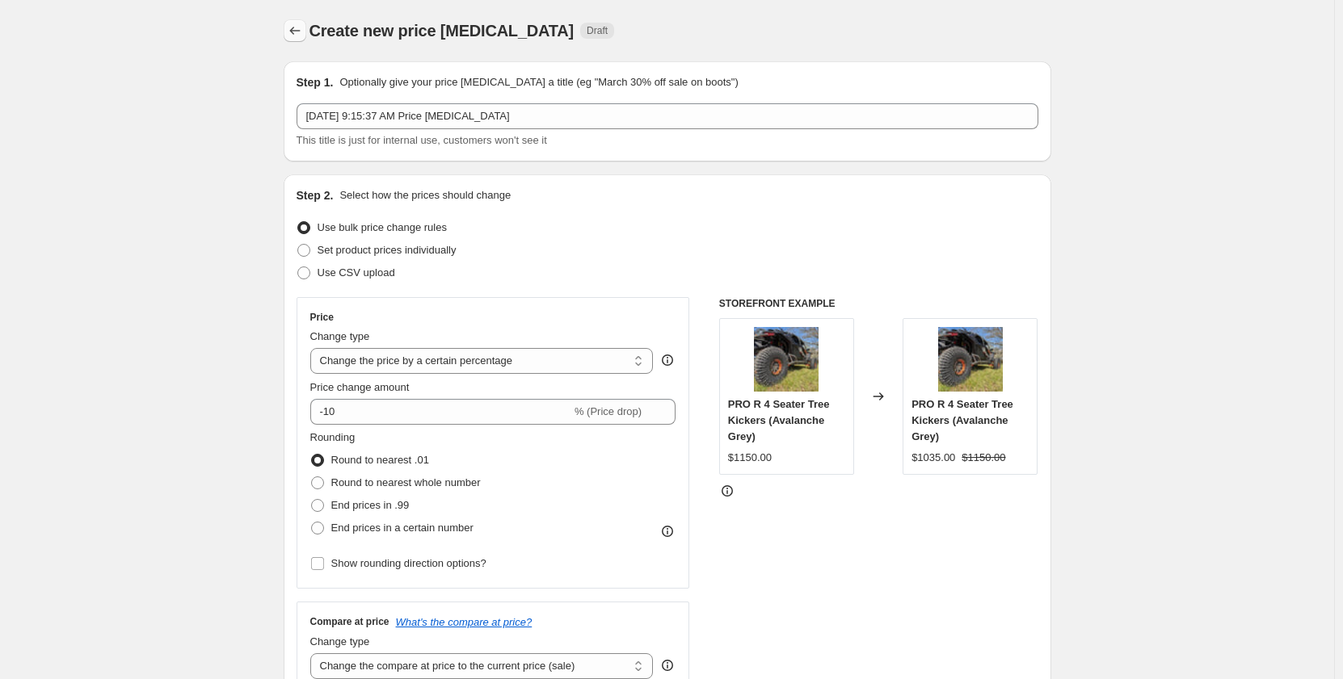
click at [296, 24] on icon "Price change jobs" at bounding box center [295, 31] width 16 height 16
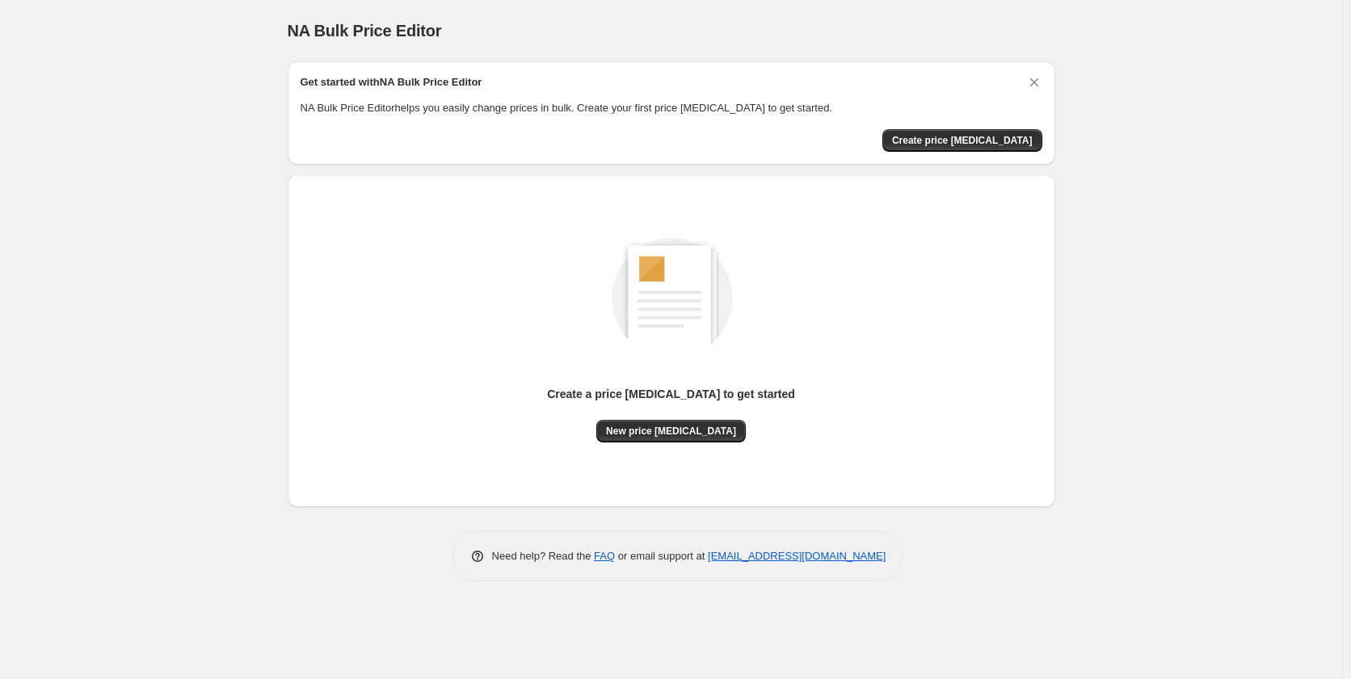
click at [803, 351] on div "Create a price change job to get started New price change job" at bounding box center [672, 323] width 742 height 239
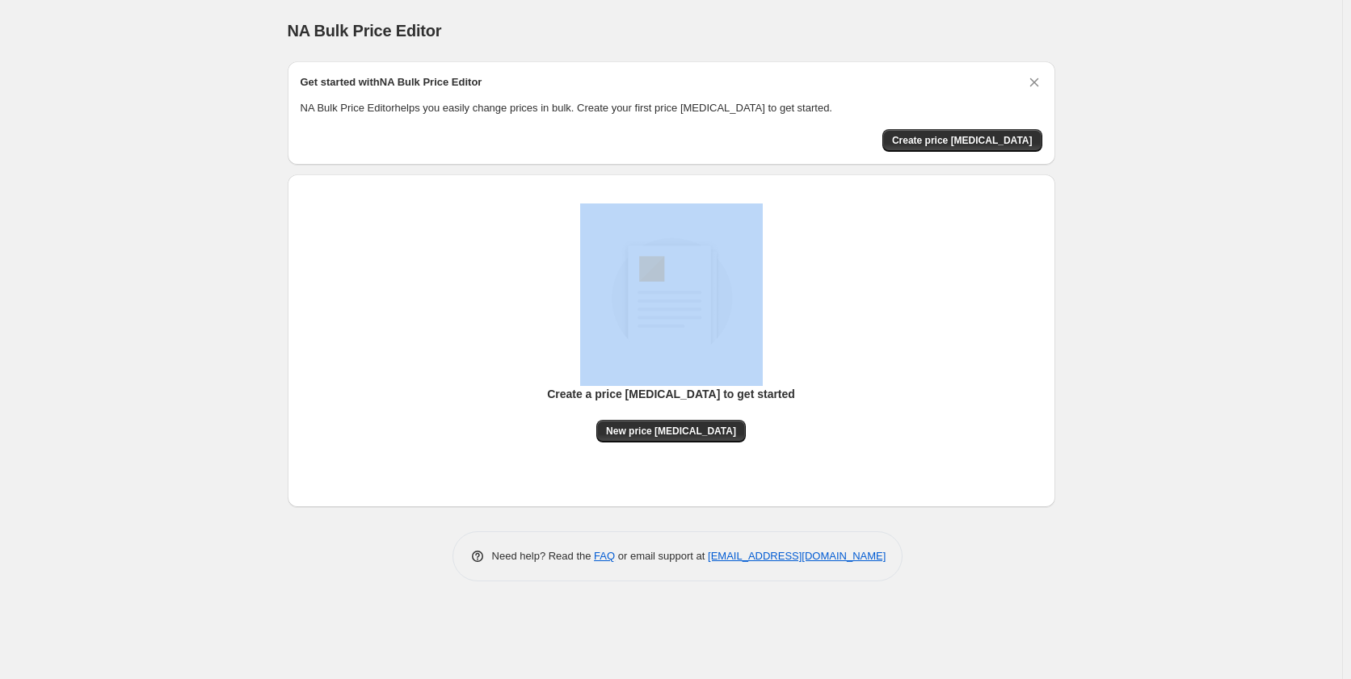
click at [803, 351] on div "Create a price change job to get started New price change job" at bounding box center [672, 323] width 742 height 239
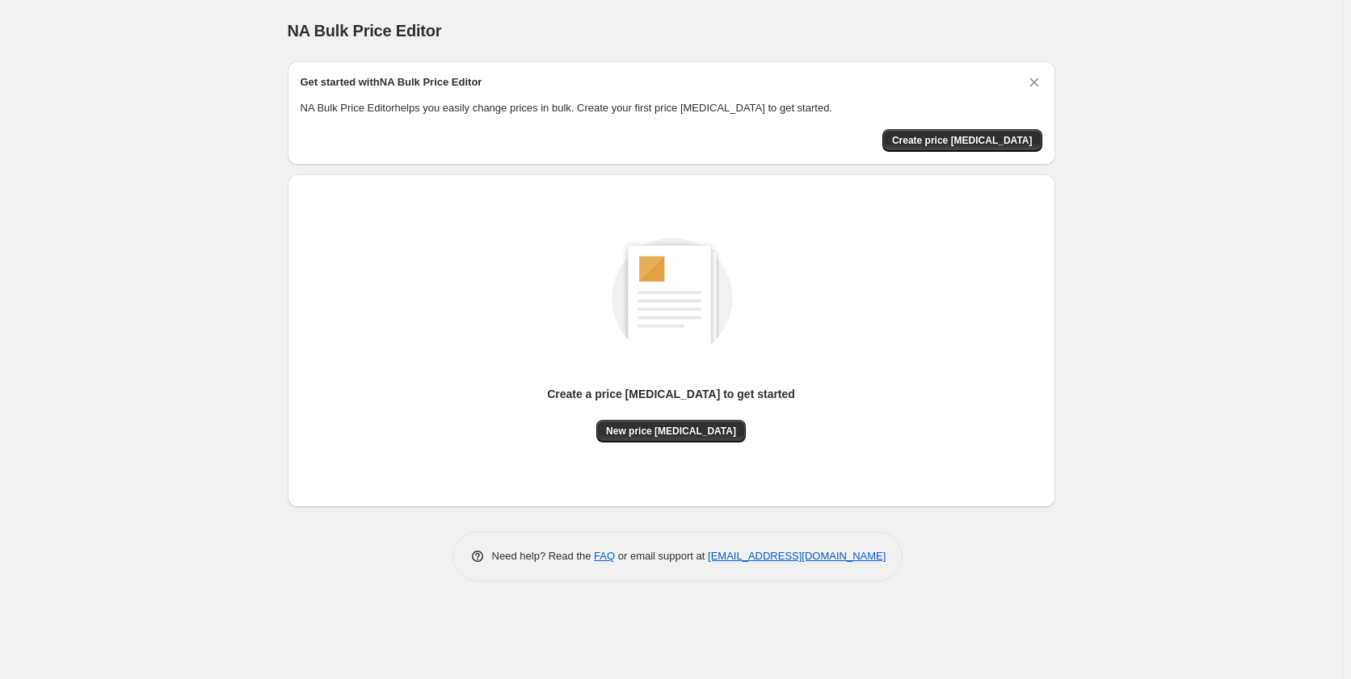
click at [643, 96] on div "Get started with NA Bulk Price Editor NA Bulk Price Editor helps you easily cha…" at bounding box center [672, 95] width 742 height 42
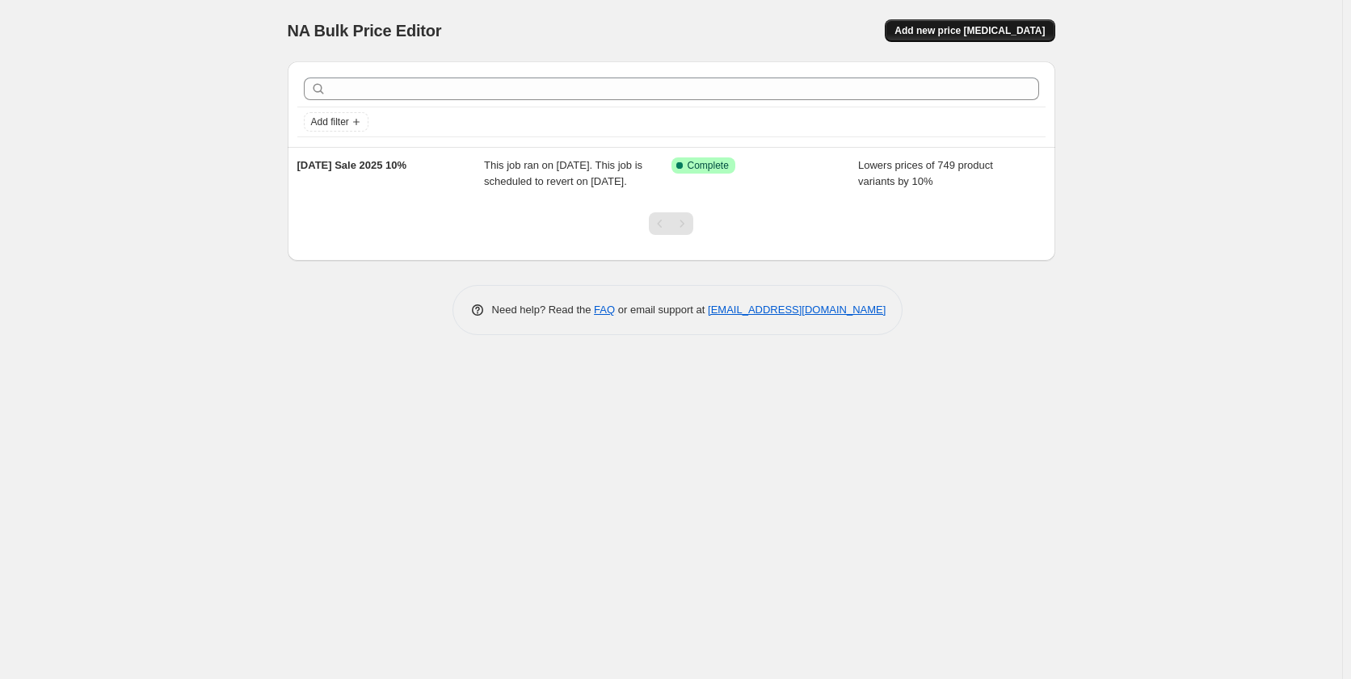
click at [979, 31] on span "Add new price [MEDICAL_DATA]" at bounding box center [969, 30] width 150 height 13
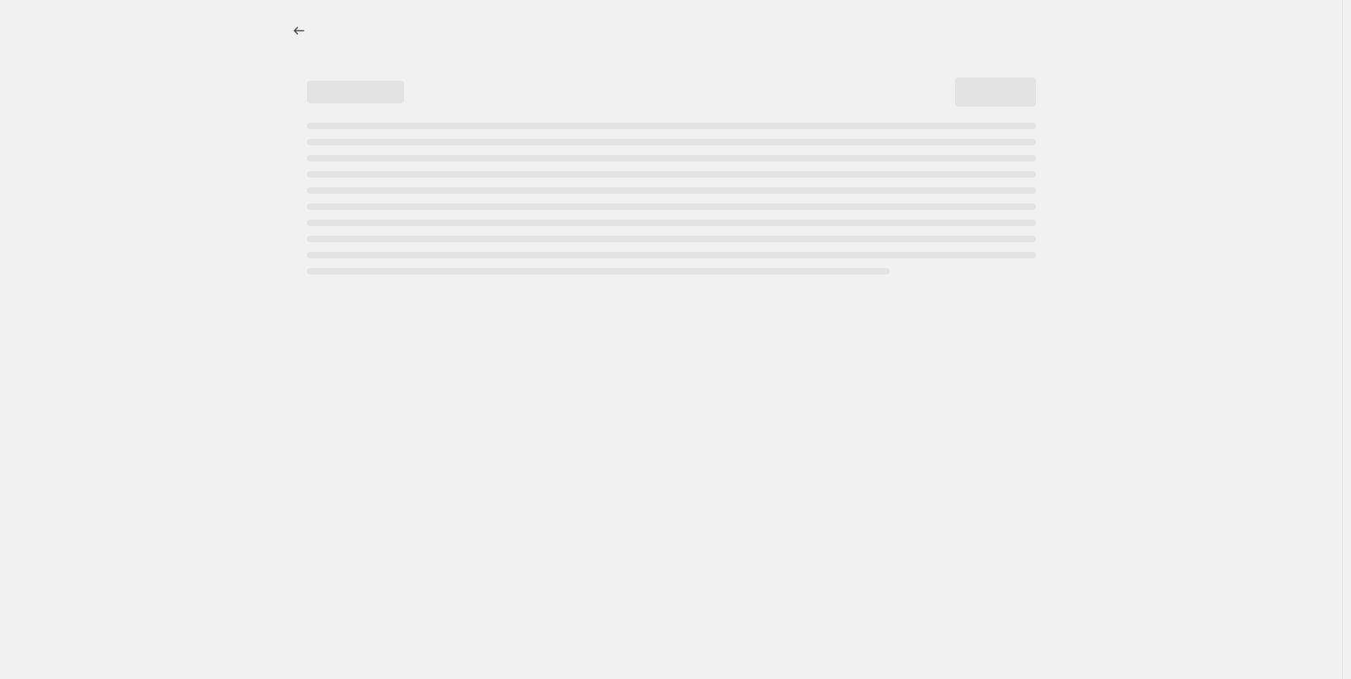
select select "percentage"
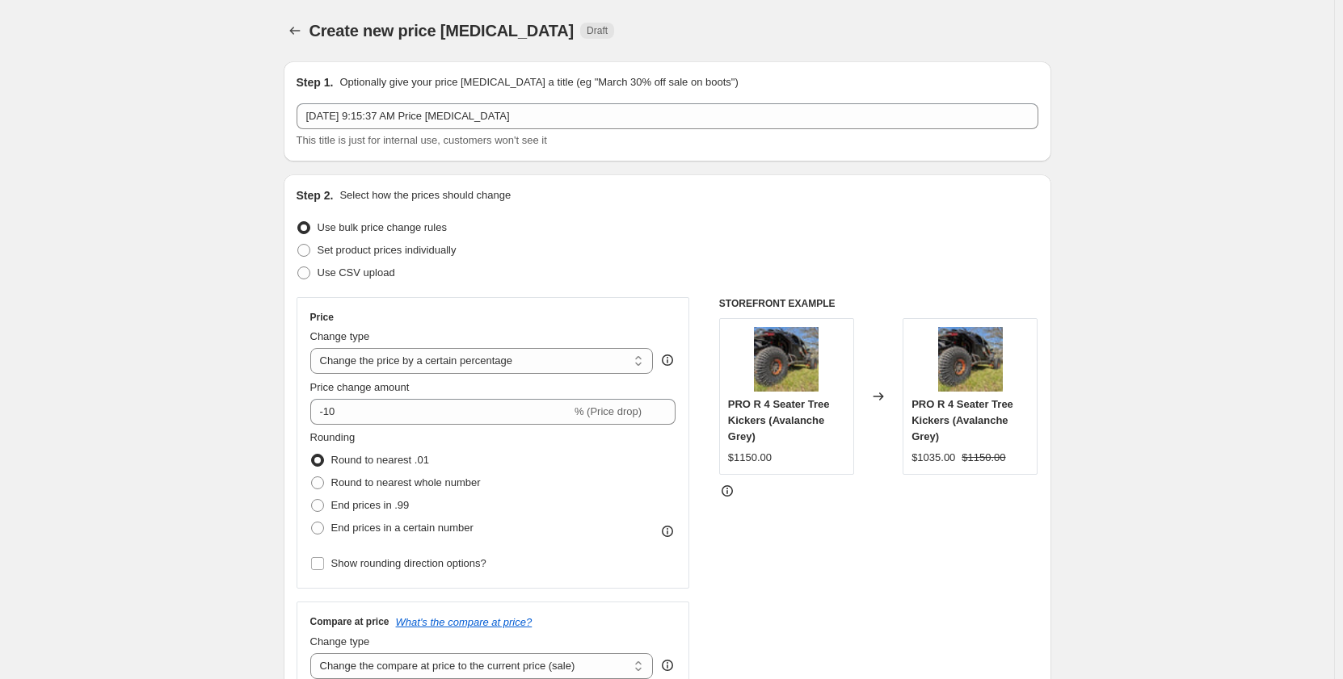
click at [351, 73] on div "Step 1. Optionally give your price change job a title (eg "March 30% off sale o…" at bounding box center [667, 111] width 767 height 100
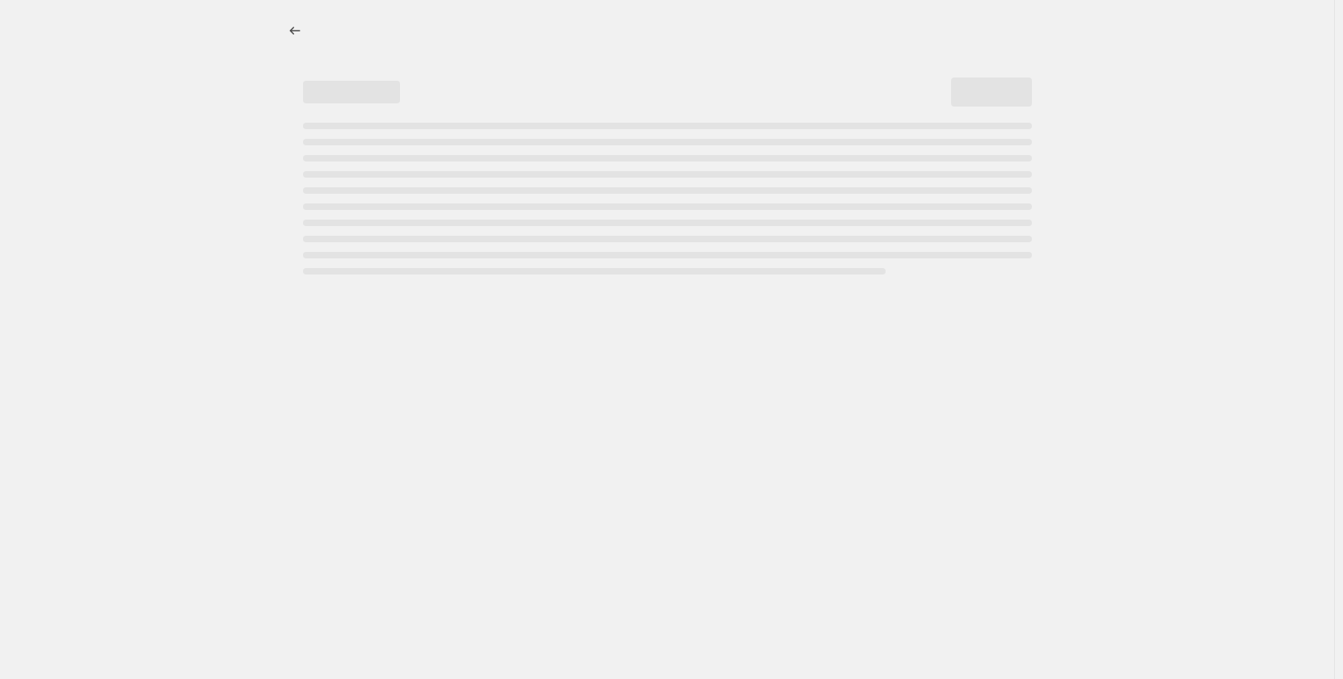
select select "percentage"
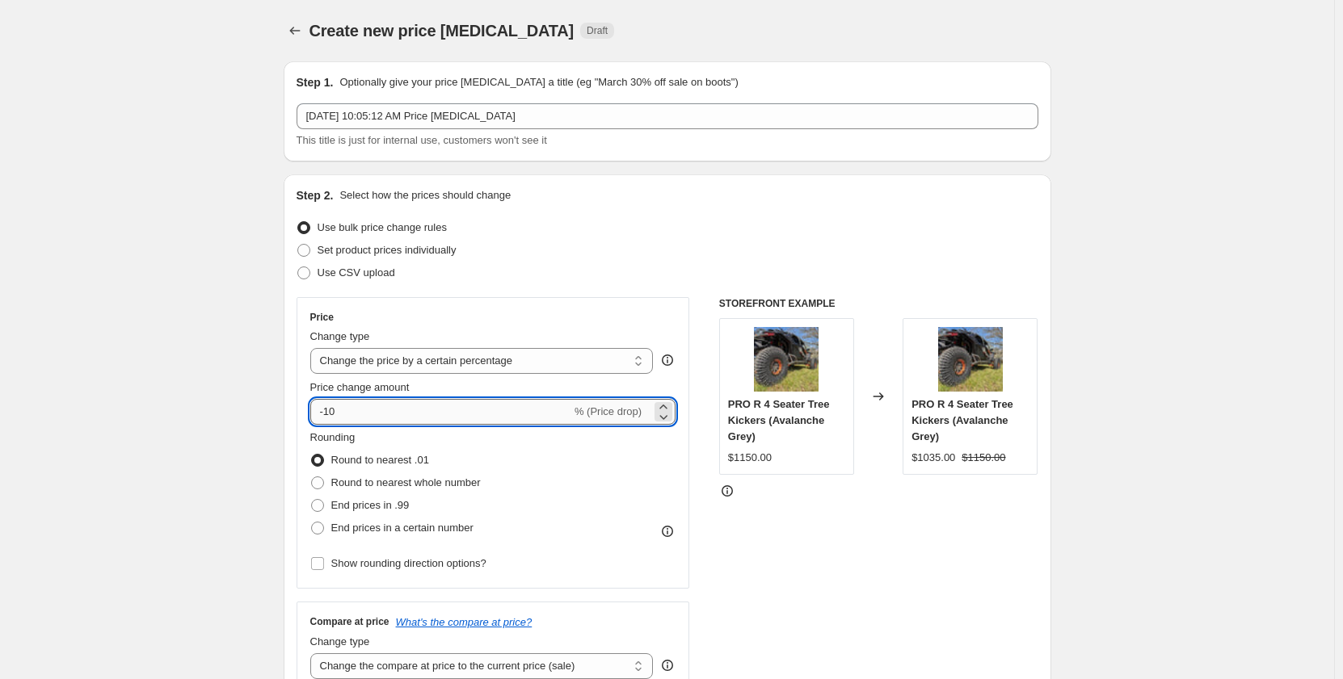
click at [380, 411] on input "-10" at bounding box center [440, 412] width 261 height 26
type input "-1"
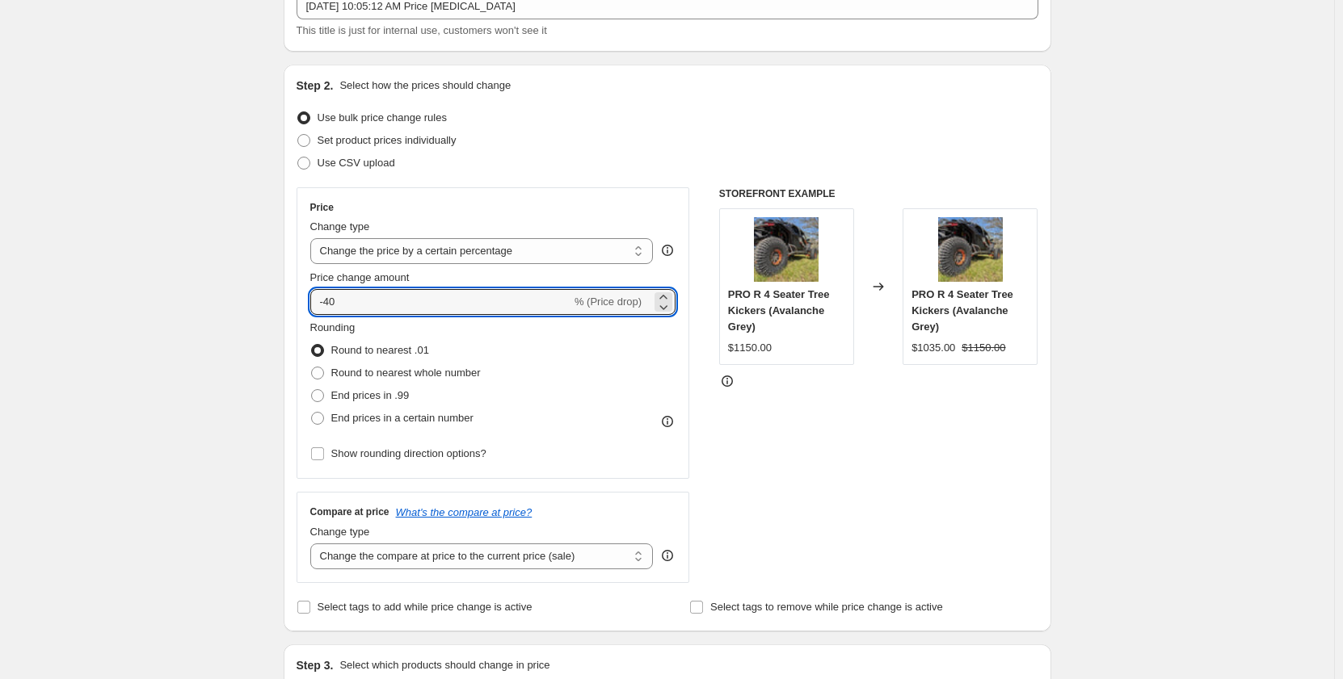
scroll to position [565, 0]
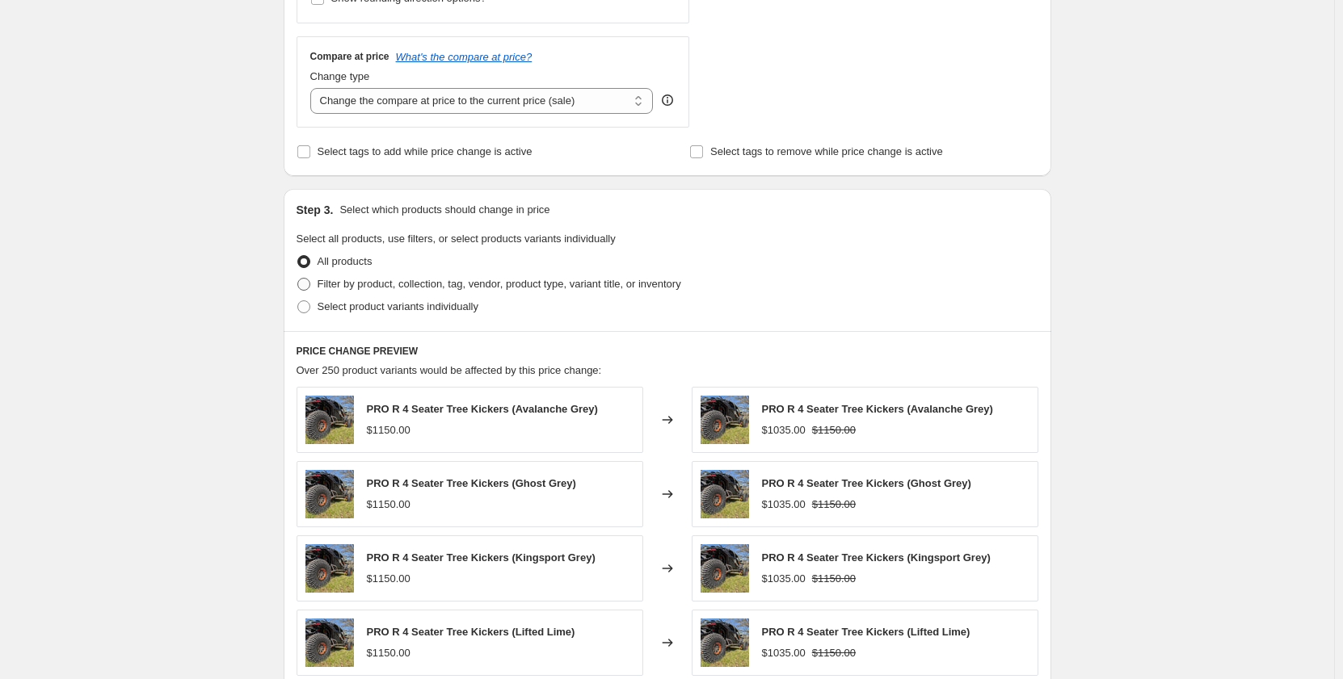
type input "-40"
click at [315, 281] on label "Filter by product, collection, tag, vendor, product type, variant title, or inv…" at bounding box center [488, 284] width 385 height 23
click at [298, 279] on input "Filter by product, collection, tag, vendor, product type, variant title, or inv…" at bounding box center [297, 278] width 1 height 1
radio input "true"
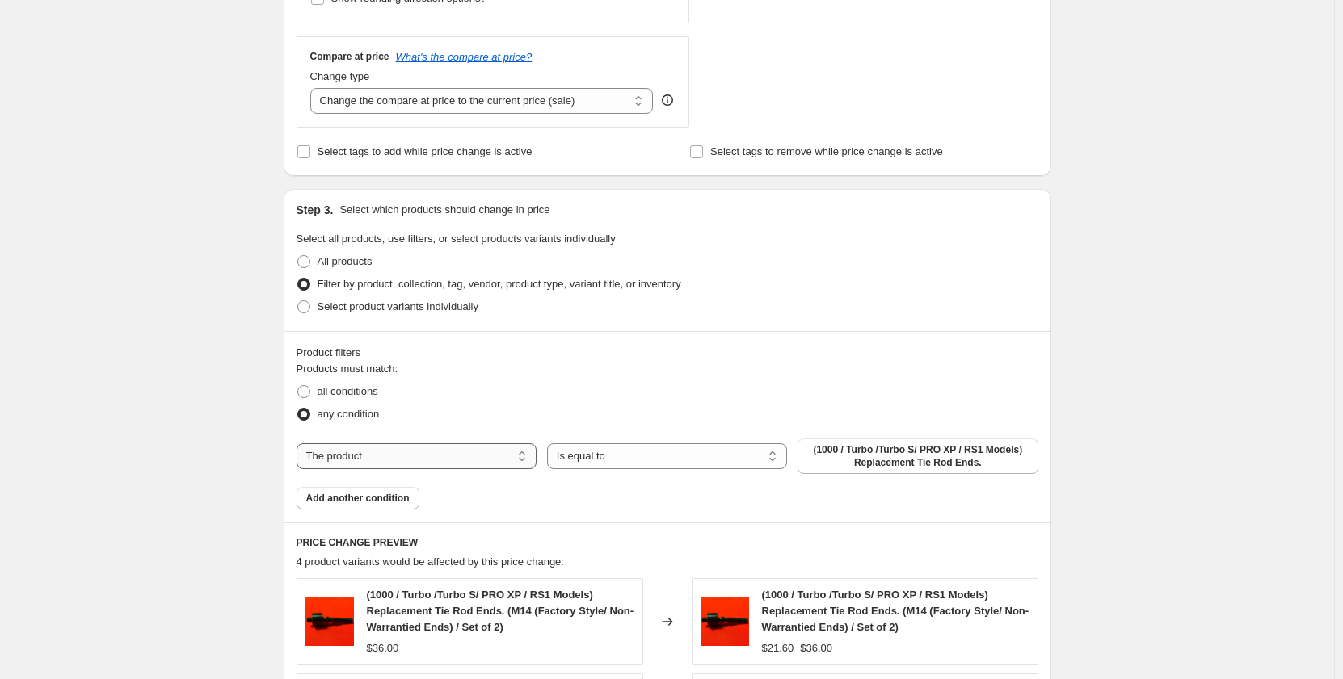
click at [424, 453] on select "The product The product's collection The product's tag The product's vendor The…" at bounding box center [416, 456] width 240 height 26
select select "vendor"
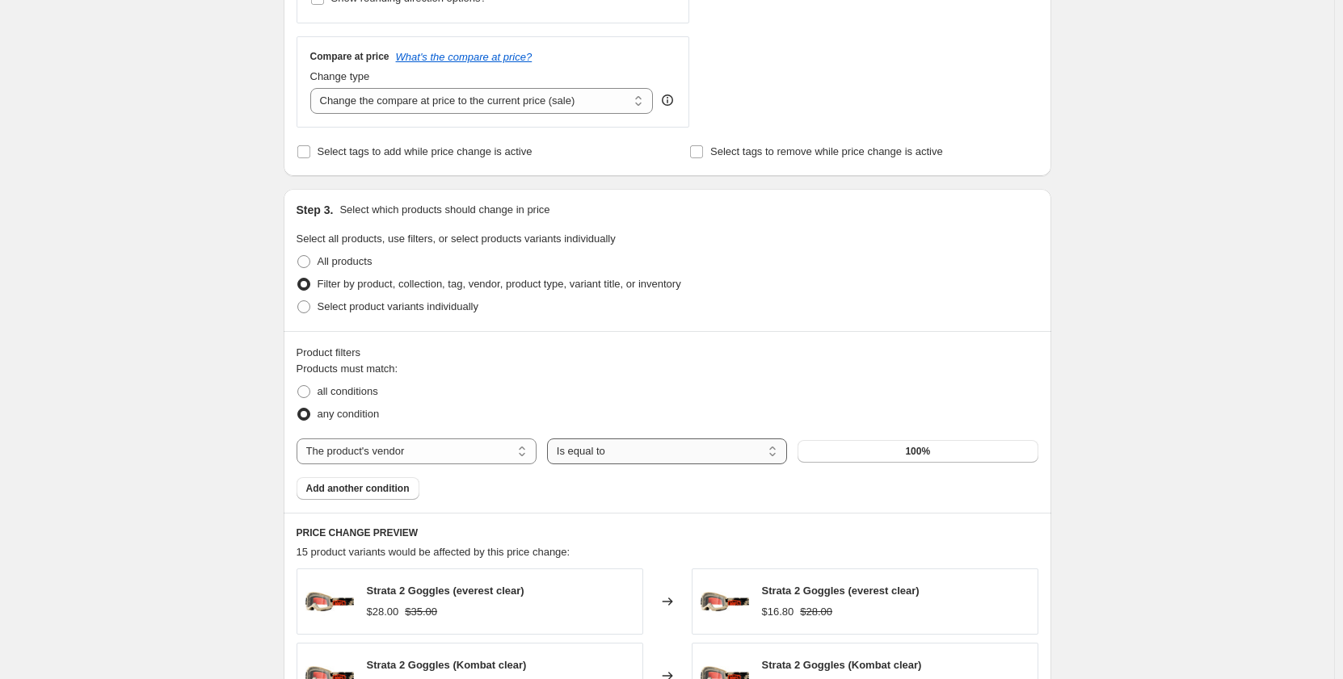
click at [645, 457] on select "Is equal to Is not equal to" at bounding box center [667, 452] width 240 height 26
click at [550, 439] on select "Is equal to Is not equal to" at bounding box center [667, 452] width 240 height 26
click at [878, 445] on button "100%" at bounding box center [917, 451] width 240 height 23
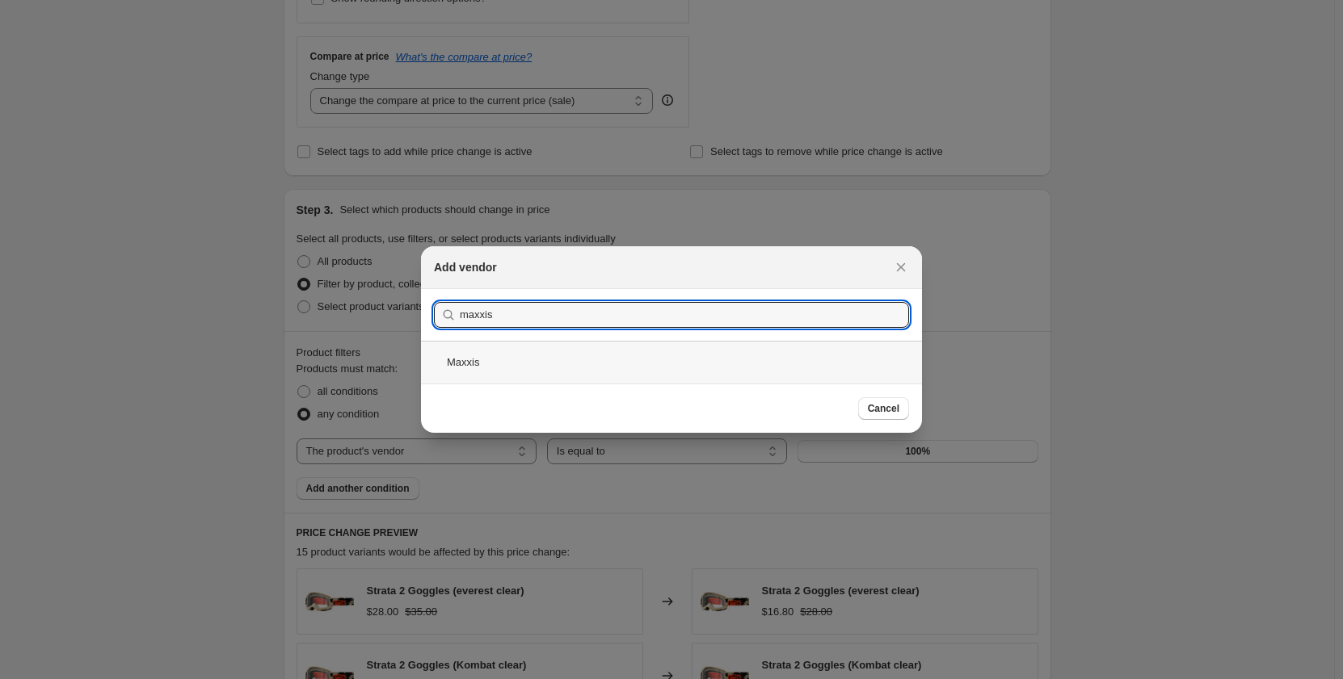
type input "maxxis"
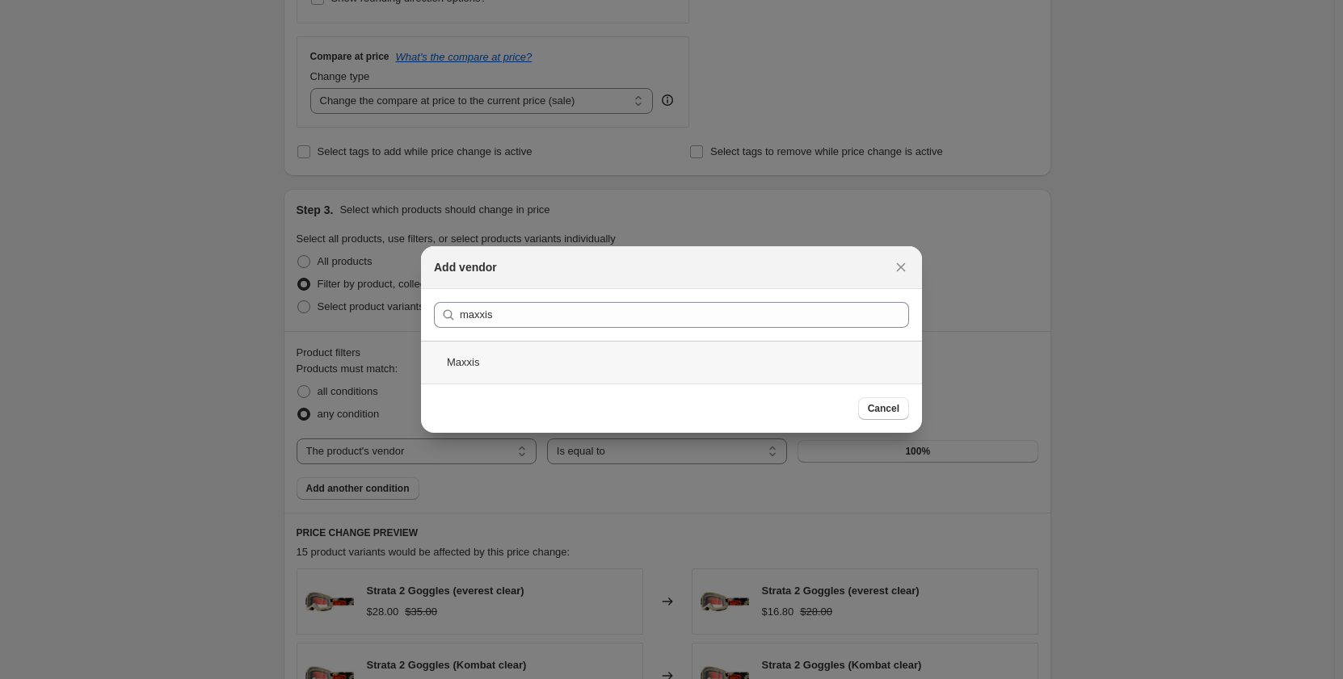
click at [497, 360] on div "Maxxis" at bounding box center [671, 362] width 501 height 43
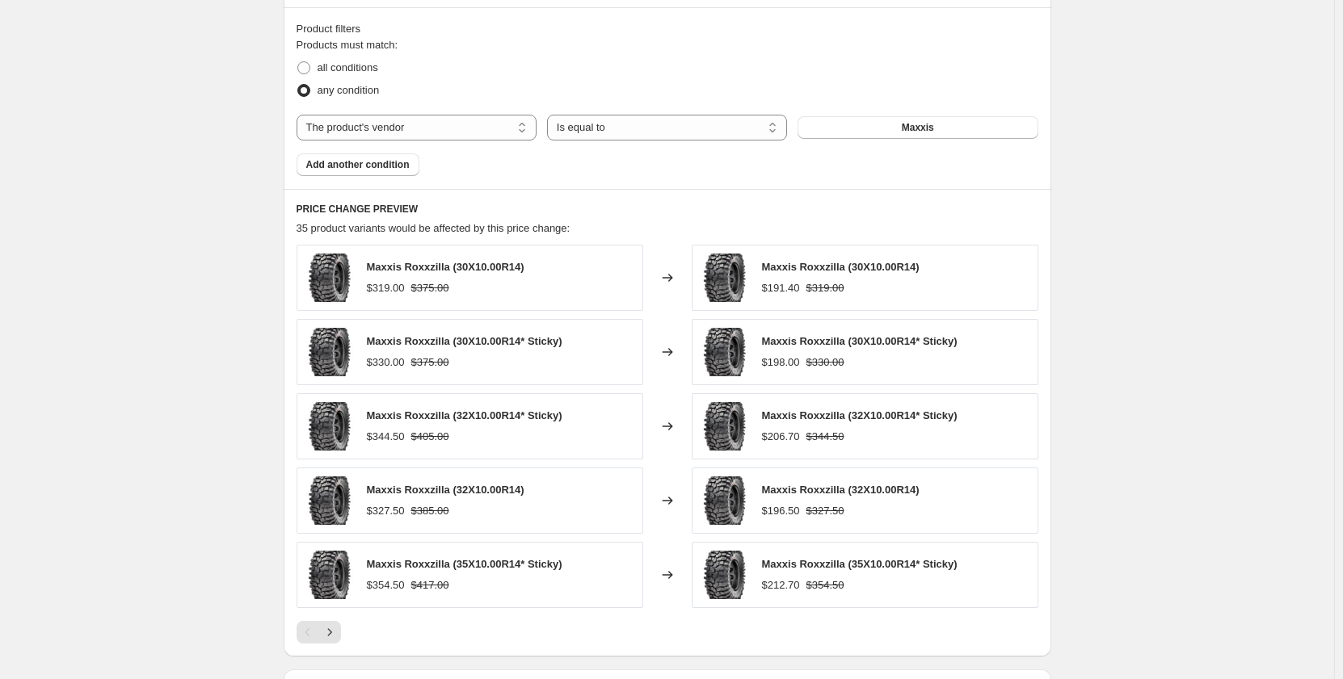
scroll to position [1118, 0]
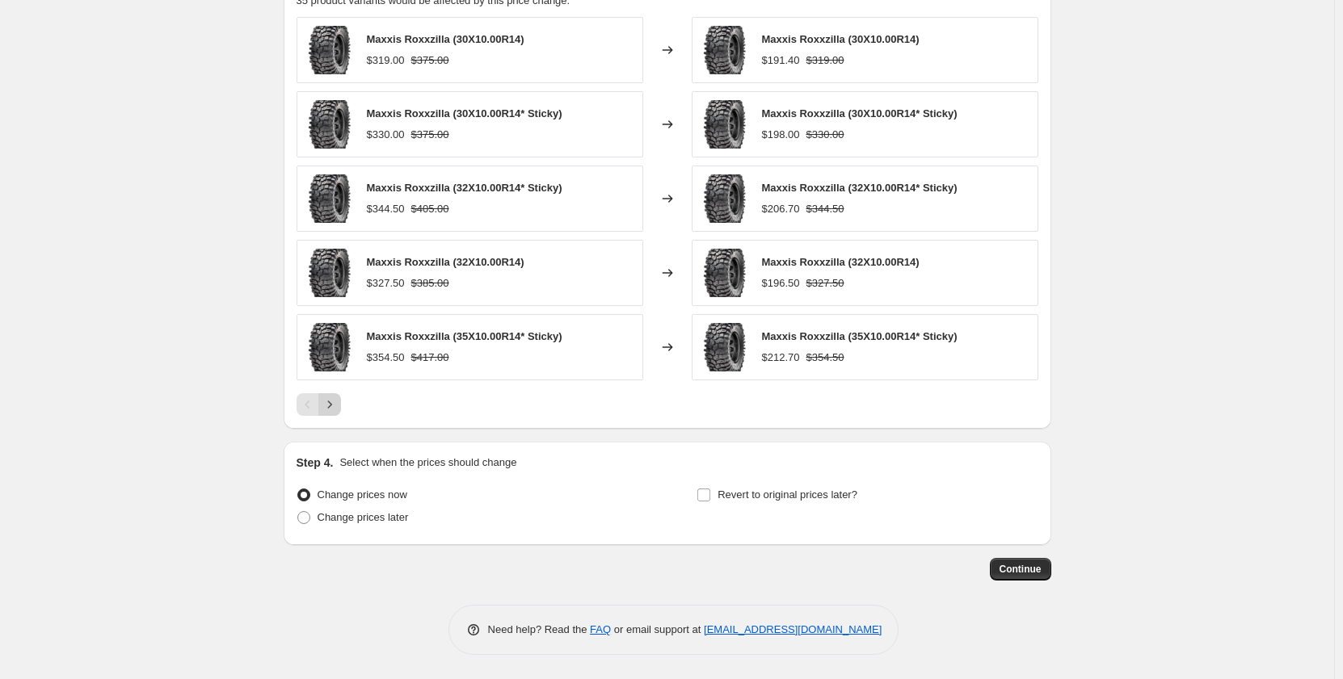
click at [329, 402] on icon "Next" at bounding box center [330, 405] width 16 height 16
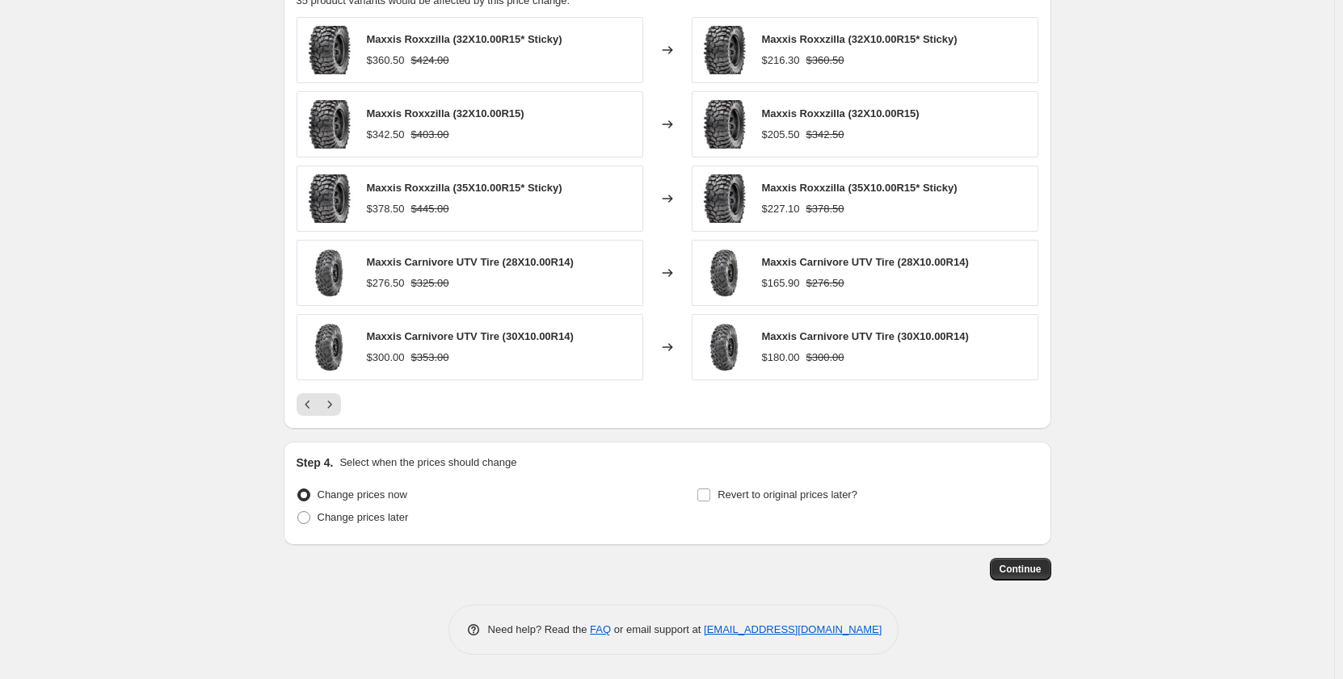
click at [490, 229] on div "Maxxis Roxxzilla (35X10.00R15* Sticky) $378.50 $445.00" at bounding box center [469, 199] width 347 height 66
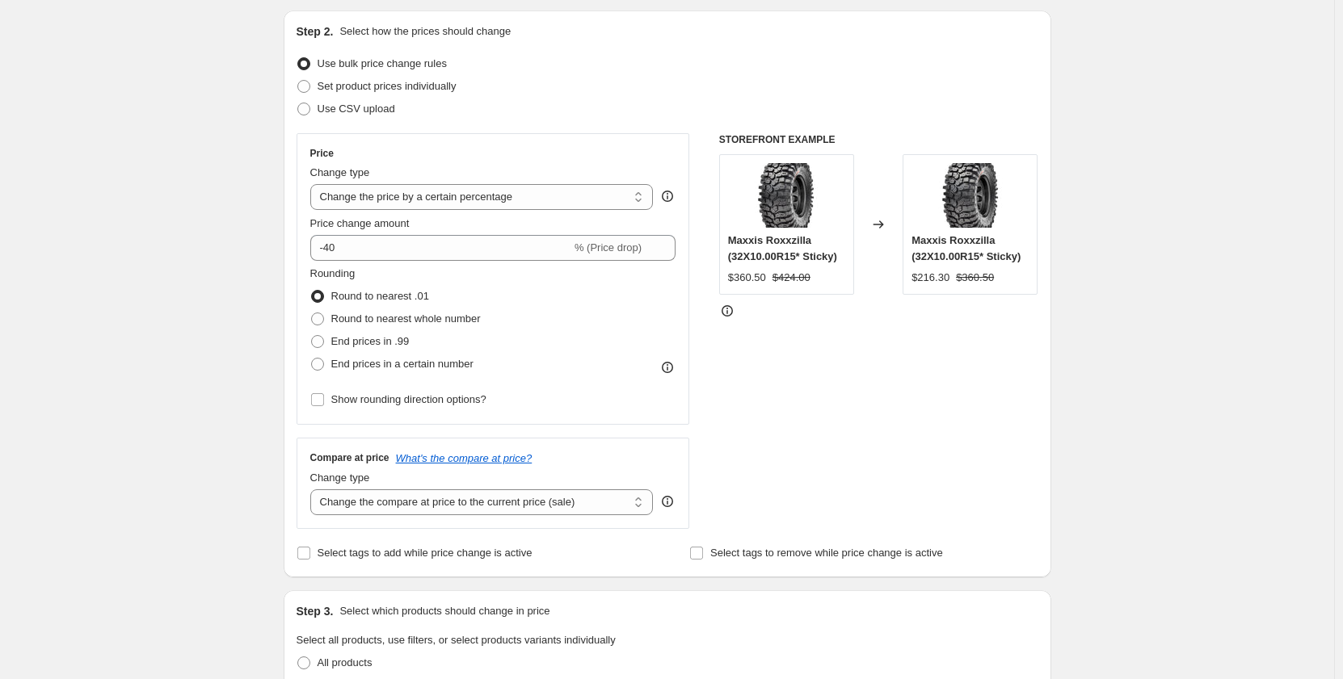
scroll to position [149, 0]
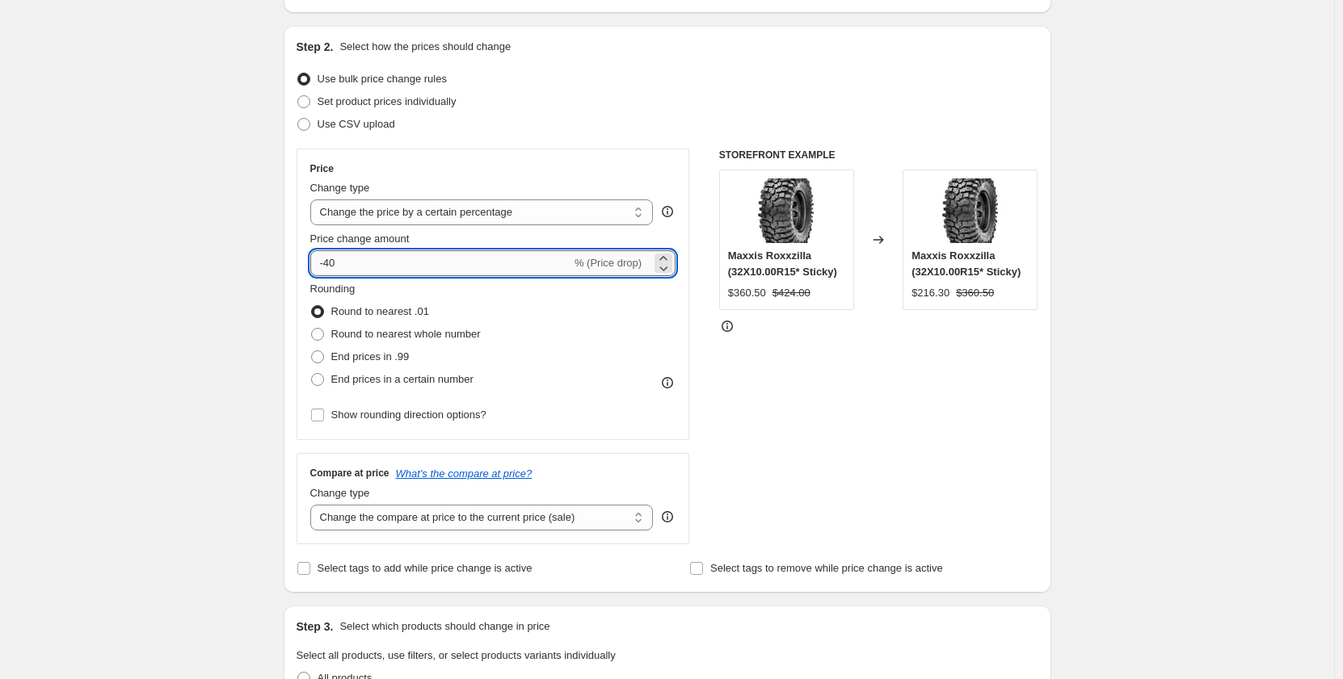
click at [395, 261] on input "-40" at bounding box center [440, 263] width 261 height 26
type input "-4"
type input "-30"
click at [747, 78] on div "Use bulk price change rules" at bounding box center [667, 79] width 742 height 23
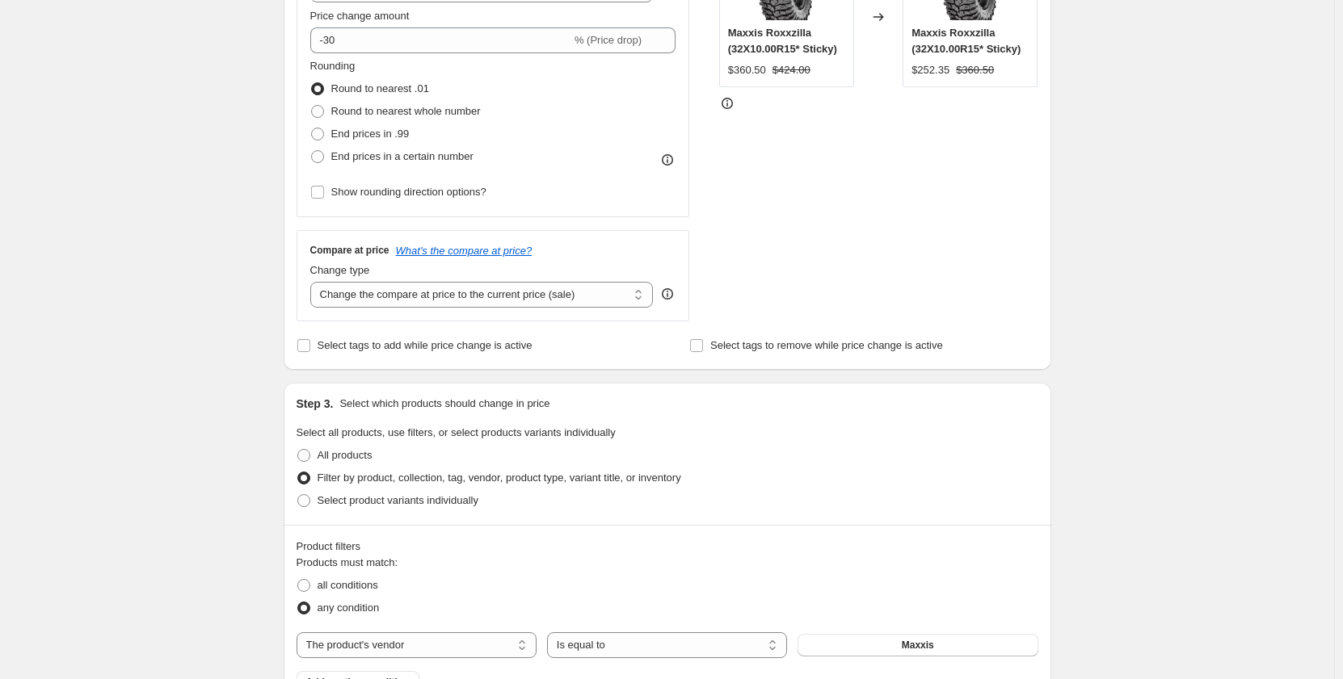
scroll to position [714, 0]
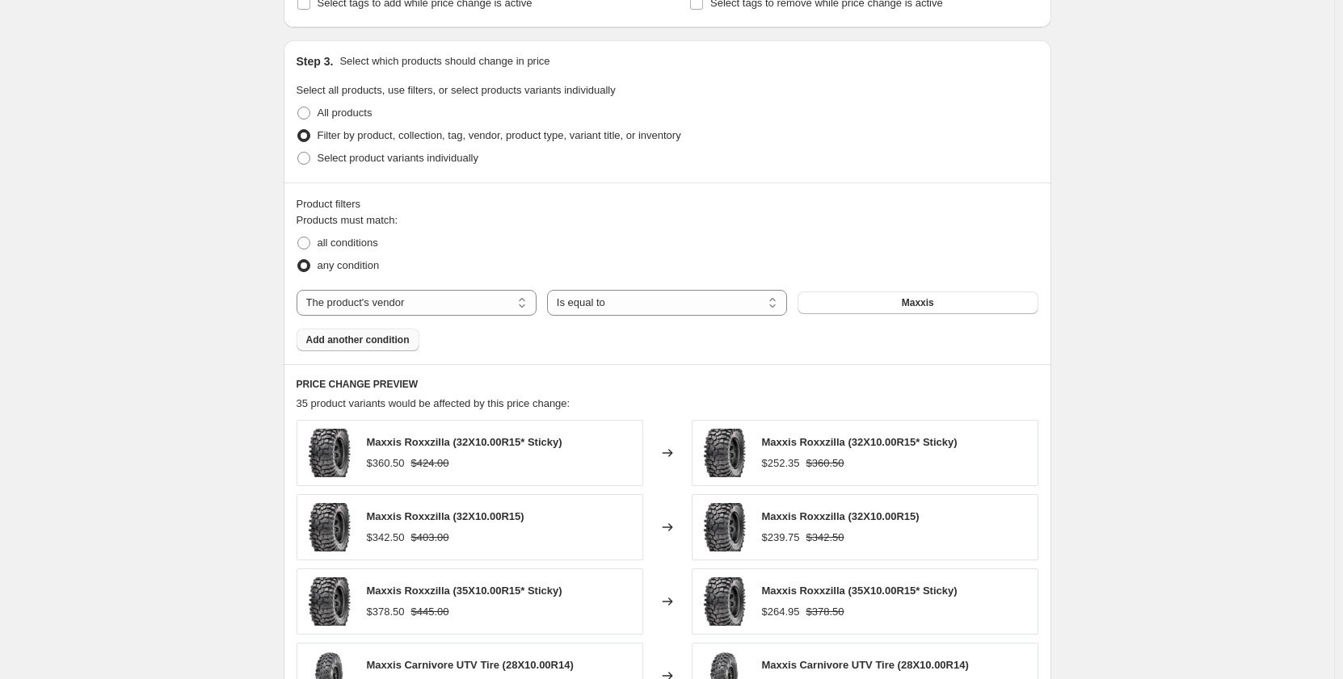
click at [358, 349] on button "Add another condition" at bounding box center [357, 340] width 123 height 23
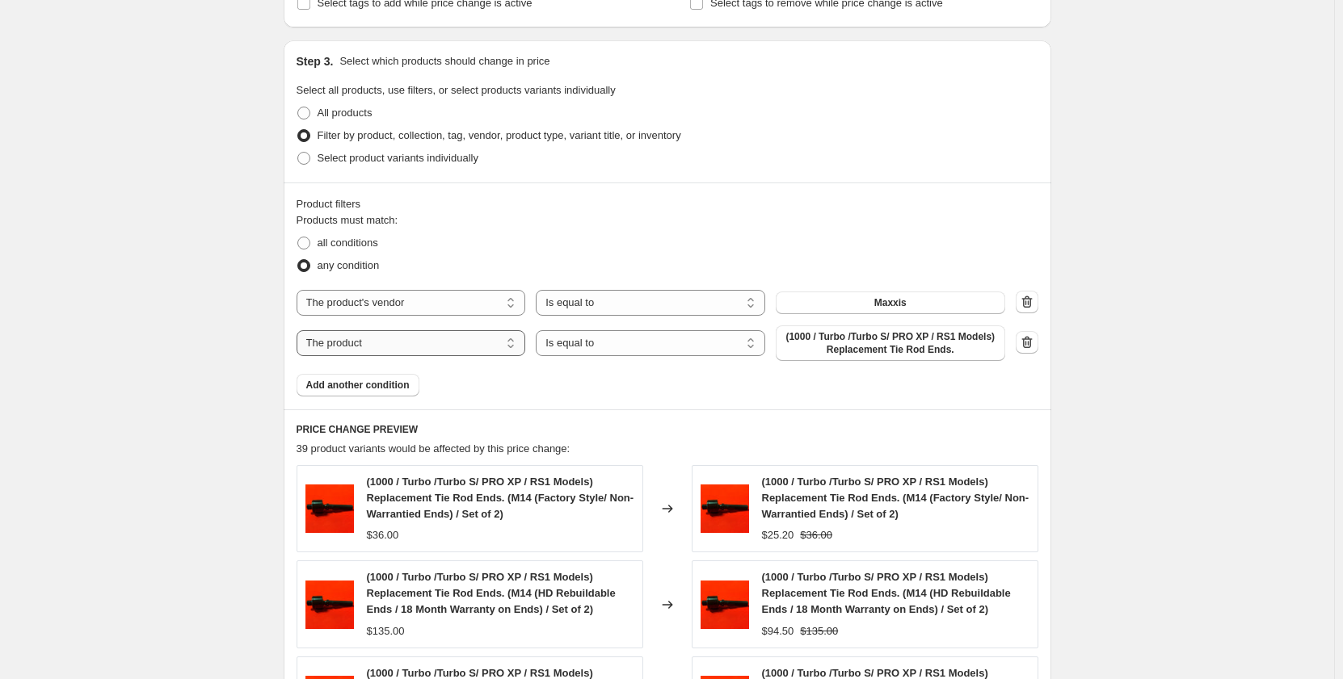
click at [469, 349] on select "The product The product's collection The product's tag The product's vendor The…" at bounding box center [410, 343] width 229 height 26
select select "vendor"
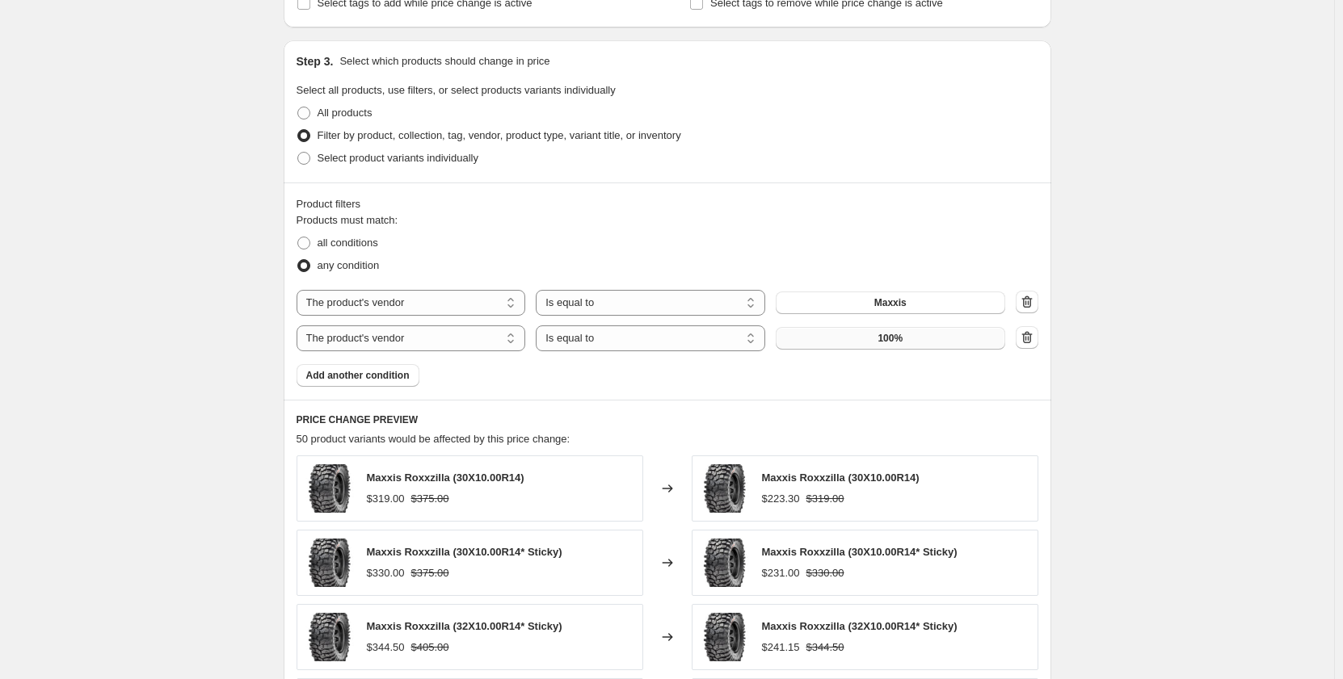
click at [886, 344] on span "100%" at bounding box center [889, 338] width 25 height 13
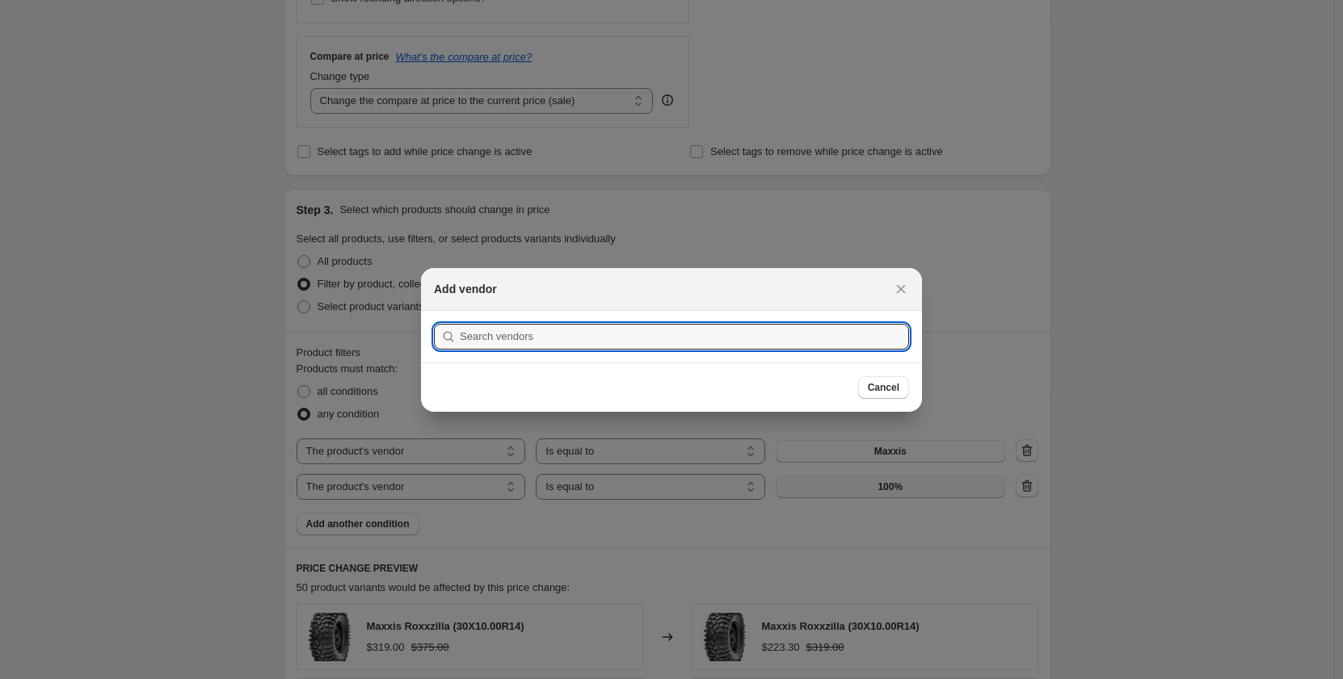
scroll to position [0, 0]
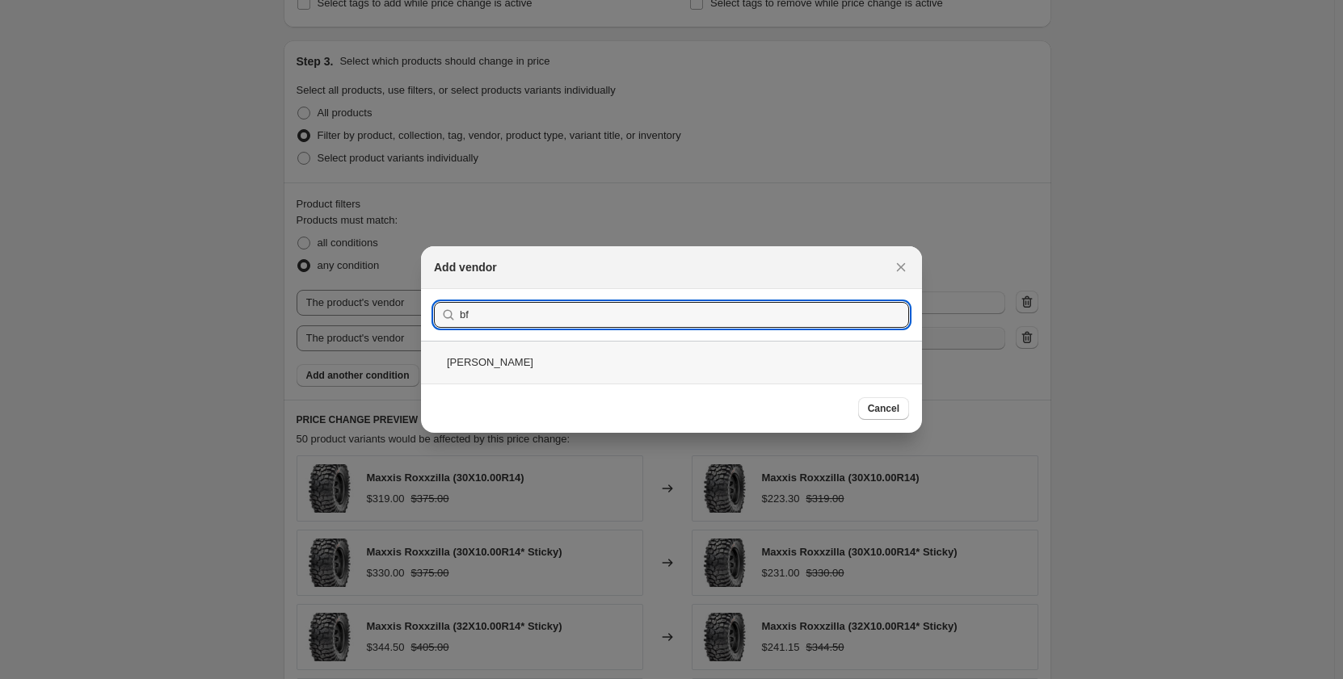
type input "bf"
click at [515, 362] on div "[PERSON_NAME]" at bounding box center [671, 362] width 501 height 43
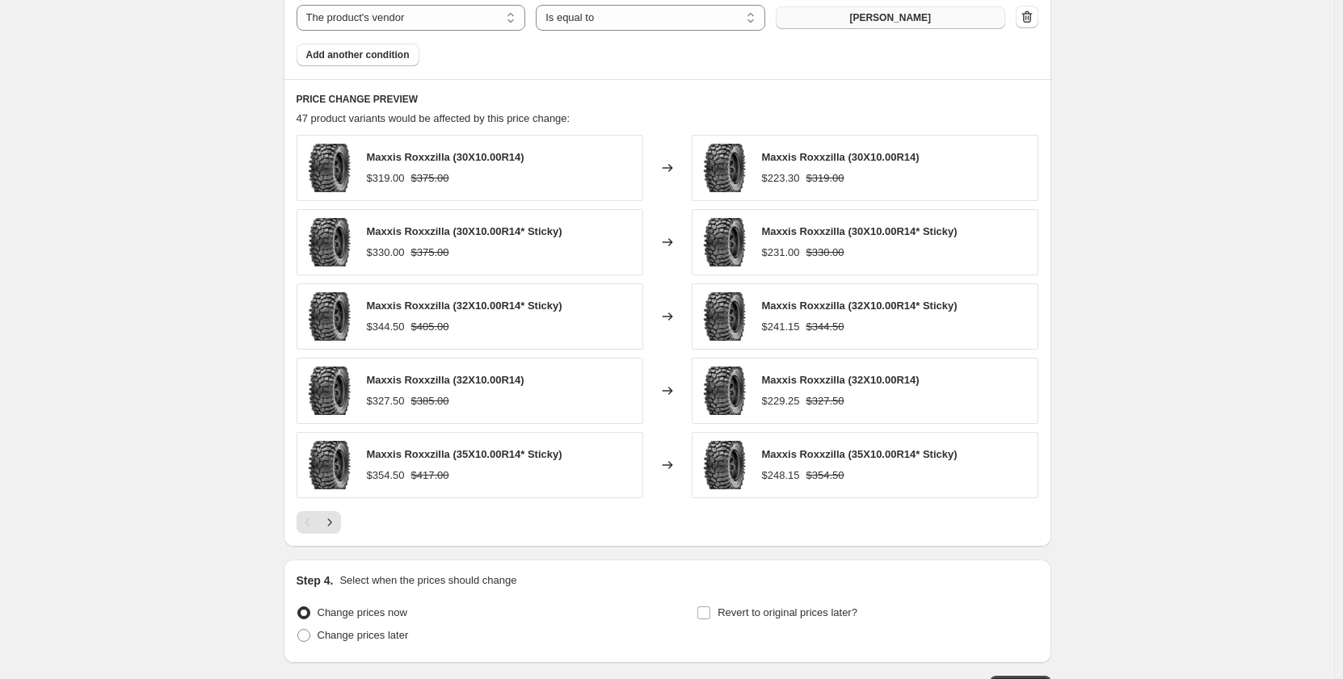
scroll to position [1154, 0]
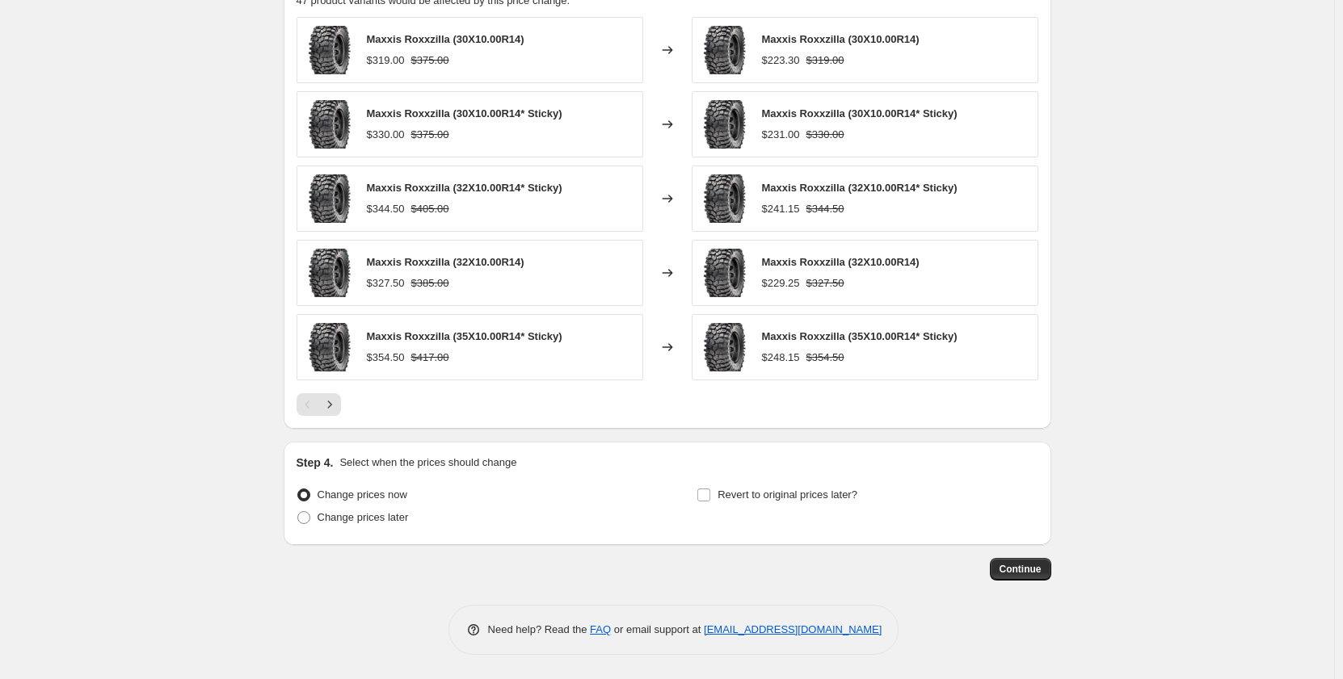
drag, startPoint x: 1050, startPoint y: 583, endPoint x: 658, endPoint y: 477, distance: 406.0
click at [704, 499] on input "Revert to original prices later?" at bounding box center [703, 495] width 13 height 13
checkbox input "true"
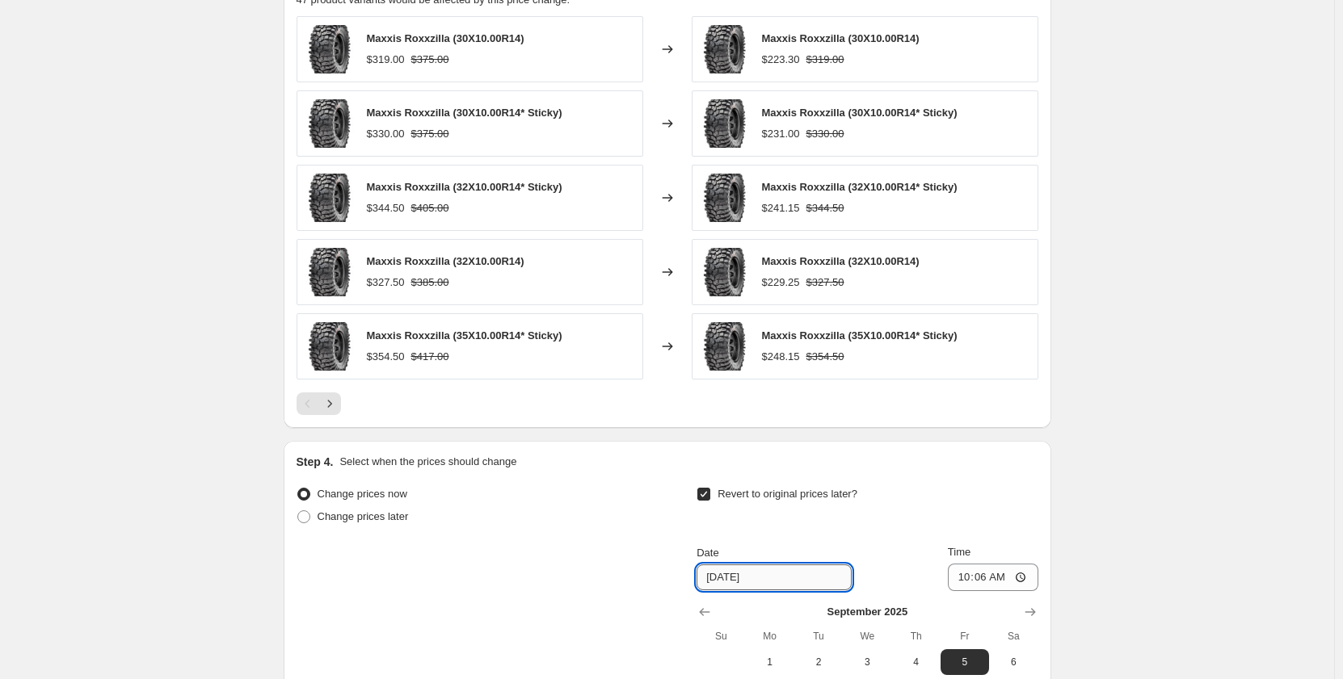
click at [775, 576] on input "9/5/2025" at bounding box center [773, 578] width 155 height 26
click at [743, 589] on input "9/5/2025" at bounding box center [773, 578] width 155 height 26
click at [734, 582] on input "9/5/2025" at bounding box center [773, 578] width 155 height 26
click at [721, 577] on input "9/5/2025" at bounding box center [773, 578] width 155 height 26
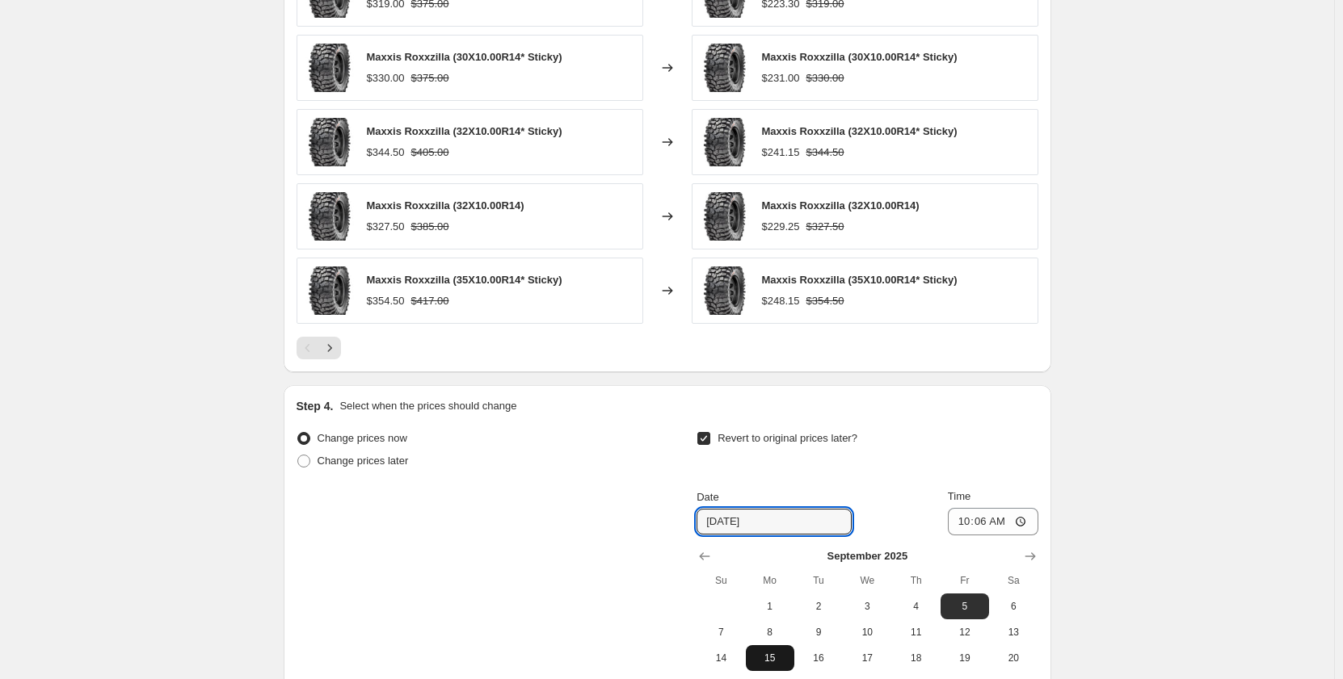
scroll to position [1234, 0]
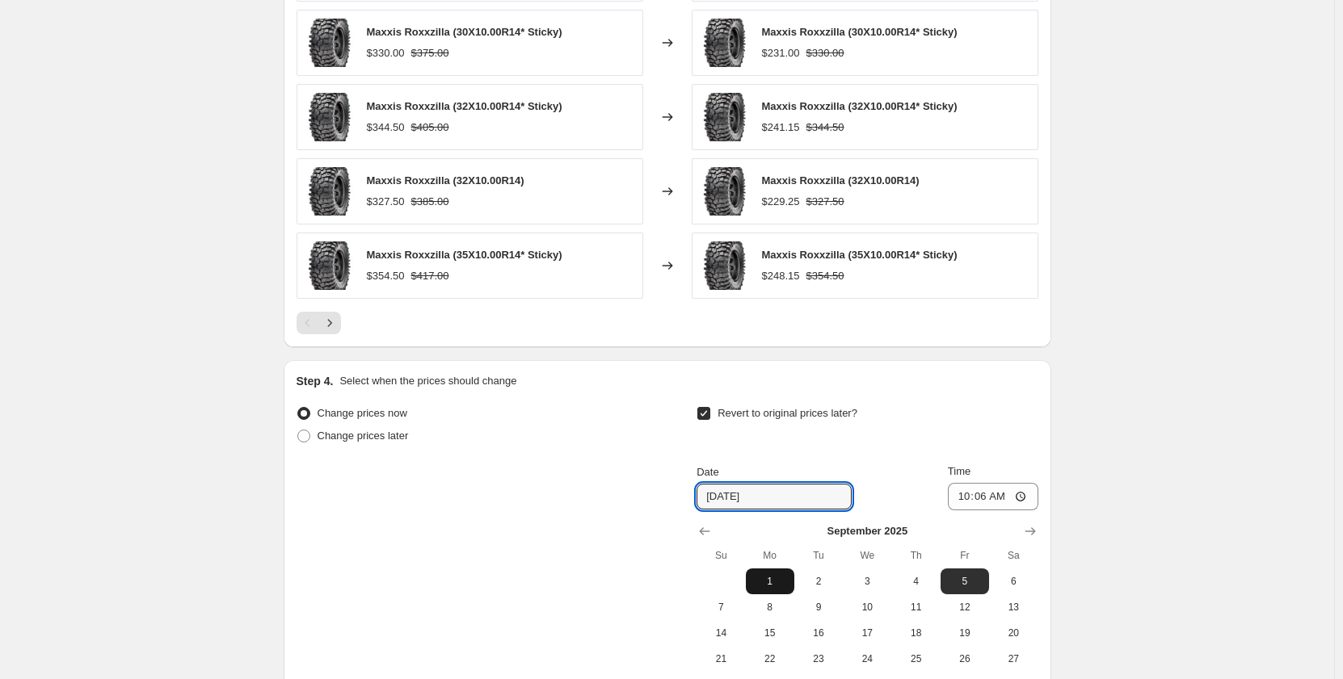
click at [774, 588] on span "1" at bounding box center [770, 581] width 36 height 13
type input "[DATE]"
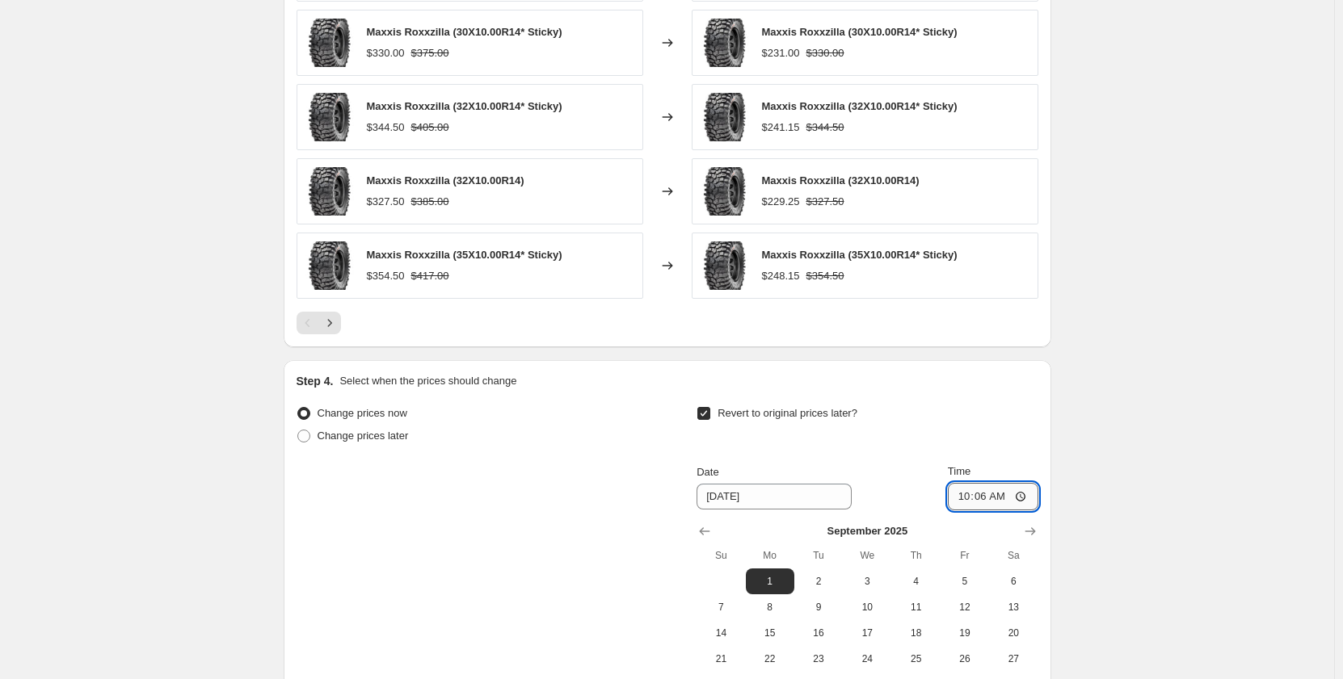
click at [1008, 498] on input "10:06" at bounding box center [993, 496] width 90 height 27
click at [967, 499] on input "10:06" at bounding box center [993, 496] width 90 height 27
type input "23:59"
click at [981, 411] on div "Revert to original prices later?" at bounding box center [866, 426] width 341 height 48
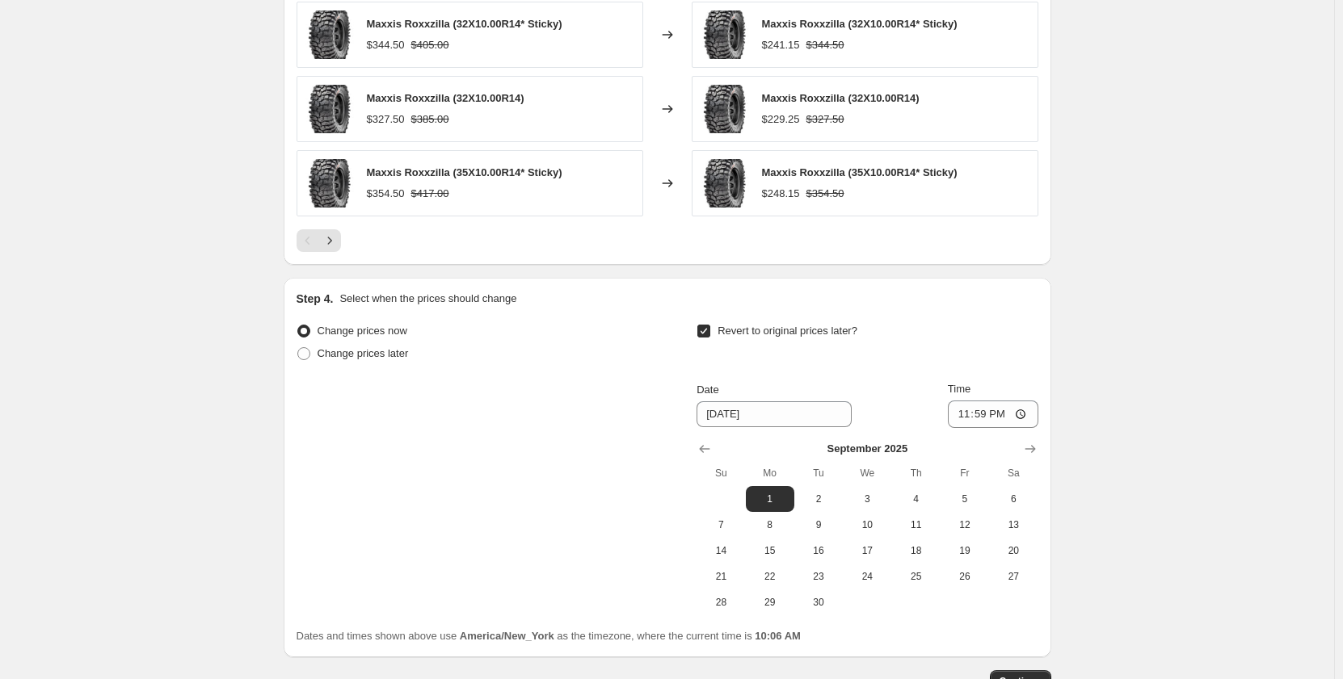
scroll to position [1430, 0]
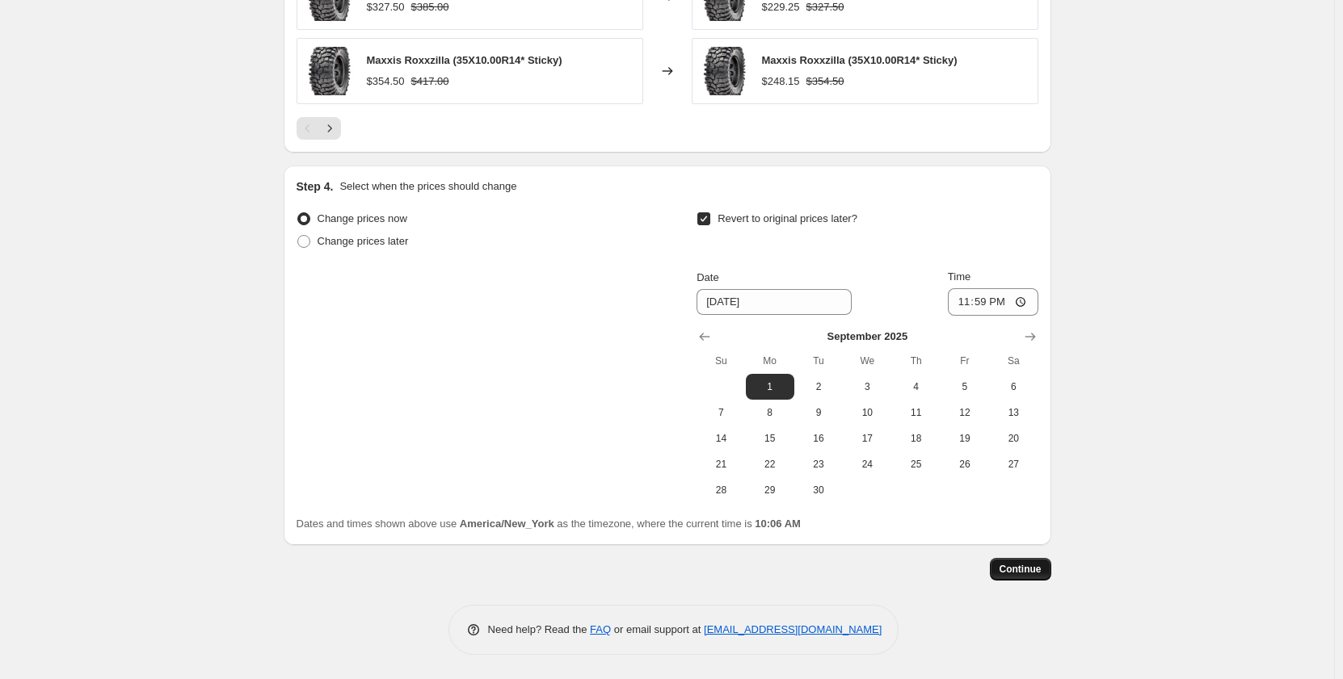
click at [1025, 575] on span "Continue" at bounding box center [1020, 569] width 42 height 13
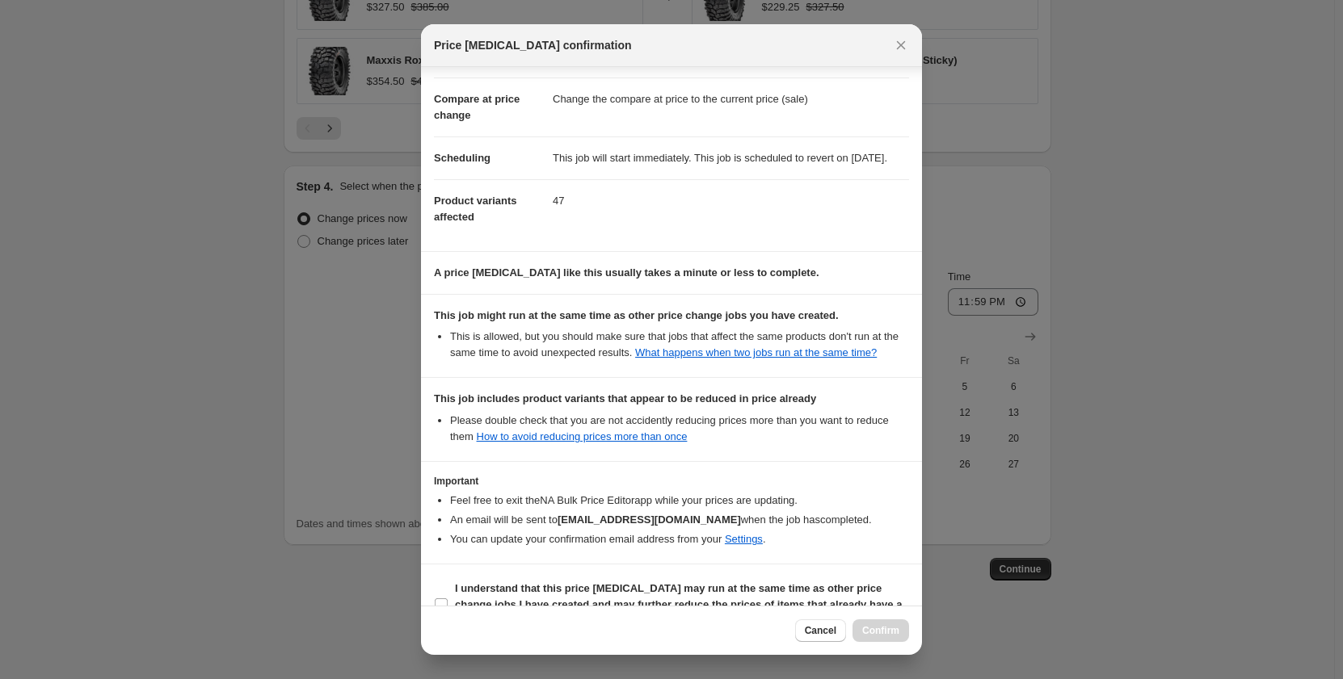
scroll to position [116, 0]
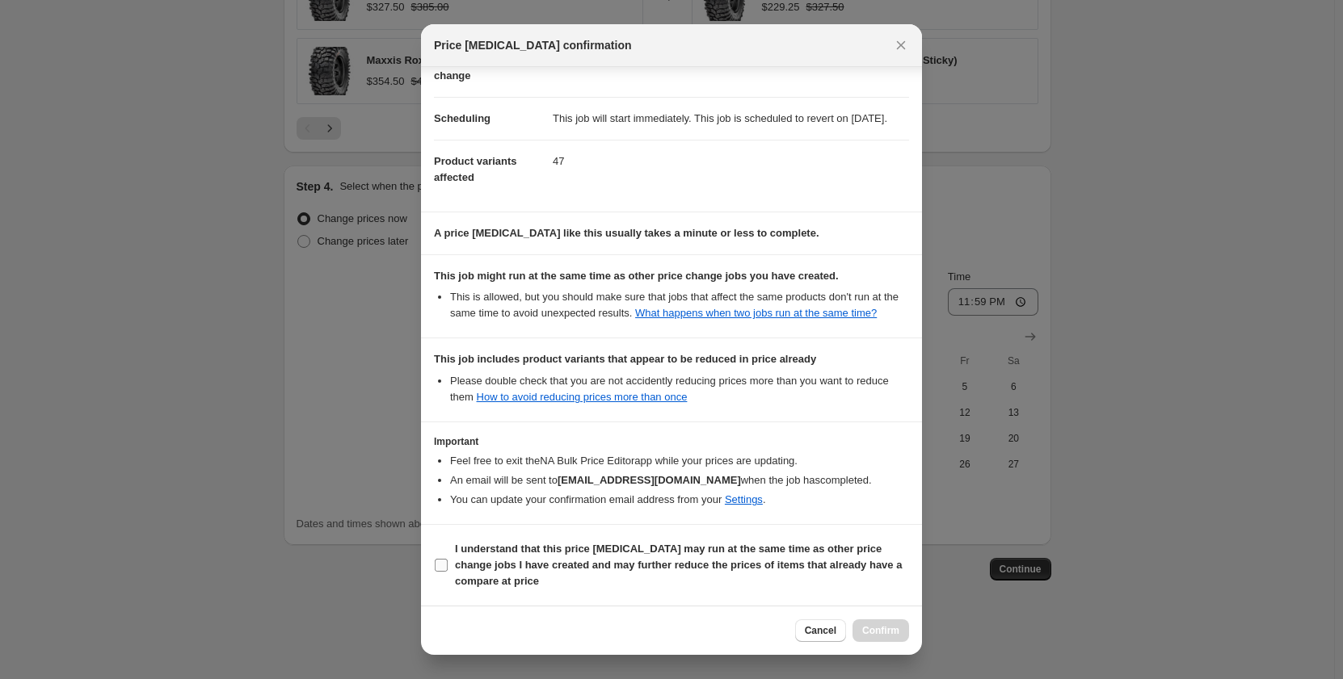
click at [447, 566] on input "I understand that this price change job may run at the same time as other price…" at bounding box center [441, 565] width 13 height 13
checkbox input "true"
click at [875, 624] on button "Confirm" at bounding box center [880, 631] width 57 height 23
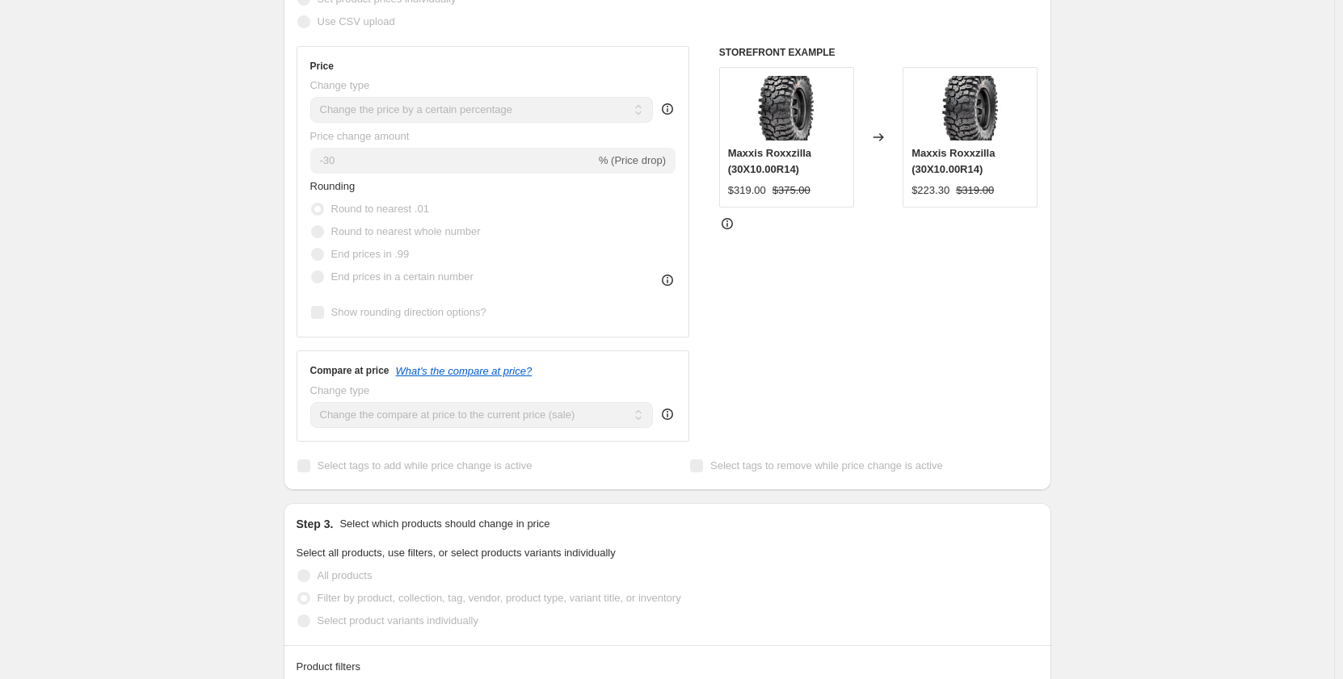
scroll to position [233, 0]
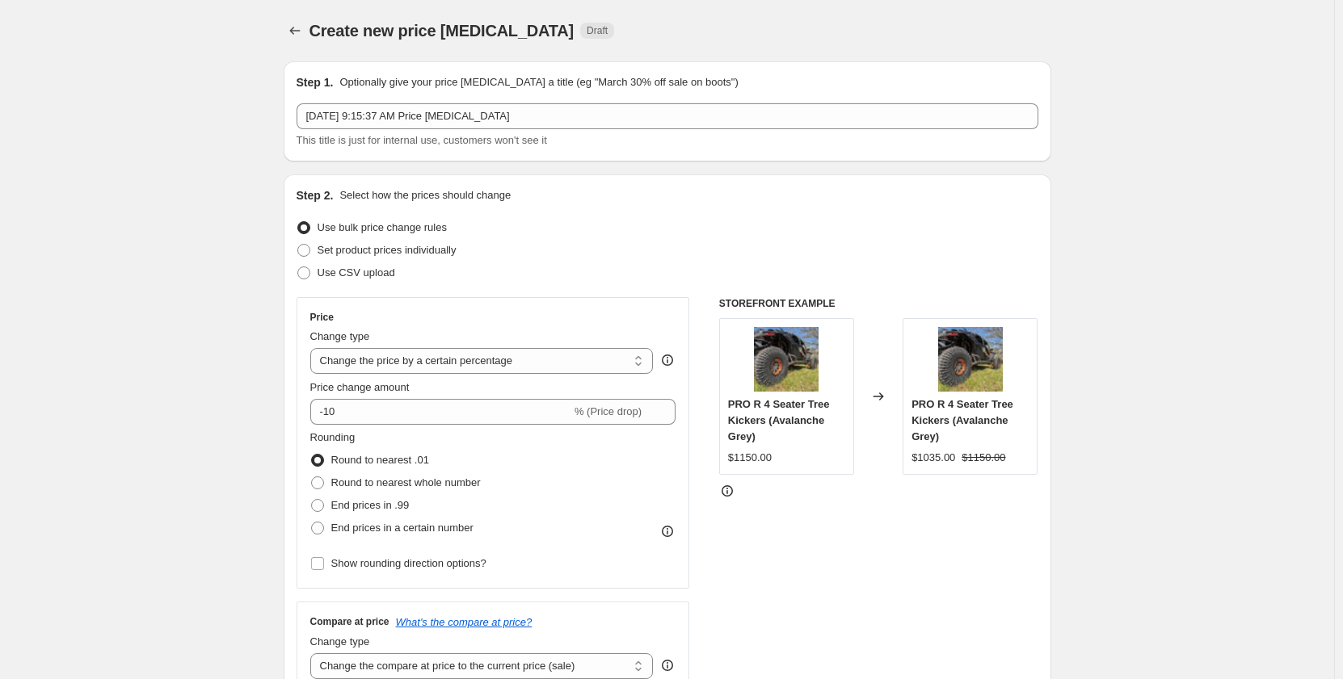
select select "percentage"
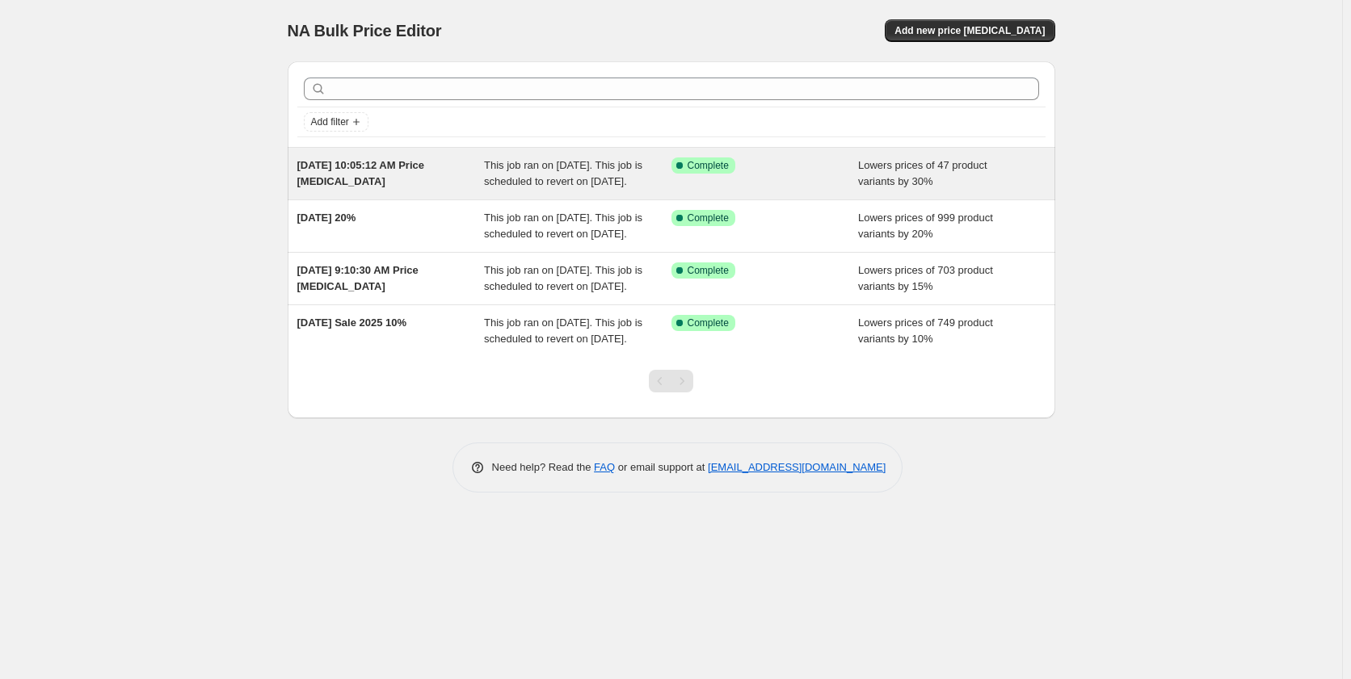
click at [453, 179] on div "[DATE] 10:05:12 AM Price [MEDICAL_DATA]" at bounding box center [390, 174] width 187 height 32
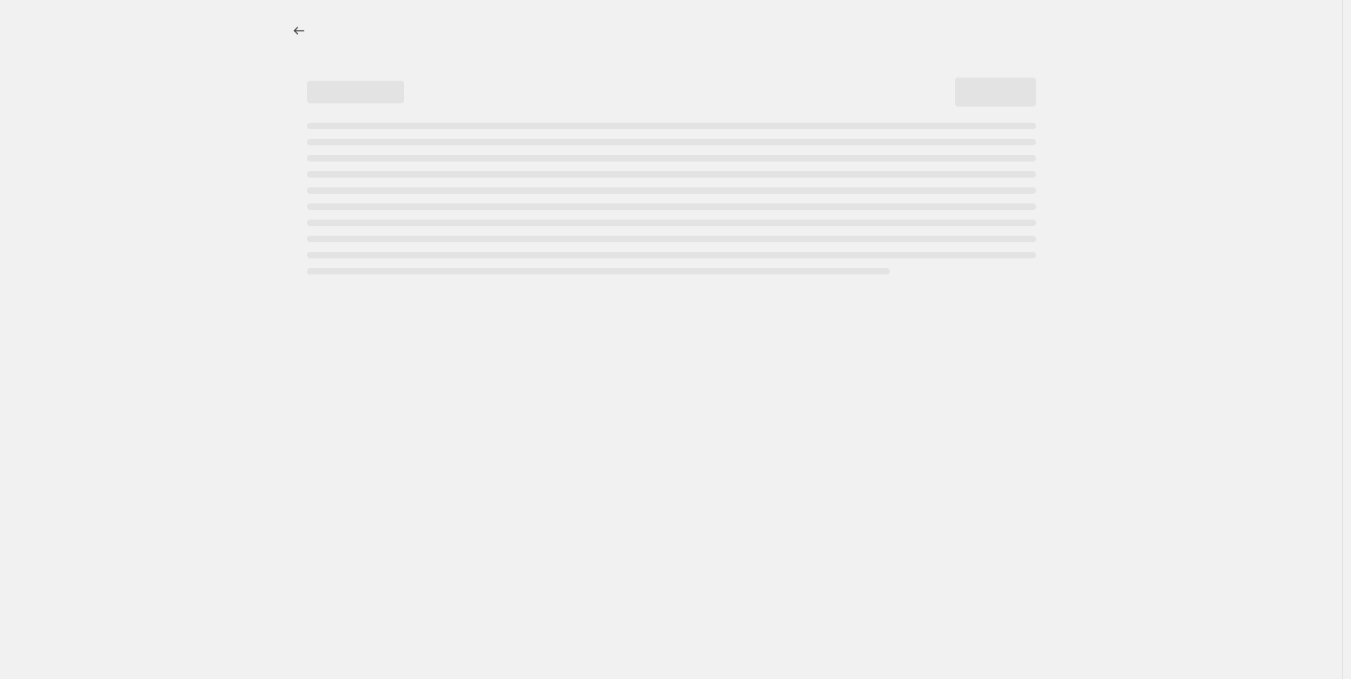
select select "percentage"
select select "vendor"
